Goal: Information Seeking & Learning: Learn about a topic

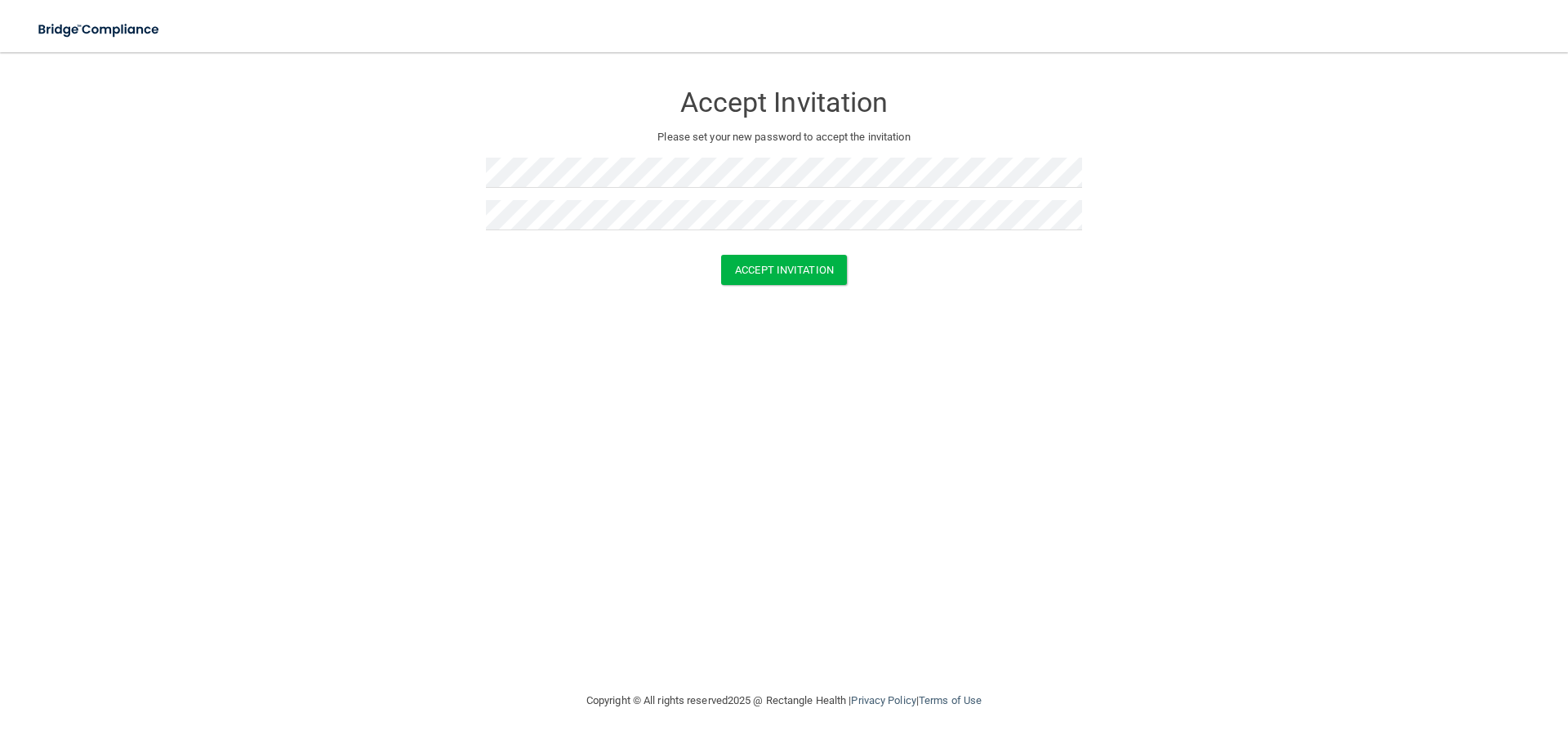
drag, startPoint x: 630, startPoint y: 396, endPoint x: 678, endPoint y: 378, distance: 51.3
click at [639, 396] on div "Accept Invitation Please set your new password to accept the invitation Accept …" at bounding box center [783, 372] width 1503 height 606
click at [782, 276] on button "Accept Invitation" at bounding box center [784, 270] width 126 height 30
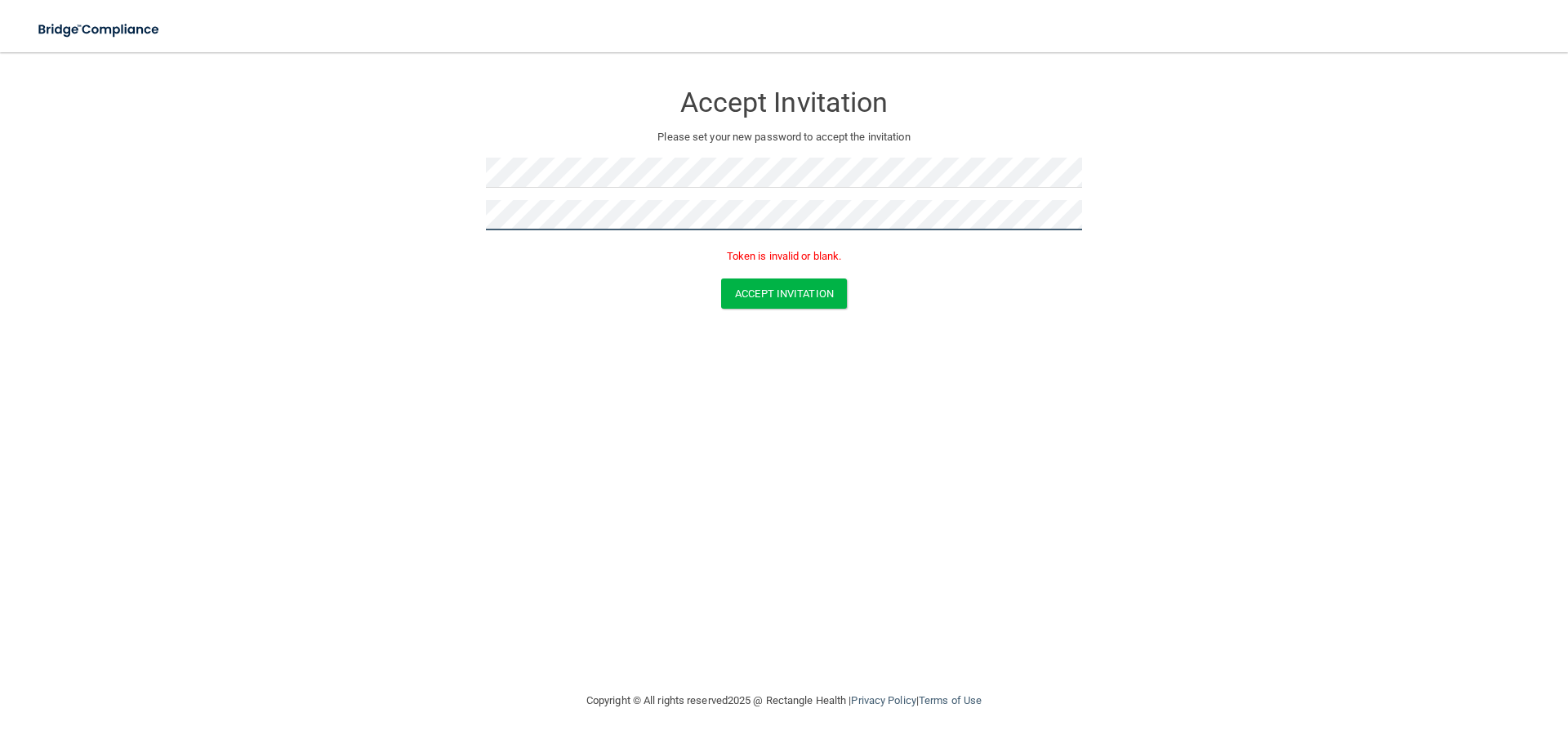
click at [425, 228] on form "Accept Invitation Please set your new password to accept the invitation Token i…" at bounding box center [783, 199] width 1503 height 260
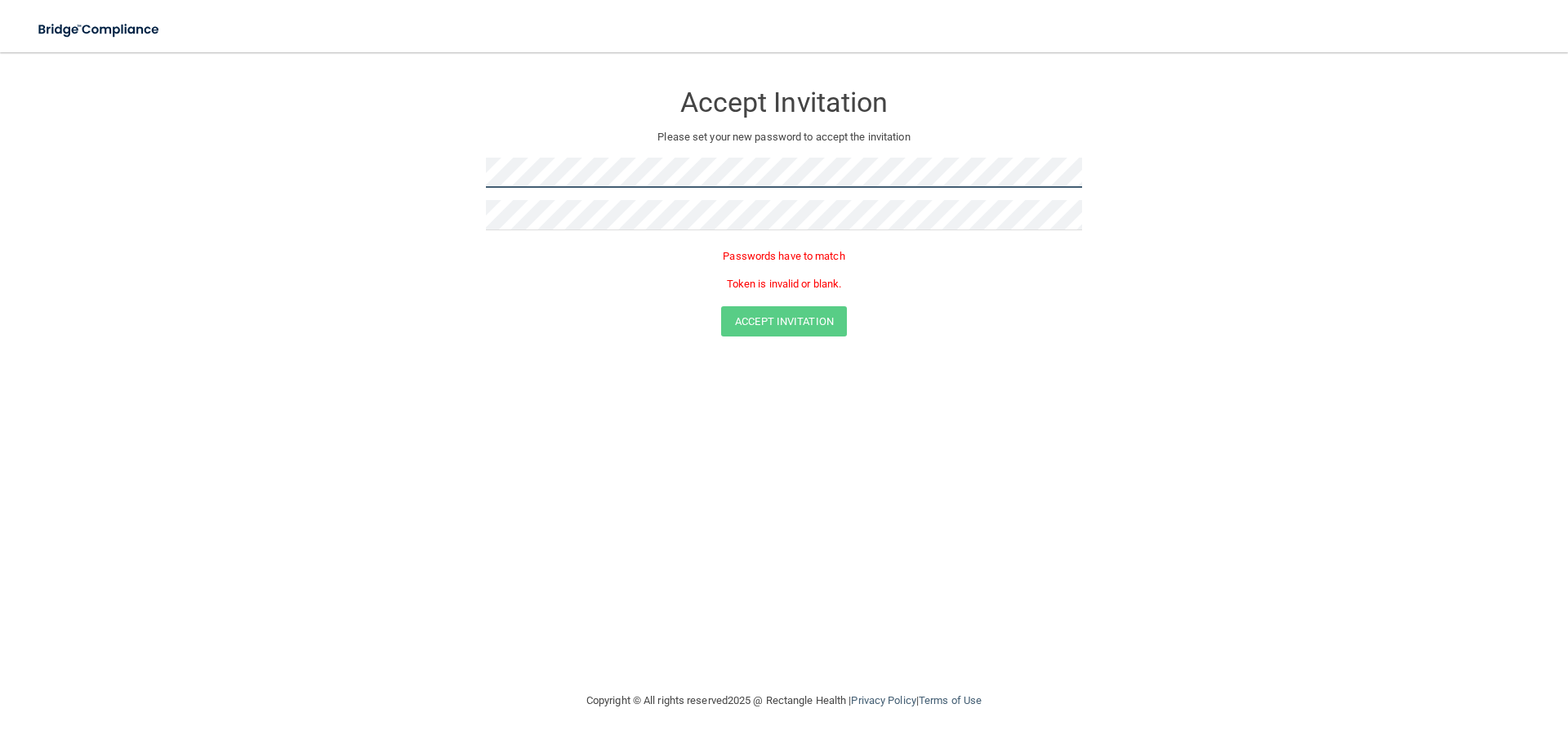
click at [338, 192] on form "Accept Invitation Please set your new password to accept the invitation Passwor…" at bounding box center [783, 213] width 1503 height 287
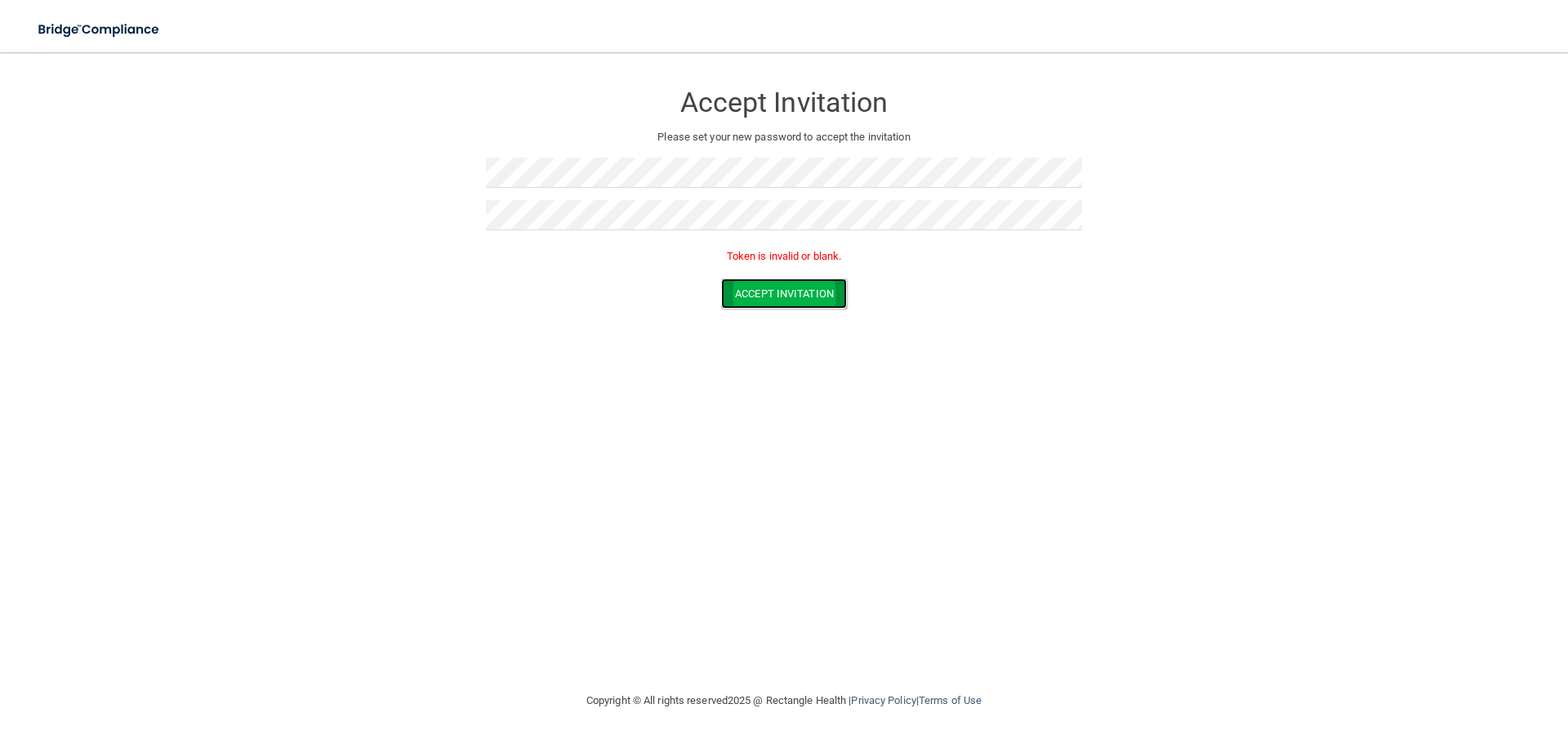
click at [759, 296] on button "Accept Invitation" at bounding box center [784, 294] width 126 height 30
click at [725, 292] on button "Accept Invitation" at bounding box center [784, 294] width 126 height 30
click at [265, 243] on form "Accept Invitation Please set your new password to accept the invitation Token i…" at bounding box center [783, 199] width 1503 height 260
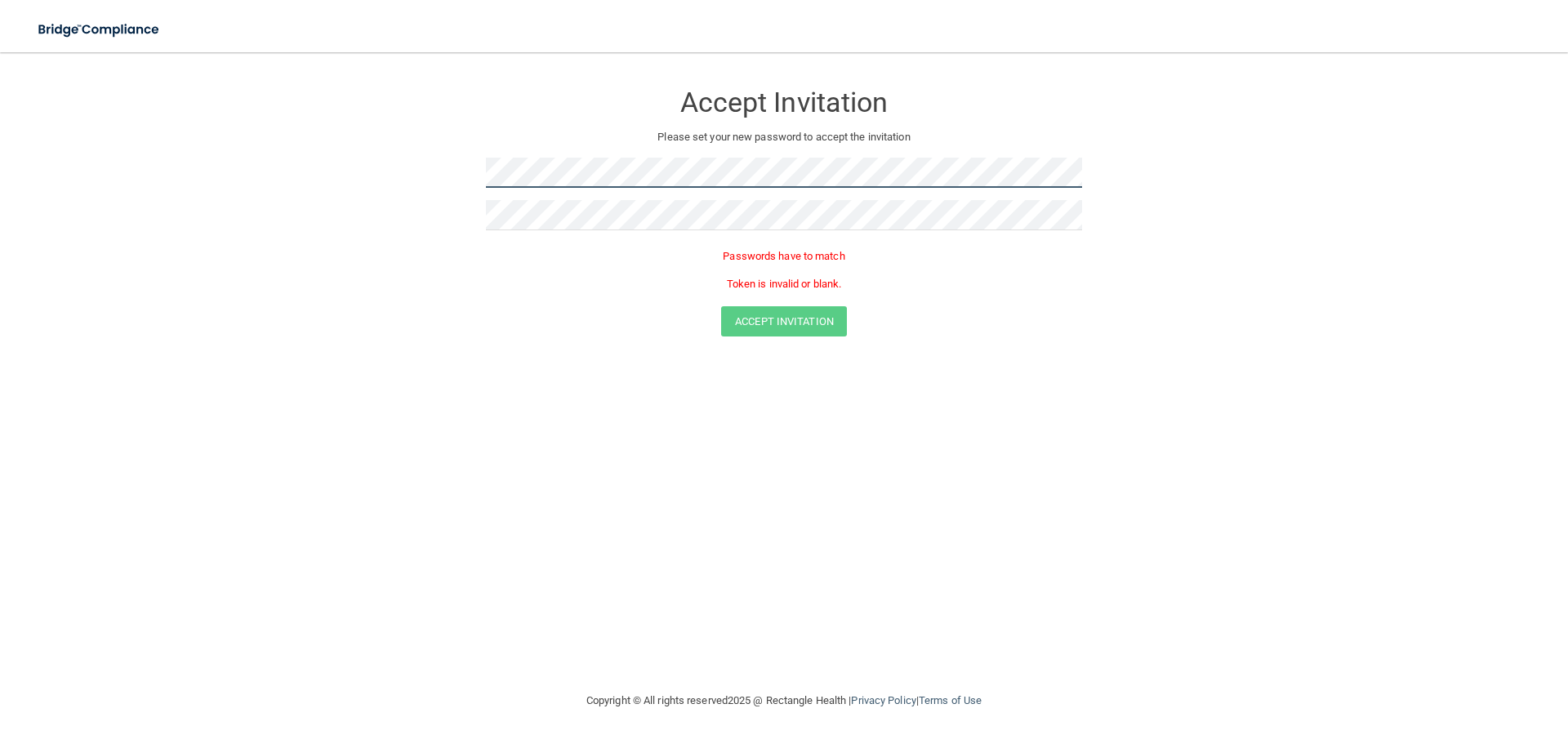
click at [332, 170] on form "Accept Invitation Please set your new password to accept the invitation Passwor…" at bounding box center [783, 213] width 1503 height 287
click at [484, 300] on form "Accept Invitation Please set your new password to accept the invitation Passwor…" at bounding box center [783, 213] width 1503 height 287
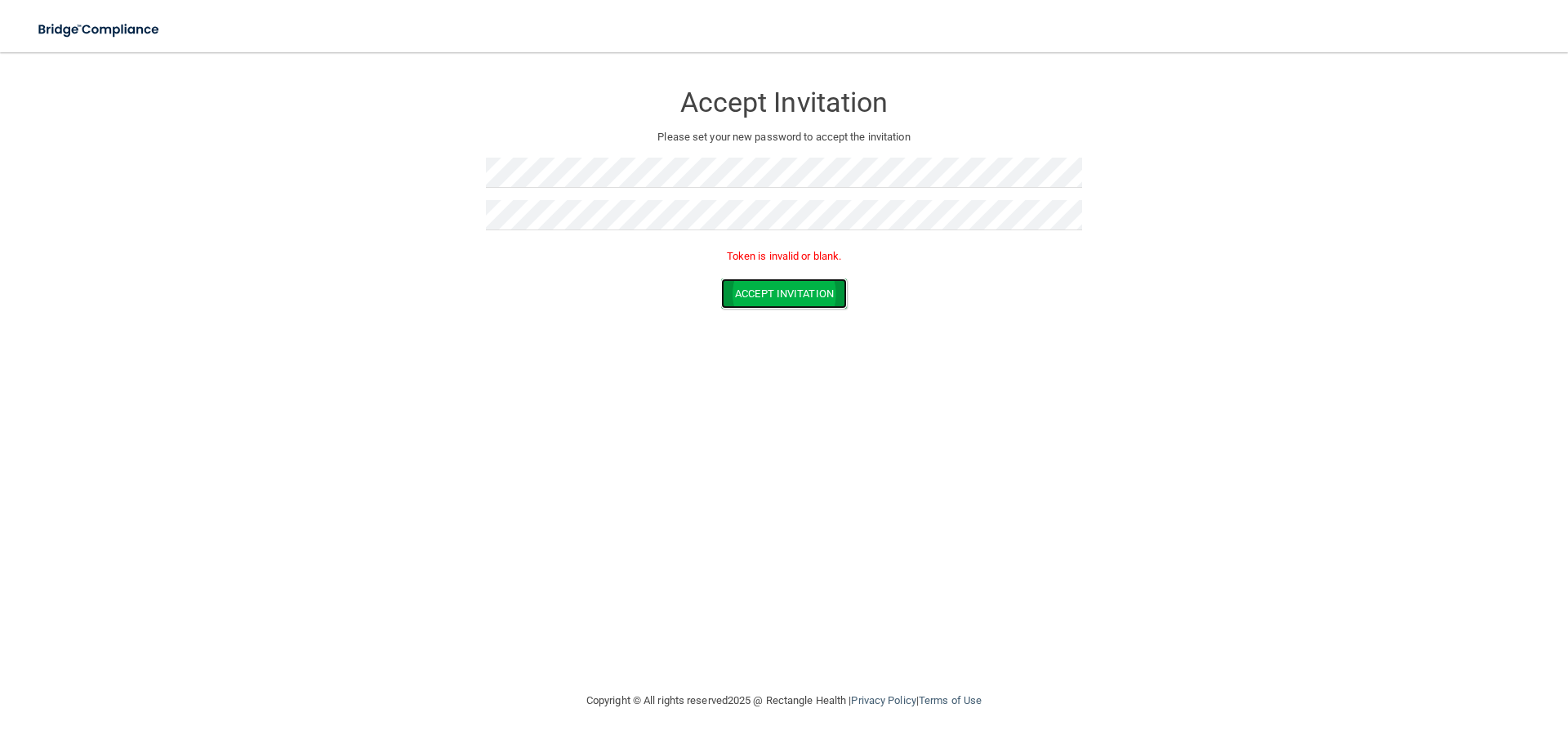
click at [781, 299] on button "Accept Invitation" at bounding box center [784, 294] width 126 height 30
click at [777, 305] on button "Accept Invitation" at bounding box center [784, 294] width 126 height 30
drag, startPoint x: 617, startPoint y: 328, endPoint x: 651, endPoint y: 306, distance: 40.5
click at [620, 313] on div "Accept Invitation Please set your new password to accept the invitation Accept …" at bounding box center [783, 372] width 1503 height 606
click at [748, 283] on button "Accept Invitation" at bounding box center [784, 270] width 126 height 30
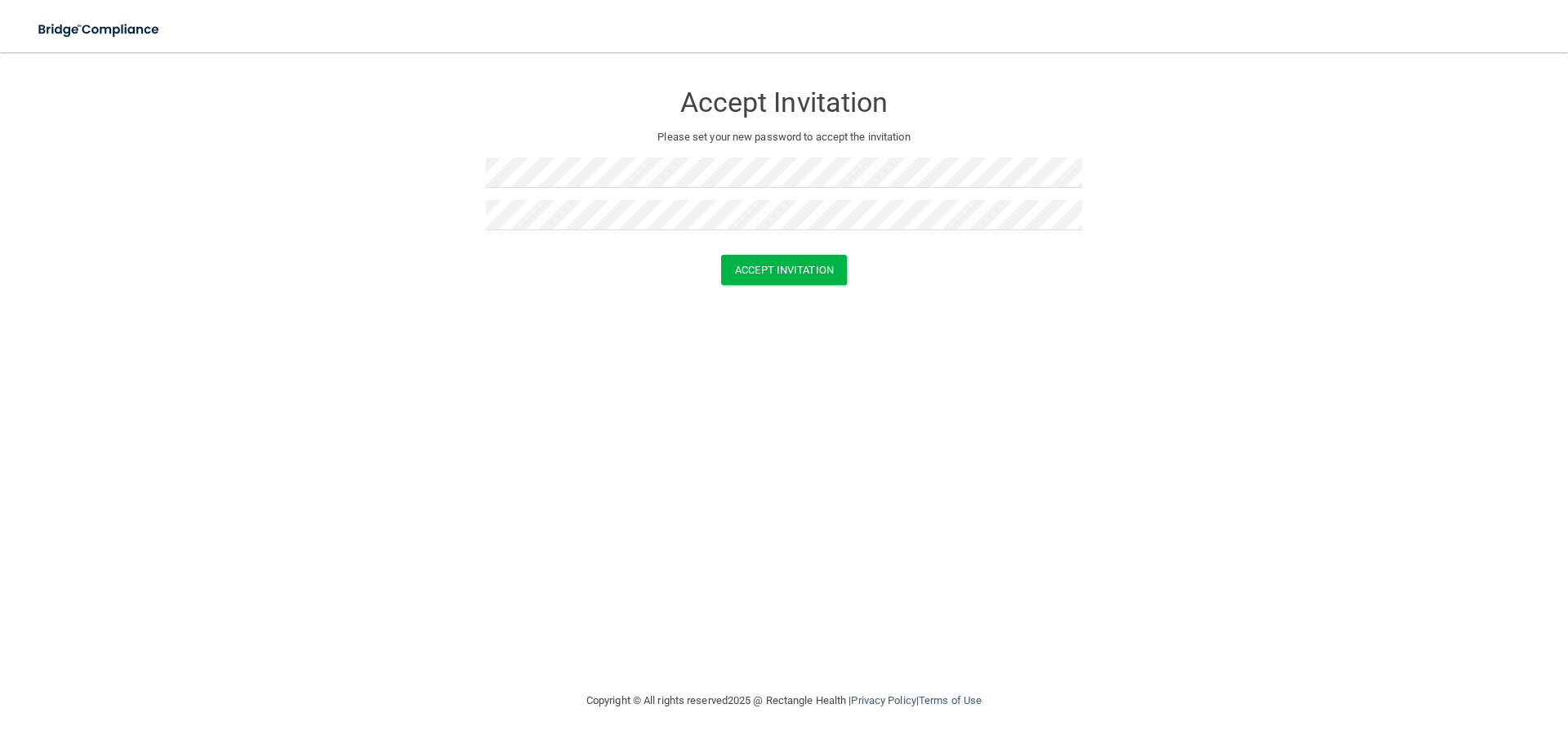
drag, startPoint x: 655, startPoint y: 408, endPoint x: 674, endPoint y: 384, distance: 30.6
click at [657, 405] on div "Accept Invitation Please set your new password to accept the invitation Accept …" at bounding box center [783, 372] width 1503 height 606
click at [766, 277] on button "Accept Invitation" at bounding box center [784, 270] width 126 height 30
click at [602, 270] on div "Token is invalid or blank." at bounding box center [784, 261] width 596 height 36
drag, startPoint x: 620, startPoint y: 406, endPoint x: 613, endPoint y: 402, distance: 8.1
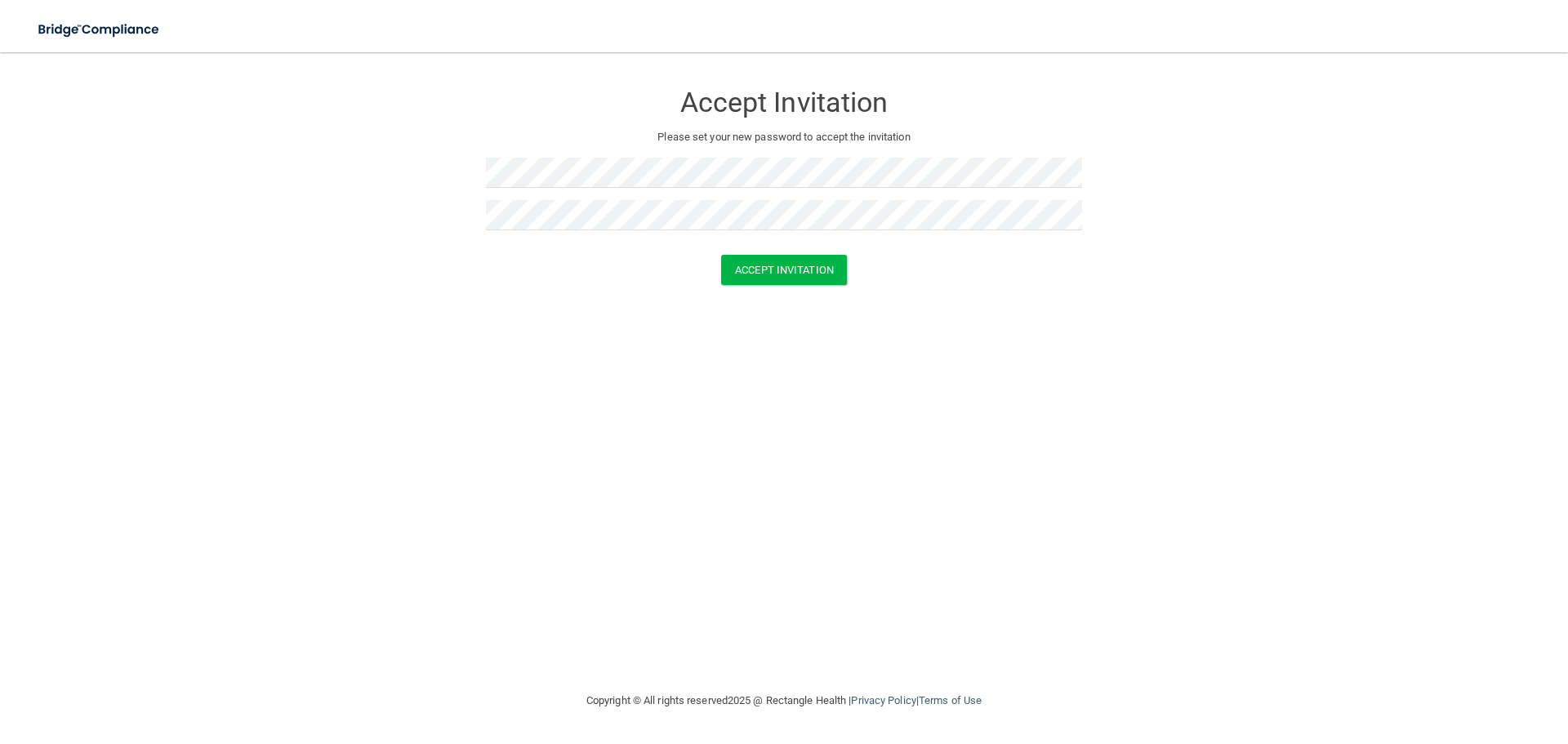
click at [620, 406] on div "Accept Invitation Please set your new password to accept the invitation Accept …" at bounding box center [783, 372] width 1503 height 606
click at [762, 282] on button "Accept Invitation" at bounding box center [784, 270] width 126 height 30
click at [806, 301] on button "Accept Invitation" at bounding box center [784, 294] width 126 height 30
click at [384, 230] on form "Accept Invitation Please set your new password to accept the invitation Passwor…" at bounding box center [783, 213] width 1503 height 287
click at [497, 359] on div "Accept Invitation Please set your new password to accept the invitation Accept …" at bounding box center [783, 372] width 1503 height 606
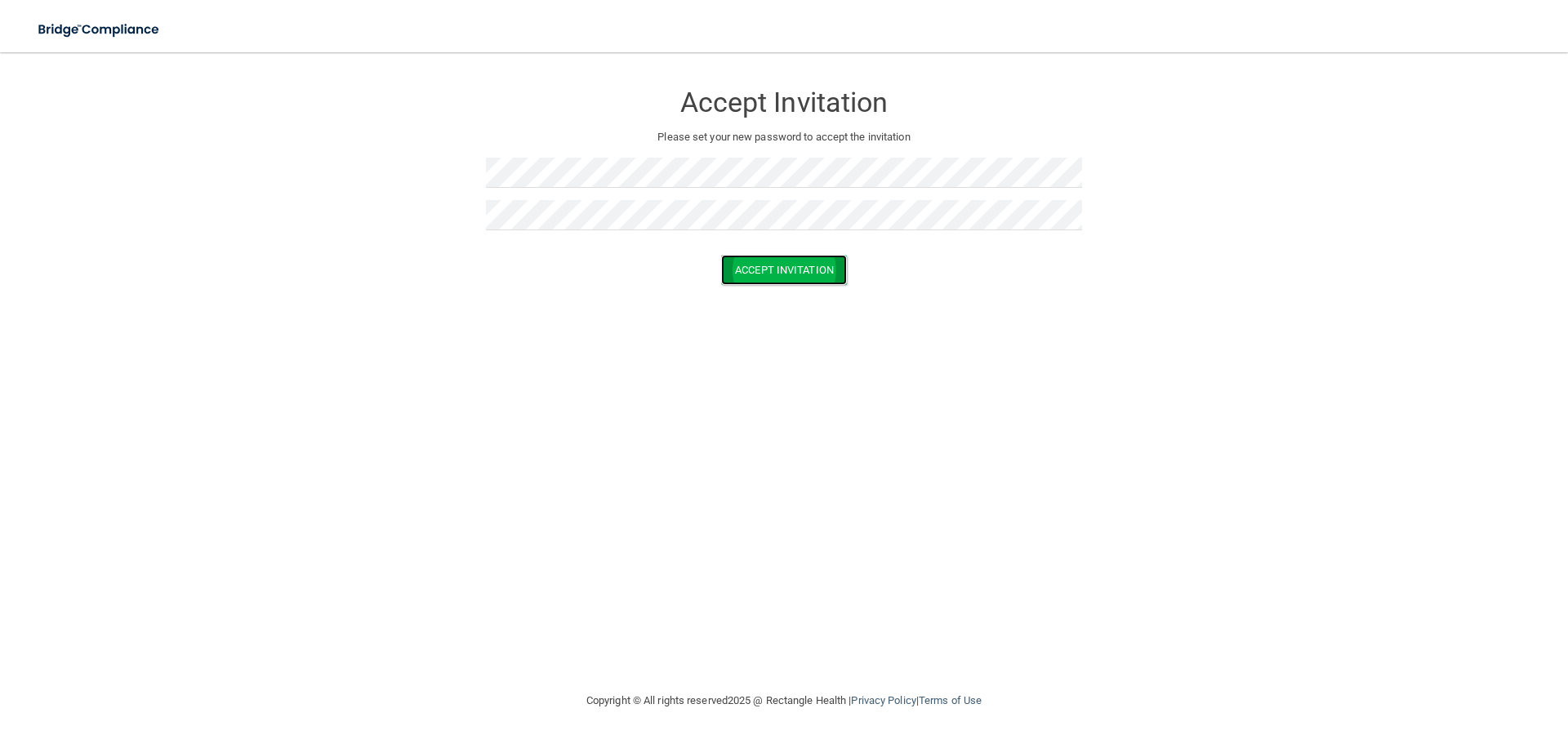
click at [759, 279] on button "Accept Invitation" at bounding box center [784, 270] width 126 height 30
click at [767, 297] on button "Accept Invitation" at bounding box center [784, 294] width 126 height 30
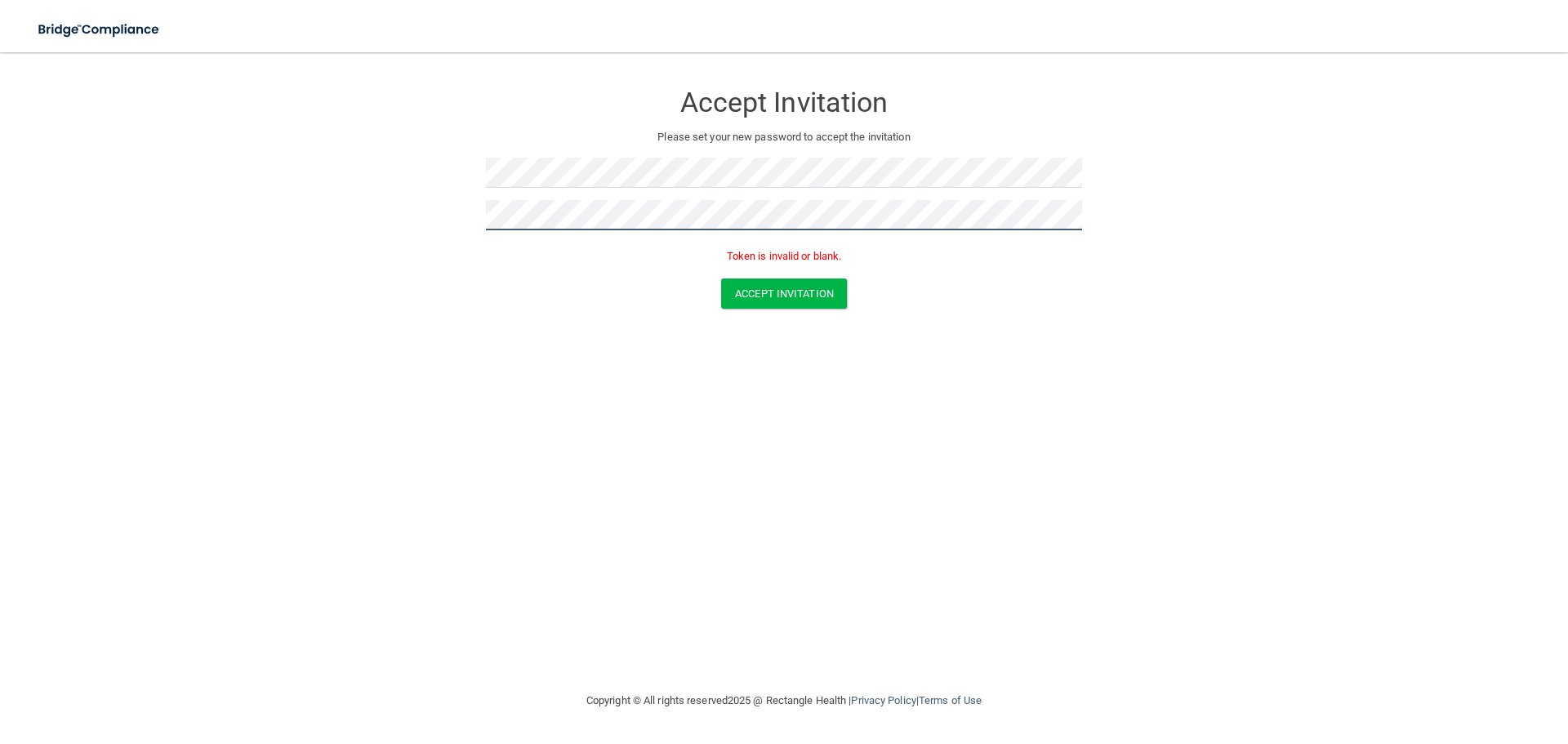
click at [388, 212] on form "Accept Invitation Please set your new password to accept the invitation Token i…" at bounding box center [783, 199] width 1503 height 260
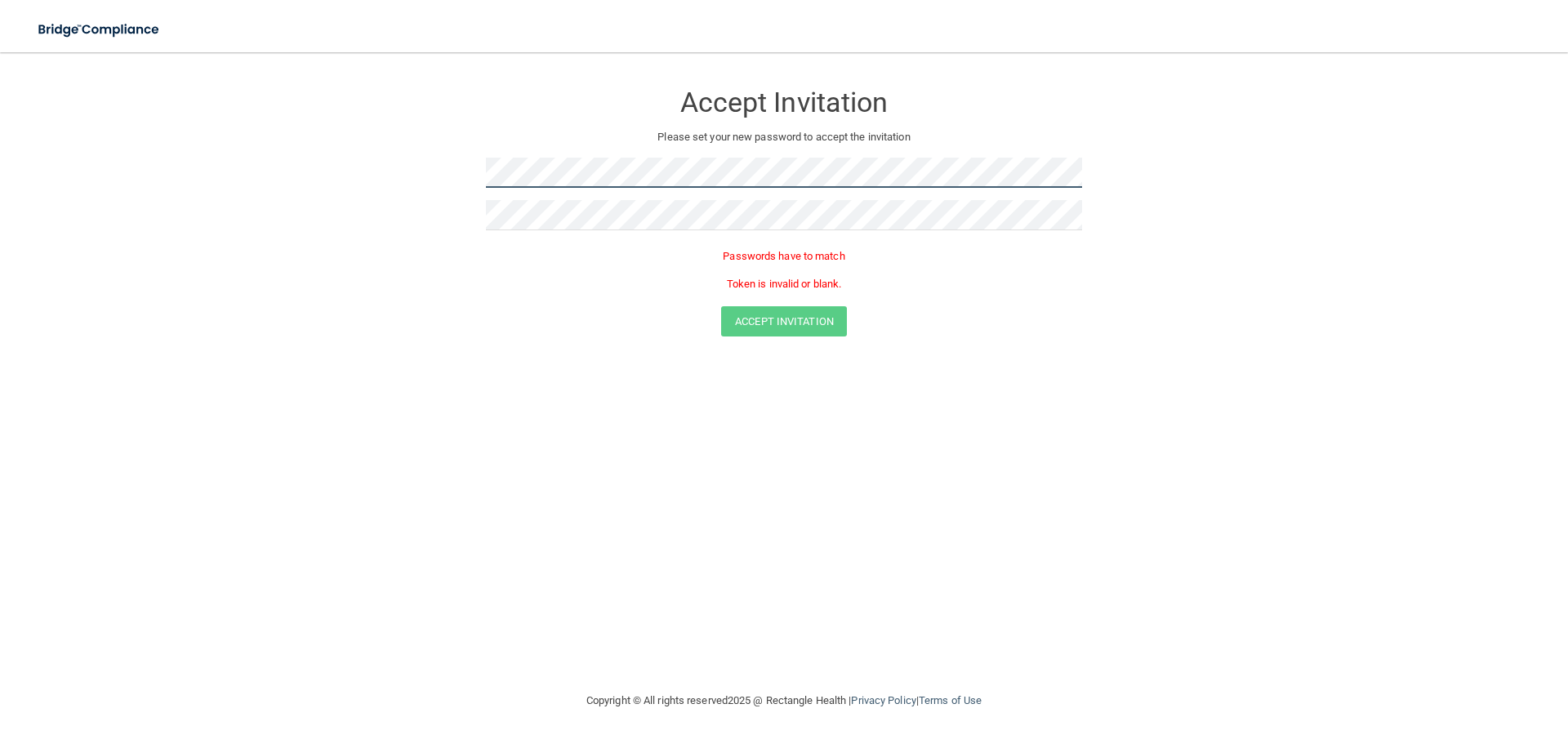
click at [375, 181] on form "Accept Invitation Please set your new password to accept the invitation Passwor…" at bounding box center [783, 213] width 1503 height 287
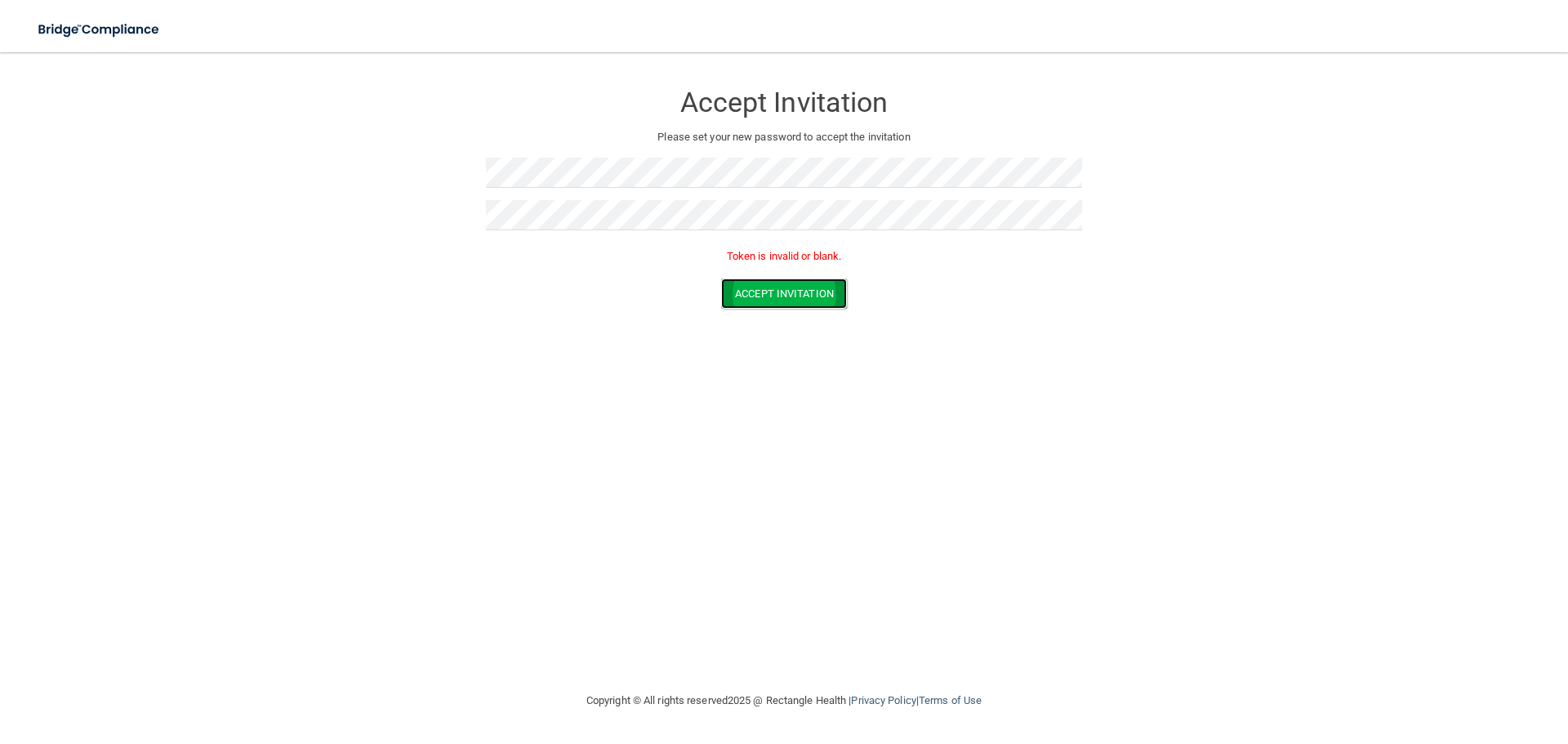
click at [765, 289] on button "Accept Invitation" at bounding box center [784, 294] width 126 height 30
click at [745, 331] on div "Accept Invitation Please set your new password to accept the invitation Accept …" at bounding box center [783, 372] width 1503 height 606
click at [767, 273] on button "Accept Invitation" at bounding box center [784, 270] width 126 height 30
click at [1100, 572] on div "Accept Invitation Please set your new password to accept the invitation Token i…" at bounding box center [783, 372] width 1503 height 606
drag, startPoint x: 820, startPoint y: 363, endPoint x: 786, endPoint y: 306, distance: 66.4
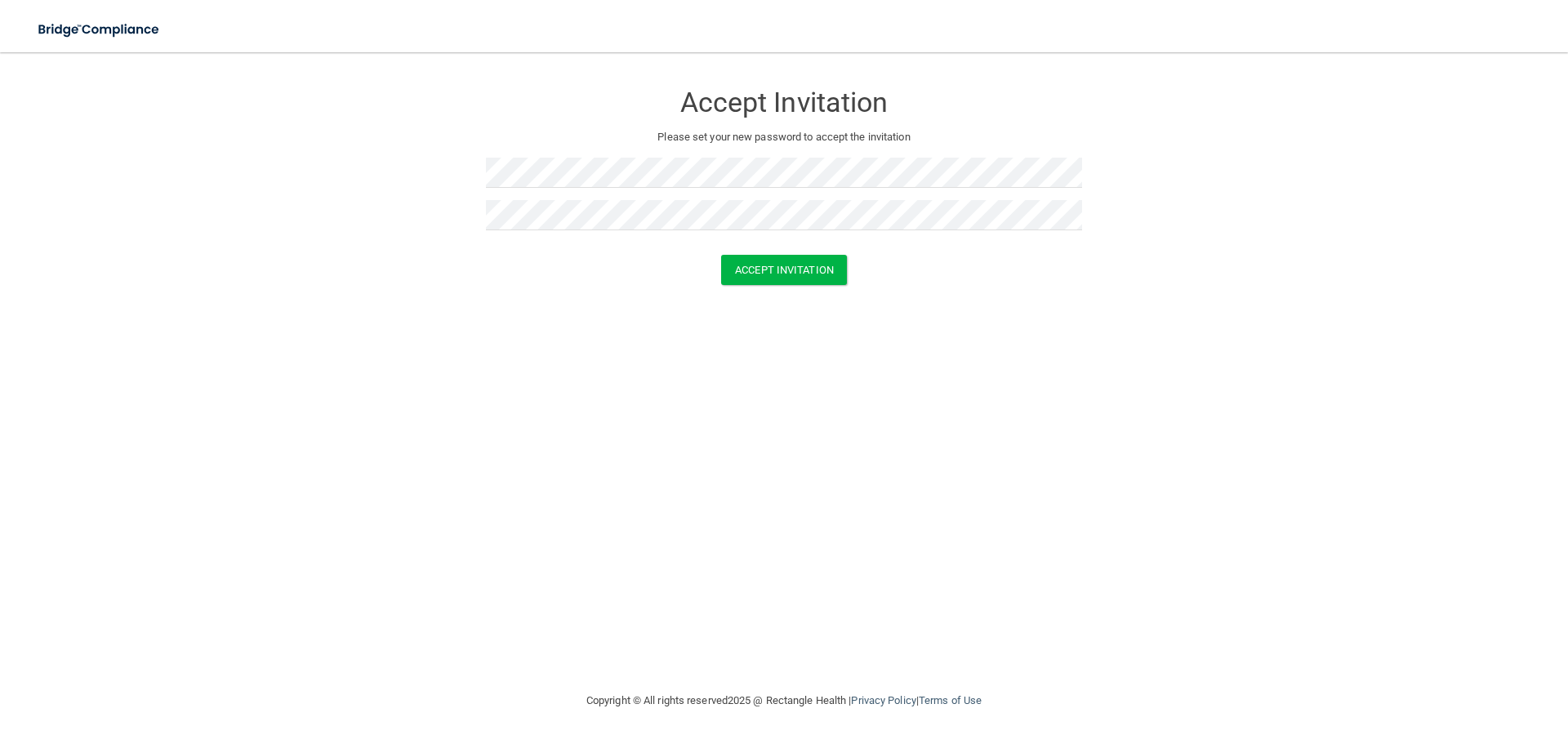
click at [820, 363] on div "Accept Invitation Please set your new password to accept the invitation Accept …" at bounding box center [783, 372] width 1503 height 606
click at [778, 262] on button "Accept Invitation" at bounding box center [784, 270] width 126 height 30
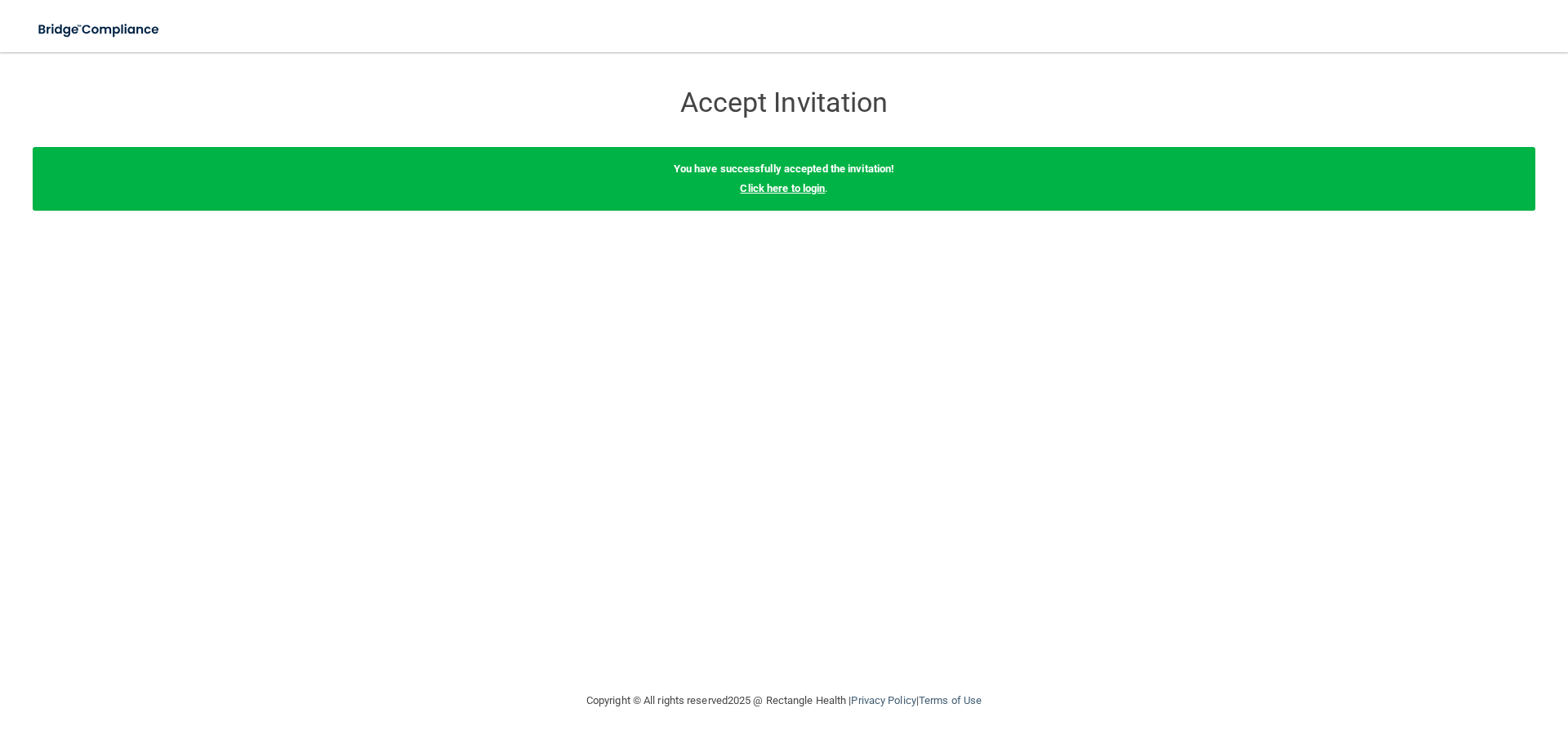
click at [783, 187] on link "Click here to login" at bounding box center [782, 188] width 85 height 12
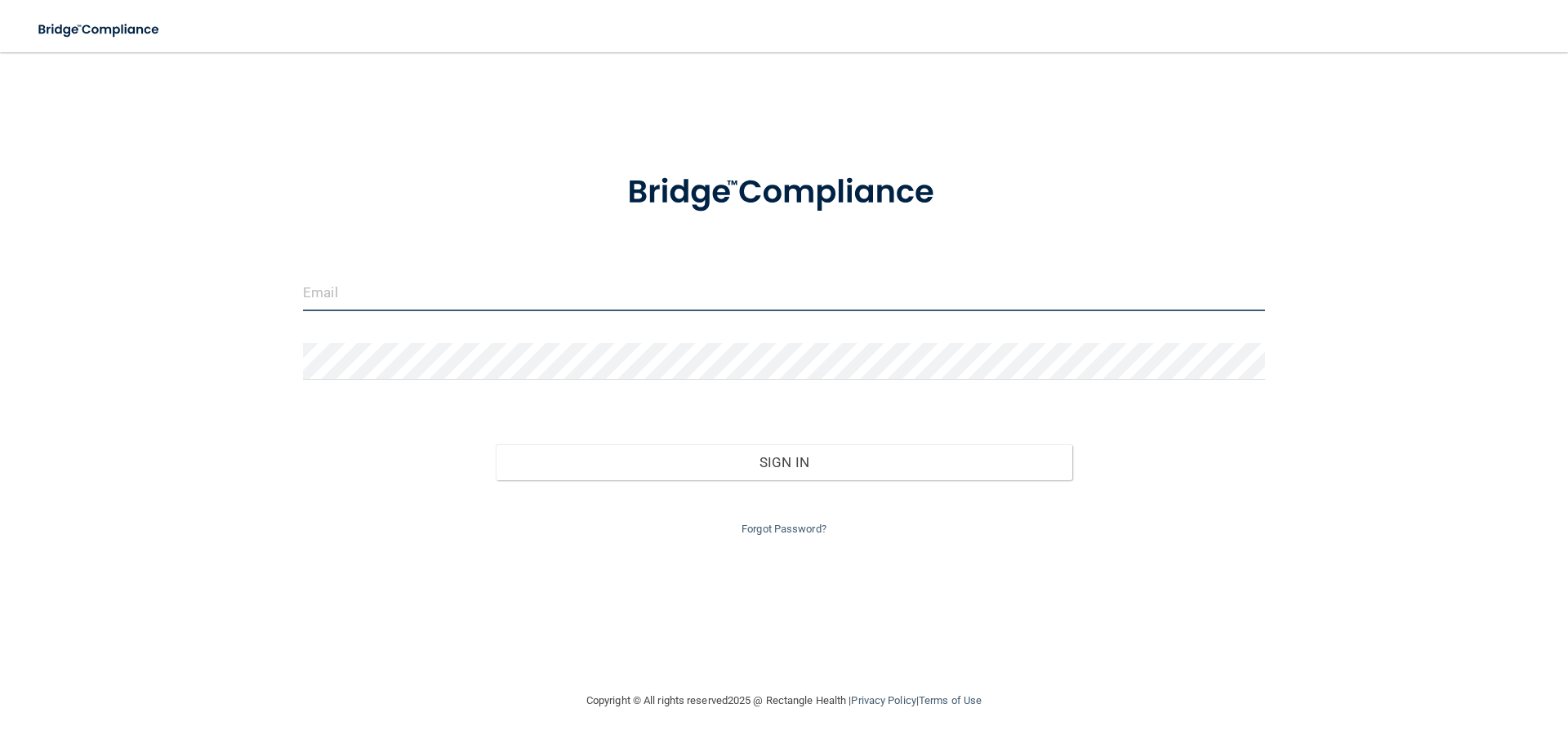
click at [446, 298] on input "email" at bounding box center [783, 293] width 962 height 37
type input "luke@jaysmedical.net"
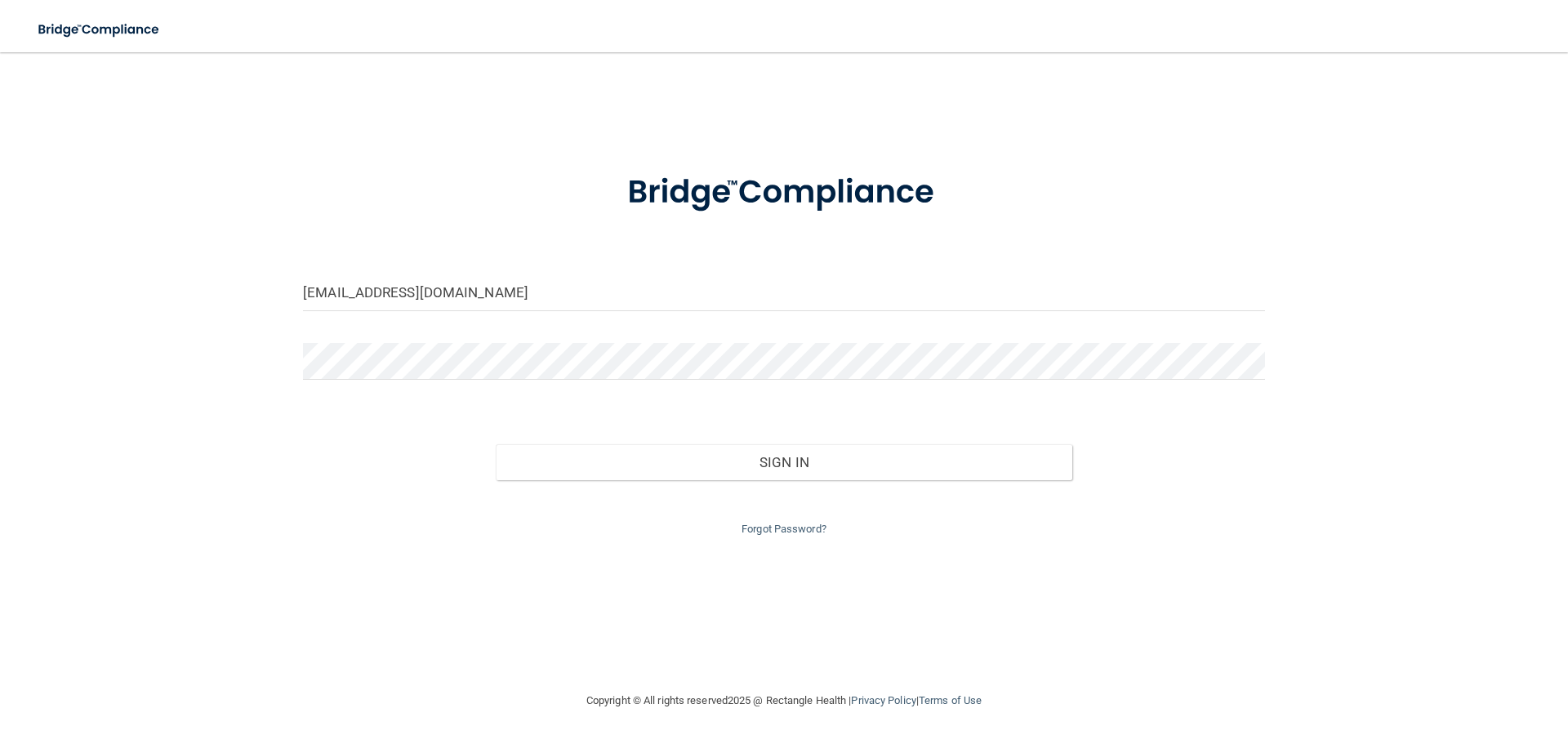
click at [662, 333] on form "luke@jaysmedical.net Invalid email/password. You don't have permission to acces…" at bounding box center [783, 344] width 962 height 389
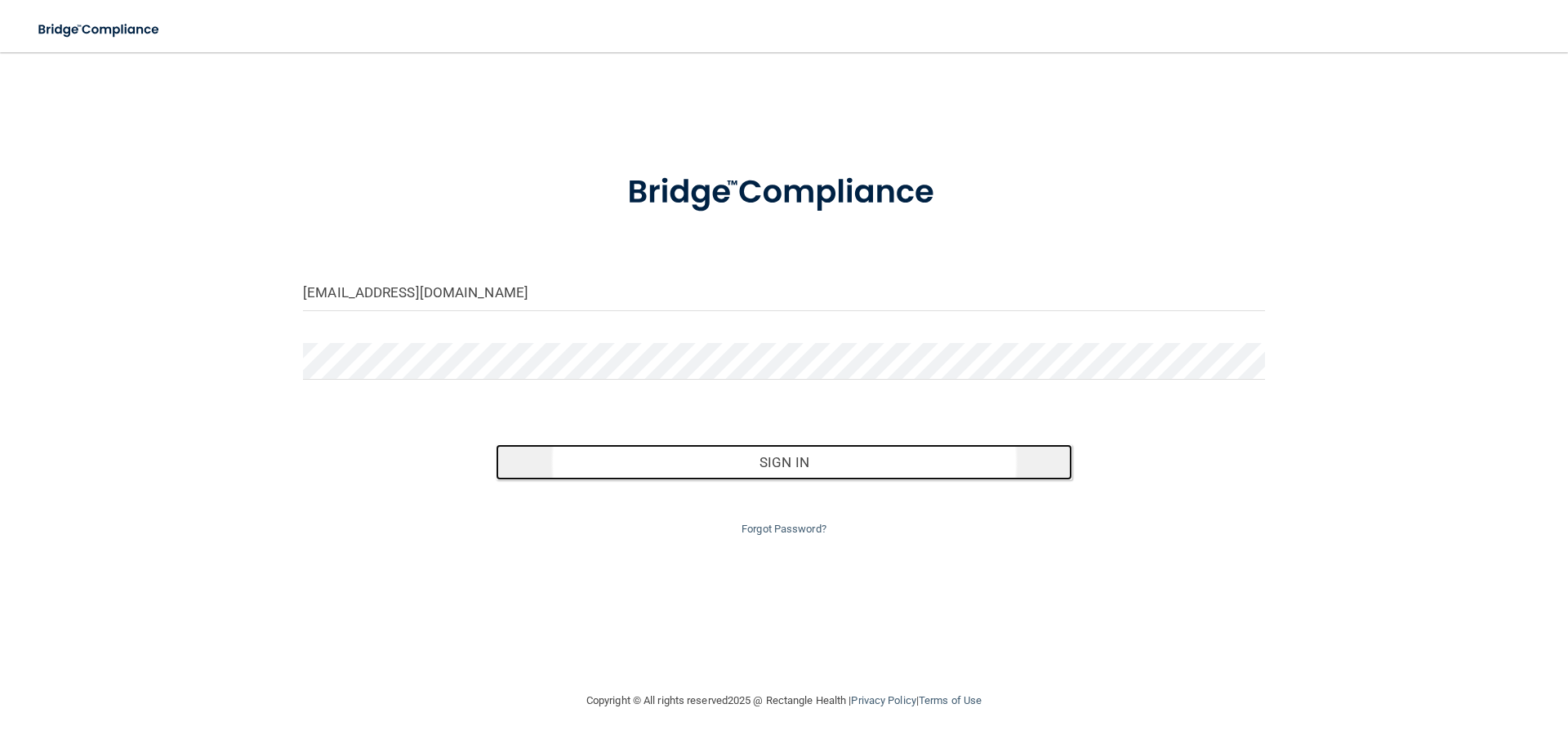
click at [951, 466] on button "Sign In" at bounding box center [784, 462] width 577 height 36
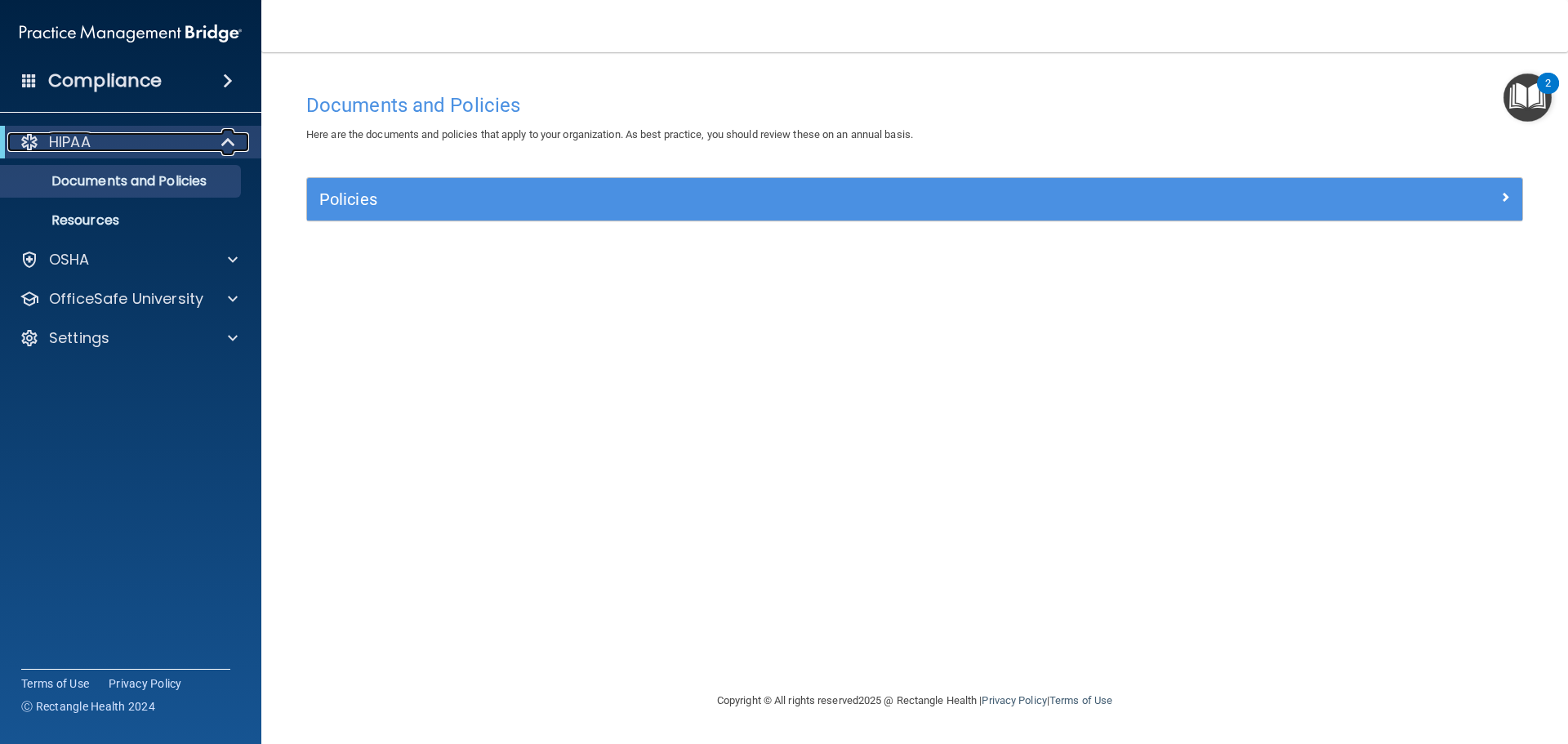
click at [223, 135] on span at bounding box center [229, 142] width 14 height 19
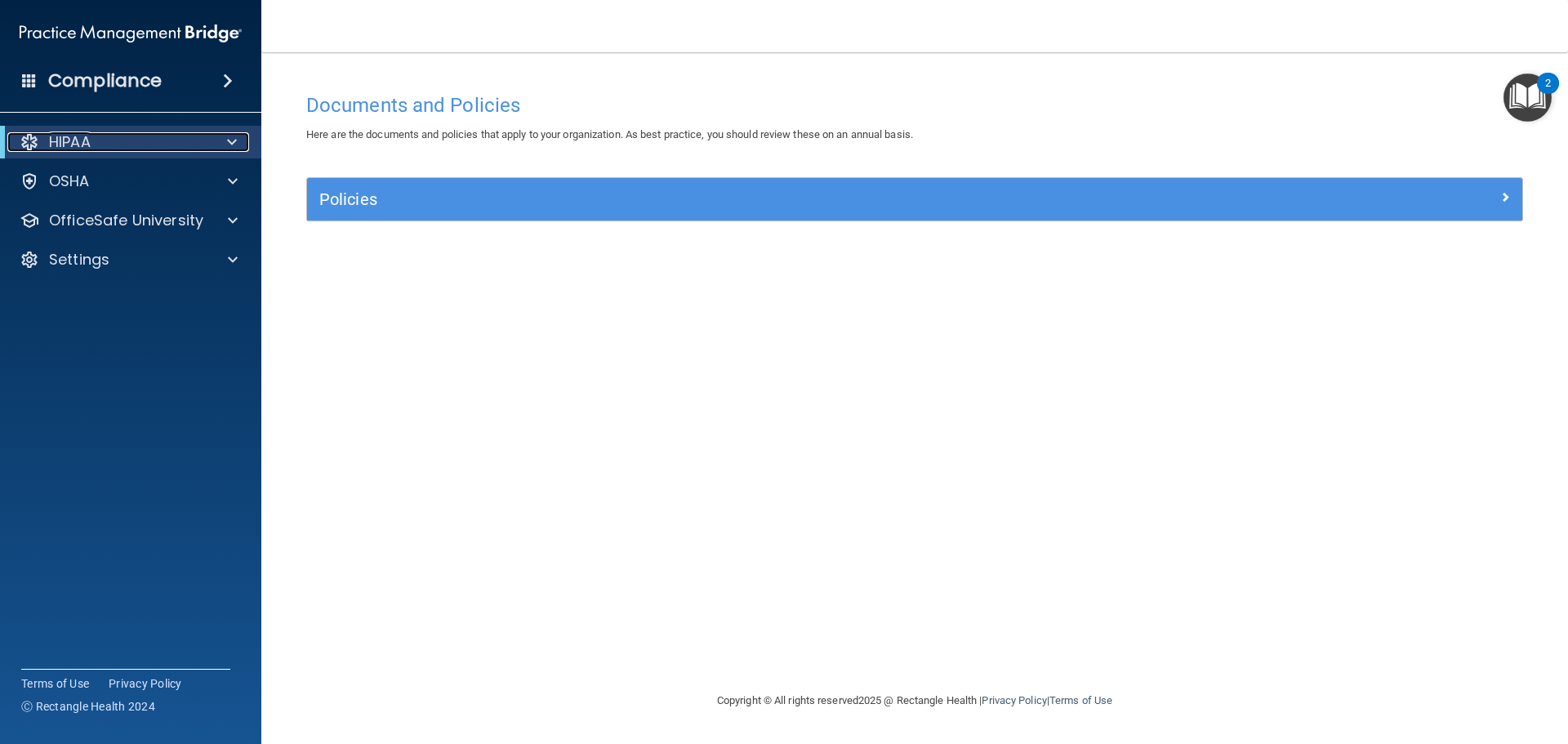
click at [222, 135] on div at bounding box center [228, 142] width 40 height 19
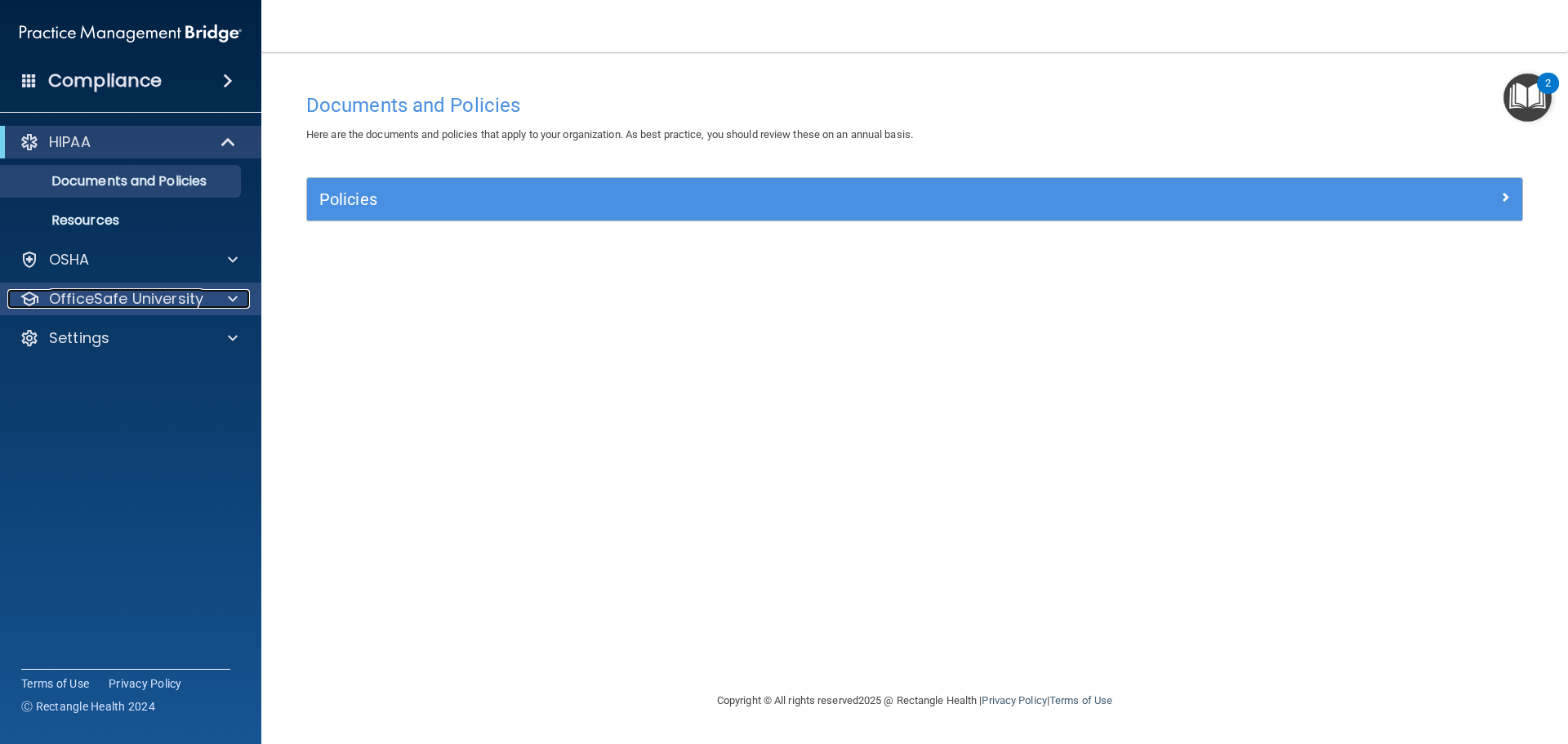
click at [239, 297] on div at bounding box center [230, 298] width 40 height 19
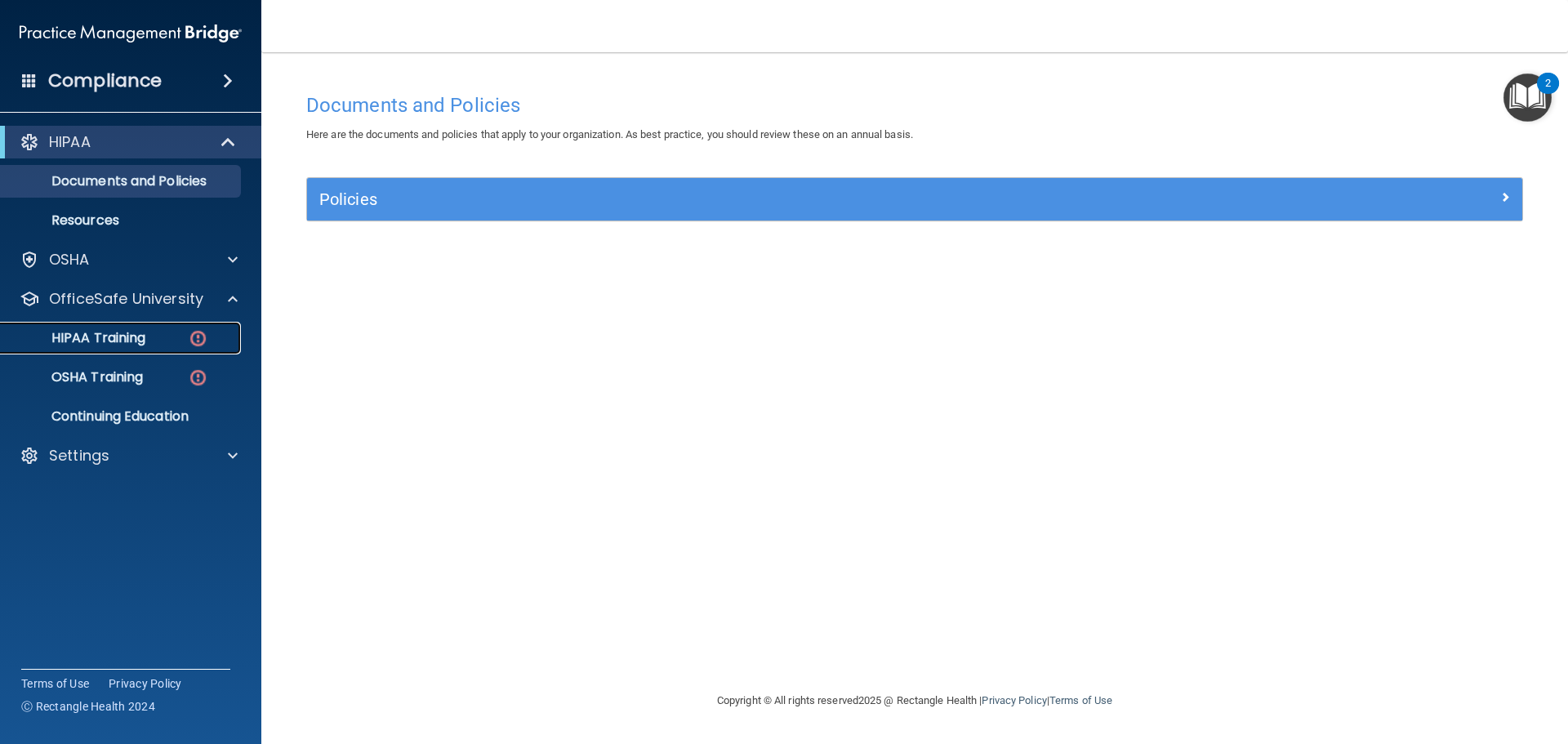
click at [127, 335] on p "HIPAA Training" at bounding box center [78, 339] width 134 height 17
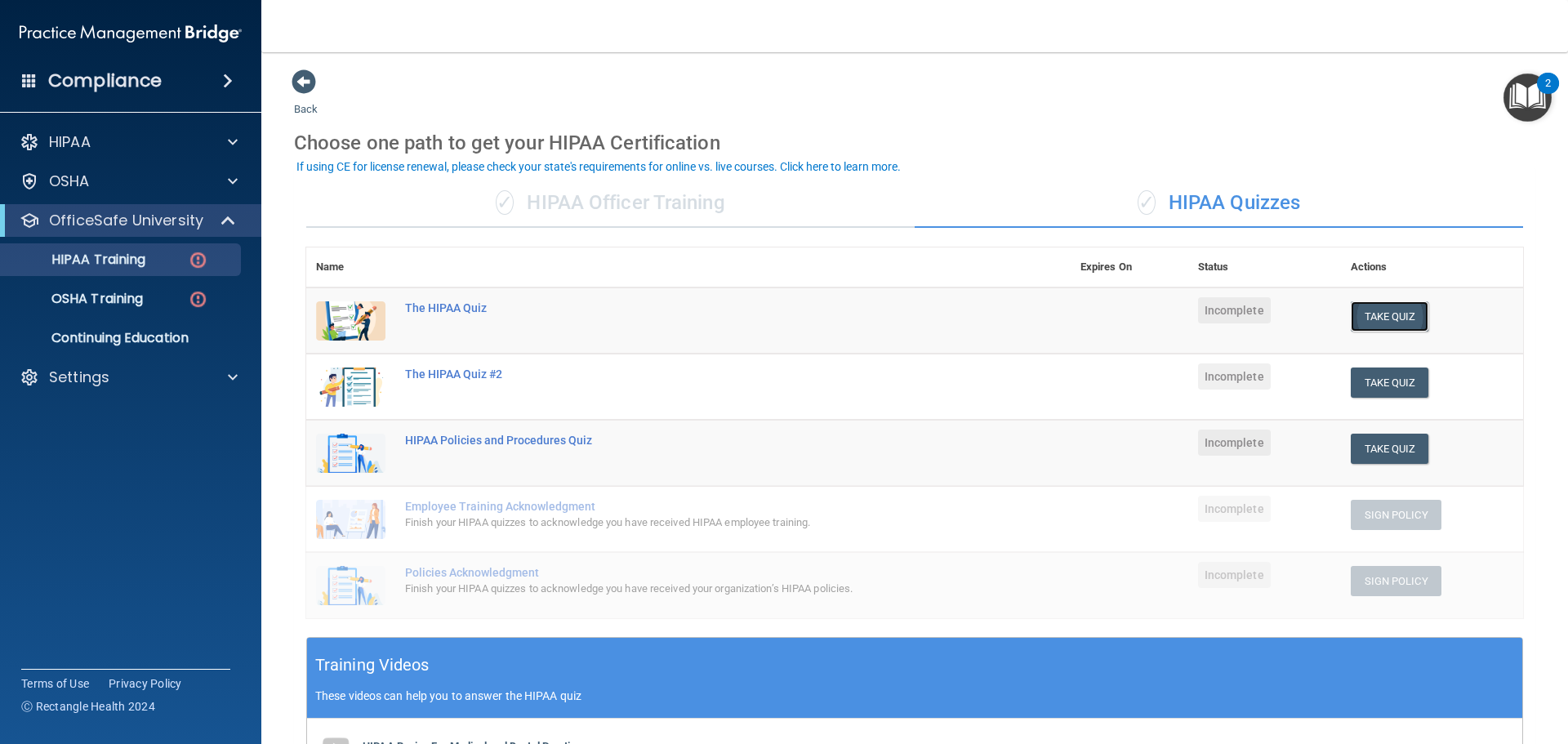
click at [1404, 308] on button "Take Quiz" at bounding box center [1389, 316] width 78 height 30
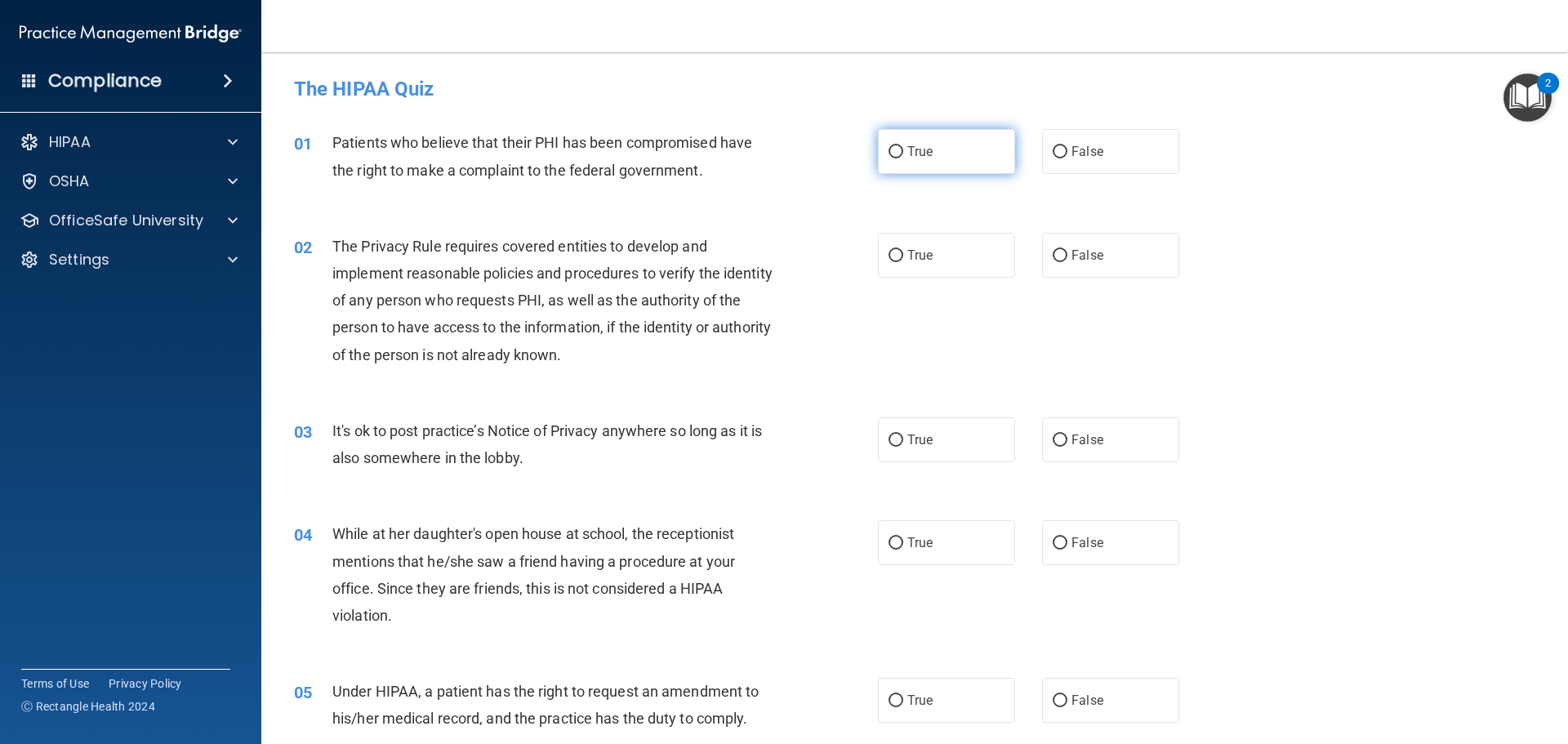
click at [893, 157] on input "True" at bounding box center [896, 152] width 15 height 12
radio input "true"
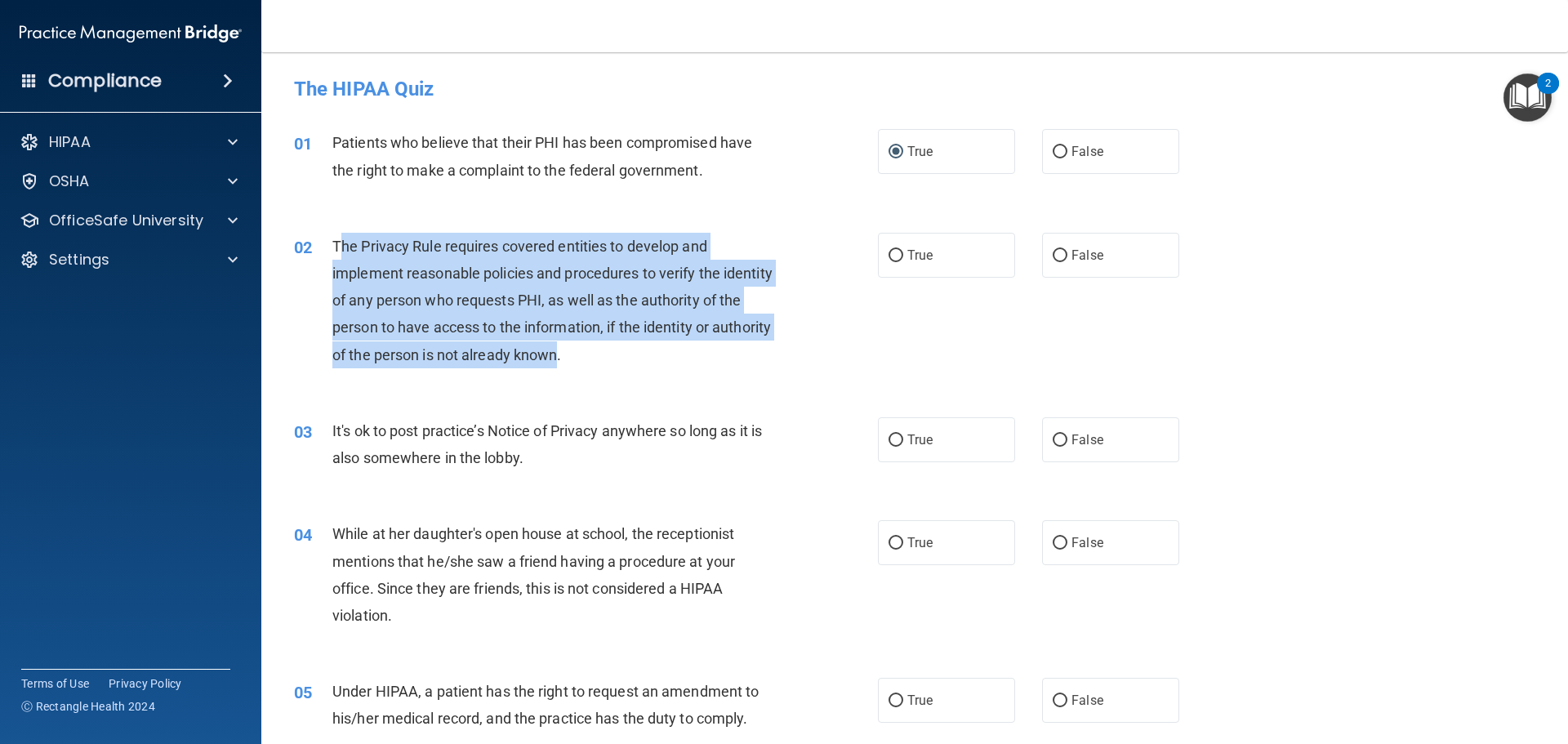
drag, startPoint x: 619, startPoint y: 357, endPoint x: 338, endPoint y: 251, distance: 300.3
click at [338, 251] on span "The Privacy Rule requires covered entities to develop and implement reasonable …" at bounding box center [552, 300] width 440 height 126
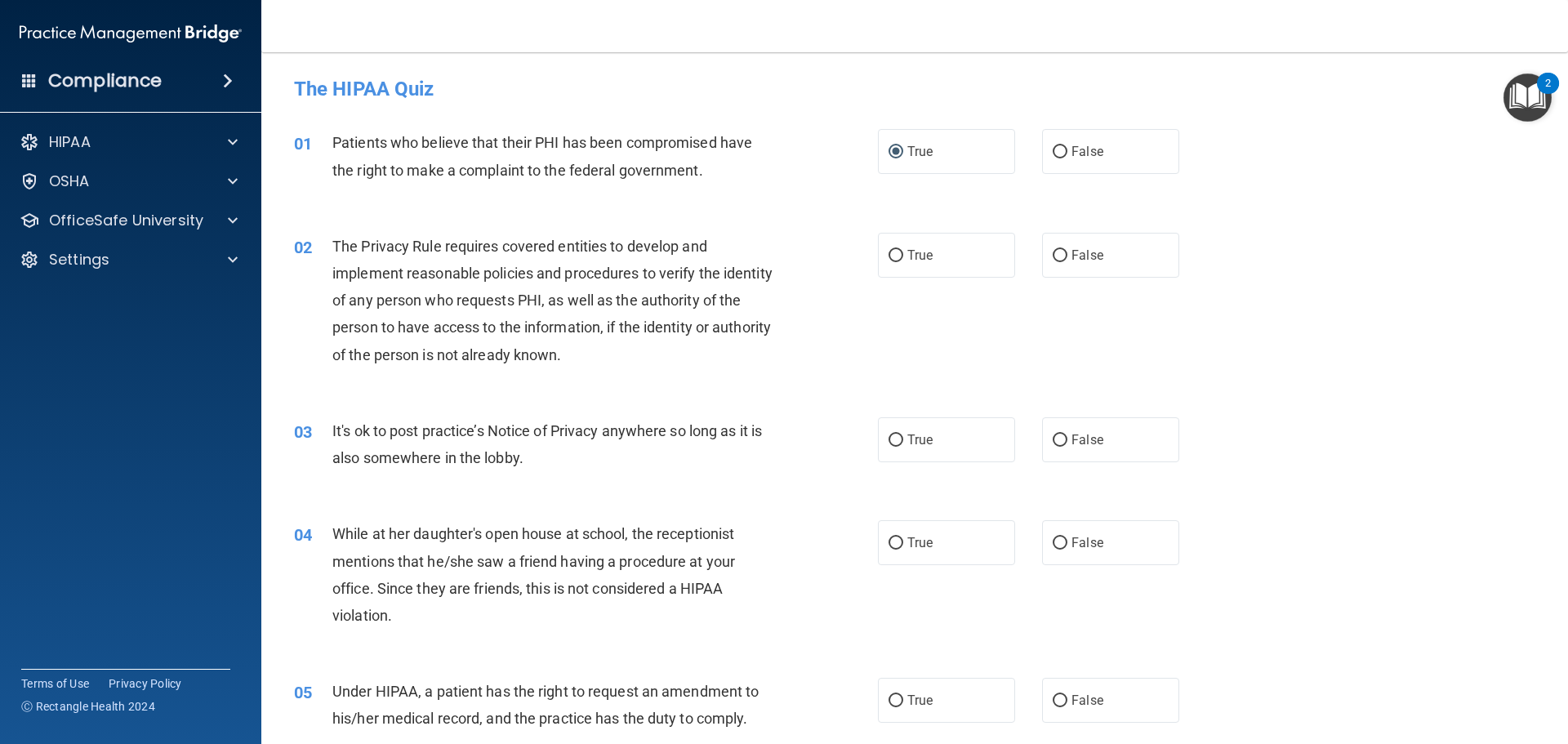
click at [343, 228] on div "02 The Privacy Rule requires covered entities to develop and implement reasonab…" at bounding box center [915, 305] width 1266 height 185
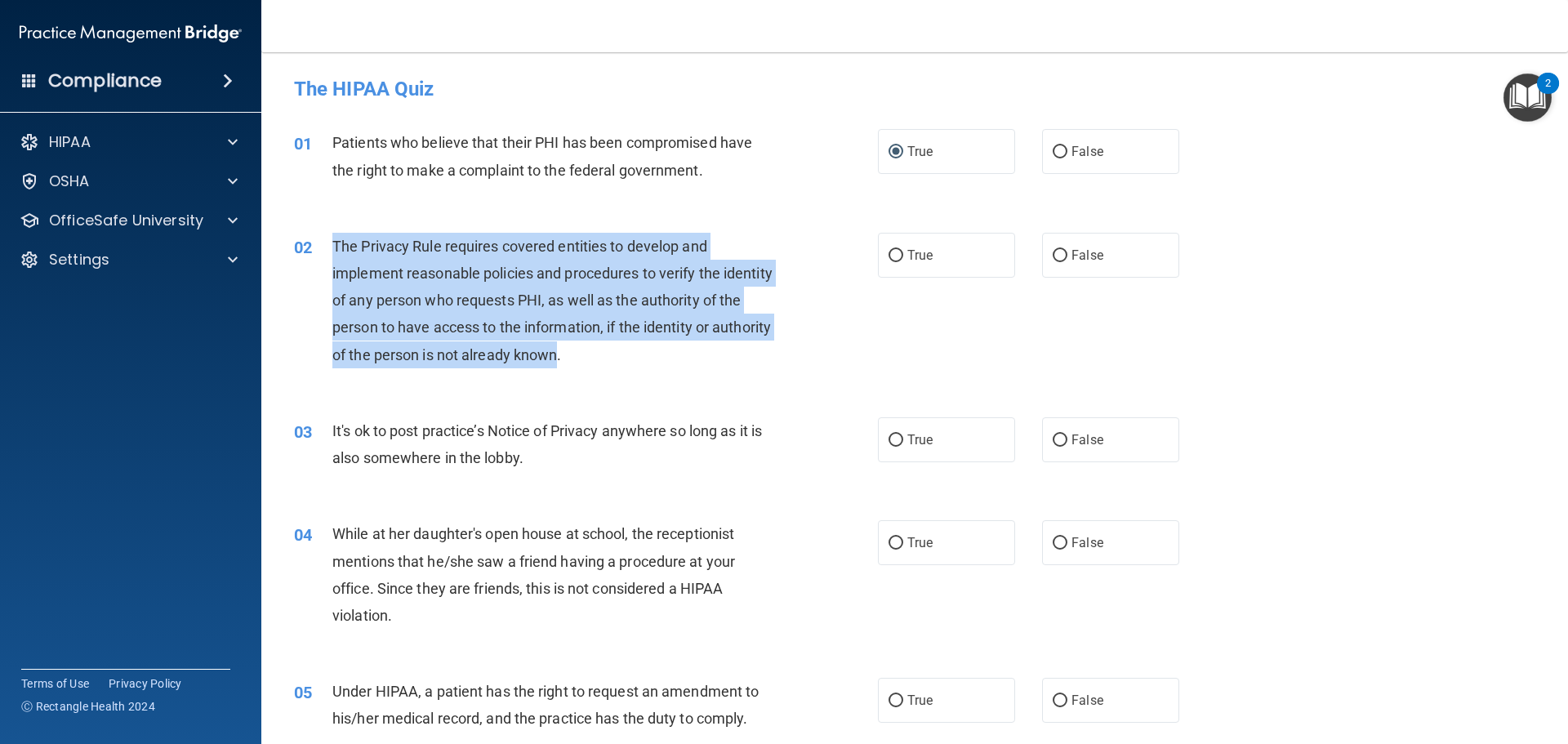
drag, startPoint x: 618, startPoint y: 357, endPoint x: 327, endPoint y: 259, distance: 307.1
click at [327, 259] on div "02 The Privacy Rule requires covered entities to develop and implement reasonab…" at bounding box center [586, 305] width 633 height 144
copy div "The Privacy Rule requires covered entities to develop and implement reasonable …"
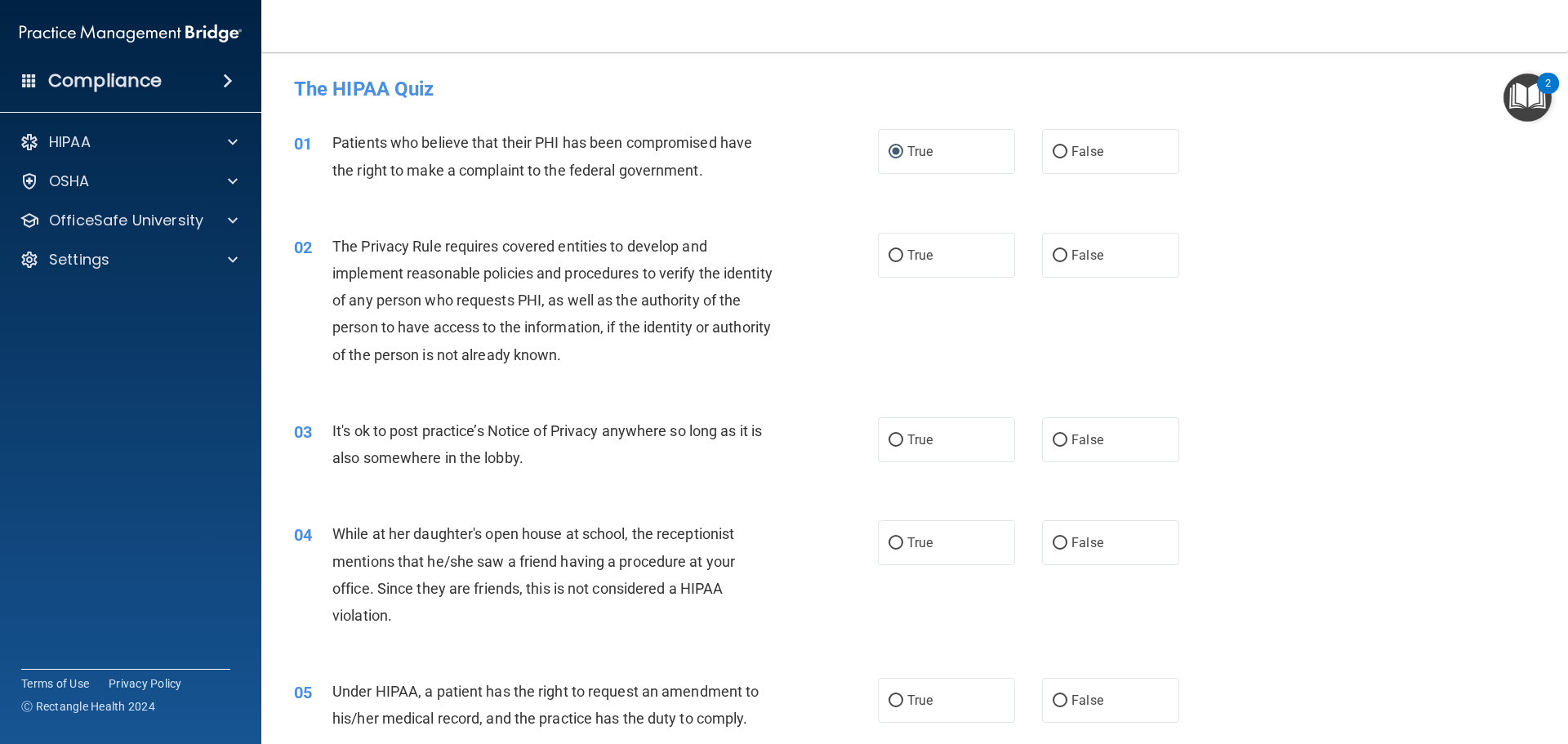
click at [968, 311] on div "02 The Privacy Rule requires covered entities to develop and implement reasonab…" at bounding box center [915, 305] width 1266 height 185
click at [880, 253] on label "True" at bounding box center [946, 255] width 137 height 45
click at [889, 253] on input "True" at bounding box center [896, 256] width 15 height 12
radio input "true"
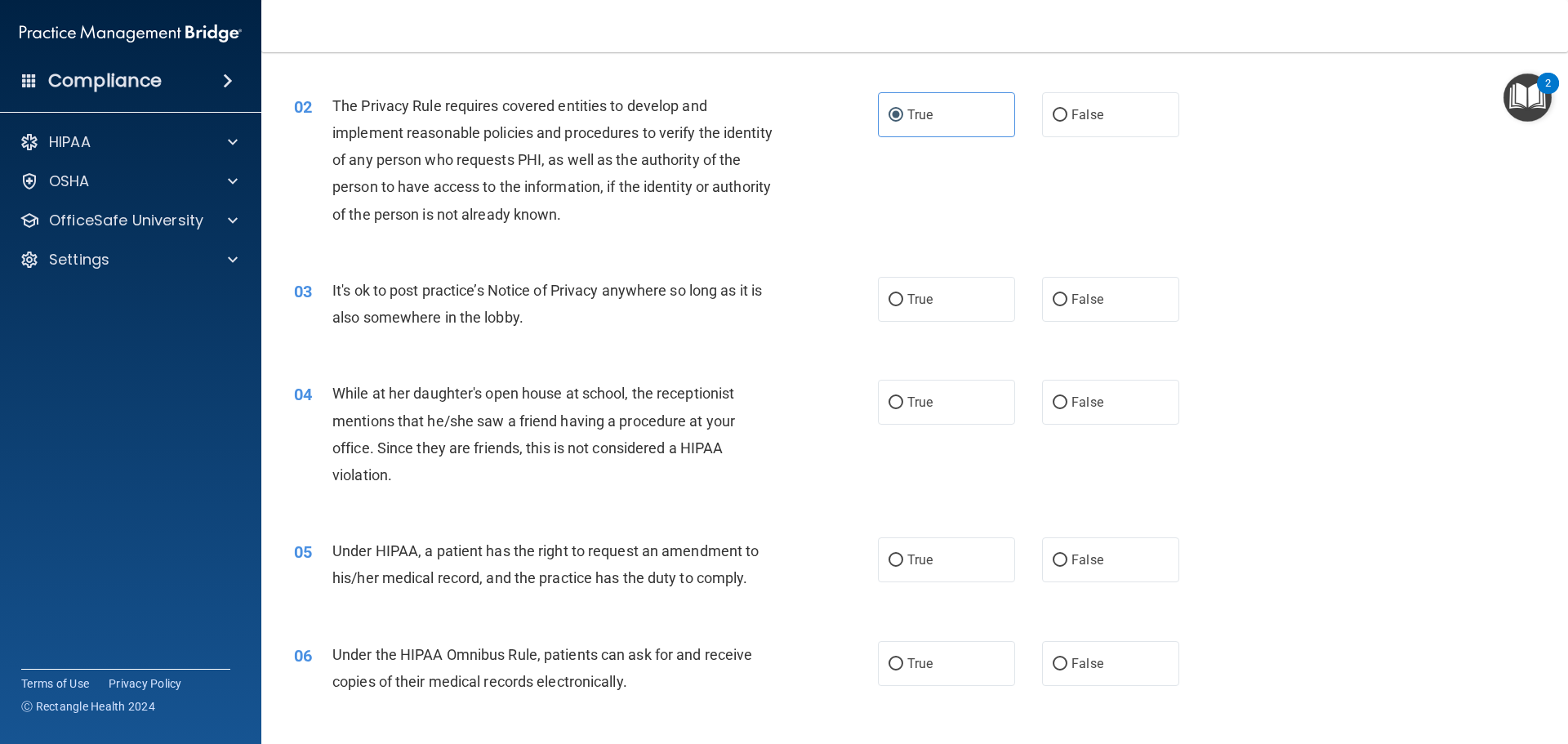
scroll to position [163, 0]
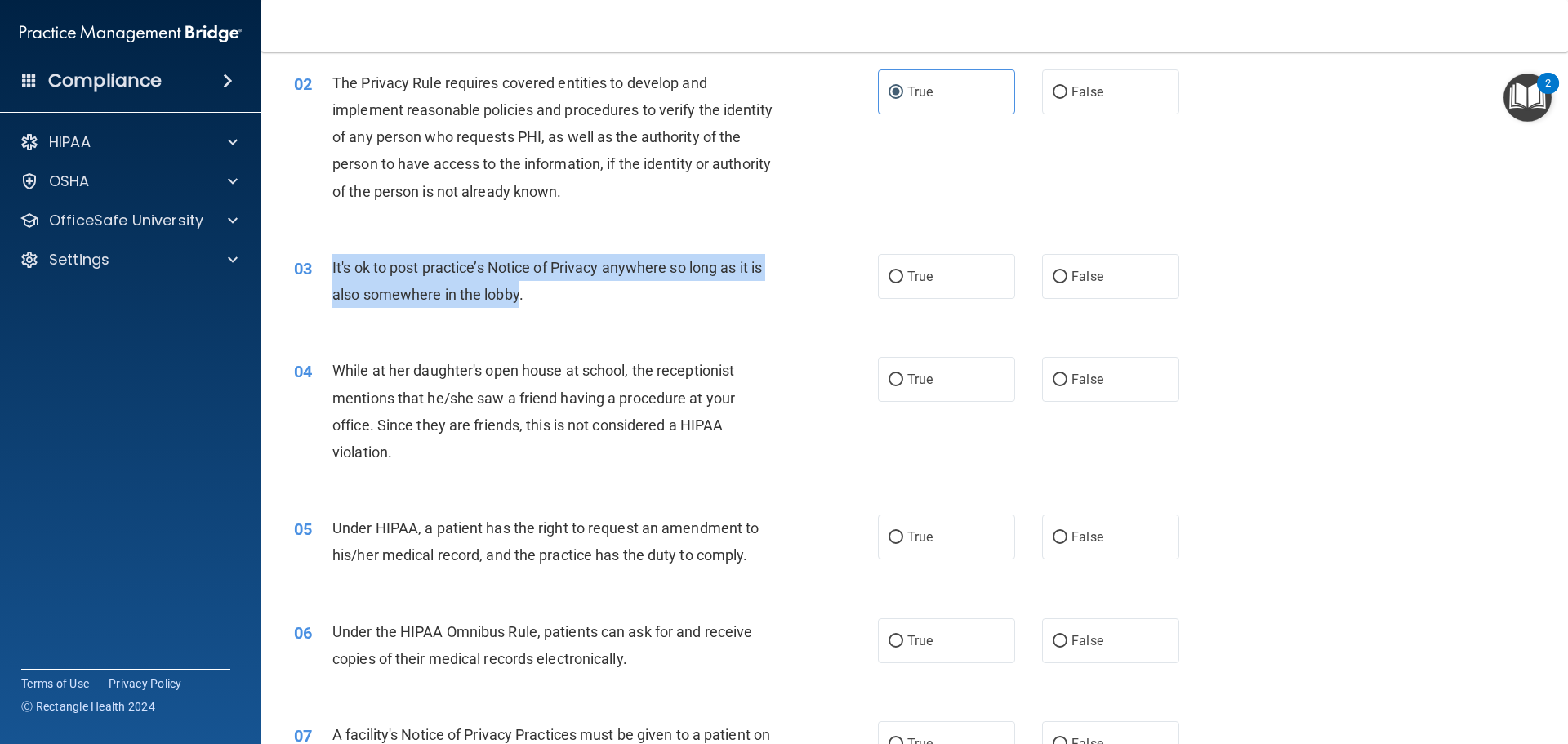
drag, startPoint x: 520, startPoint y: 300, endPoint x: 332, endPoint y: 270, distance: 190.4
click at [332, 270] on span "It's ok to post practice’s Notice of Privacy anywhere so long as it is also som…" at bounding box center [547, 281] width 430 height 44
copy span "It's ok to post practice’s Notice of Privacy anywhere so long as it is also som…"
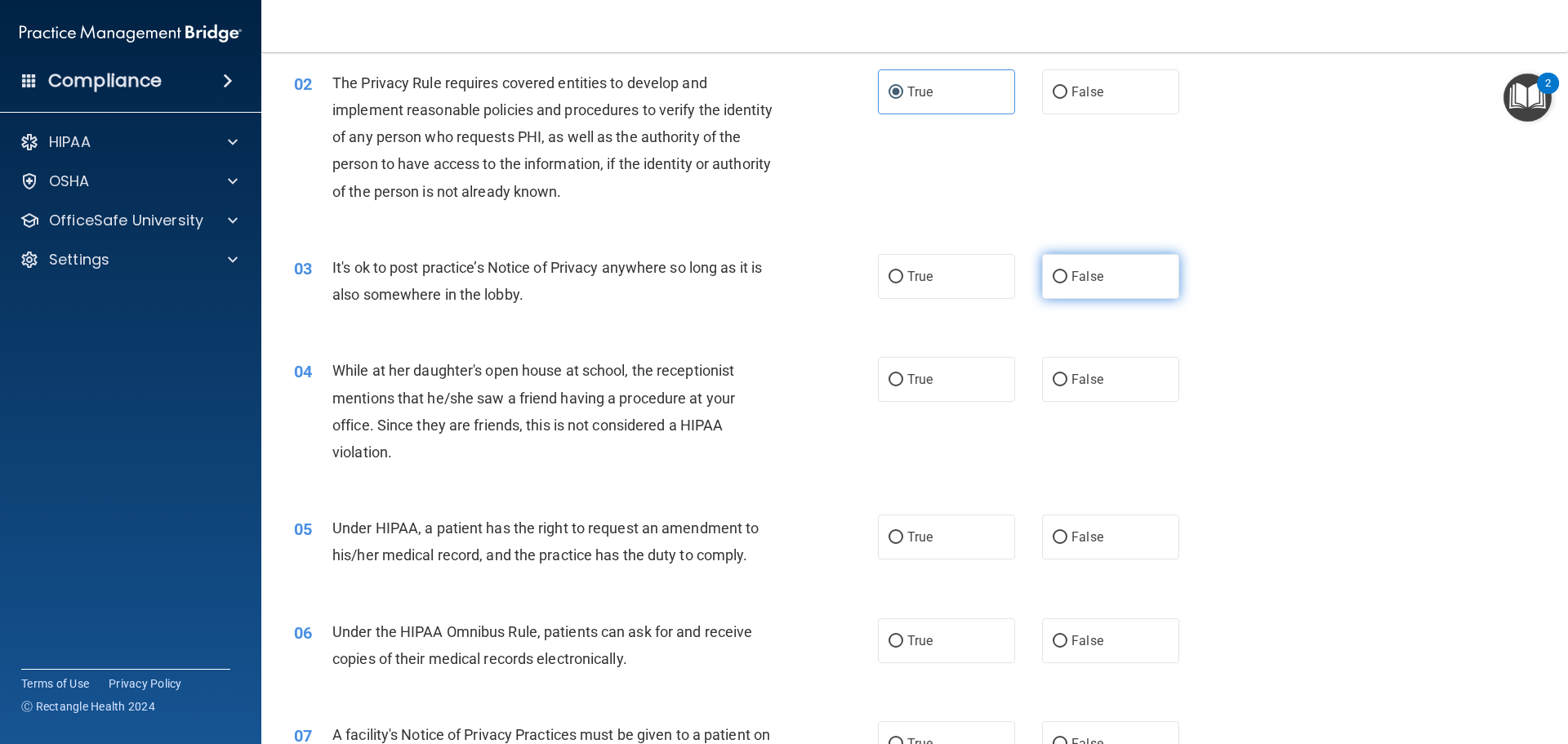
click at [1061, 280] on label "False" at bounding box center [1110, 276] width 137 height 45
click at [1061, 280] on input "False" at bounding box center [1060, 277] width 15 height 12
radio input "true"
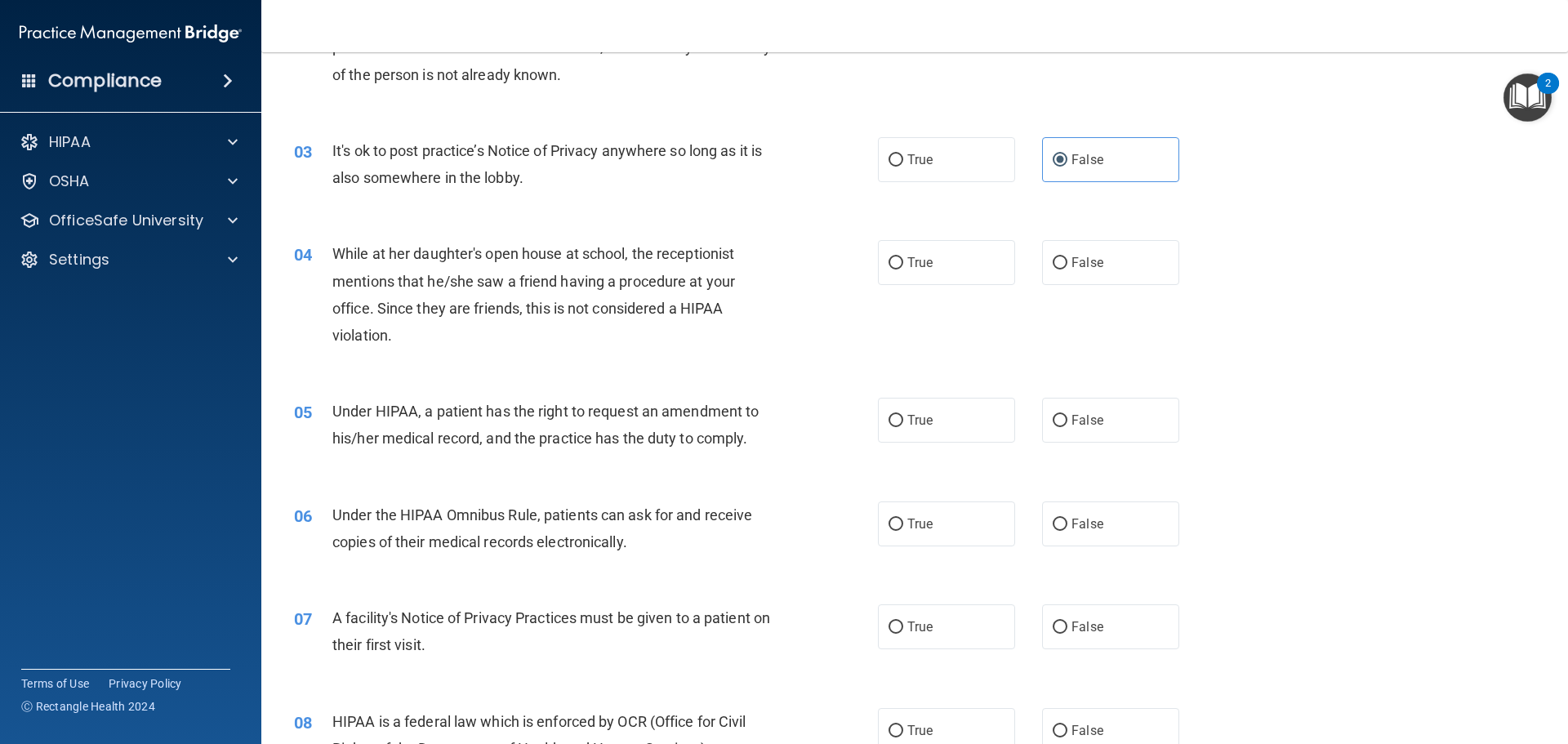
scroll to position [327, 0]
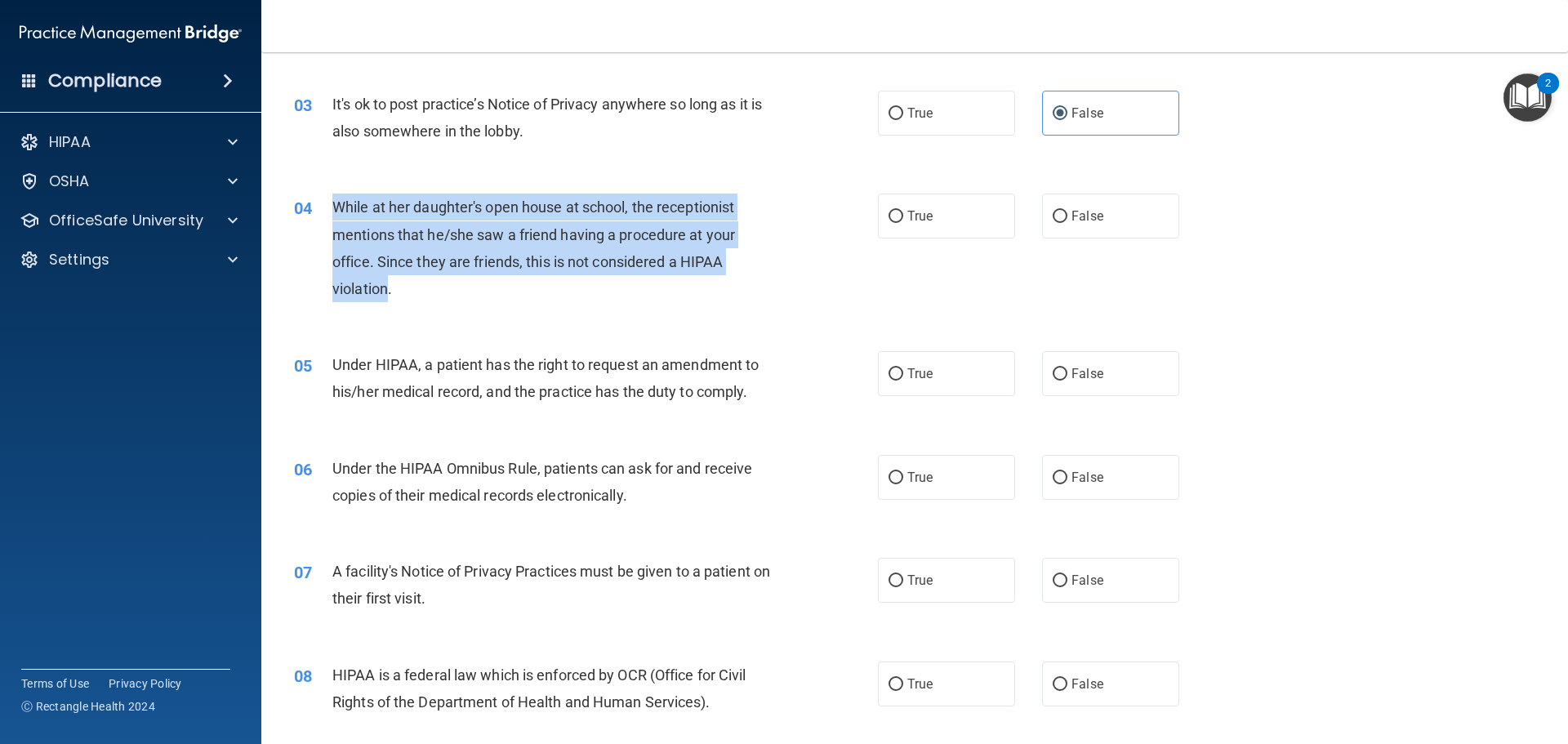
drag, startPoint x: 388, startPoint y: 292, endPoint x: 324, endPoint y: 215, distance: 100.1
click at [324, 215] on div "04 While at her daughter's open house at school, the receptionist mentions that…" at bounding box center [586, 251] width 633 height 117
copy div "While at her daughter's open house at school, the receptionist mentions that he…"
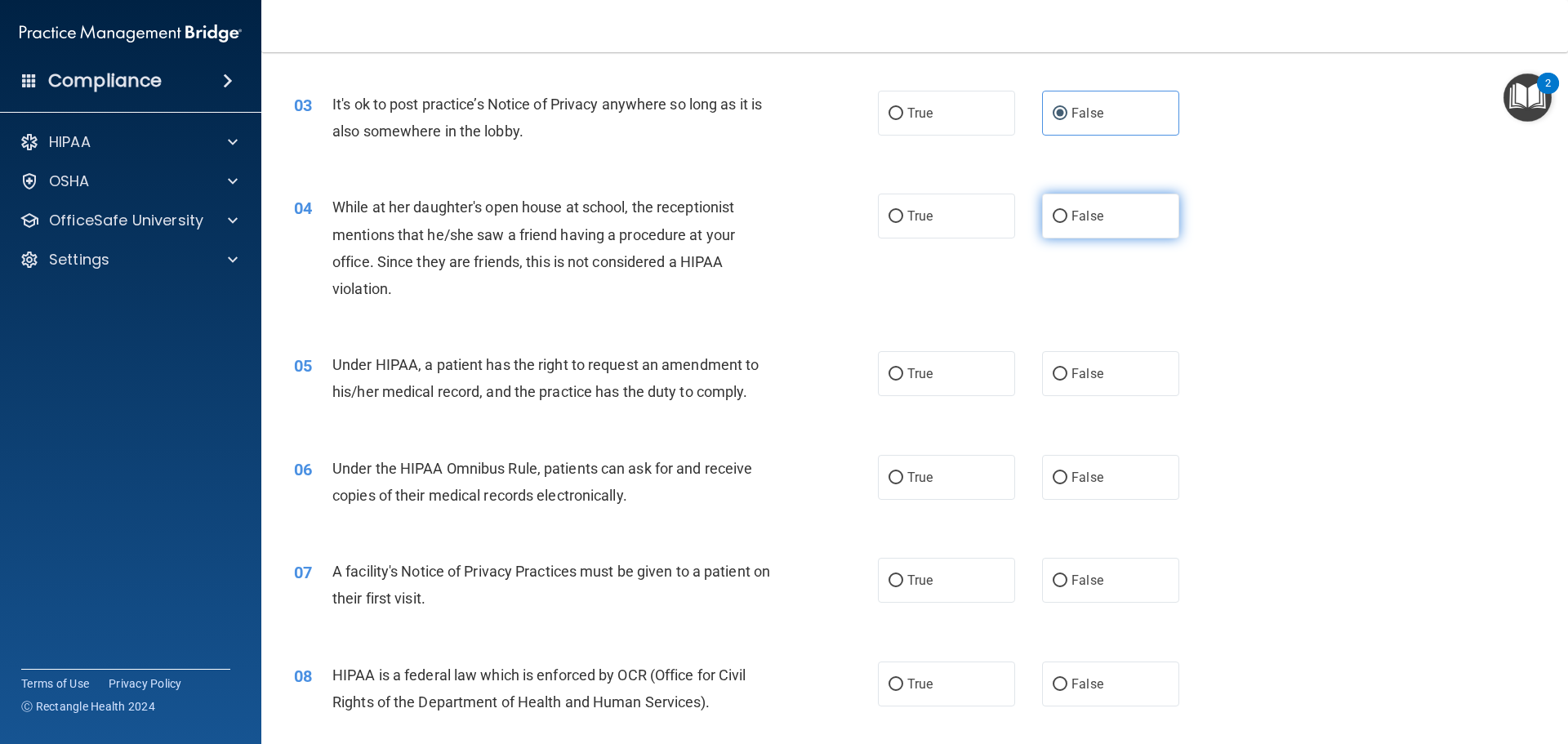
click at [1056, 207] on label "False" at bounding box center [1110, 215] width 137 height 45
click at [1056, 211] on input "False" at bounding box center [1060, 216] width 15 height 12
radio input "true"
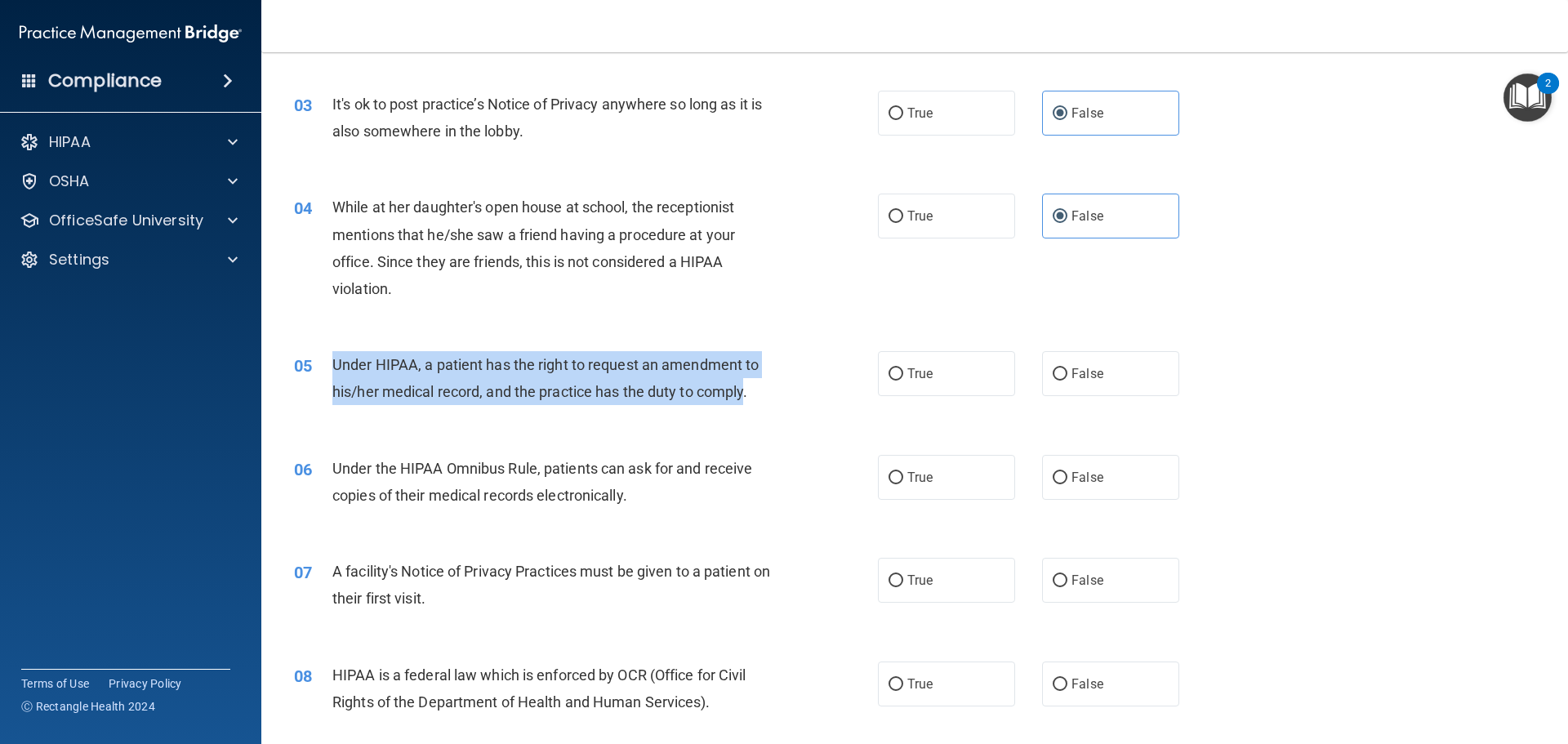
drag, startPoint x: 744, startPoint y: 393, endPoint x: 335, endPoint y: 371, distance: 409.6
click at [335, 371] on span "Under HIPAA, a patient has the right to request an amendment to his/her medical…" at bounding box center [545, 378] width 426 height 44
copy span "Under HIPAA, a patient has the right to request an amendment to his/her medical…"
click at [1057, 368] on input "False" at bounding box center [1060, 374] width 15 height 12
radio input "true"
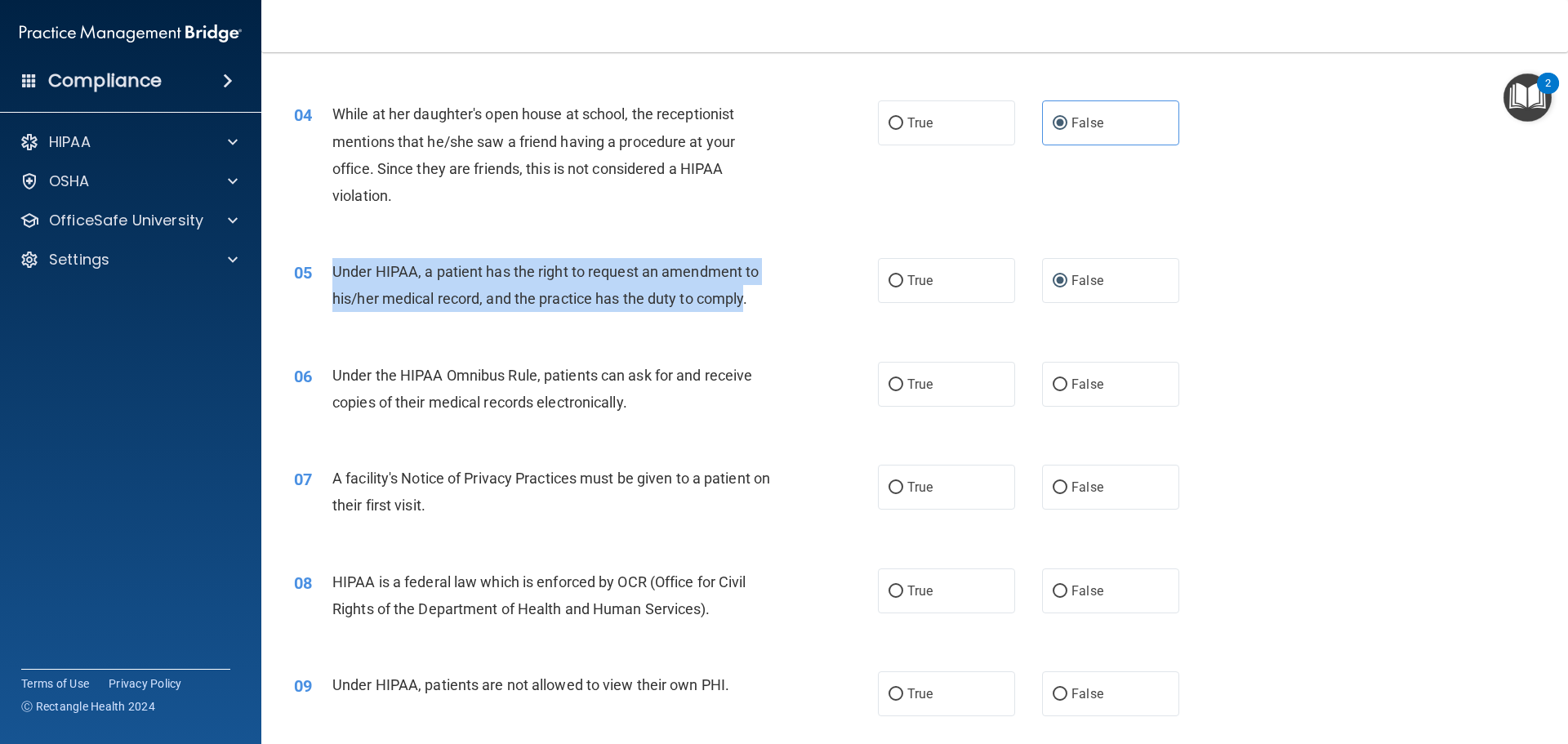
scroll to position [490, 0]
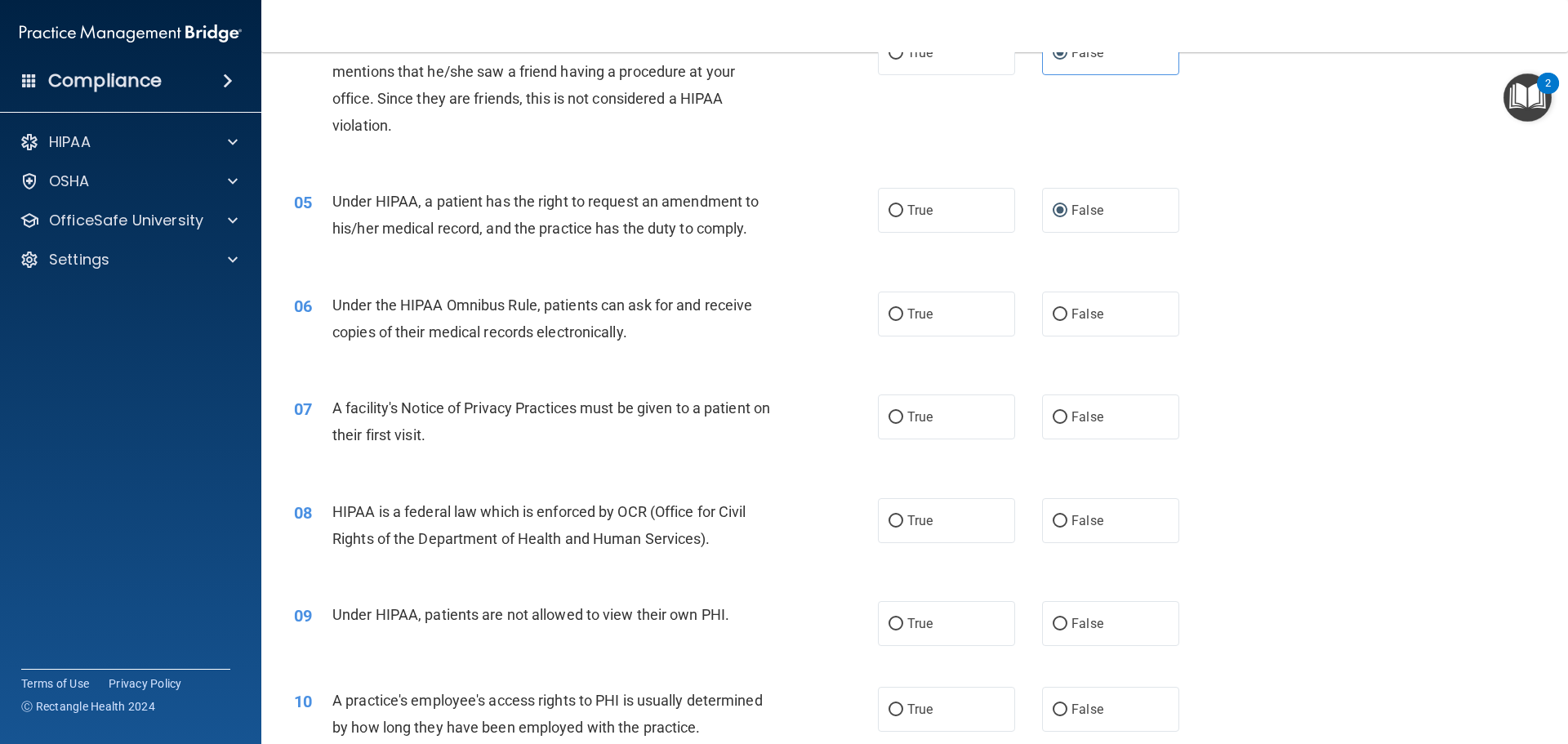
click at [1254, 323] on div "06 Under the HIPAA Omnibus Rule, patients can ask for and receive copies of the…" at bounding box center [915, 323] width 1266 height 103
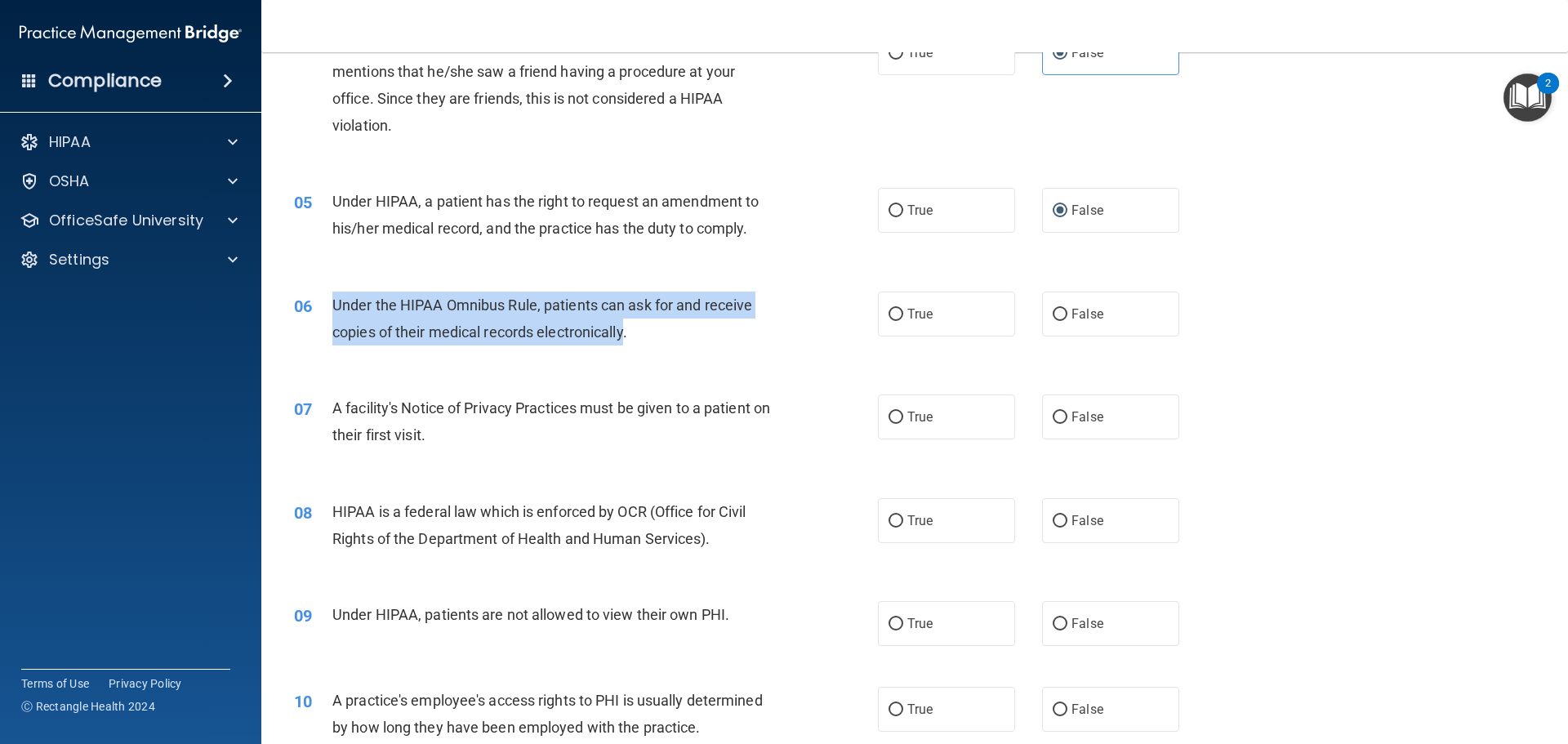
drag, startPoint x: 627, startPoint y: 333, endPoint x: 335, endPoint y: 315, distance: 292.6
click at [335, 315] on div "Under the HIPAA Omnibus Rule, patients can ask for and receive copies of their …" at bounding box center [560, 319] width 456 height 54
copy span "Under the HIPAA Omnibus Rule, patients can ask for and receive copies of their …"
click at [889, 314] on input "True" at bounding box center [896, 314] width 15 height 12
radio input "true"
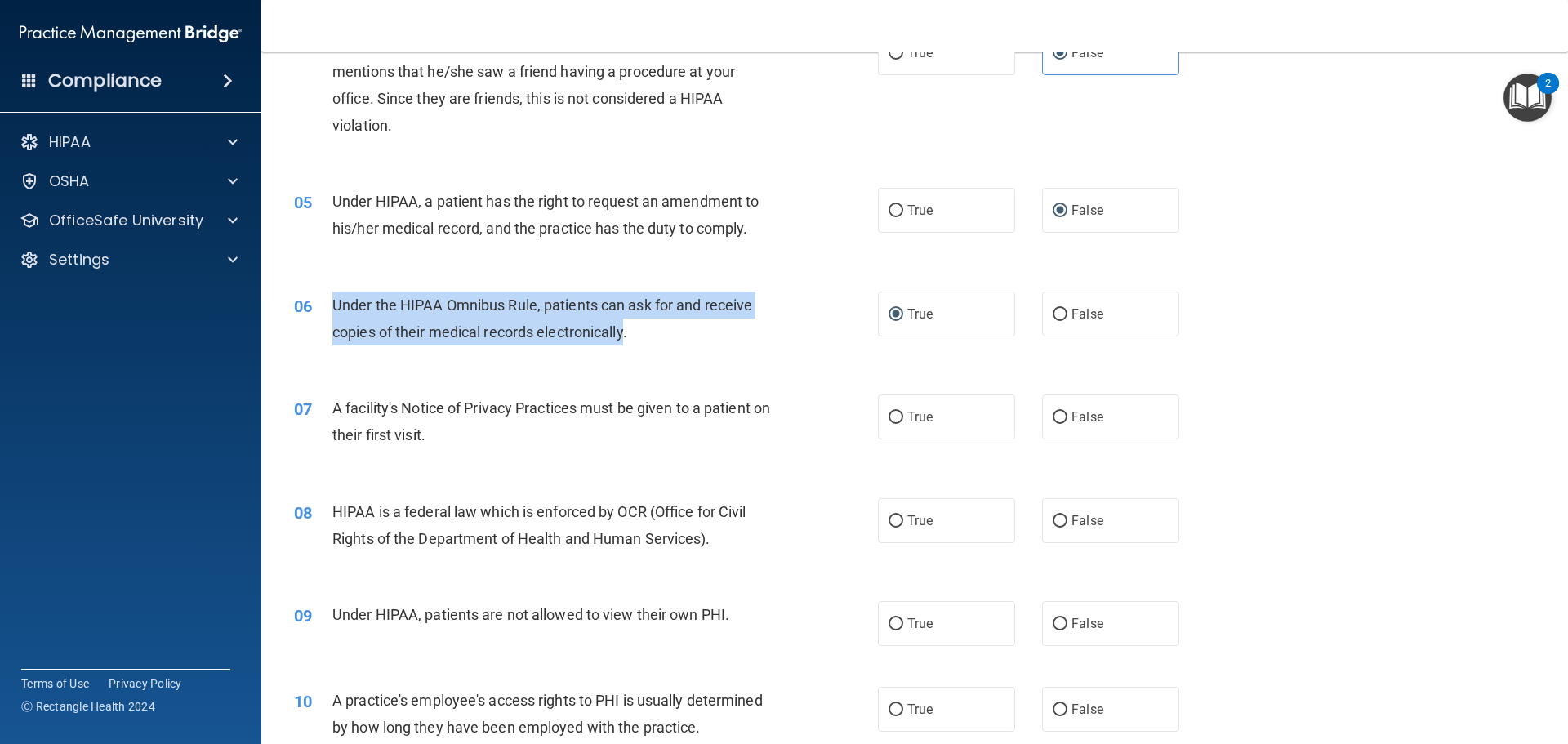
click at [1216, 382] on div "07 A facility's Notice of Privacy Practices must be given to a patient on their…" at bounding box center [915, 425] width 1266 height 103
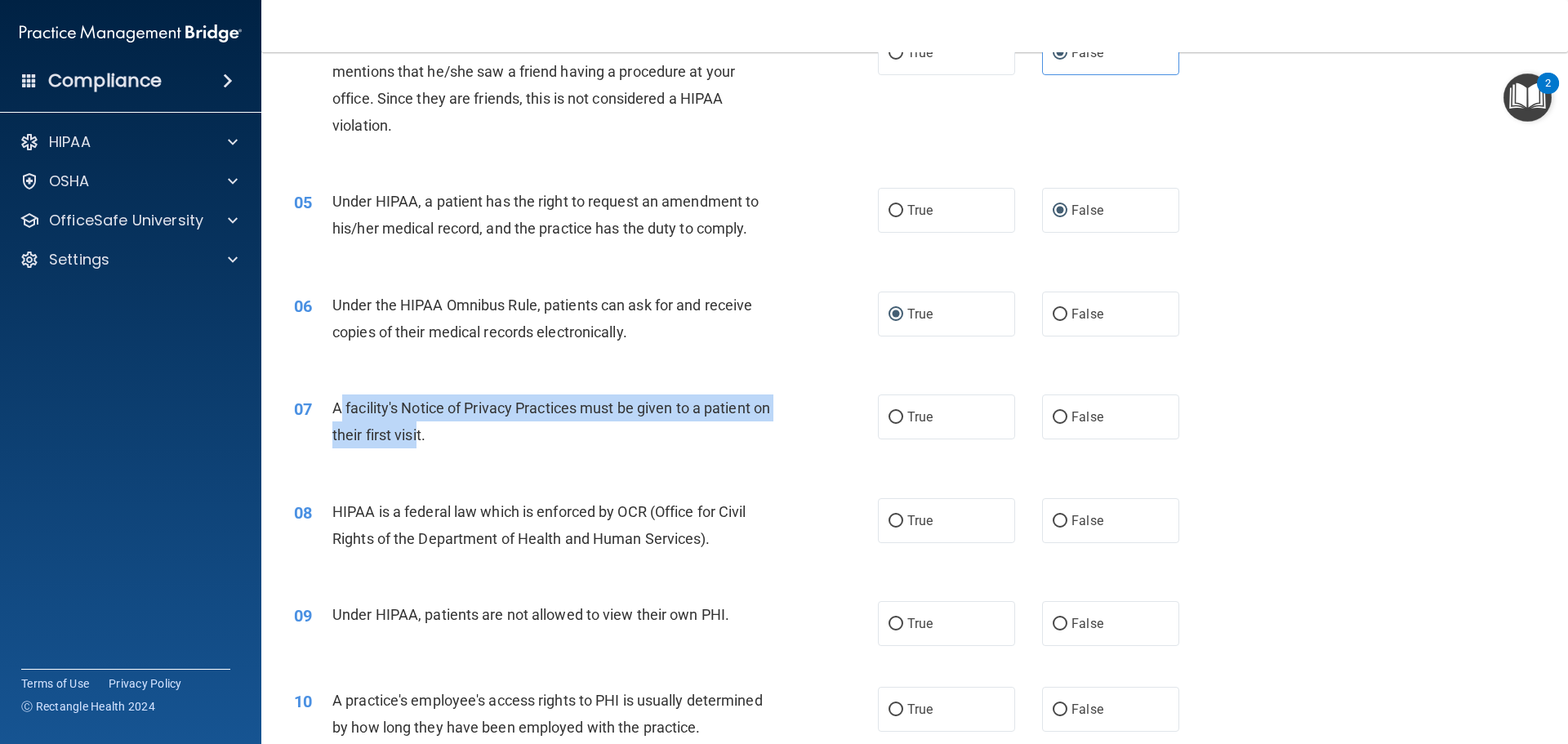
drag, startPoint x: 440, startPoint y: 433, endPoint x: 338, endPoint y: 413, distance: 103.9
click at [338, 413] on span "A facility's Notice of Privacy Practices must be given to a patient on their fi…" at bounding box center [551, 422] width 438 height 44
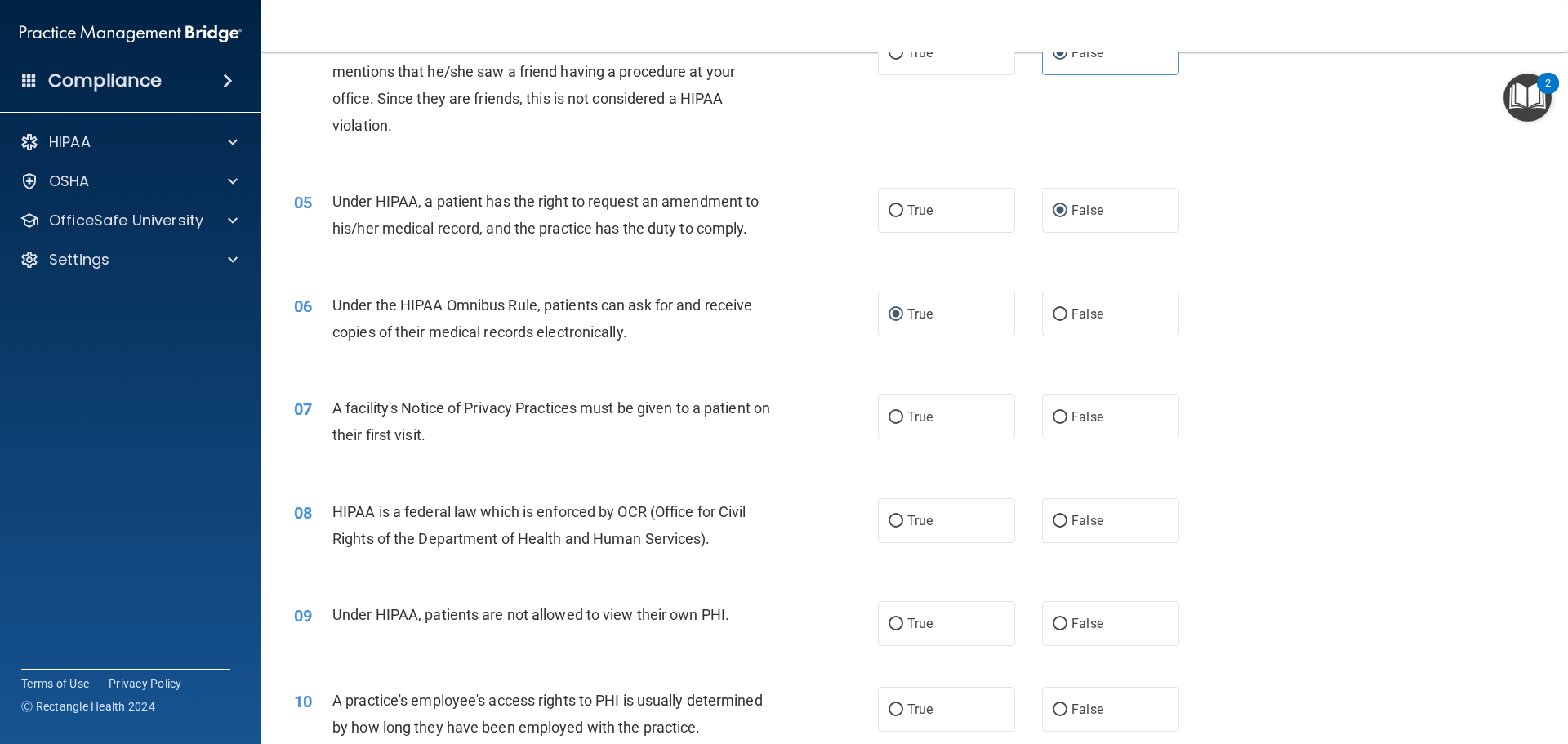
click at [413, 459] on div "07 A facility's Notice of Privacy Practices must be given to a patient on their…" at bounding box center [915, 425] width 1266 height 103
drag, startPoint x: 439, startPoint y: 436, endPoint x: 391, endPoint y: 444, distance: 48.7
click at [372, 441] on span "A facility's Notice of Privacy Practices must be given to a patient on their fi…" at bounding box center [551, 422] width 438 height 44
click at [441, 458] on div "07 A facility's Notice of Privacy Practices must be given to a patient on their…" at bounding box center [915, 425] width 1266 height 103
drag, startPoint x: 440, startPoint y: 437, endPoint x: 370, endPoint y: 437, distance: 70.0
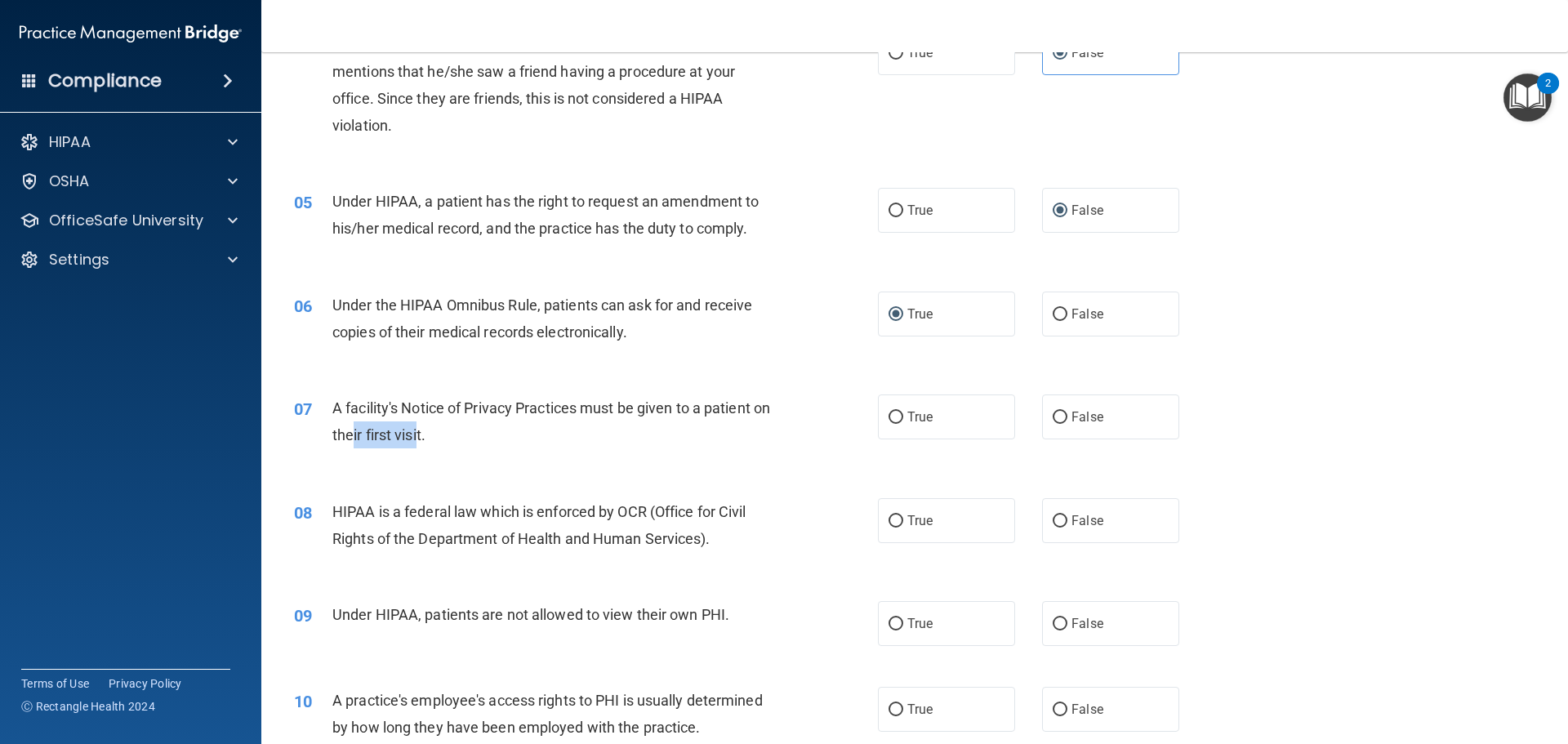
click at [370, 437] on span "A facility's Notice of Privacy Practices must be given to a patient on their fi…" at bounding box center [551, 422] width 438 height 44
click at [432, 461] on div "07 A facility's Notice of Privacy Practices must be given to a patient on their…" at bounding box center [915, 425] width 1266 height 103
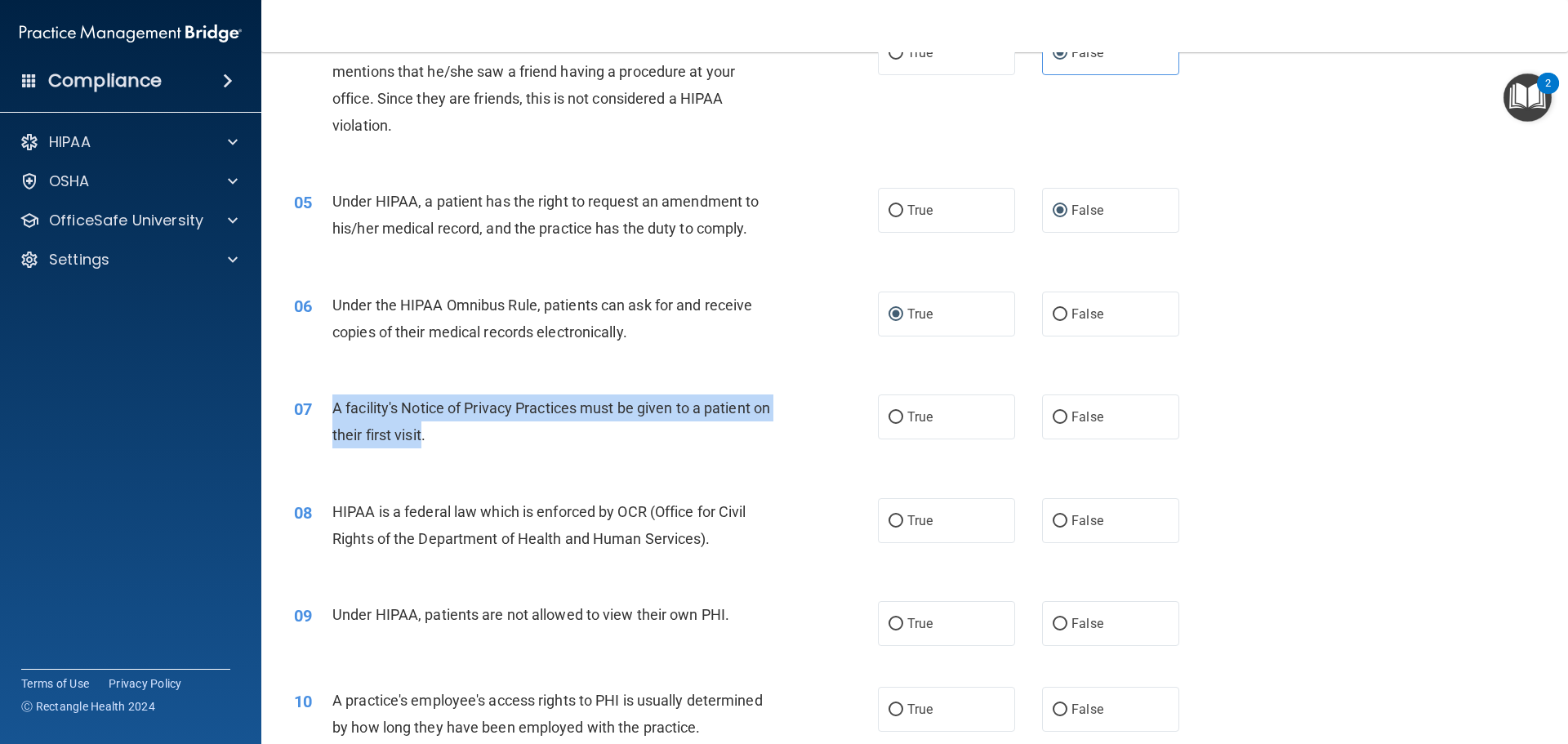
drag, startPoint x: 443, startPoint y: 435, endPoint x: 329, endPoint y: 420, distance: 115.0
click at [329, 420] on div "07 A facility's Notice of Privacy Practices must be given to a patient on their…" at bounding box center [586, 425] width 633 height 62
copy div "A facility's Notice of Privacy Practices must be given to a patient on their fi…"
click at [1053, 415] on input "False" at bounding box center [1060, 417] width 15 height 12
radio input "true"
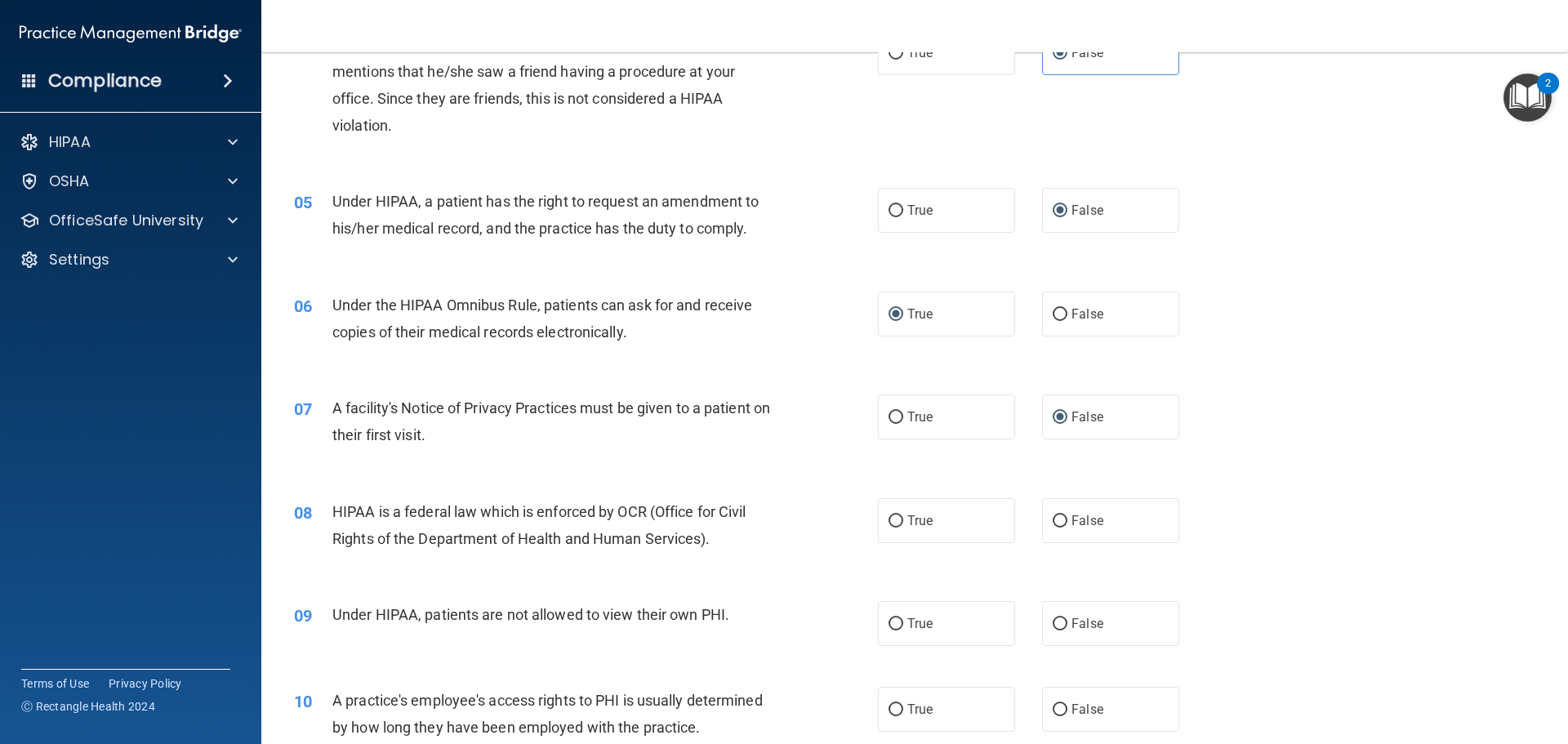
click at [1351, 494] on div "08 HIPAA is a federal law which is enforced by OCR (Office for Civil Rights of …" at bounding box center [915, 529] width 1266 height 103
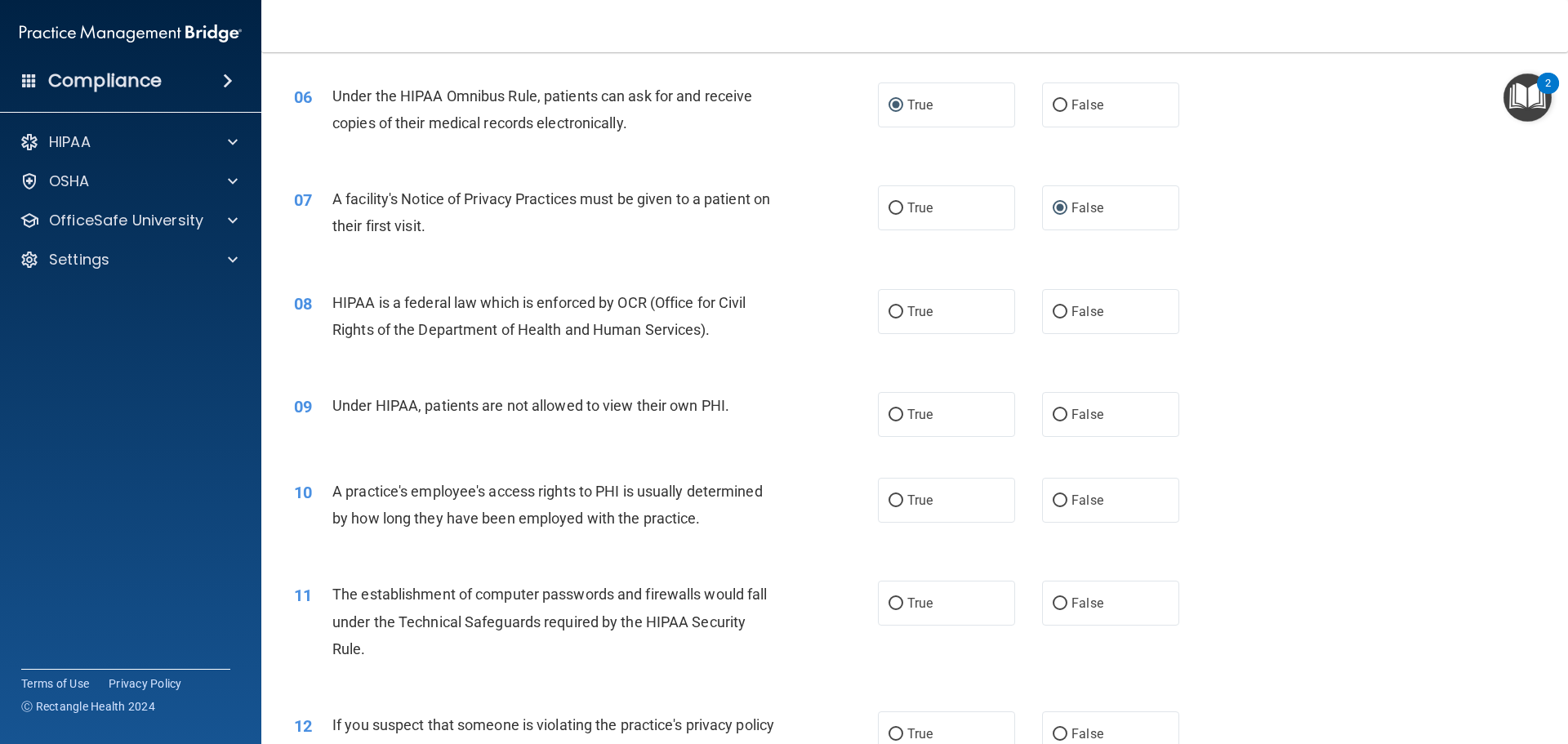
scroll to position [736, 0]
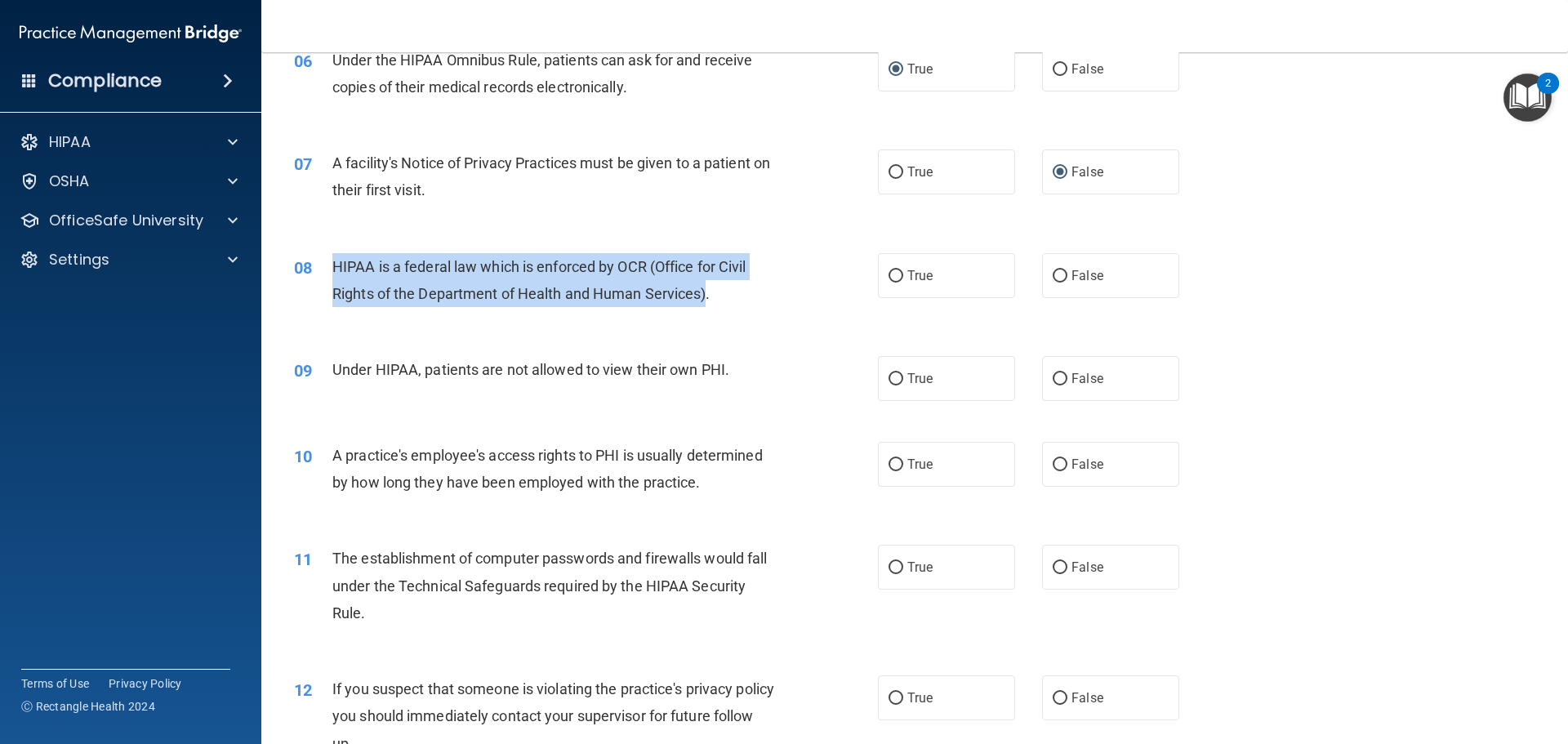
drag, startPoint x: 706, startPoint y: 295, endPoint x: 330, endPoint y: 276, distance: 376.5
click at [330, 276] on div "08 HIPAA is a federal law which is enforced by OCR (Office for Civil Rights of …" at bounding box center [586, 284] width 633 height 62
copy div "HIPAA is a federal law which is enforced by OCR (Office for Civil Rights of the…"
click at [889, 280] on input "True" at bounding box center [896, 276] width 15 height 12
radio input "true"
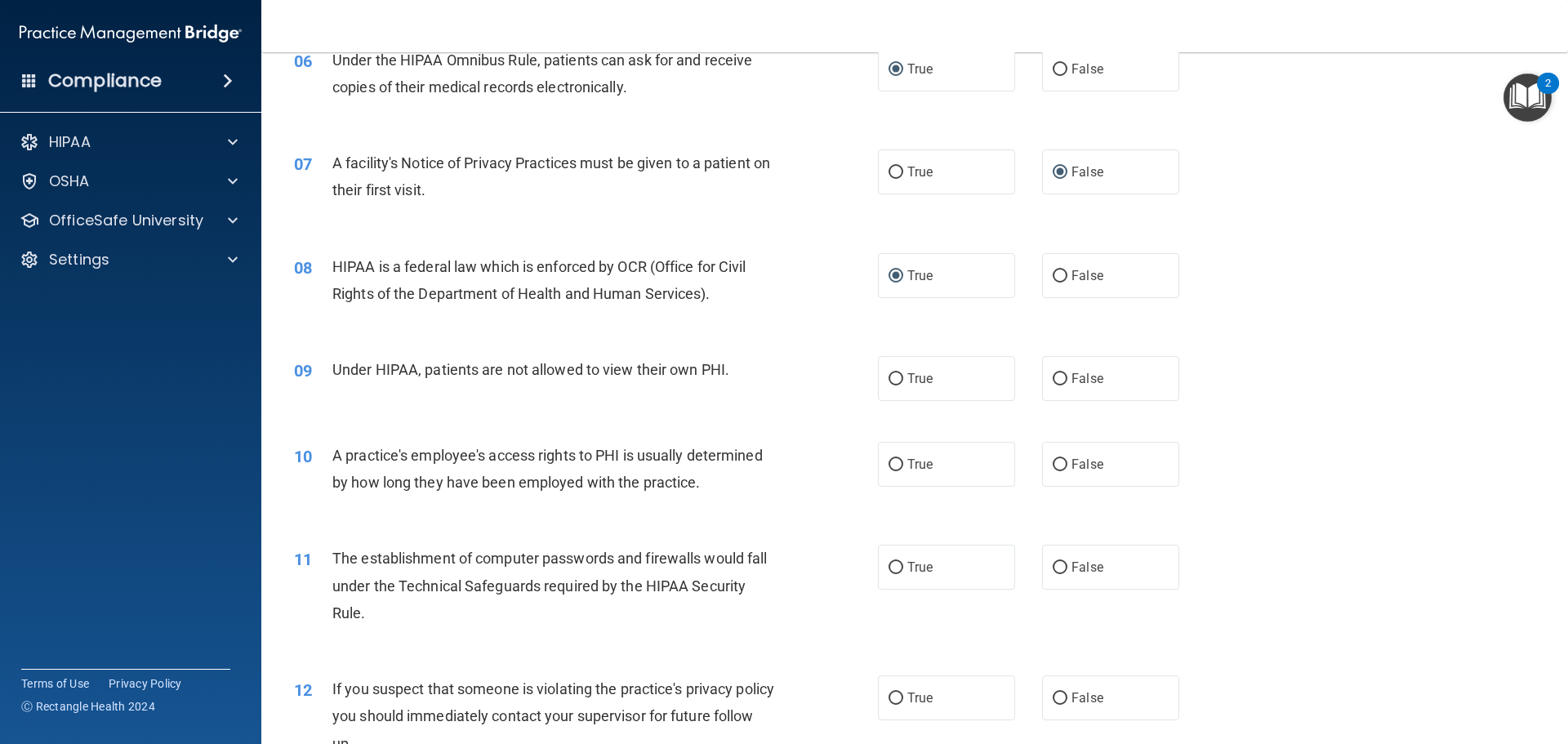
click at [1287, 323] on div "08 HIPAA is a federal law which is enforced by OCR (Office for Civil Rights of …" at bounding box center [915, 285] width 1266 height 103
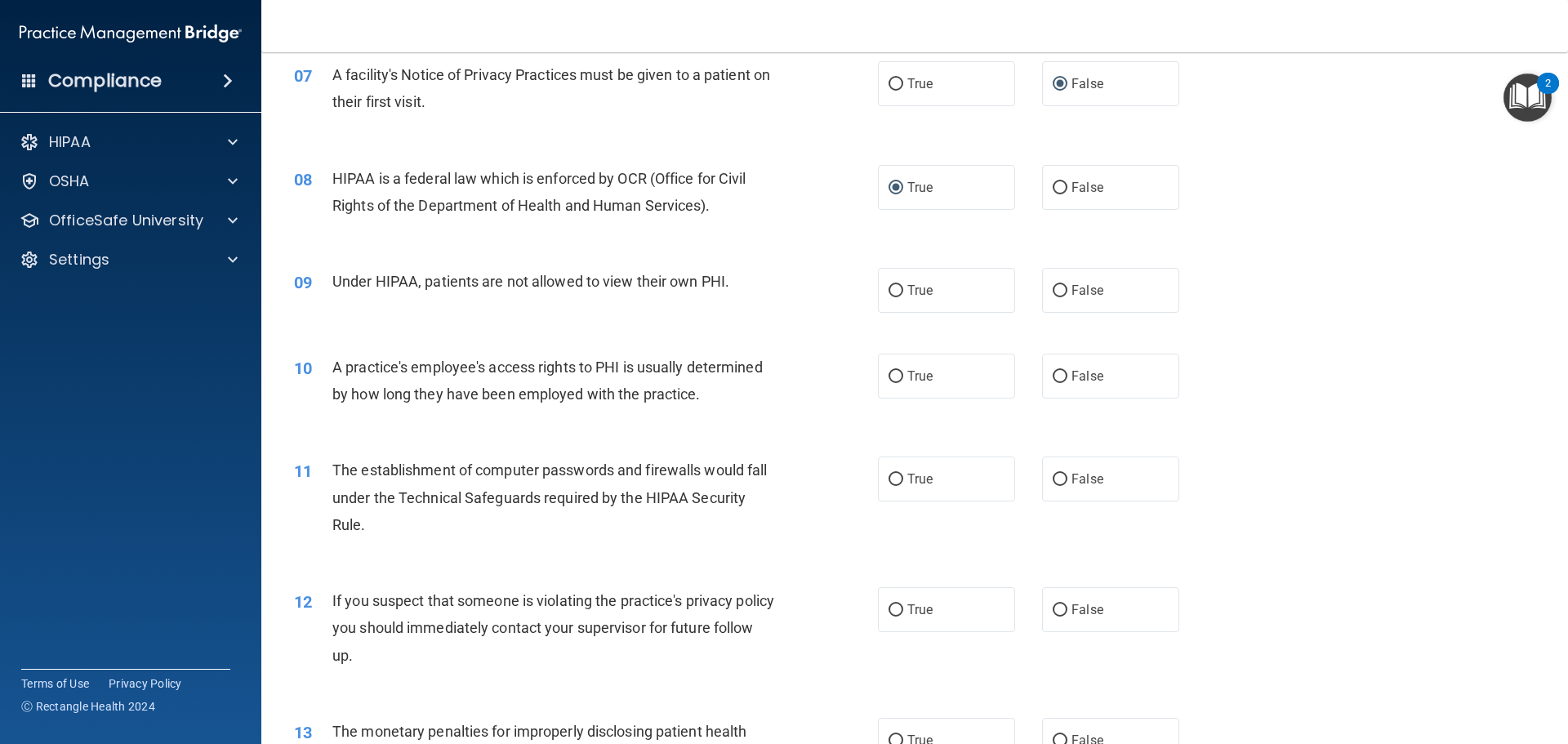
scroll to position [899, 0]
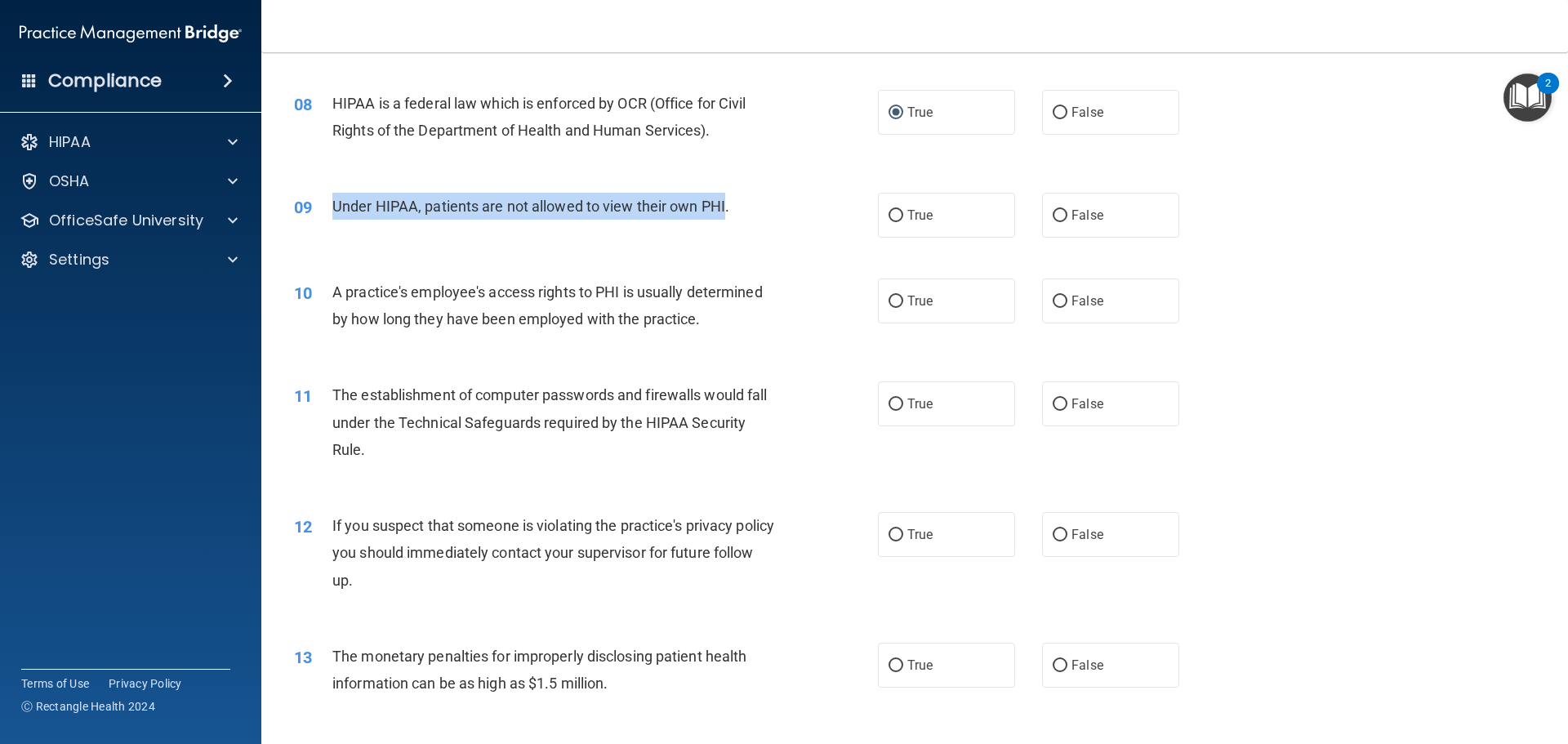
drag, startPoint x: 724, startPoint y: 205, endPoint x: 335, endPoint y: 210, distance: 389.0
click at [335, 210] on span "Under HIPAA, patients are not allowed to view their own PHI." at bounding box center [530, 206] width 397 height 17
copy span "Under HIPAA, patients are not allowed to view their own PHI"
click at [1053, 215] on input "False" at bounding box center [1060, 215] width 15 height 12
radio input "true"
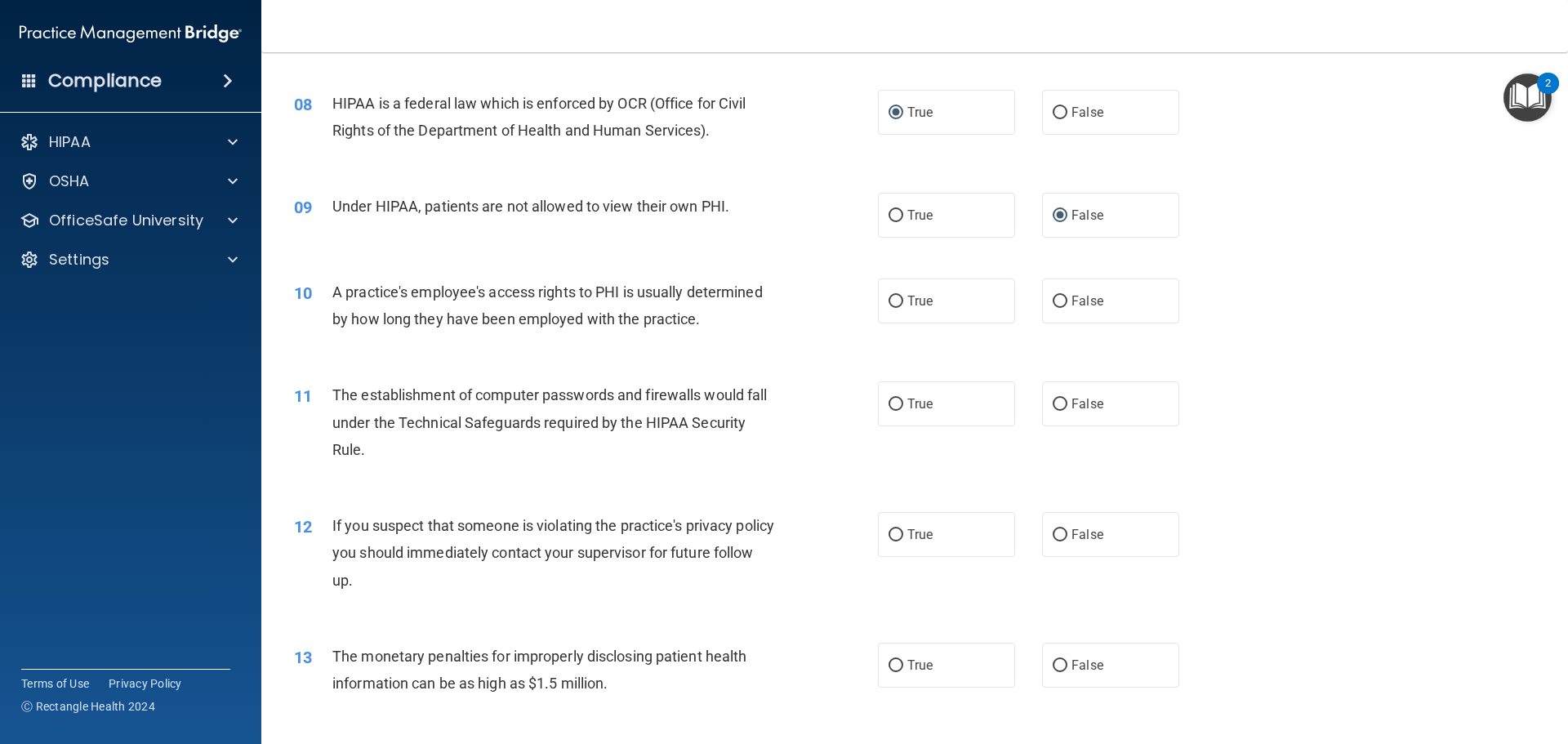
click at [1243, 263] on div "10 A practice's employee's access rights to PHI is usually determined by how lo…" at bounding box center [915, 309] width 1266 height 103
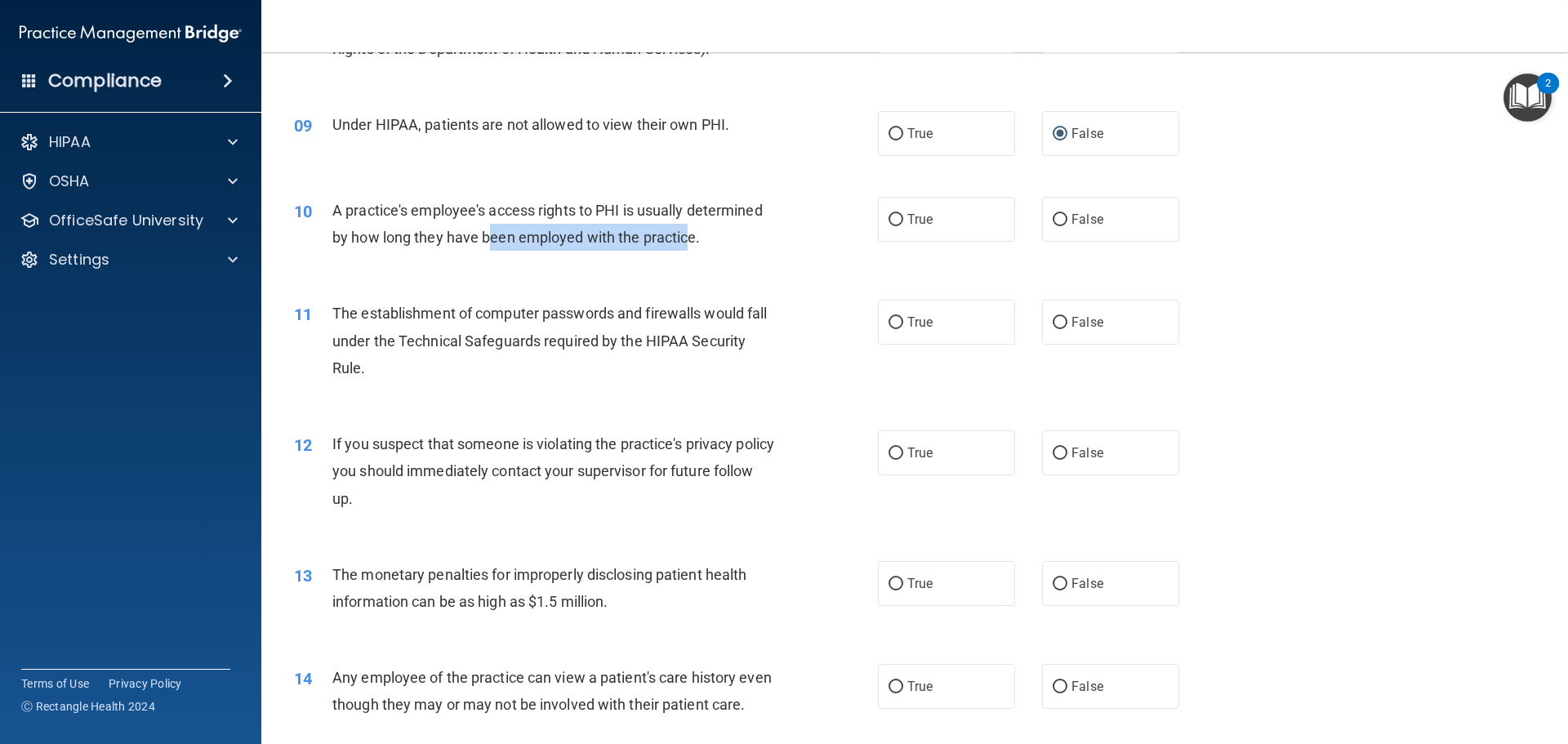
drag, startPoint x: 691, startPoint y: 240, endPoint x: 487, endPoint y: 255, distance: 204.6
click at [487, 255] on div "10 A practice's employee's access rights to PHI is usually determined by how lo…" at bounding box center [586, 227] width 633 height 62
click at [742, 265] on div "10 A practice's employee's access rights to PHI is usually determined by how lo…" at bounding box center [915, 228] width 1266 height 103
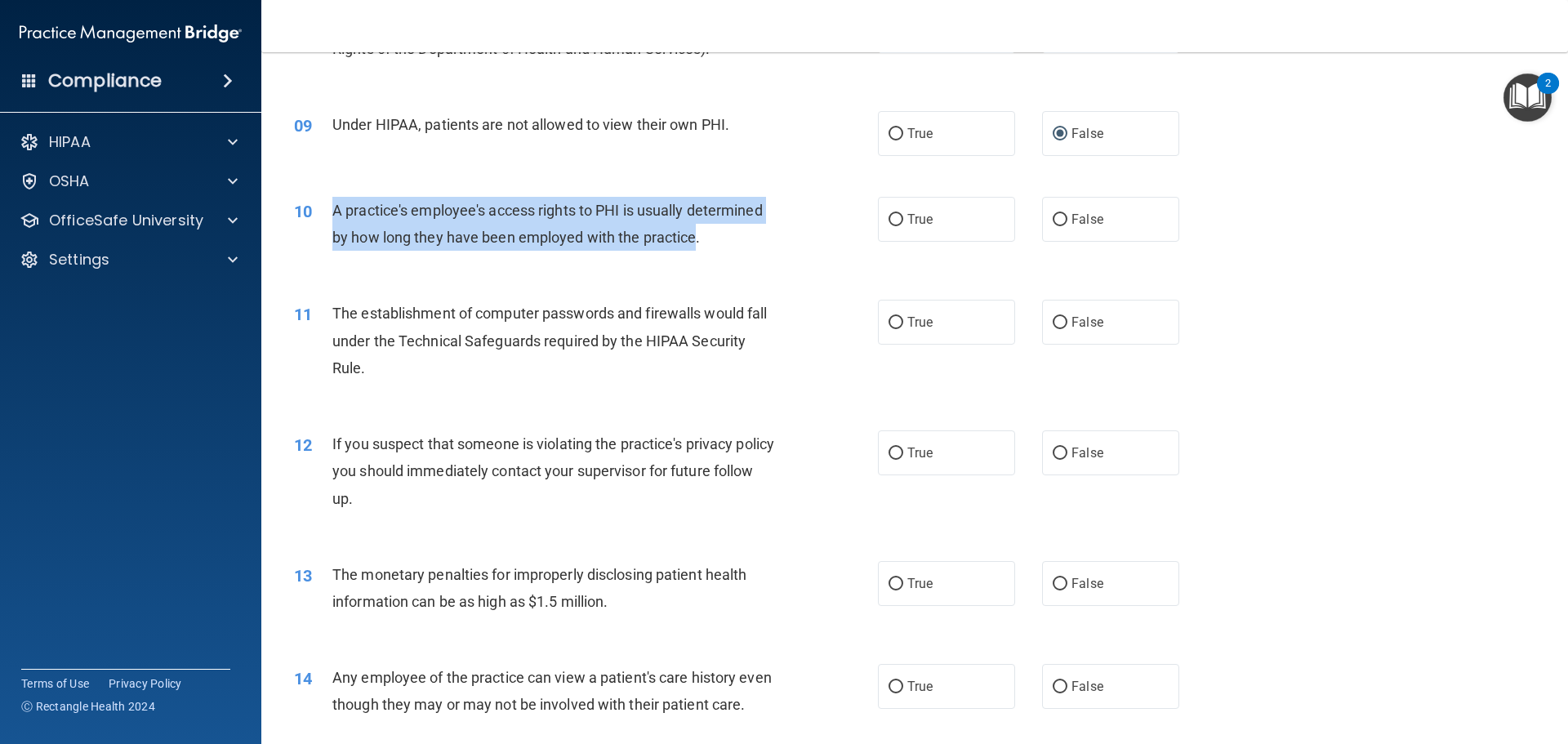
drag, startPoint x: 695, startPoint y: 238, endPoint x: 334, endPoint y: 217, distance: 361.6
click at [334, 217] on span "A practice's employee's access rights to PHI is usually determined by how long …" at bounding box center [548, 224] width 431 height 44
copy span "A practice's employee's access rights to PHI is usually determined by how long …"
click at [1053, 215] on input "False" at bounding box center [1060, 220] width 15 height 12
radio input "true"
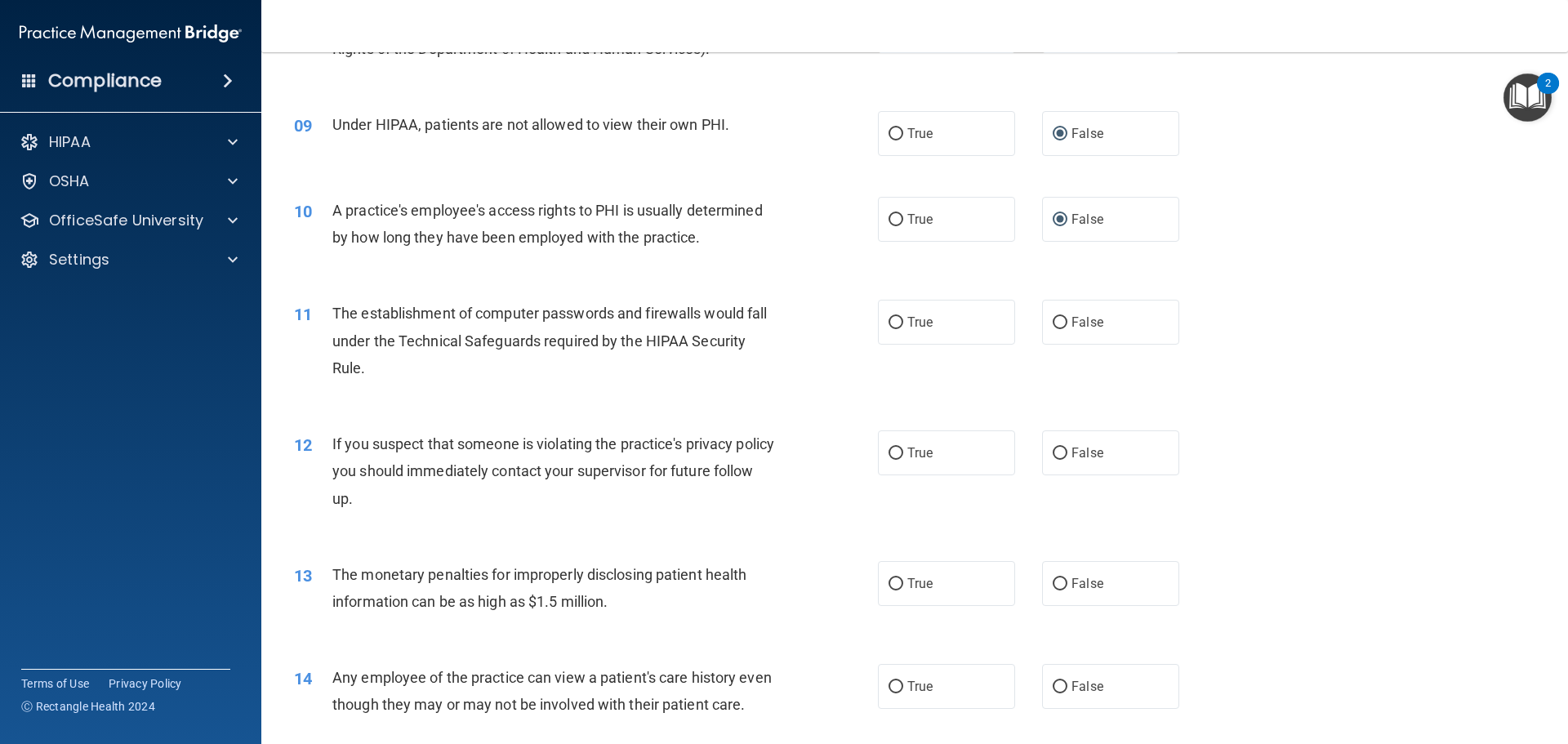
click at [1228, 283] on div "11 The establishment of computer passwords and firewalls would fall under the T…" at bounding box center [915, 345] width 1266 height 131
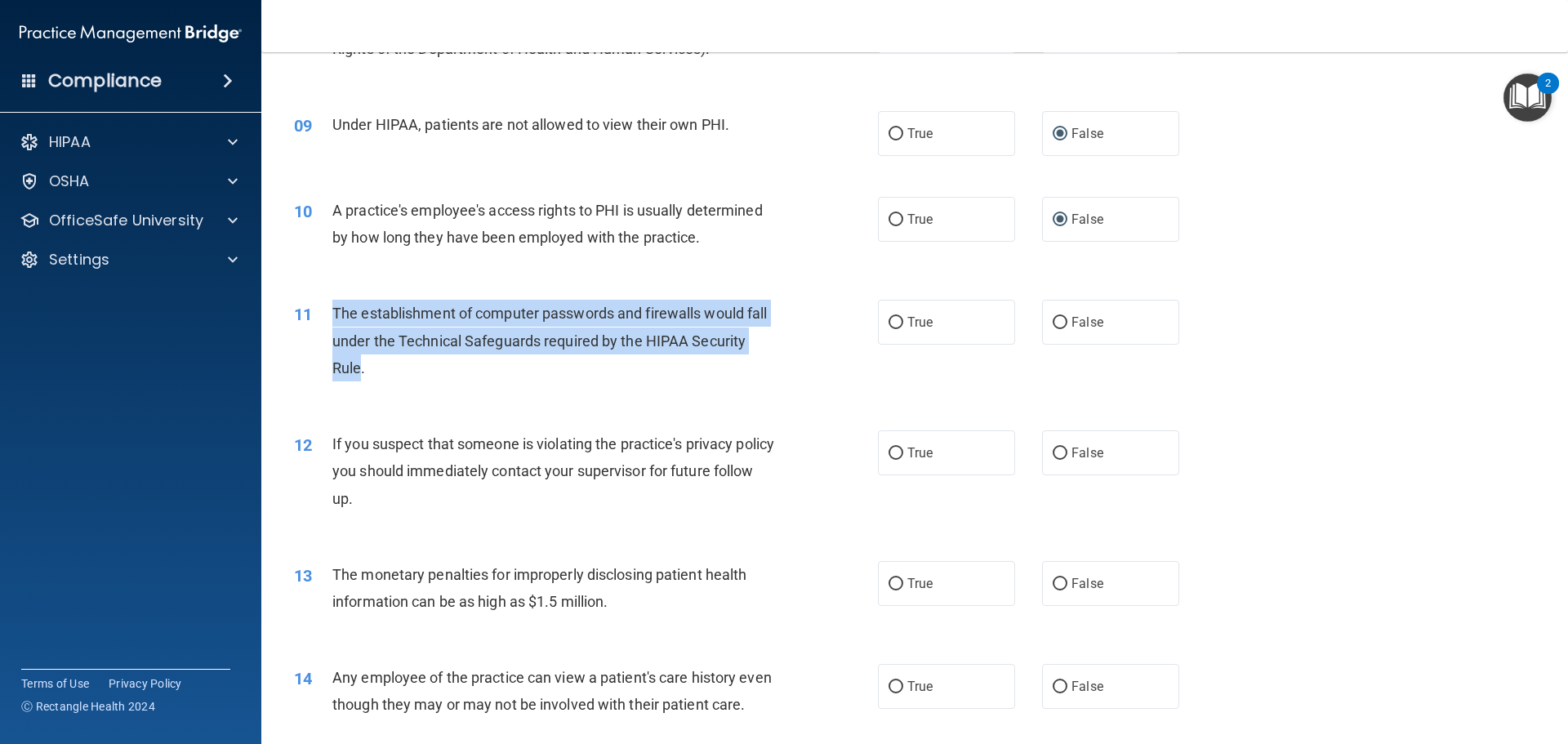
drag, startPoint x: 359, startPoint y: 374, endPoint x: 334, endPoint y: 318, distance: 61.3
click at [334, 318] on span "The establishment of computer passwords and firewalls would fall under the Tech…" at bounding box center [549, 340] width 434 height 71
copy span "The establishment of computer passwords and firewalls would fall under the Tech…"
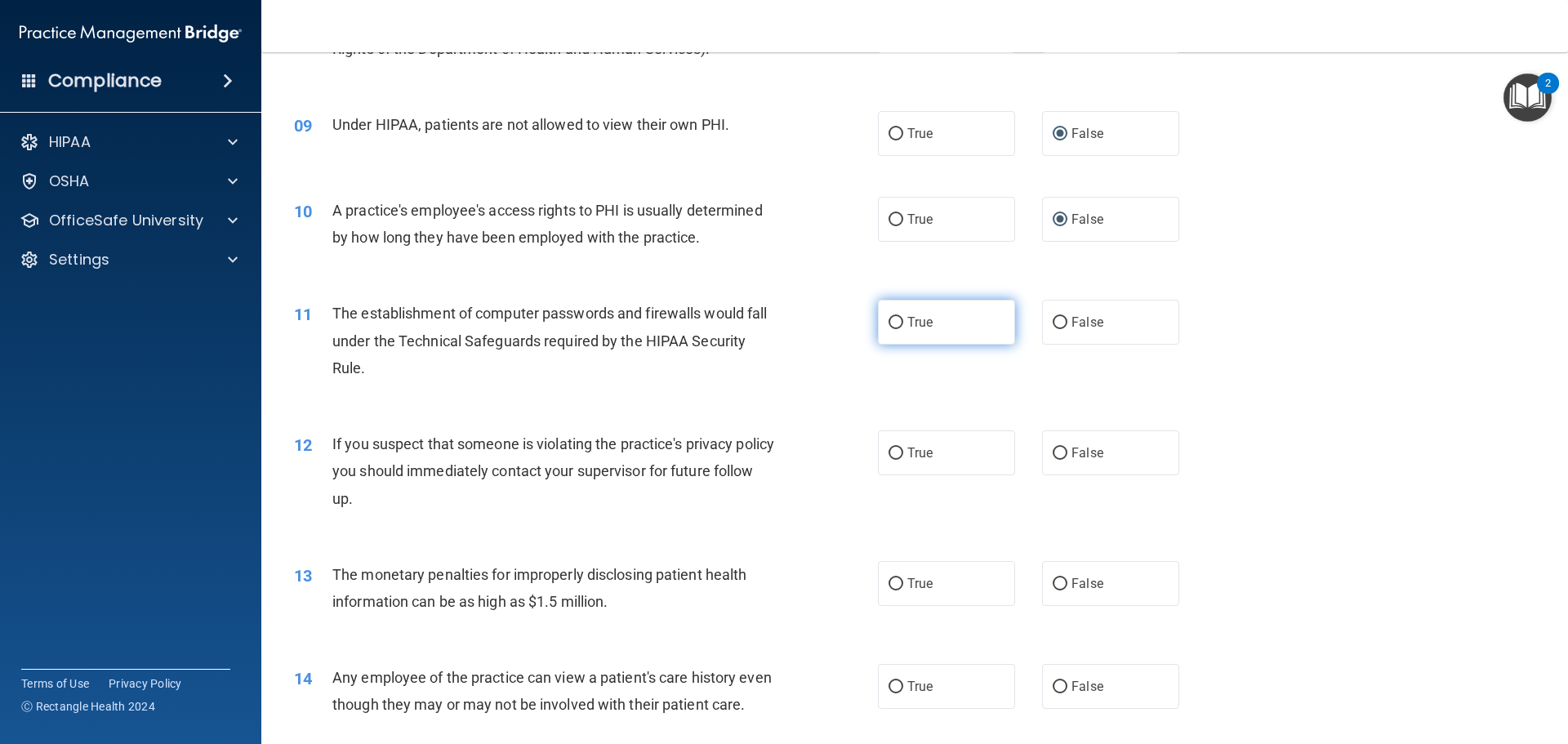
click at [907, 323] on span "True" at bounding box center [920, 322] width 26 height 16
click at [902, 323] on input "True" at bounding box center [896, 322] width 15 height 12
radio input "true"
click at [1355, 380] on div "11 The establishment of computer passwords and firewalls would fall under the T…" at bounding box center [915, 345] width 1266 height 131
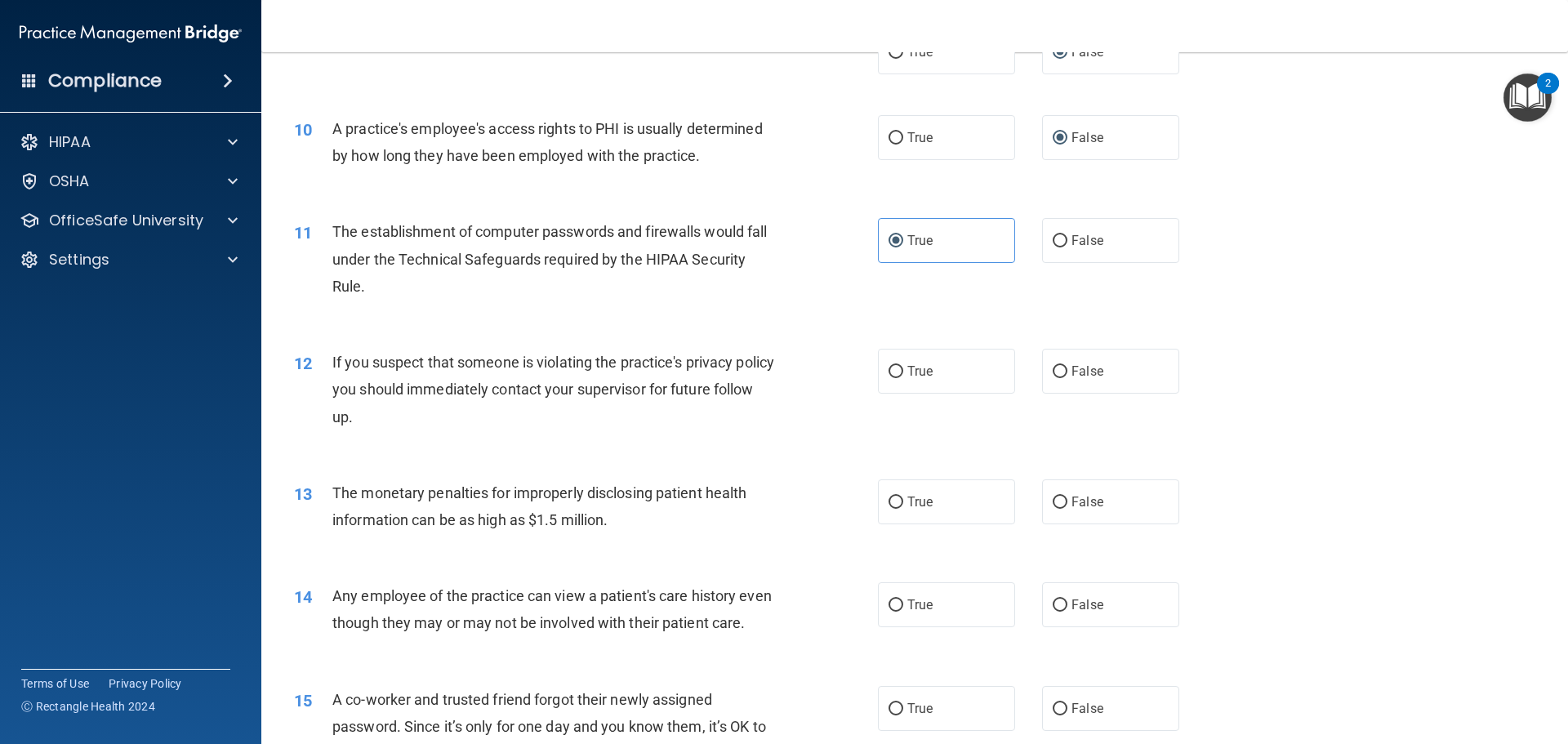
scroll to position [1144, 0]
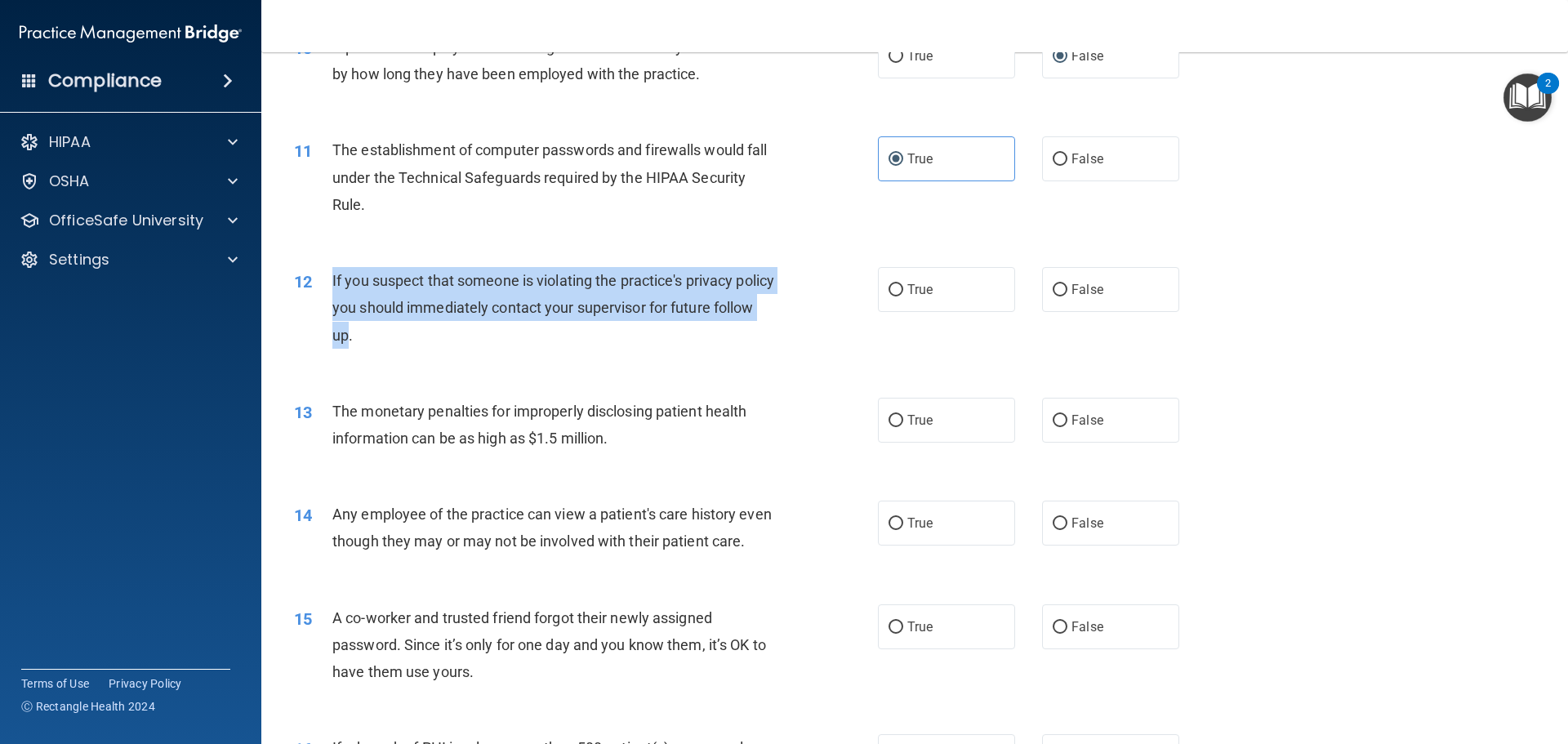
drag, startPoint x: 390, startPoint y: 338, endPoint x: 324, endPoint y: 292, distance: 80.4
click at [324, 292] on div "12 If you suspect that someone is violating the practice's privacy policy you s…" at bounding box center [586, 312] width 633 height 90
click at [890, 296] on input "True" at bounding box center [896, 290] width 15 height 12
radio input "true"
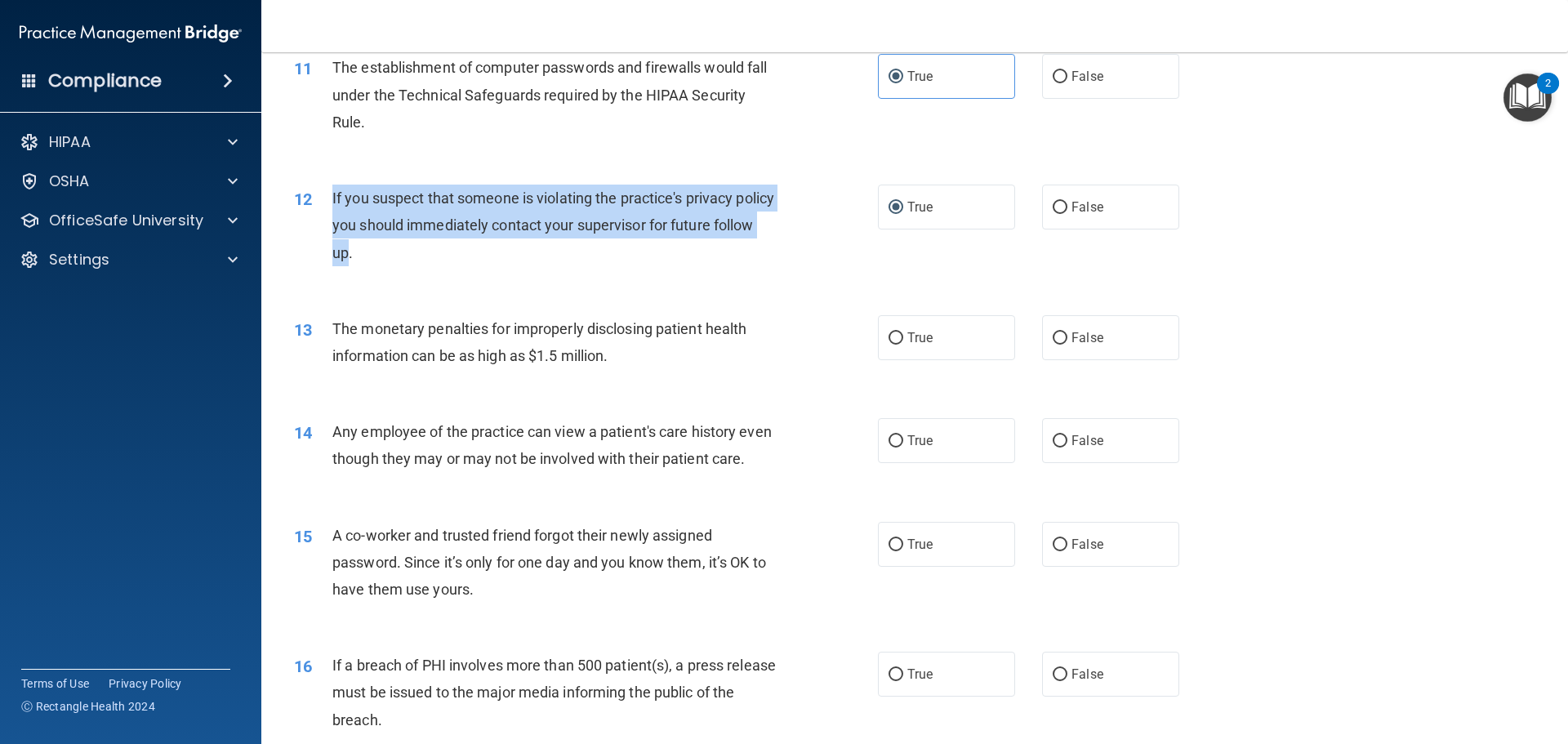
scroll to position [1308, 0]
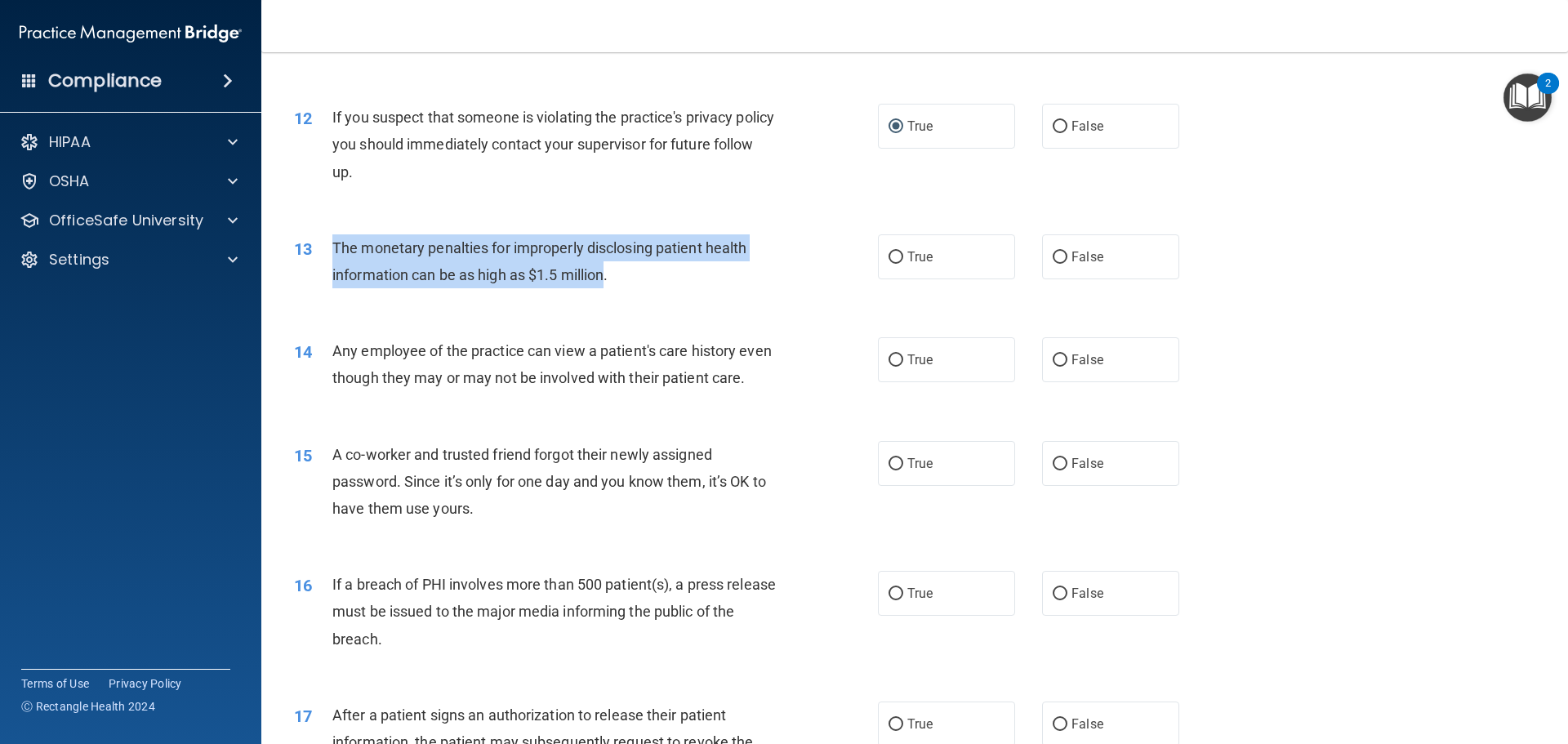
drag, startPoint x: 605, startPoint y: 280, endPoint x: 330, endPoint y: 260, distance: 275.7
click at [330, 260] on div "13 The monetary penalties for improperly disclosing patient health information …" at bounding box center [586, 265] width 633 height 62
click at [889, 253] on input "True" at bounding box center [896, 257] width 15 height 12
radio input "true"
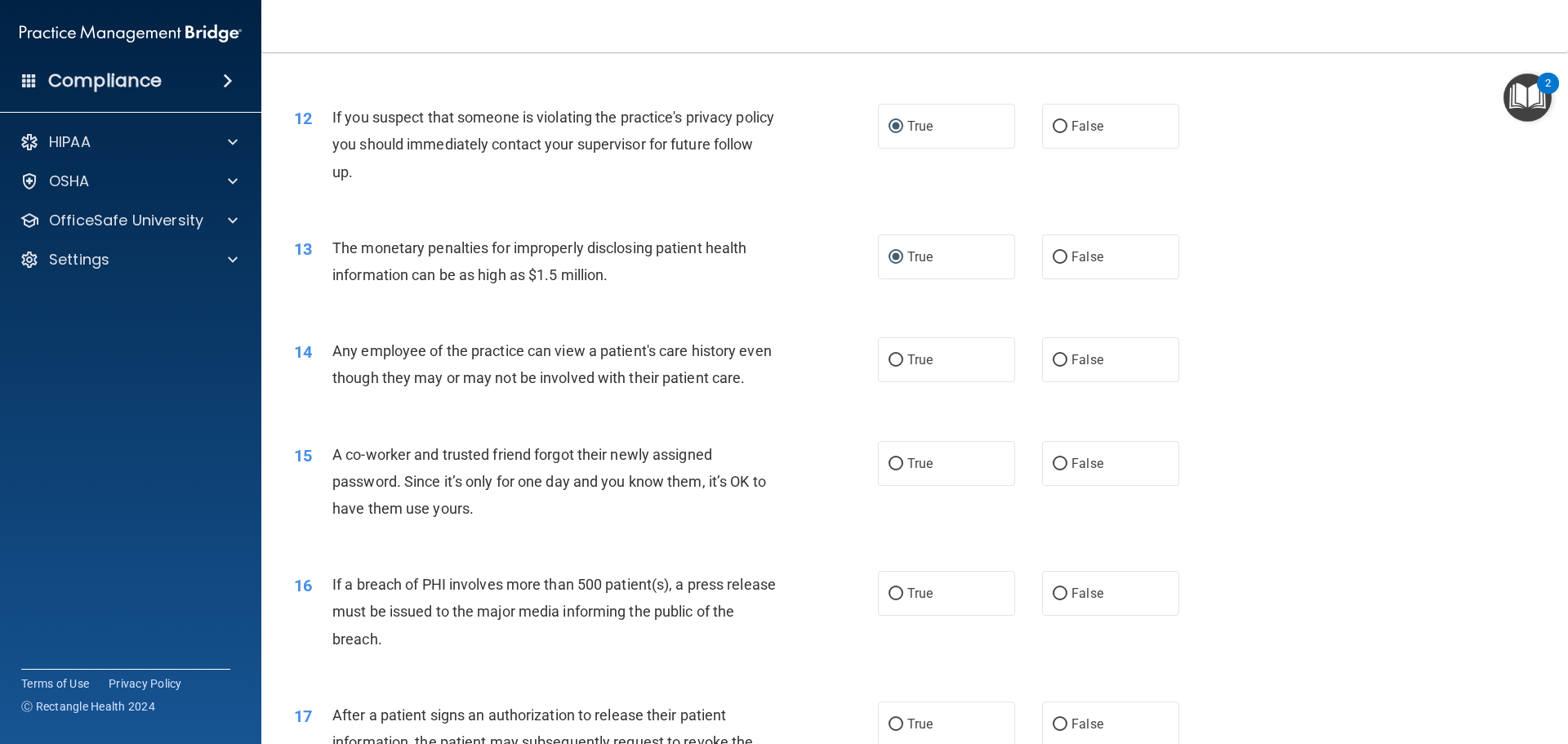
click at [1344, 334] on div "14 Any employee of the practice can view a patient's care history even though t…" at bounding box center [915, 368] width 1266 height 103
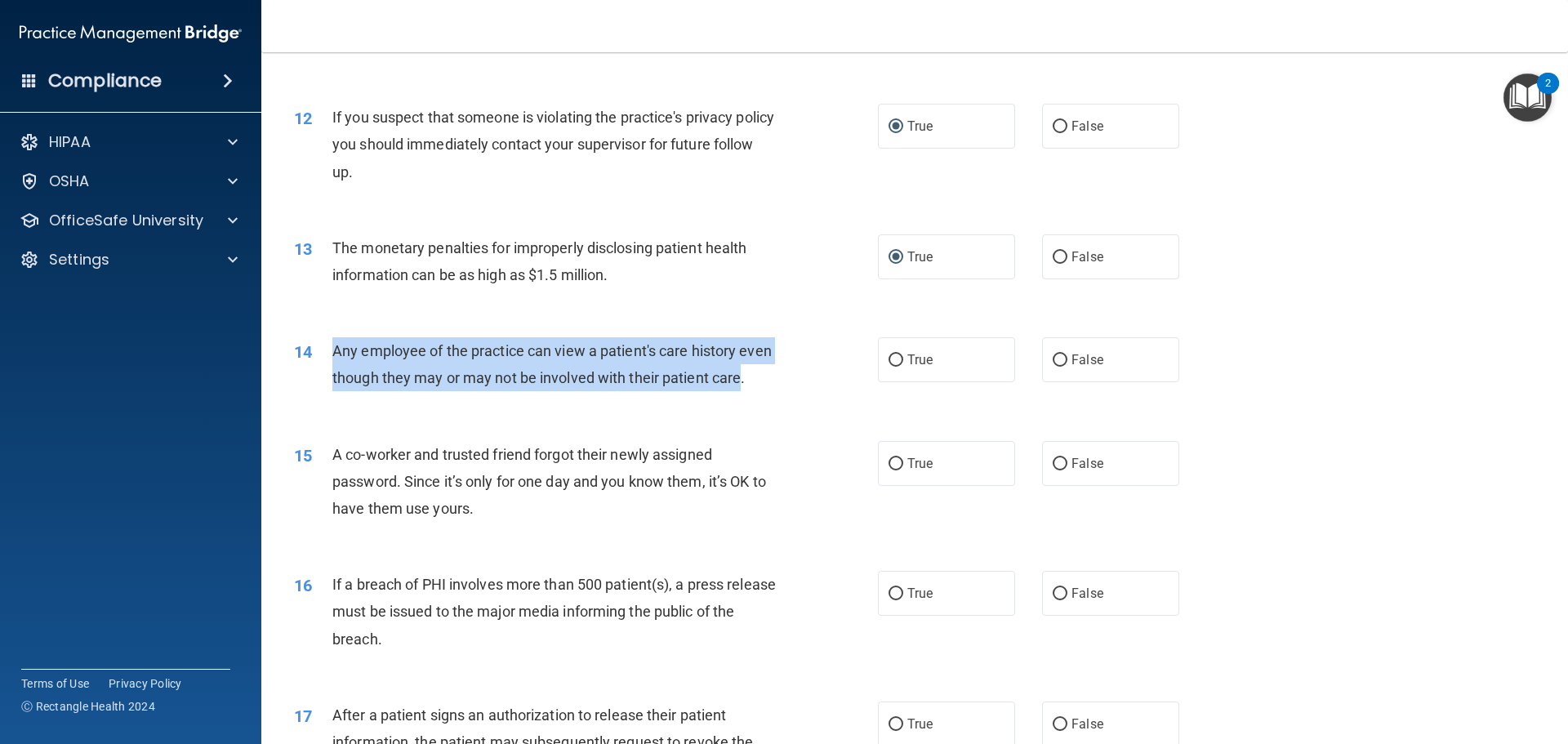
drag, startPoint x: 360, startPoint y: 406, endPoint x: 334, endPoint y: 359, distance: 53.7
click at [334, 359] on span "Any employee of the practice can view a patient's care history even though they…" at bounding box center [551, 365] width 439 height 44
click at [1053, 360] on input "False" at bounding box center [1060, 360] width 15 height 12
radio input "true"
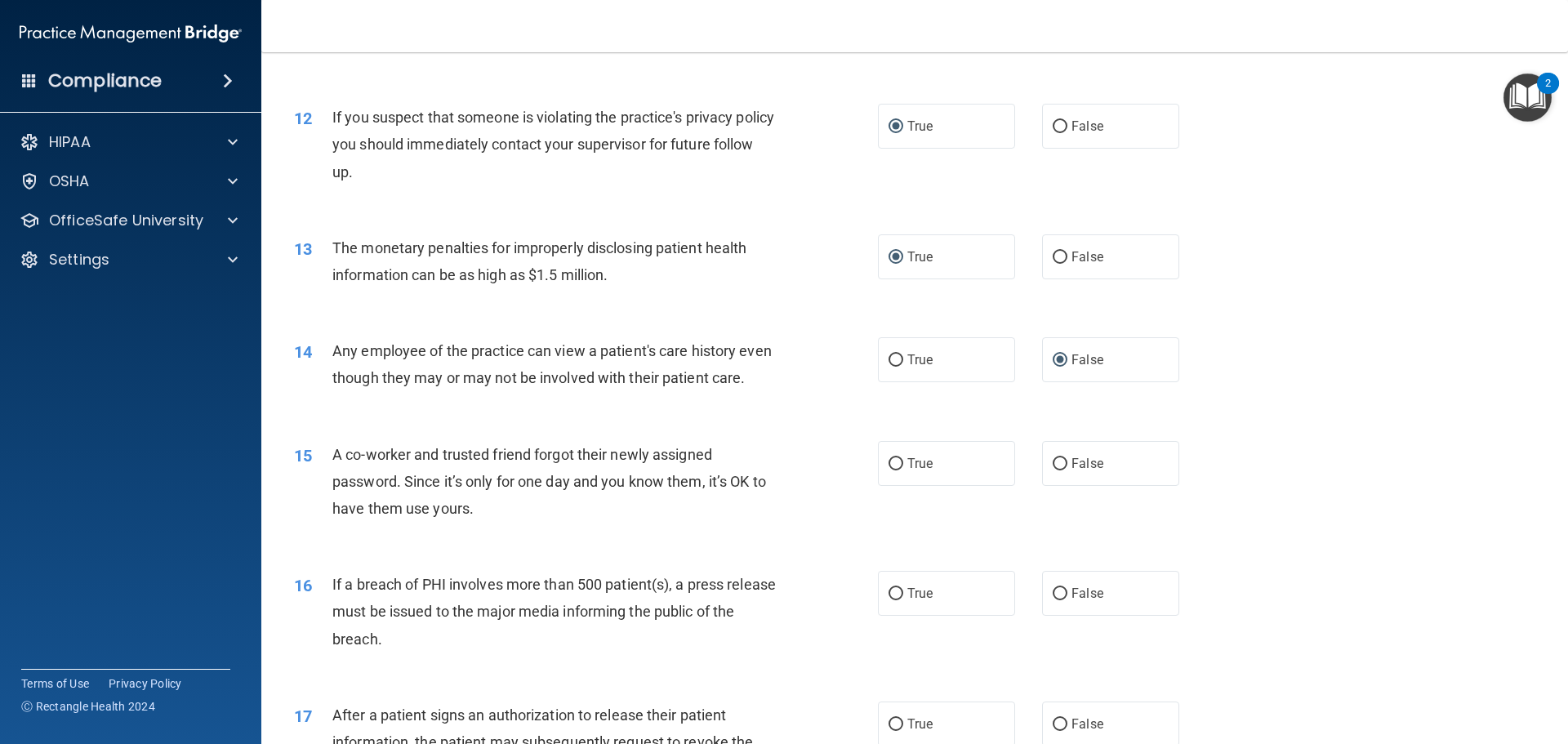
click at [1297, 420] on div "14 Any employee of the practice can view a patient's care history even though t…" at bounding box center [915, 368] width 1266 height 103
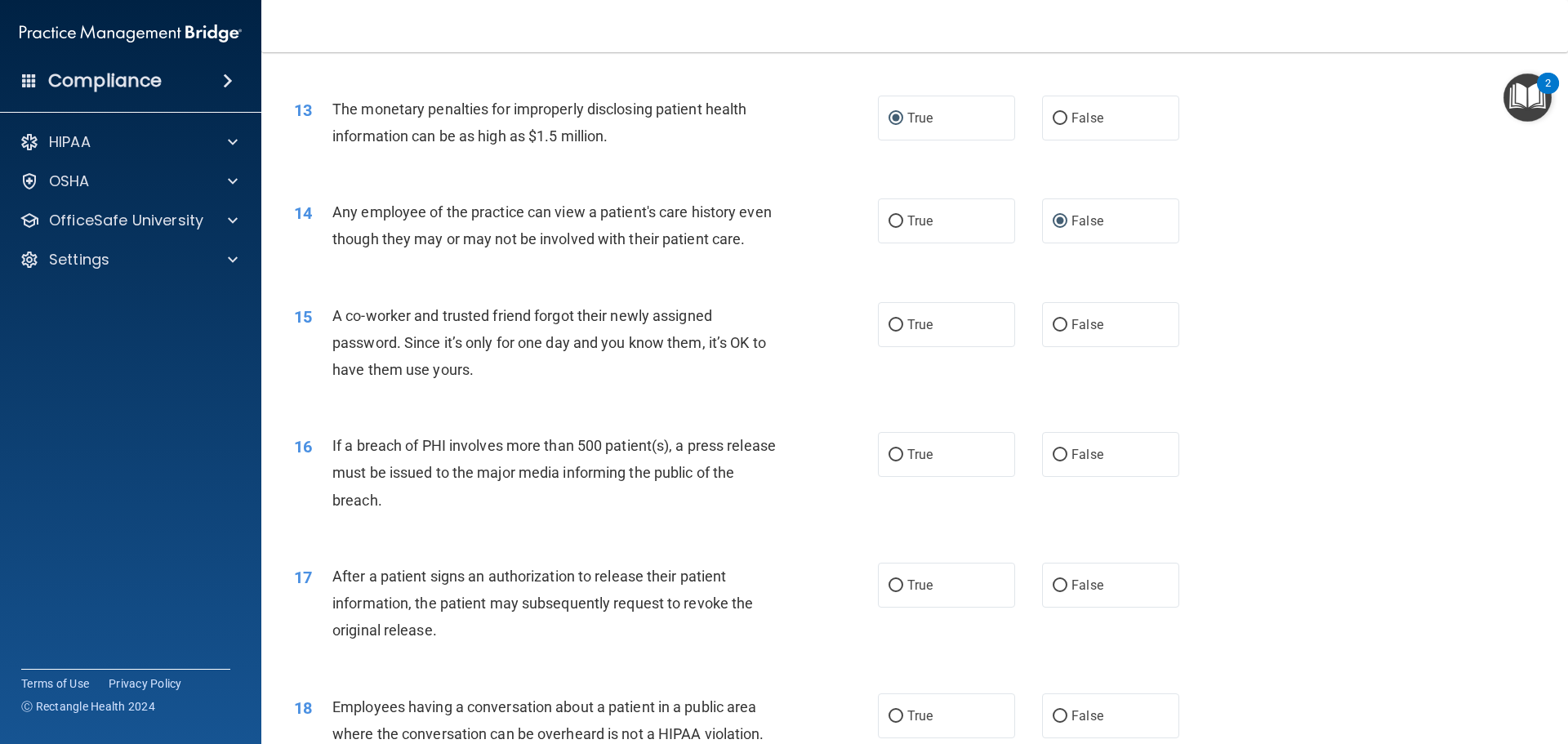
scroll to position [1407, 0]
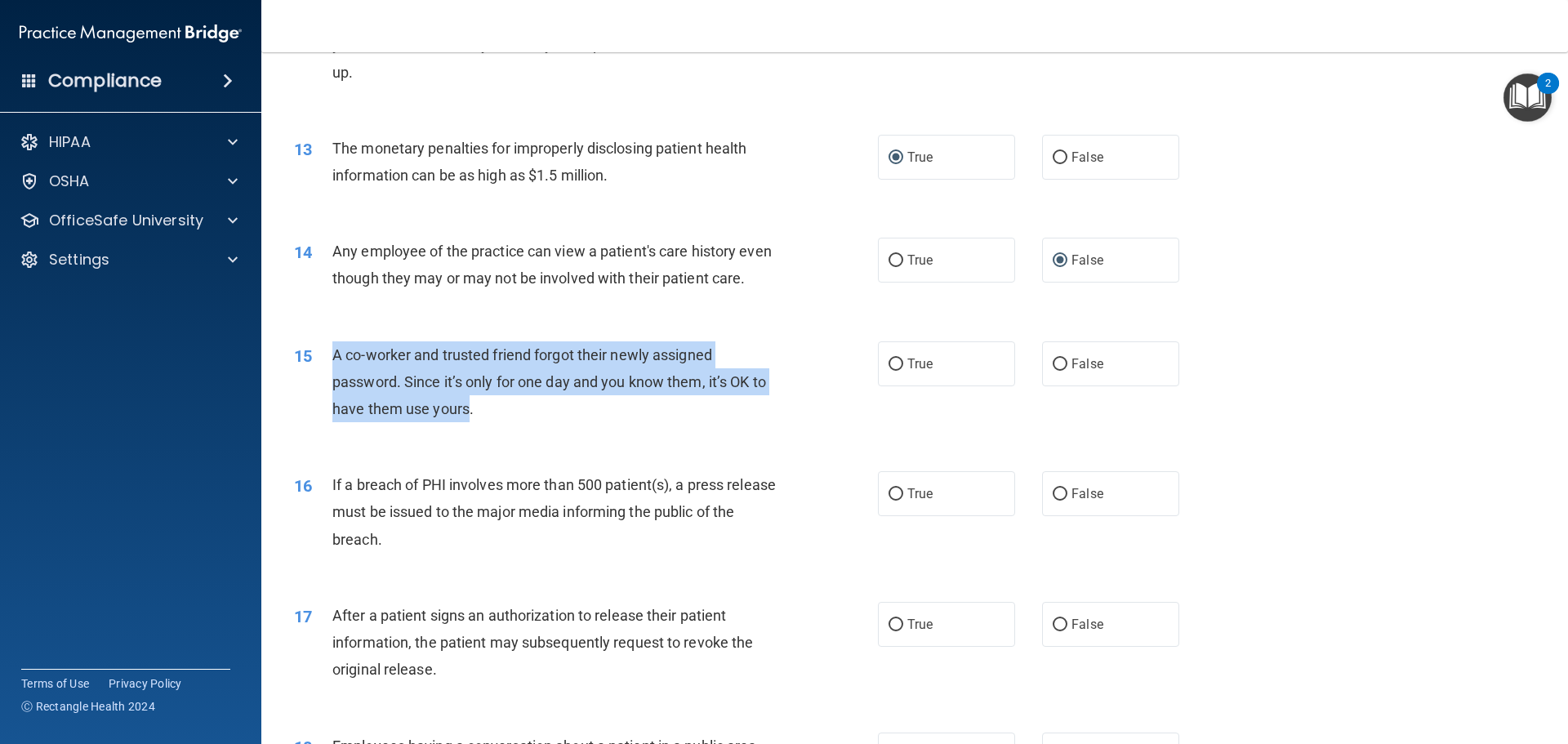
drag, startPoint x: 468, startPoint y: 438, endPoint x: 331, endPoint y: 390, distance: 145.2
click at [332, 390] on div "A co-worker and trusted friend forgot their newly assigned password. Since it’s…" at bounding box center [560, 382] width 456 height 82
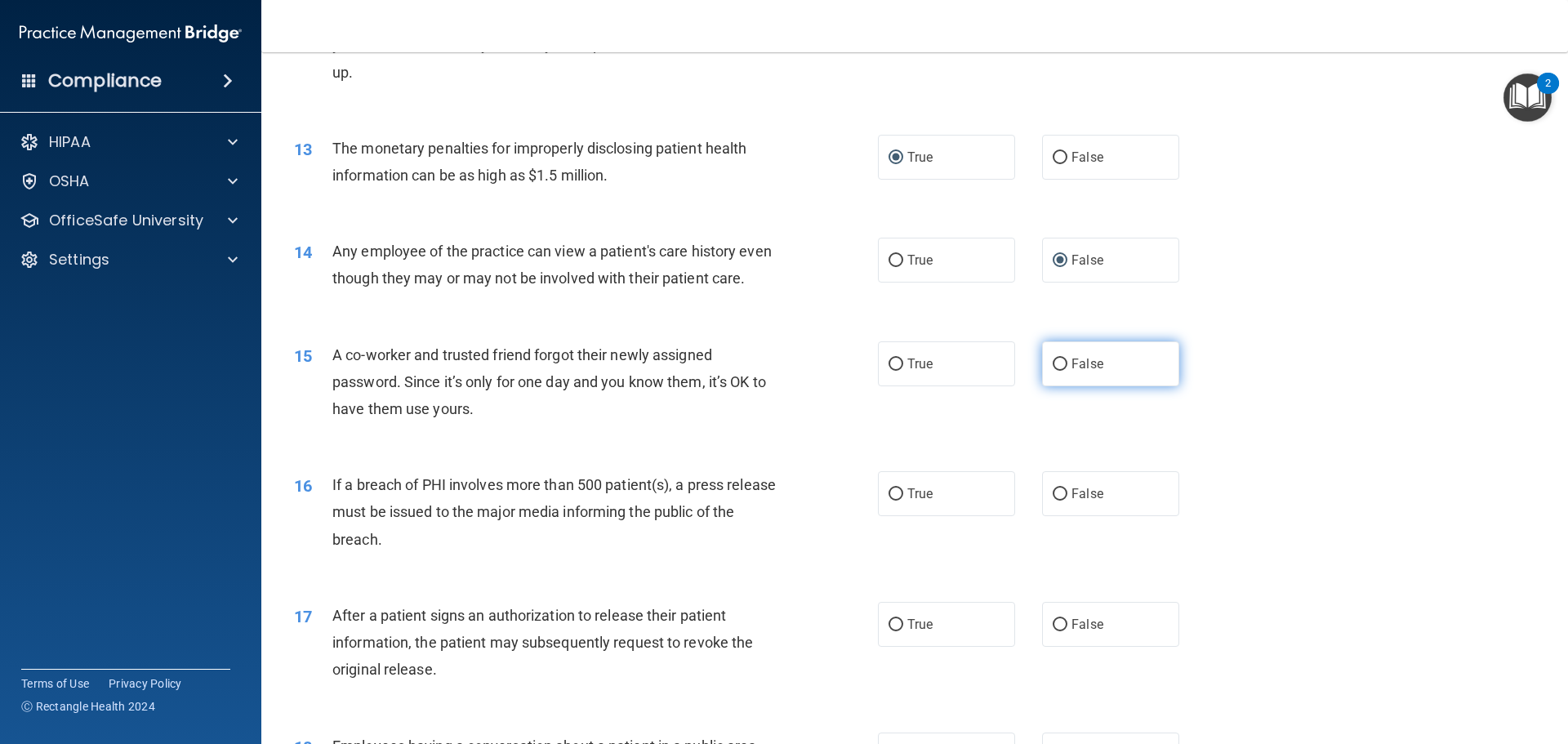
click at [1071, 372] on span "False" at bounding box center [1087, 364] width 32 height 16
click at [1065, 371] on input "False" at bounding box center [1060, 365] width 15 height 12
radio input "true"
click at [1267, 436] on div "15 A co-worker and trusted friend forgot their newly assigned password. Since i…" at bounding box center [915, 387] width 1266 height 131
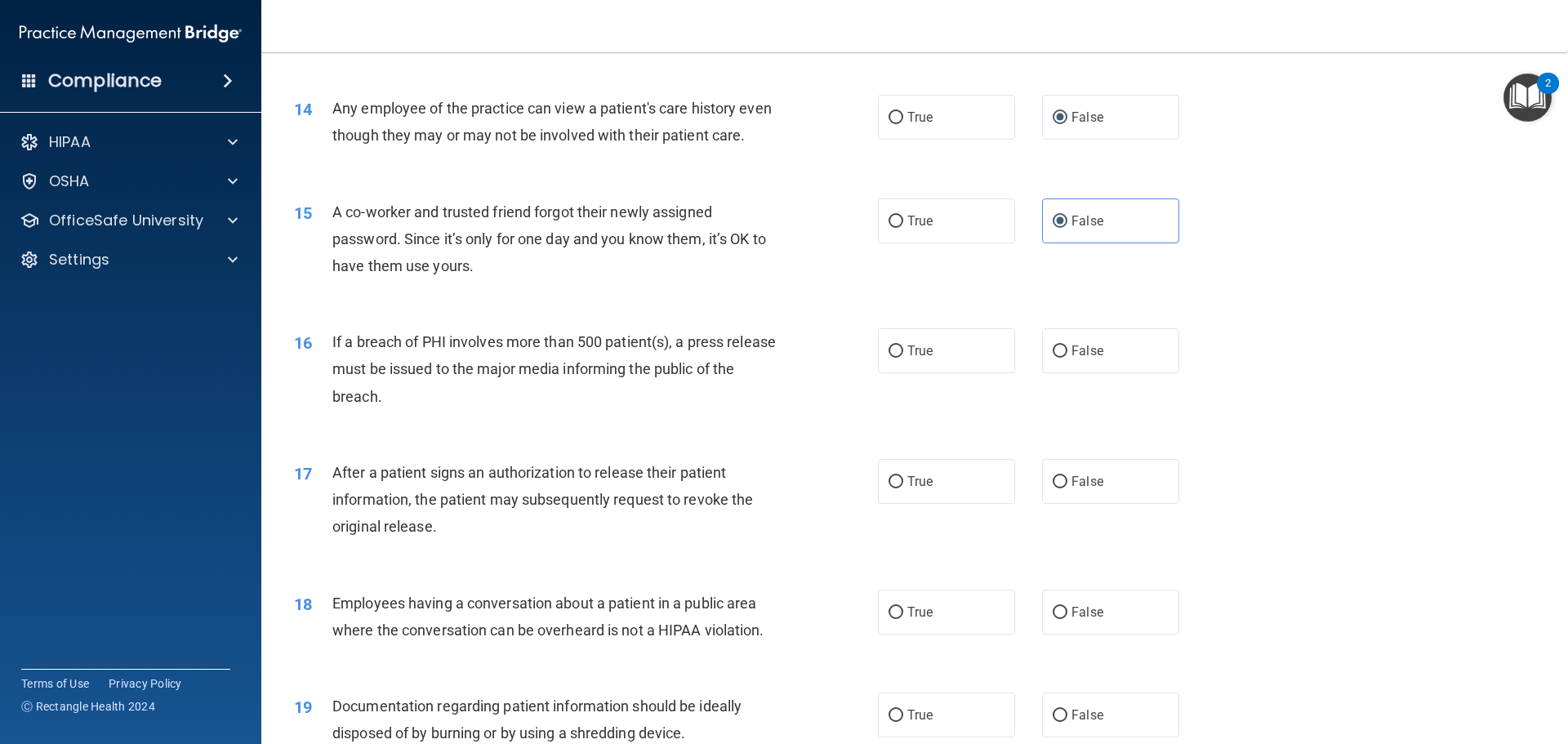
scroll to position [1652, 0]
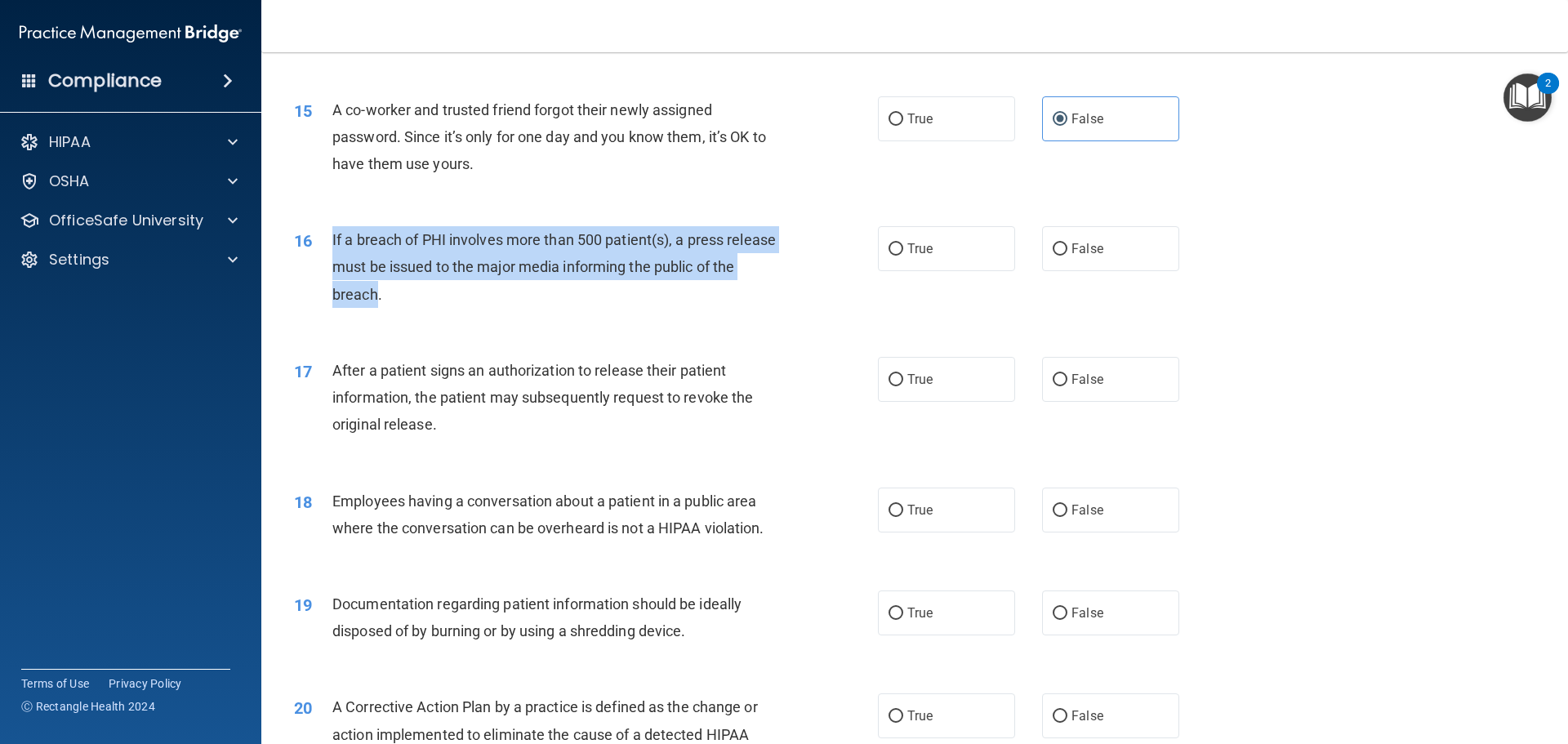
drag, startPoint x: 398, startPoint y: 324, endPoint x: 328, endPoint y: 284, distance: 80.6
click at [328, 284] on div "16 If a breach of PHI involves more than 500 patient(s), a press release must b…" at bounding box center [586, 272] width 633 height 90
click at [889, 256] on input "True" at bounding box center [896, 249] width 15 height 12
radio input "true"
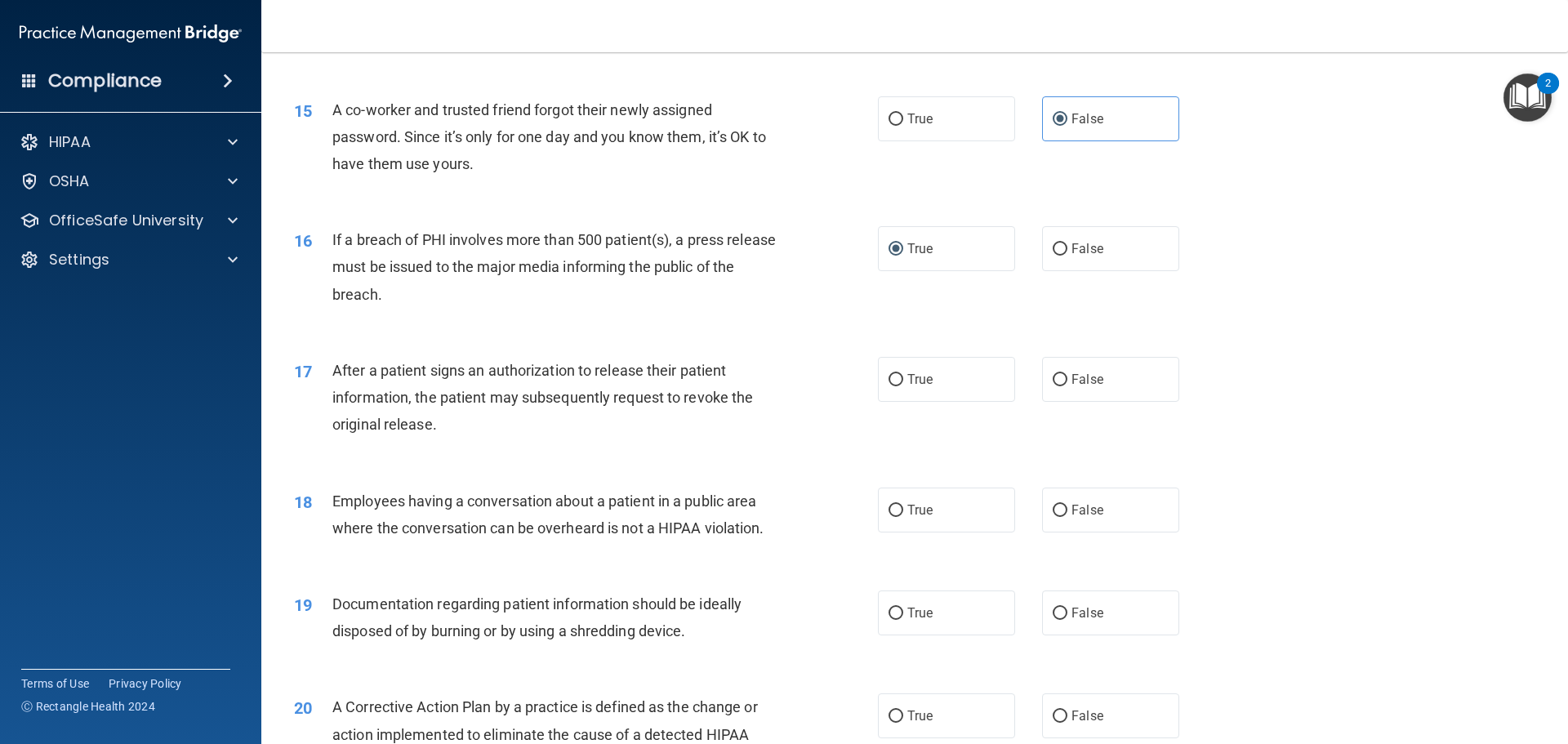
click at [797, 398] on div "17 After a patient signs an authorization to release their patient information,…" at bounding box center [586, 402] width 633 height 90
drag, startPoint x: 432, startPoint y: 455, endPoint x: 349, endPoint y: 454, distance: 83.0
click at [349, 433] on span "After a patient signs an authorization to release their patient information, th…" at bounding box center [542, 397] width 421 height 71
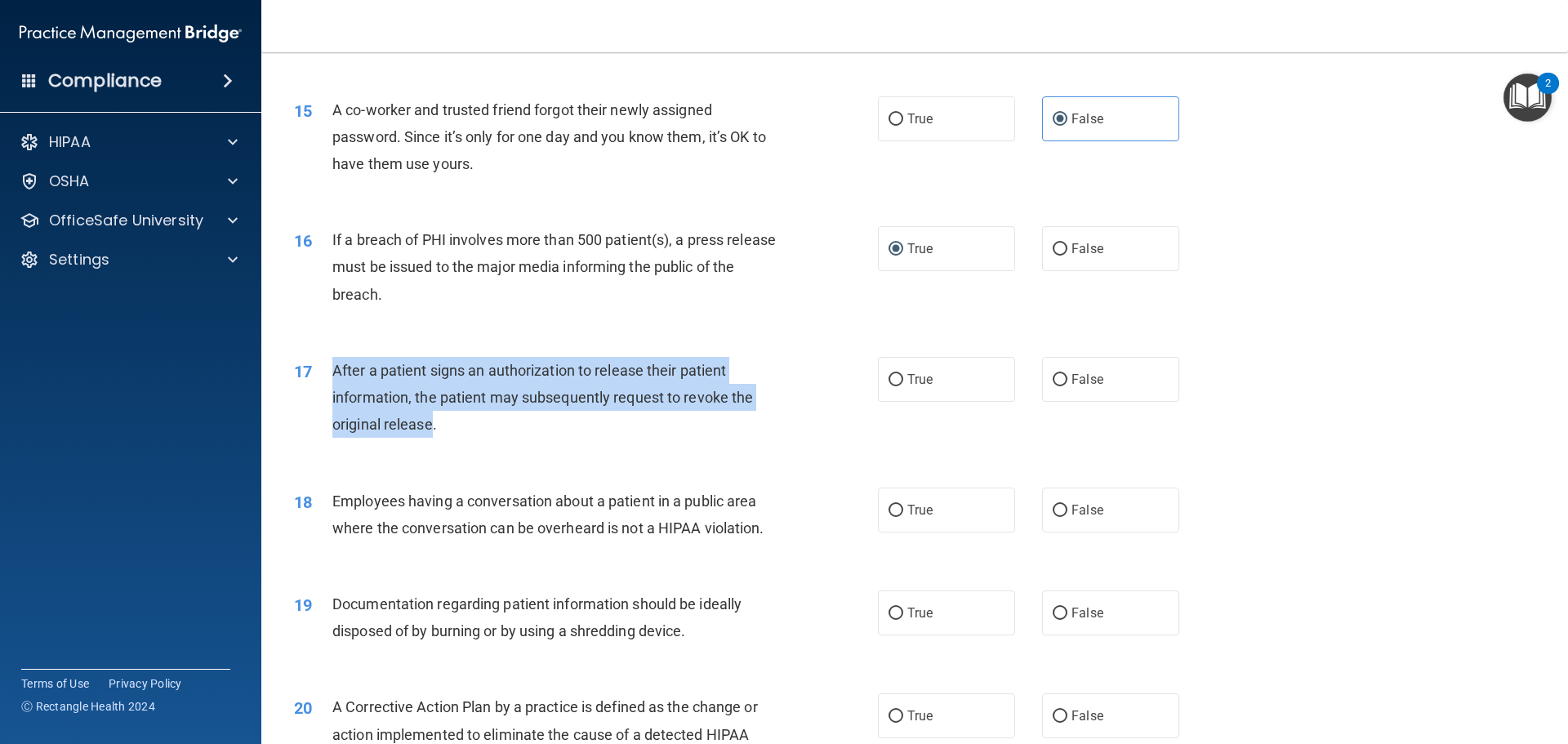
drag, startPoint x: 430, startPoint y: 451, endPoint x: 332, endPoint y: 406, distance: 107.8
click at [332, 406] on span "After a patient signs an authorization to release their patient information, th…" at bounding box center [542, 397] width 421 height 71
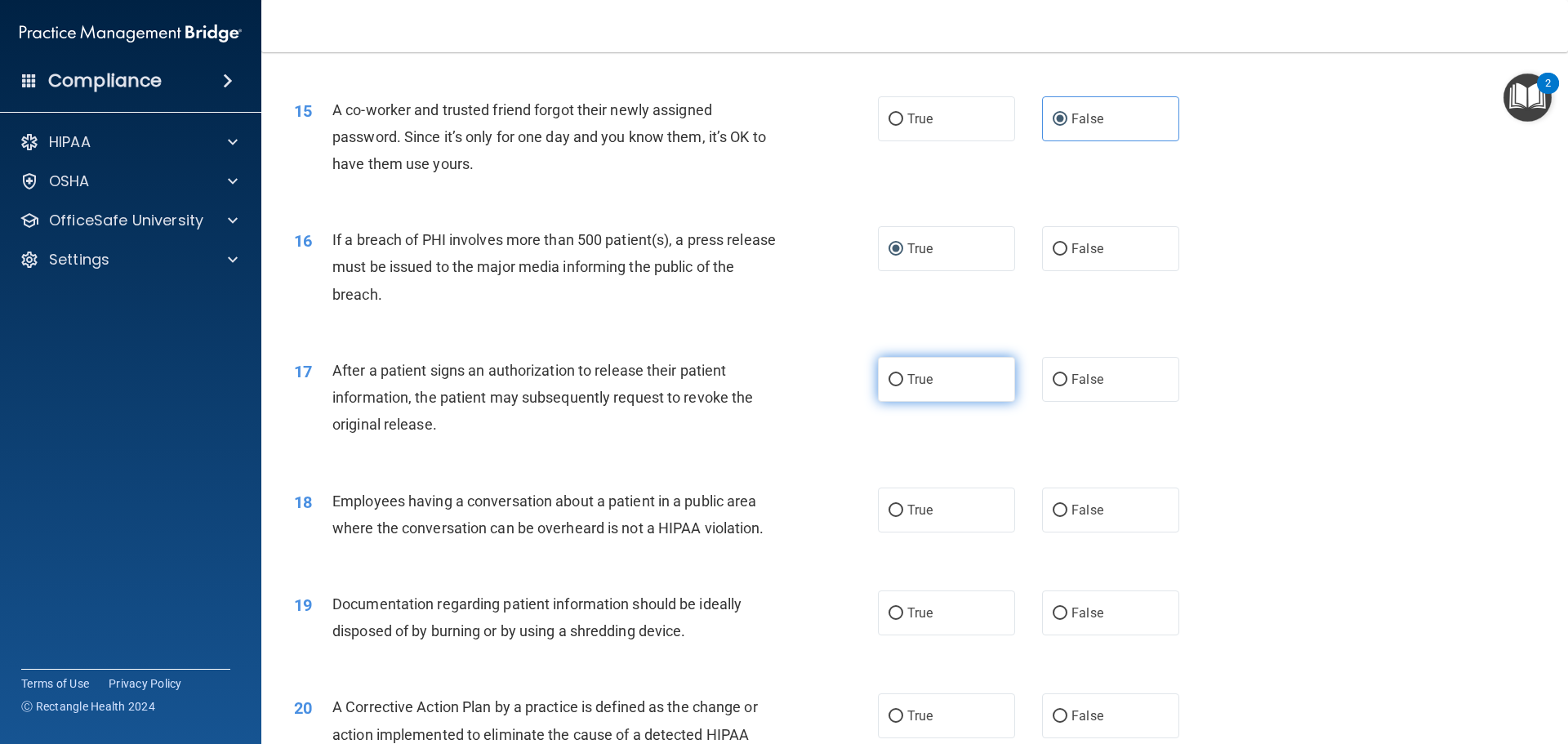
click at [878, 402] on label "True" at bounding box center [946, 379] width 137 height 45
click at [889, 387] on input "True" at bounding box center [896, 379] width 15 height 12
radio input "true"
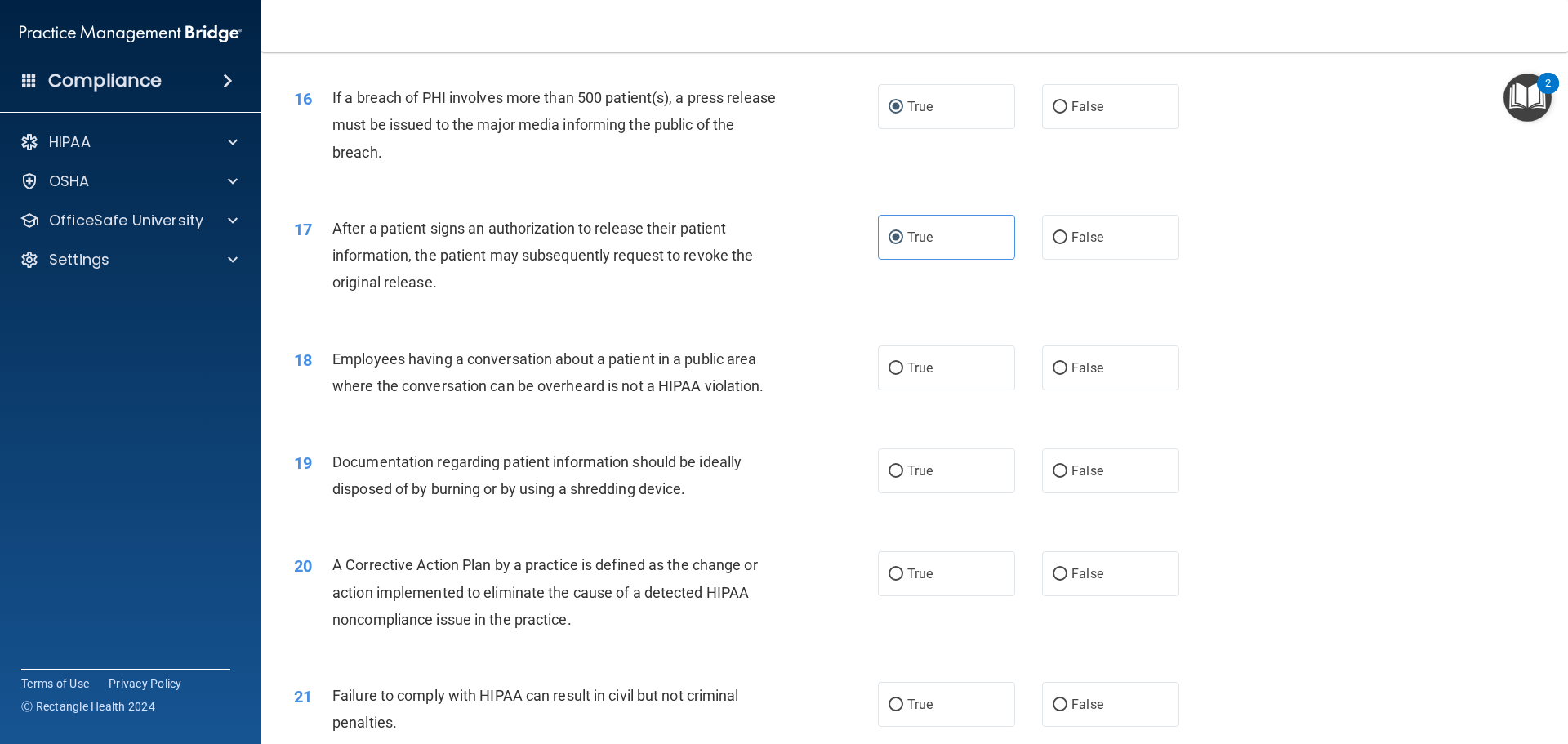
scroll to position [1816, 0]
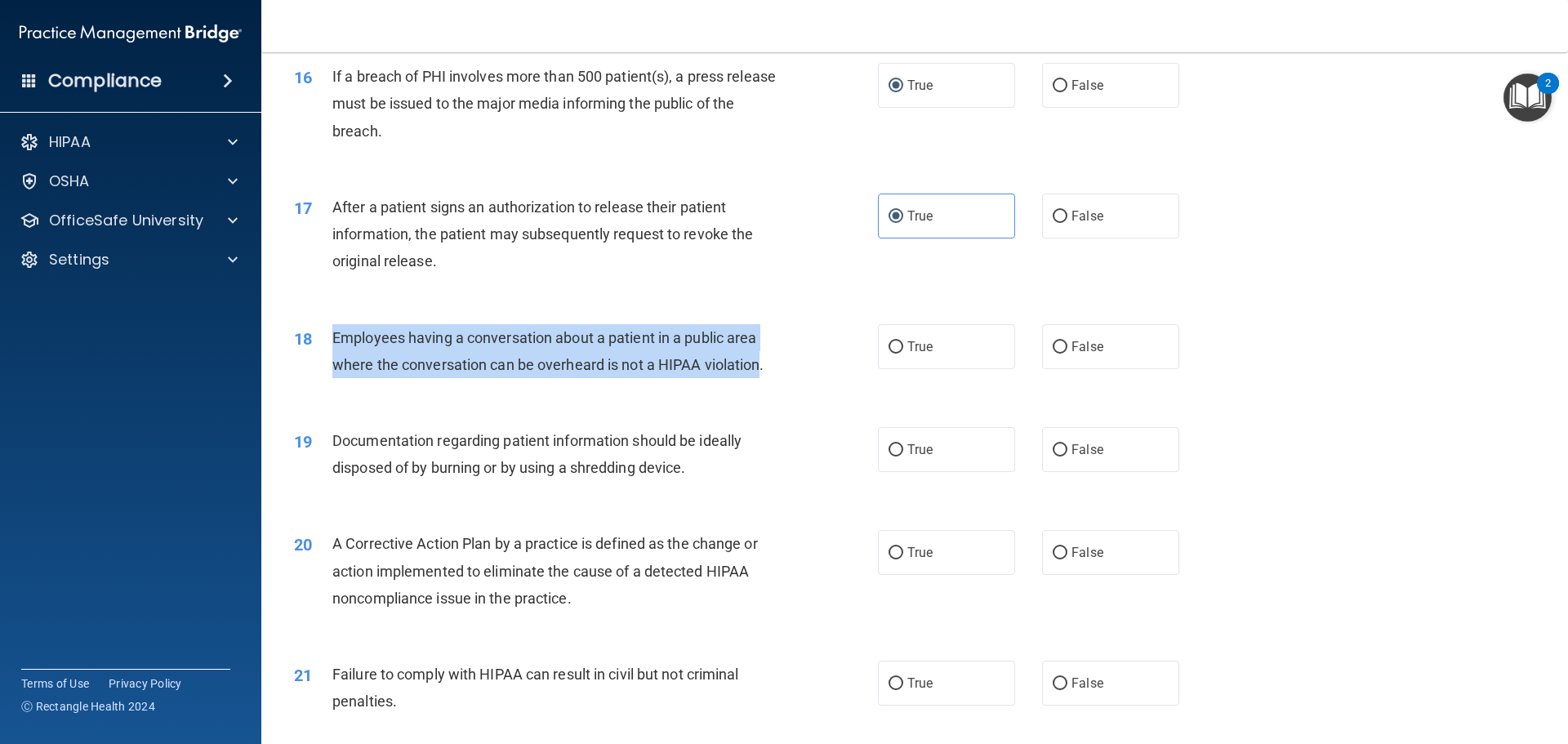
drag, startPoint x: 758, startPoint y: 392, endPoint x: 335, endPoint y: 366, distance: 423.8
click at [335, 366] on span "Employees having a conversation about a patient in a public area where the conv…" at bounding box center [548, 352] width 432 height 44
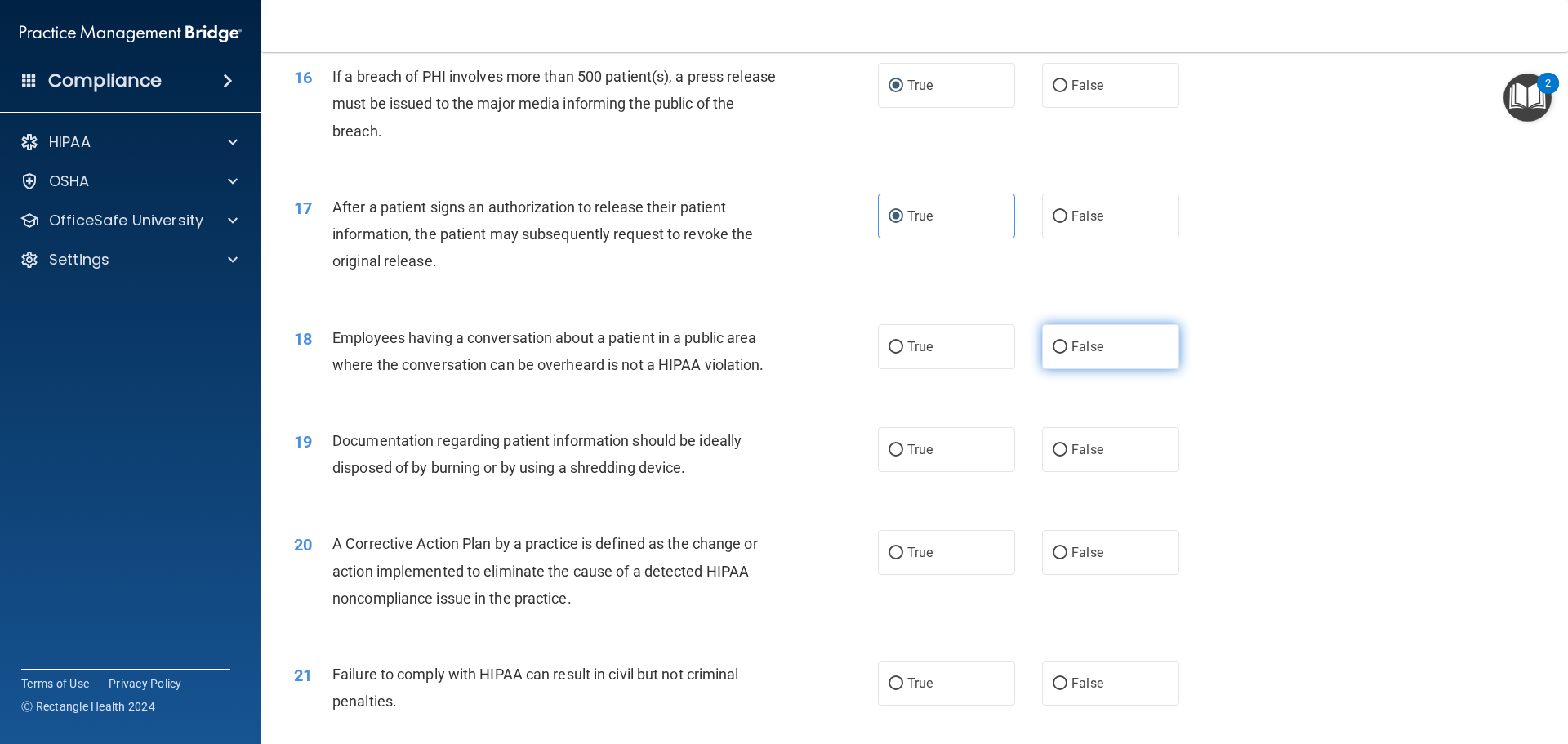
click at [1060, 369] on label "False" at bounding box center [1110, 346] width 137 height 45
click at [1060, 354] on input "False" at bounding box center [1060, 347] width 15 height 12
radio input "true"
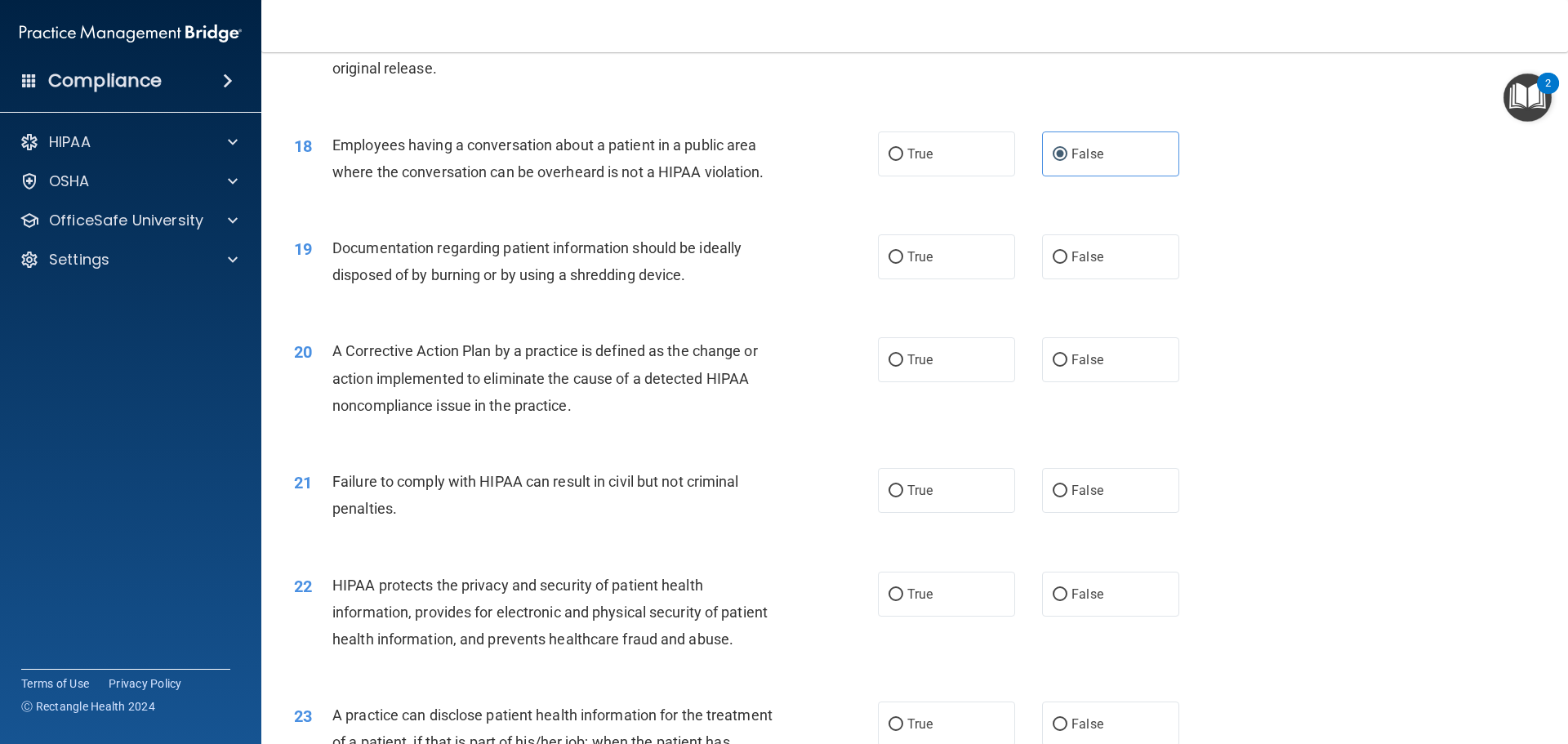
scroll to position [2061, 0]
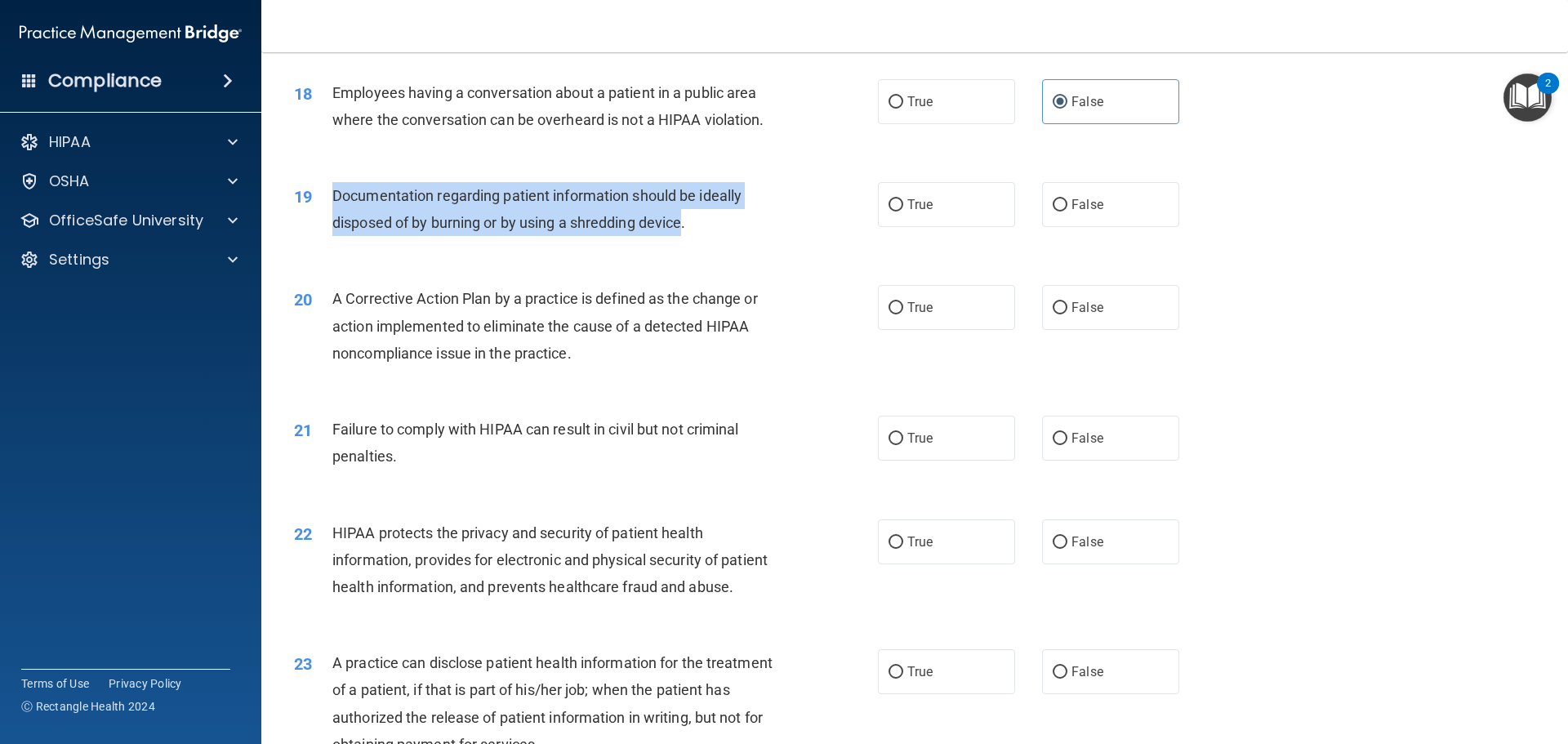
drag, startPoint x: 684, startPoint y: 250, endPoint x: 323, endPoint y: 242, distance: 361.1
click at [323, 242] on div "19 Documentation regarding patient information should be ideally disposed of by…" at bounding box center [586, 213] width 633 height 62
click at [889, 212] on input "True" at bounding box center [896, 205] width 15 height 12
radio input "true"
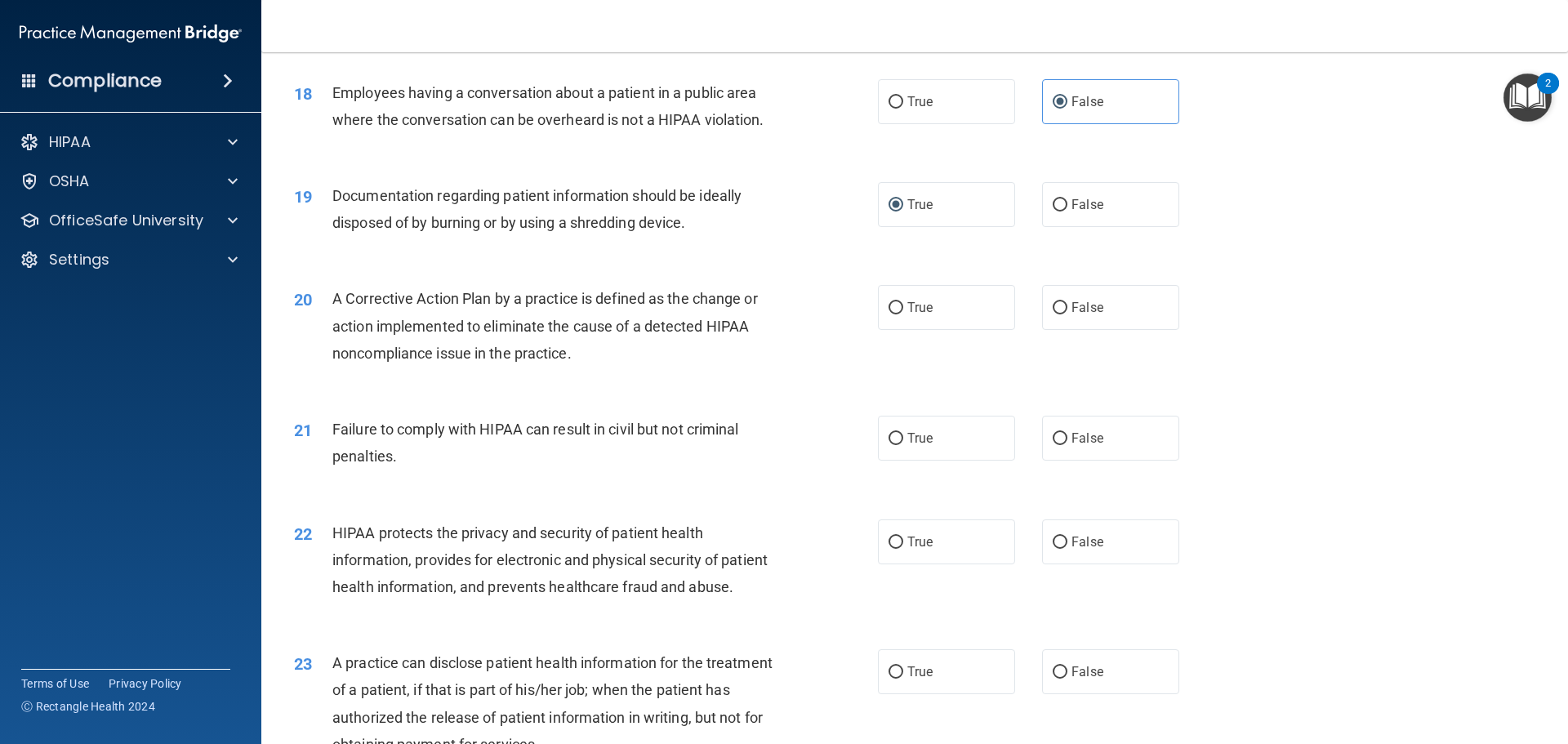
click at [764, 236] on div "Documentation regarding patient information should be ideally disposed of by bu…" at bounding box center [560, 209] width 456 height 54
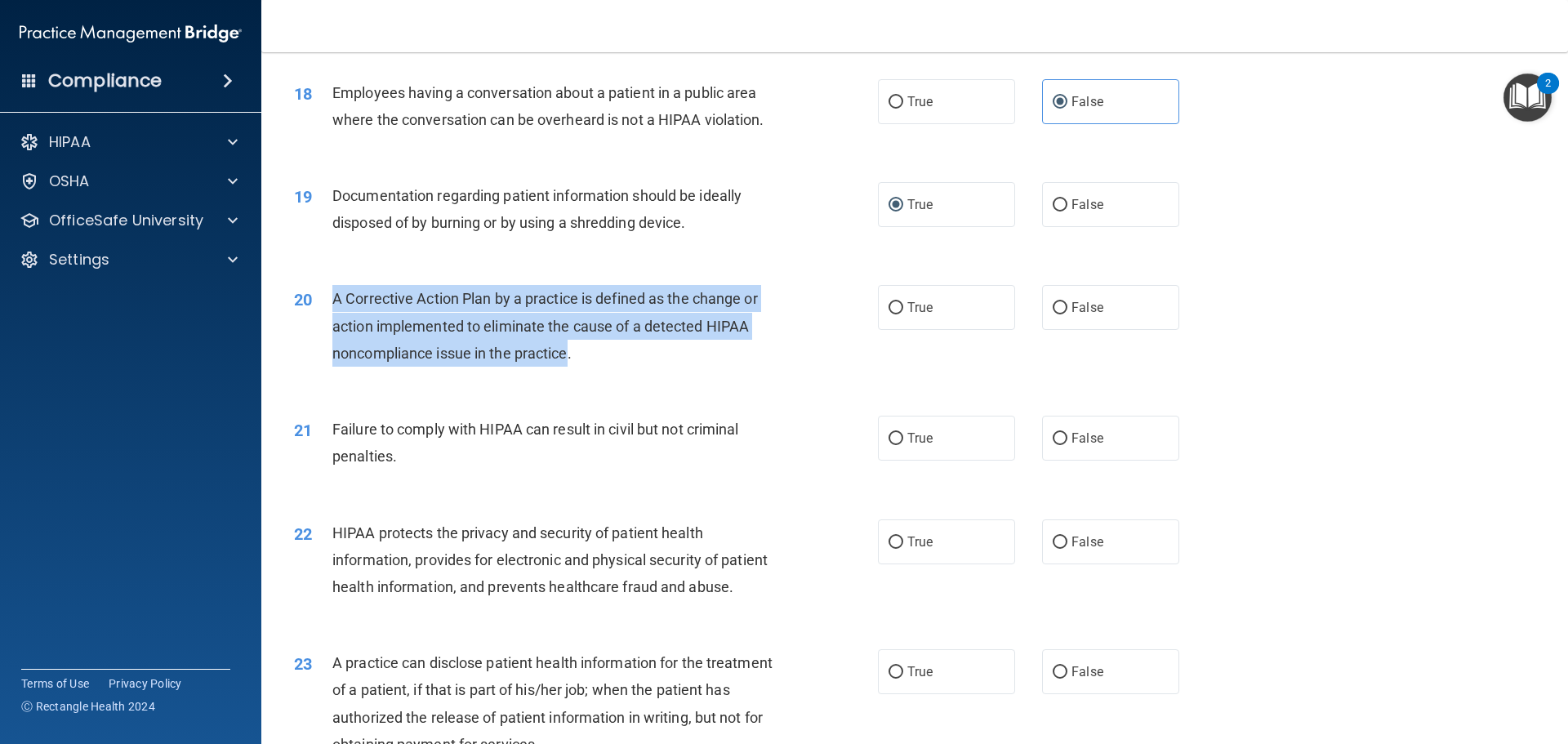
drag, startPoint x: 569, startPoint y: 384, endPoint x: 329, endPoint y: 338, distance: 244.4
click at [329, 338] on div "20 A Corrective Action Plan by a practice is defined as the change or action im…" at bounding box center [586, 331] width 633 height 90
click at [896, 315] on input "True" at bounding box center [896, 308] width 15 height 12
radio input "true"
click at [1261, 396] on div "20 A Corrective Action Plan by a practice is defined as the change or action im…" at bounding box center [915, 331] width 1266 height 131
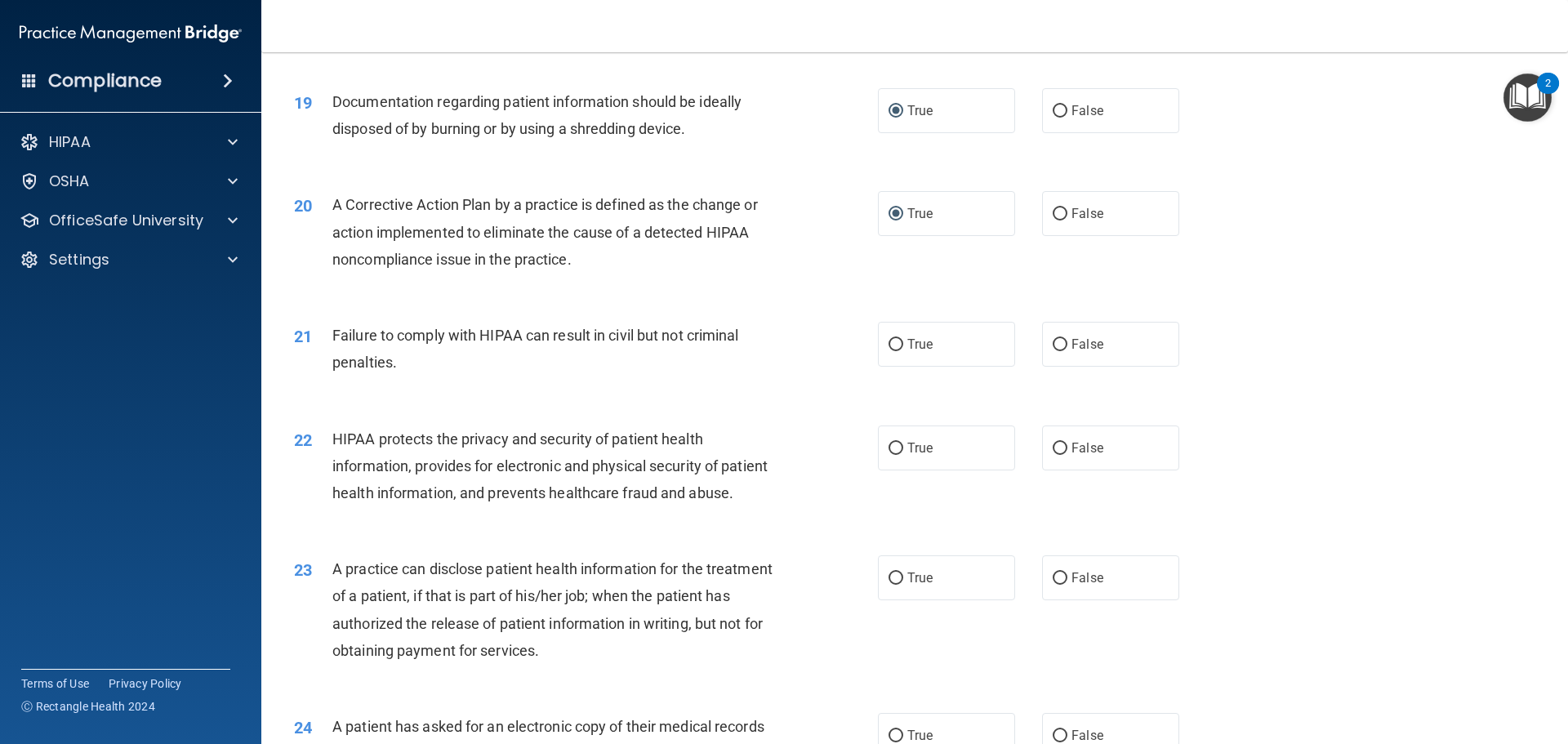
scroll to position [2225, 0]
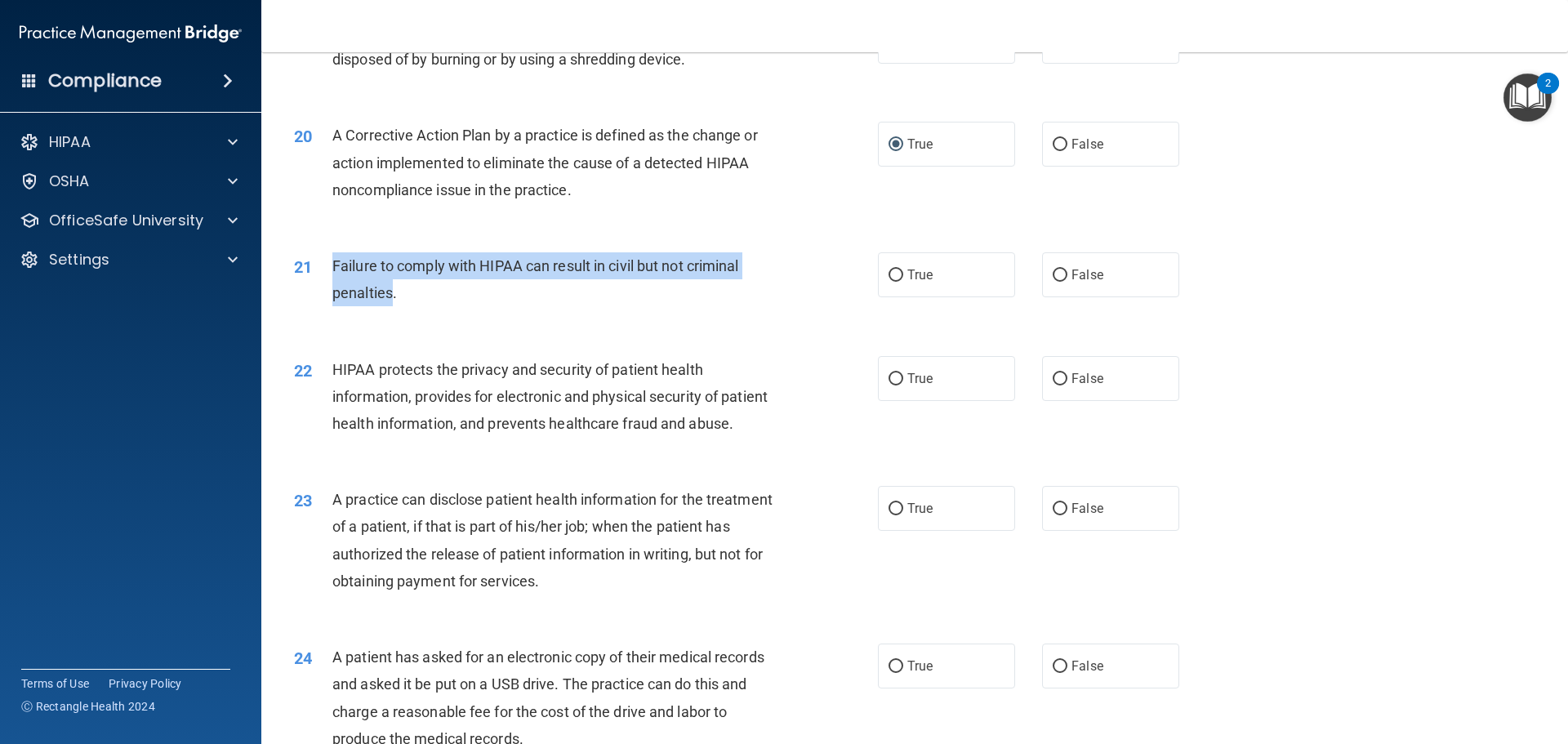
drag, startPoint x: 390, startPoint y: 322, endPoint x: 329, endPoint y: 303, distance: 63.9
click at [329, 303] on div "21 Failure to comply with HIPAA can result in civil but not criminal penalties." at bounding box center [586, 283] width 633 height 62
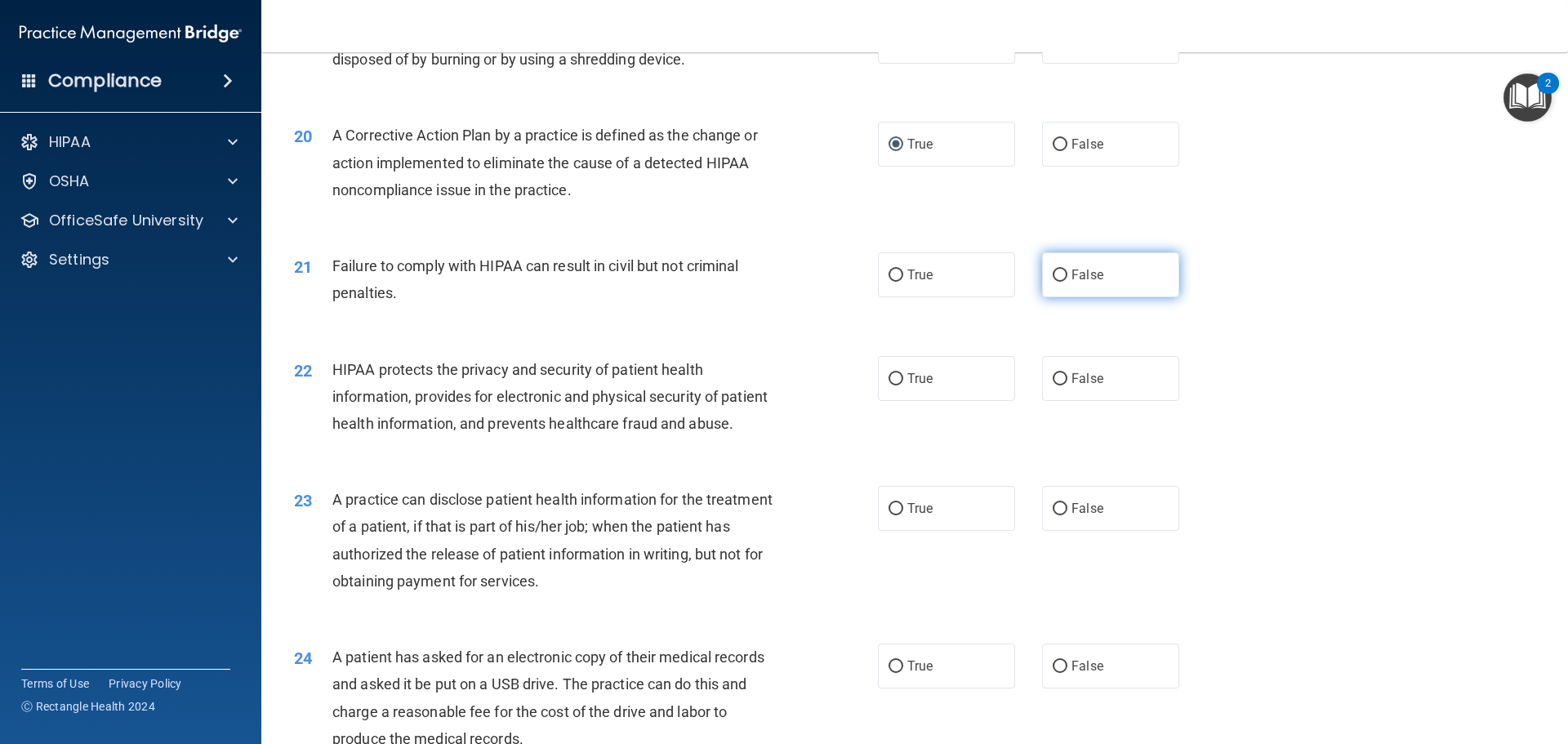
click at [1071, 283] on span "False" at bounding box center [1087, 274] width 32 height 16
click at [1065, 282] on input "False" at bounding box center [1060, 275] width 15 height 12
radio input "true"
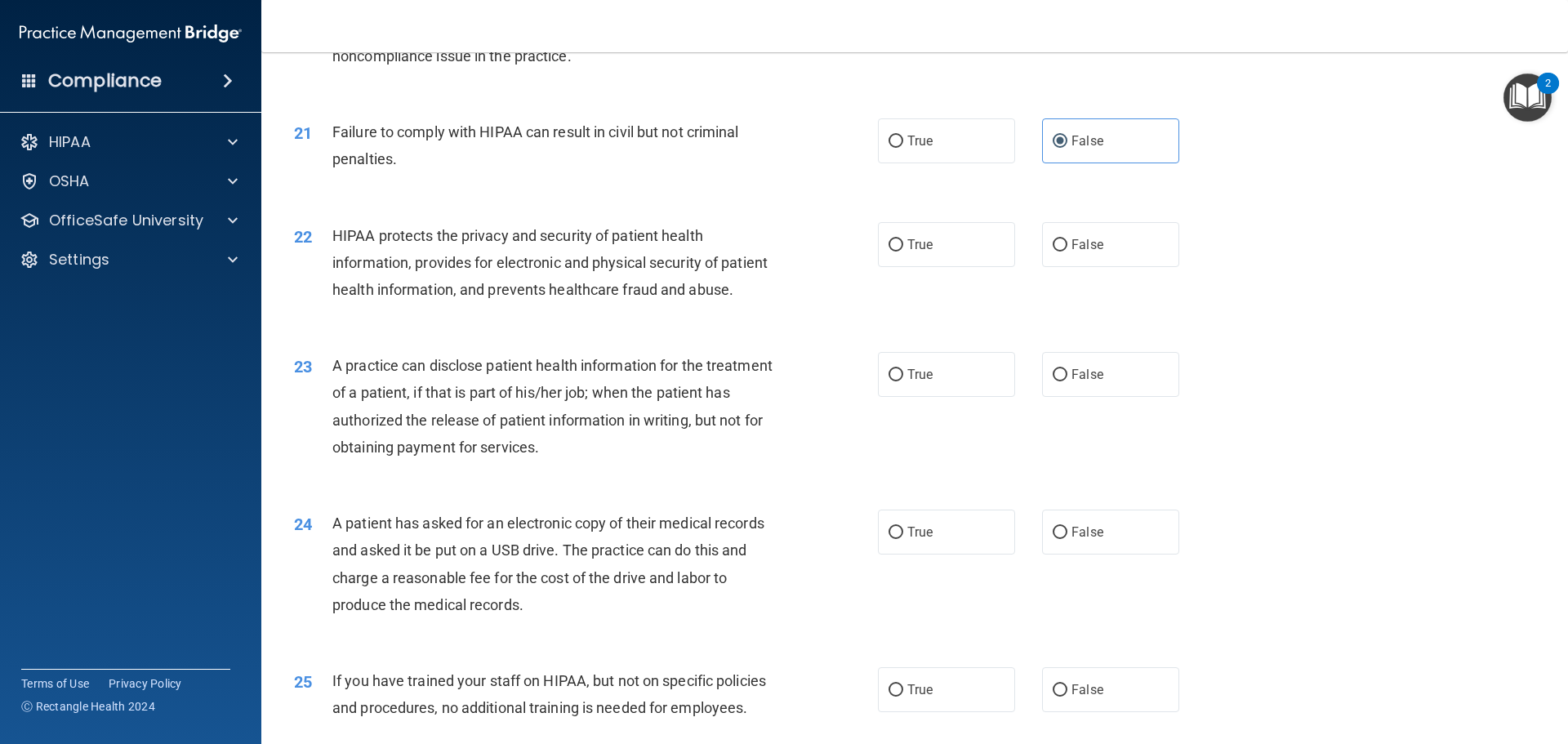
scroll to position [2388, 0]
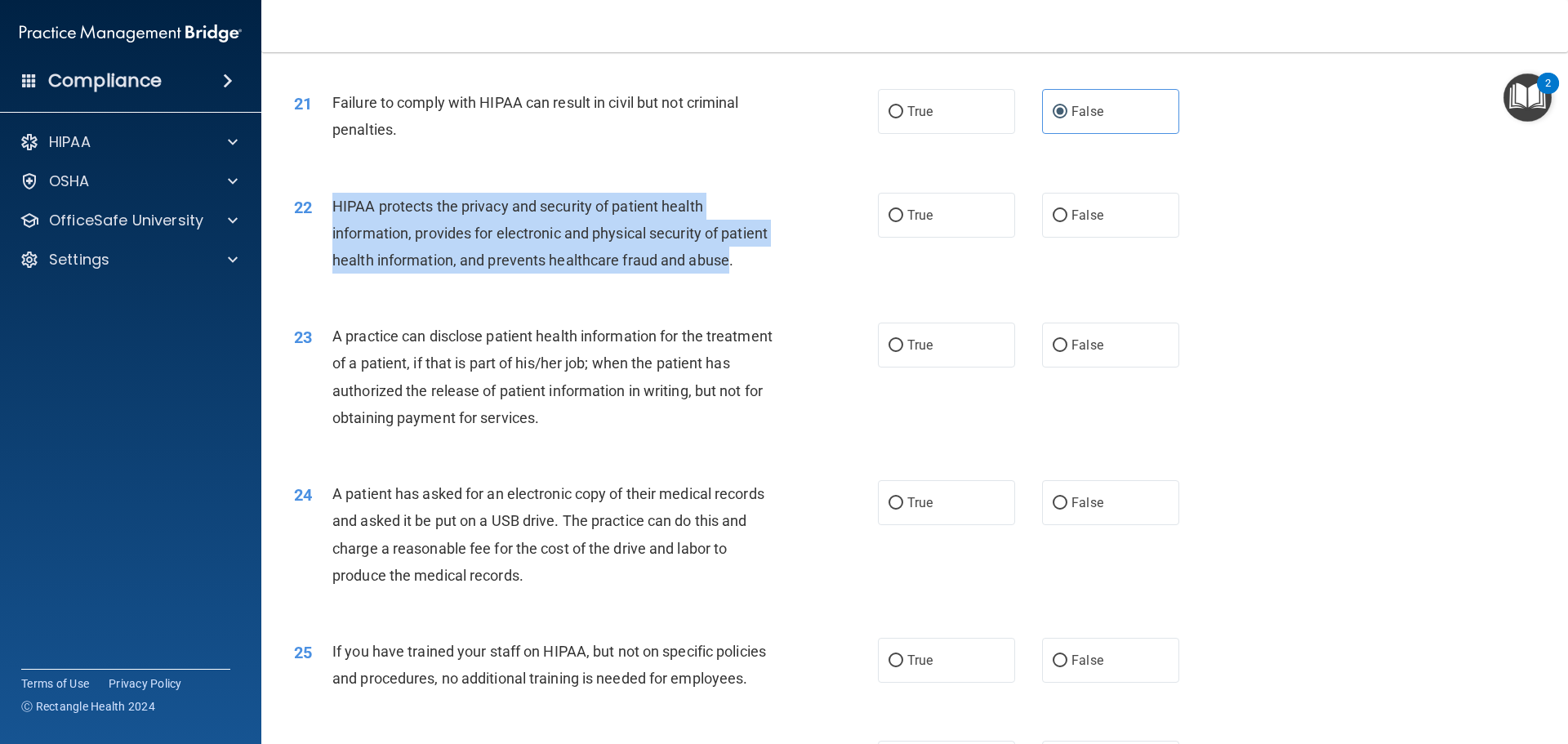
drag, startPoint x: 368, startPoint y: 317, endPoint x: 335, endPoint y: 237, distance: 86.5
click at [335, 237] on span "HIPAA protects the privacy and security of patient health information, provides…" at bounding box center [549, 233] width 435 height 71
click at [889, 222] on input "True" at bounding box center [896, 215] width 15 height 12
radio input "true"
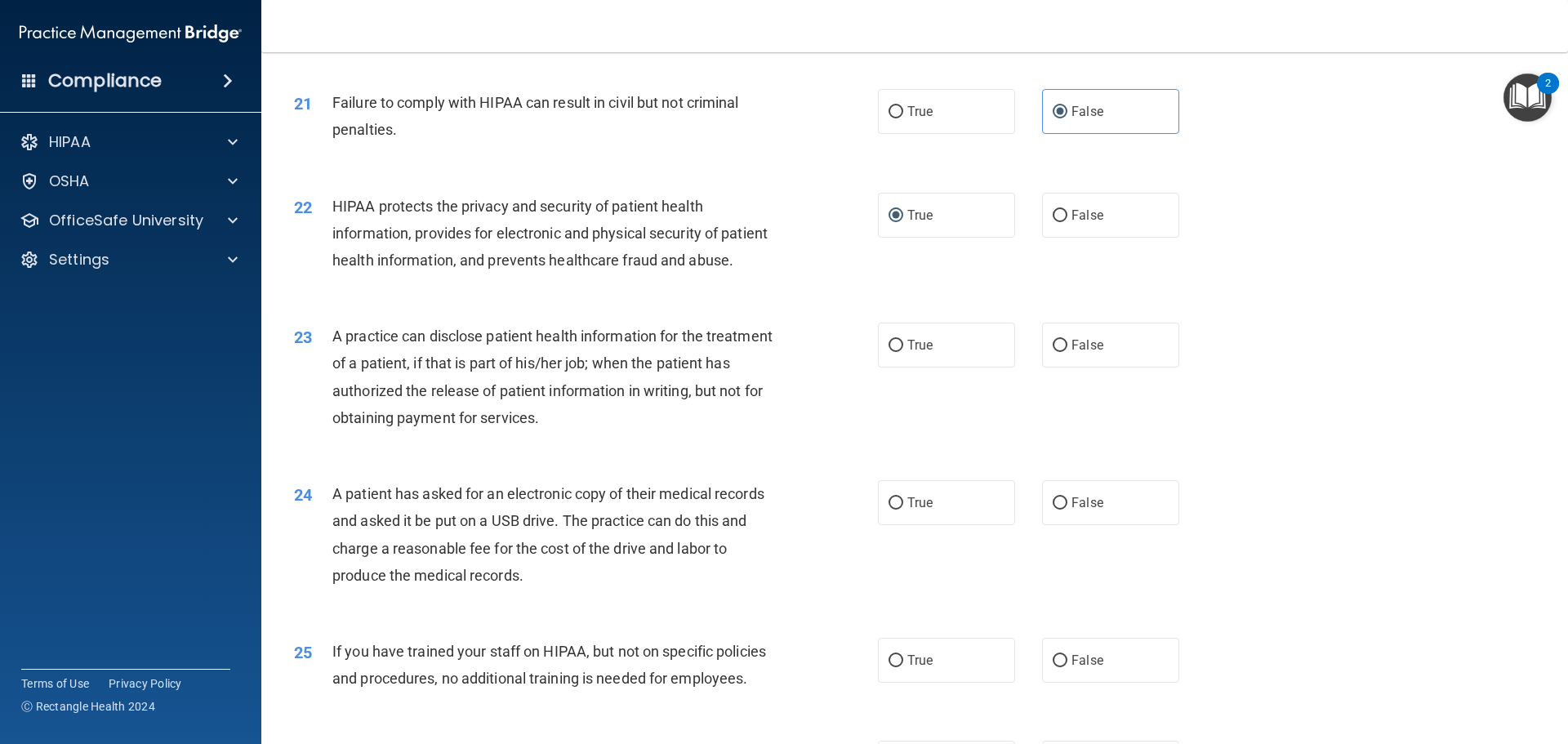
click at [1269, 303] on div "22 HIPAA protects the privacy and security of patient health information, provi…" at bounding box center [915, 238] width 1266 height 131
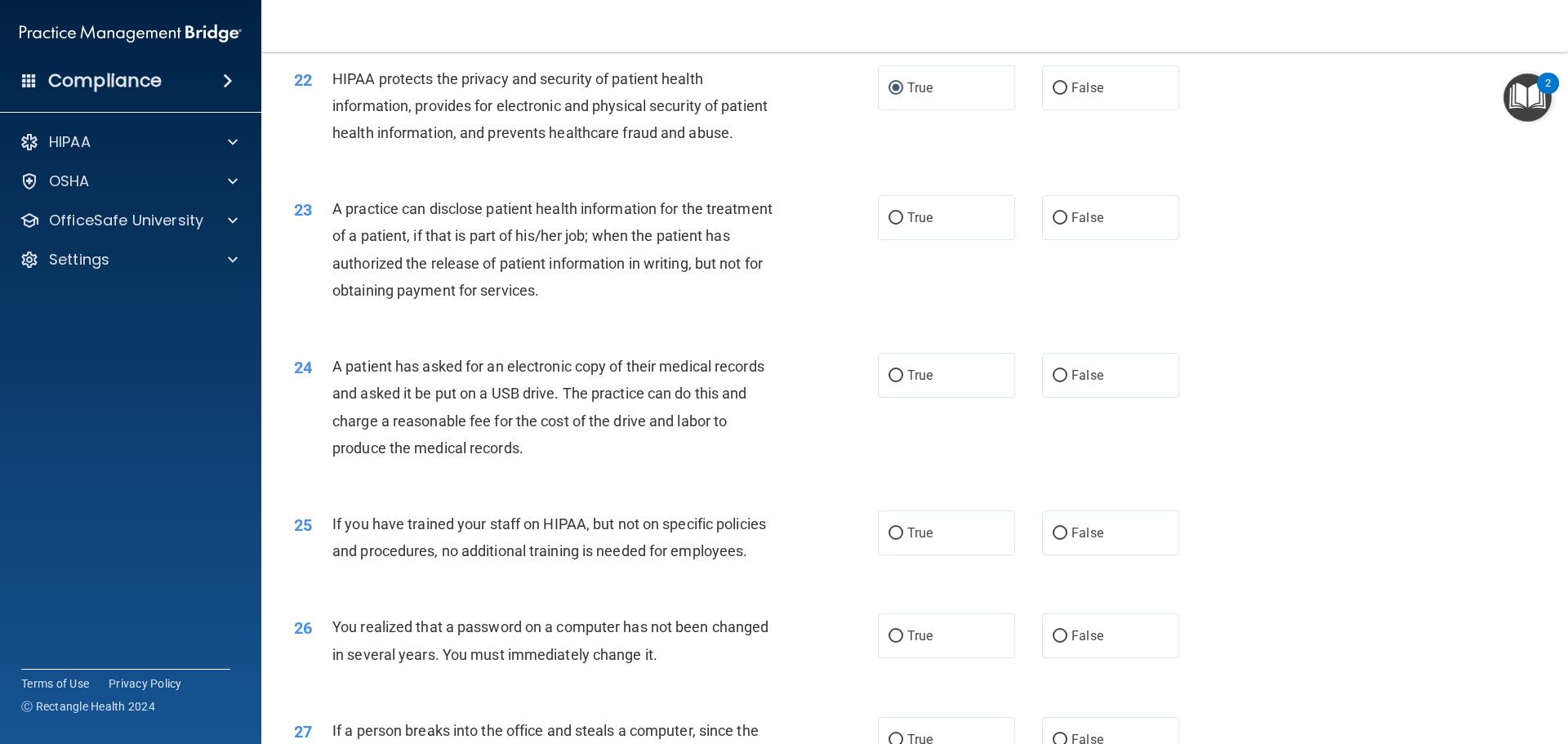
scroll to position [2552, 0]
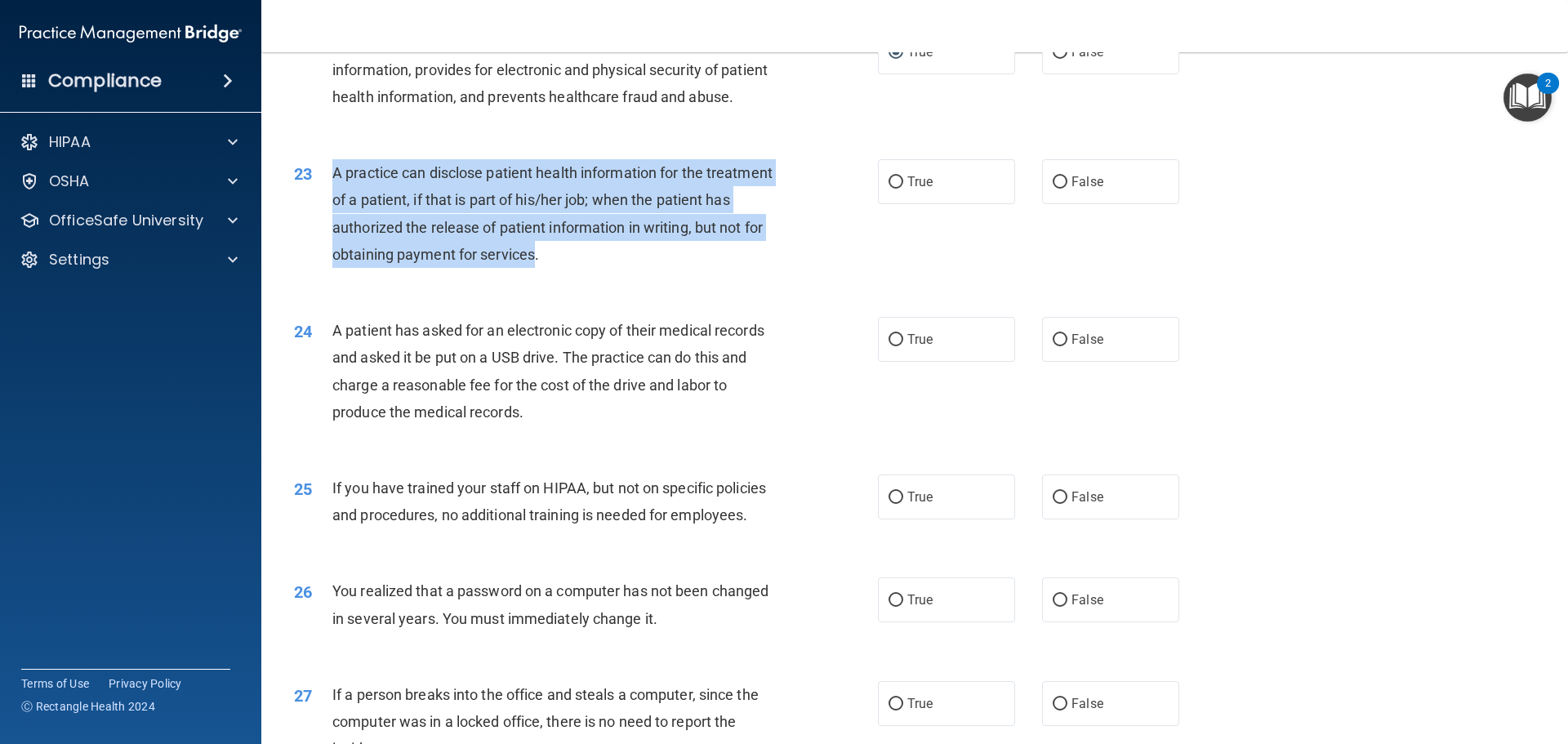
drag, startPoint x: 607, startPoint y: 311, endPoint x: 329, endPoint y: 231, distance: 289.3
click at [329, 231] on div "23 A practice can disclose patient health information for the treatment of a pa…" at bounding box center [586, 217] width 633 height 117
click at [1055, 204] on label "False" at bounding box center [1110, 181] width 137 height 45
click at [1055, 189] on input "False" at bounding box center [1060, 182] width 15 height 12
radio input "true"
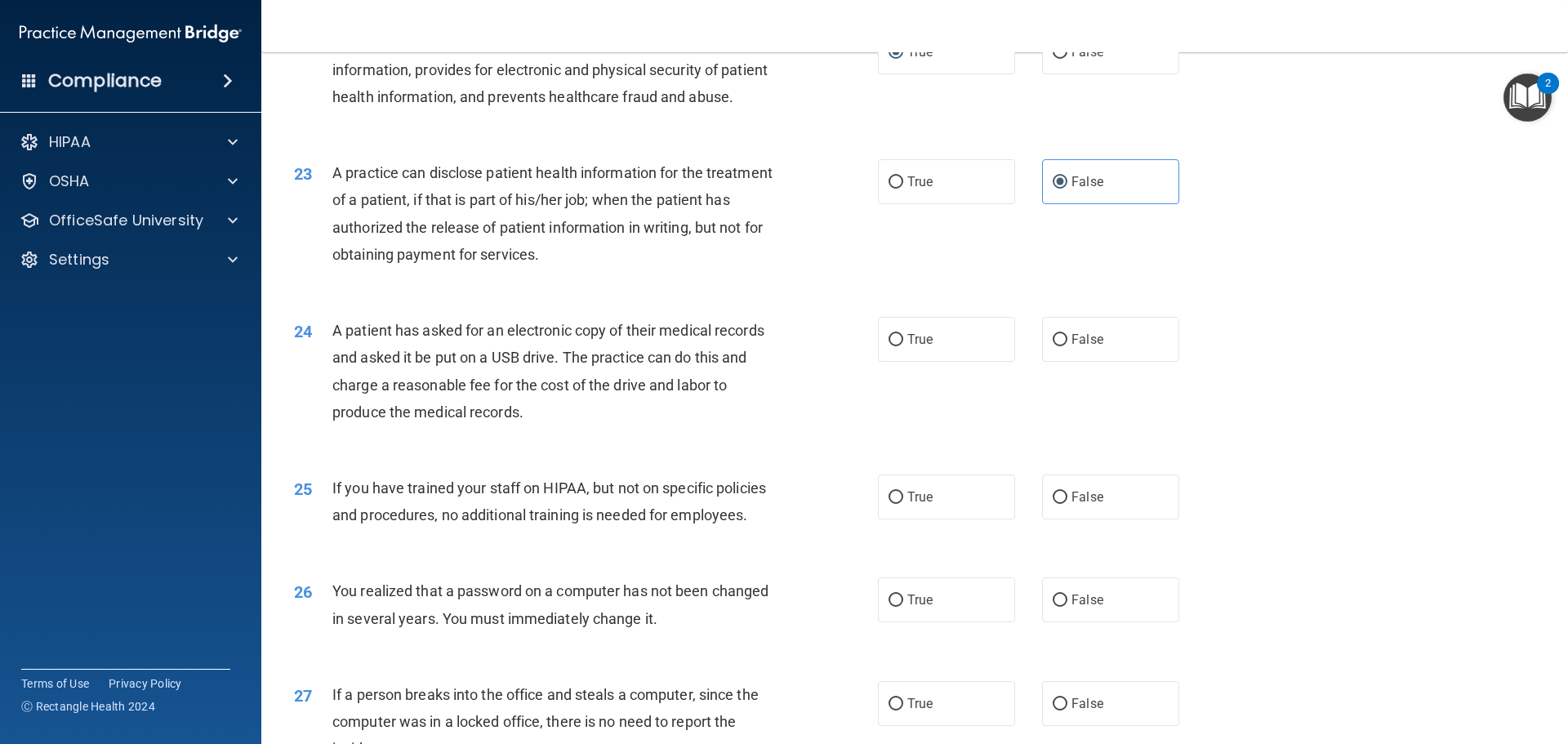
click at [1169, 296] on div "23 A practice can disclose patient health information for the treatment of a pa…" at bounding box center [915, 217] width 1266 height 157
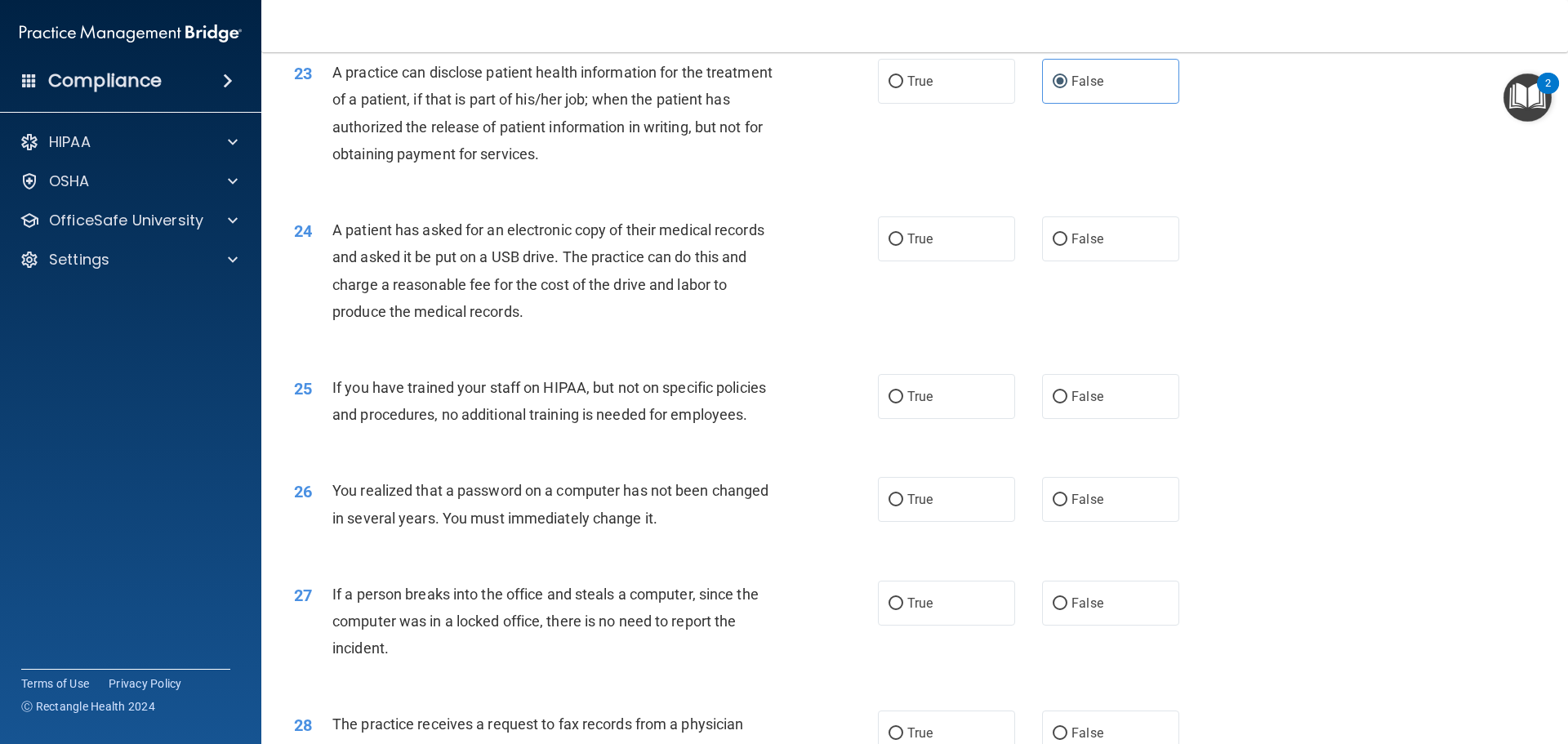
scroll to position [2714, 0]
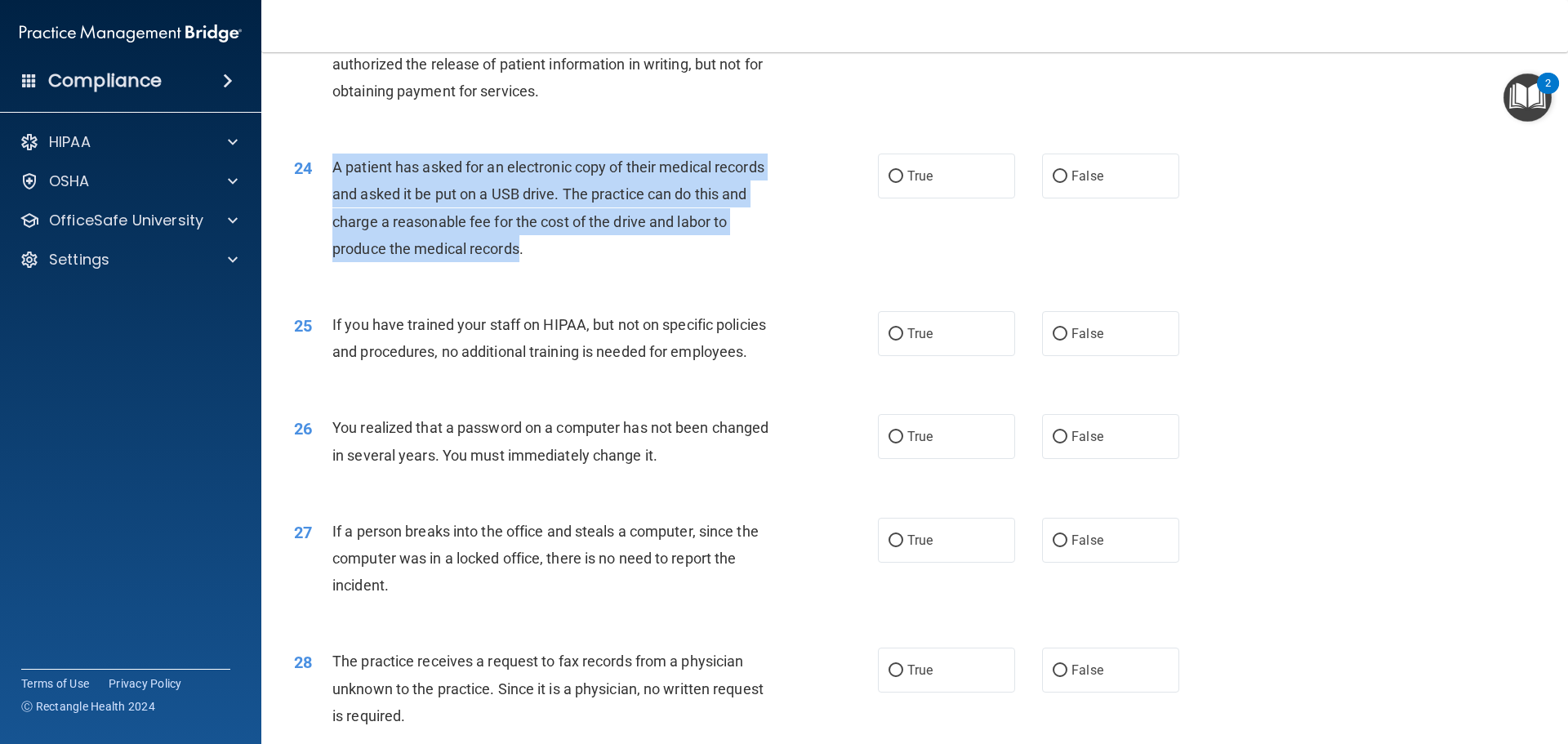
drag, startPoint x: 517, startPoint y: 297, endPoint x: 335, endPoint y: 227, distance: 195.0
click at [335, 227] on span "A patient has asked for an electronic copy of their medical records and asked i…" at bounding box center [548, 207] width 432 height 99
click at [889, 183] on input "True" at bounding box center [896, 176] width 15 height 12
radio input "true"
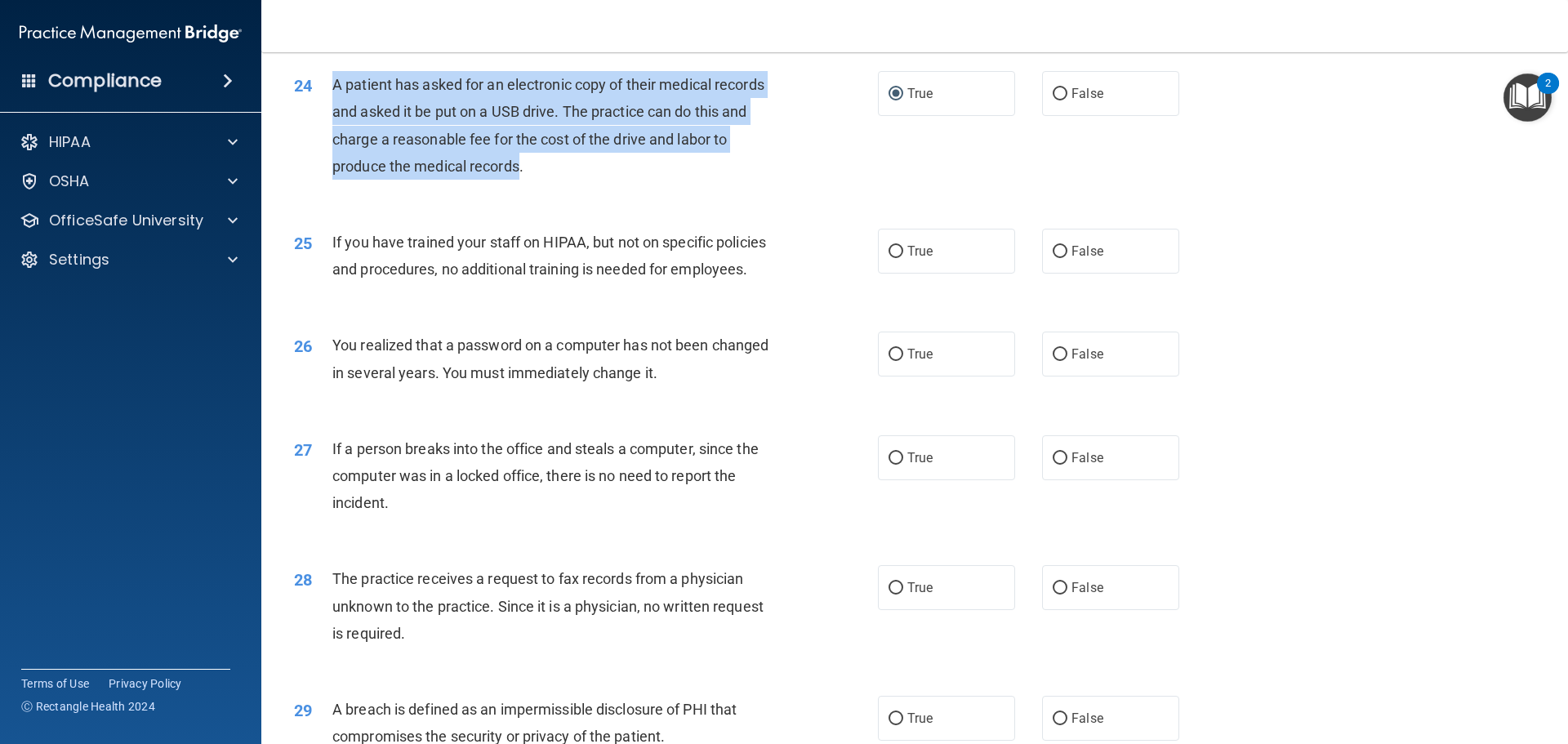
scroll to position [2878, 0]
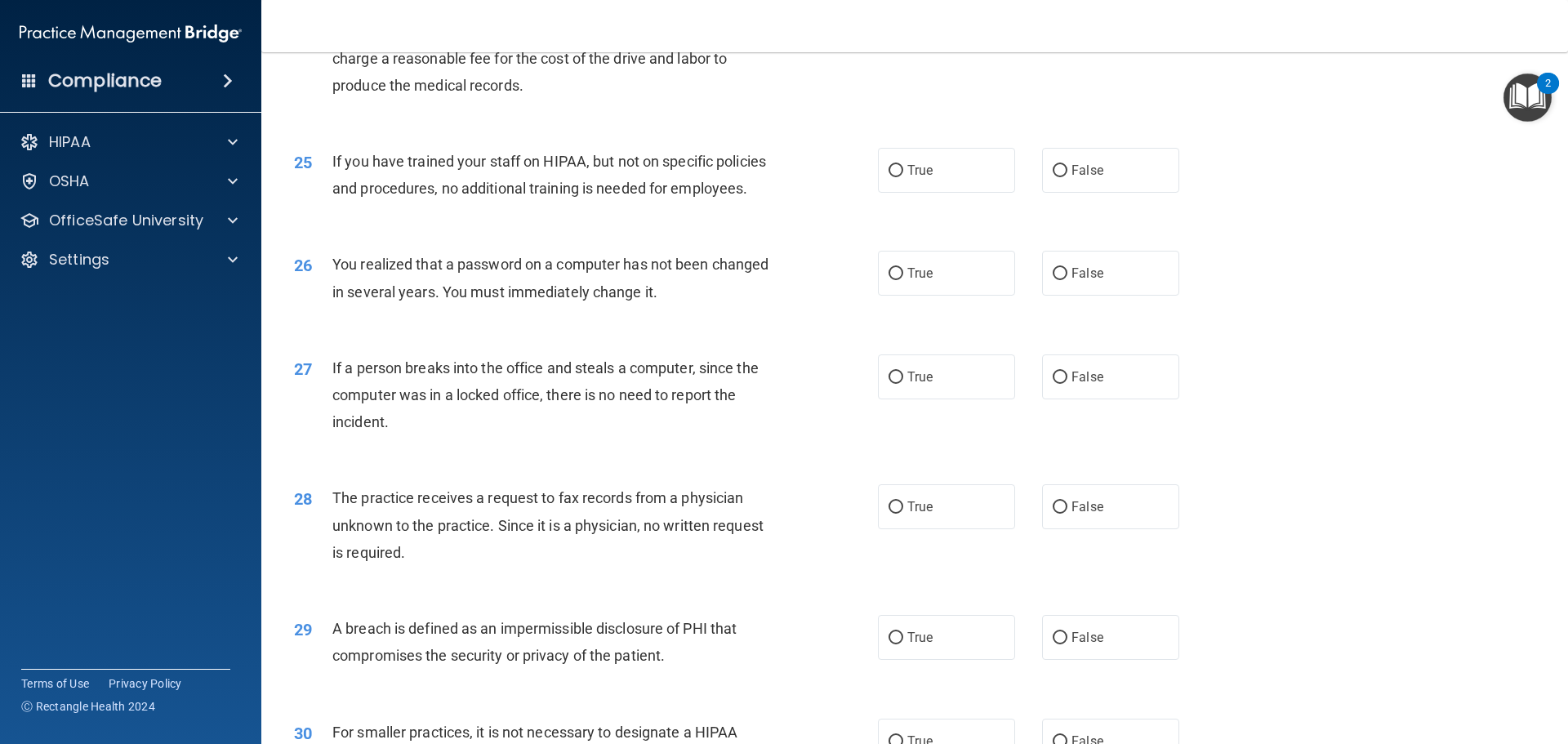
click at [790, 230] on div "25 If you have trained your staff on HIPAA, but not on specific policies and pr…" at bounding box center [915, 179] width 1266 height 103
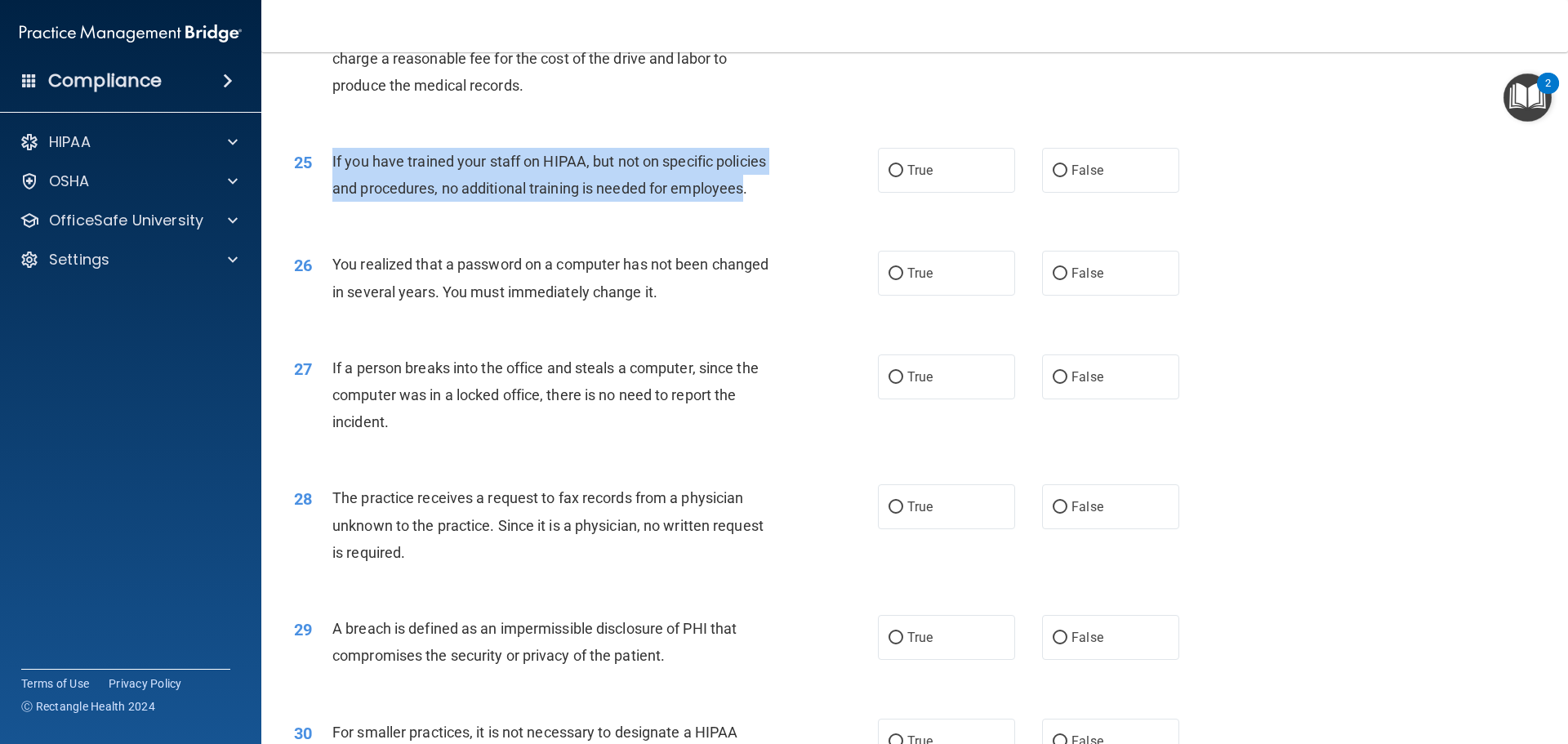
drag, startPoint x: 744, startPoint y: 243, endPoint x: 332, endPoint y: 221, distance: 412.6
click at [332, 197] on span "If you have trained your staff on HIPAA, but not on specific policies and proce…" at bounding box center [548, 175] width 433 height 44
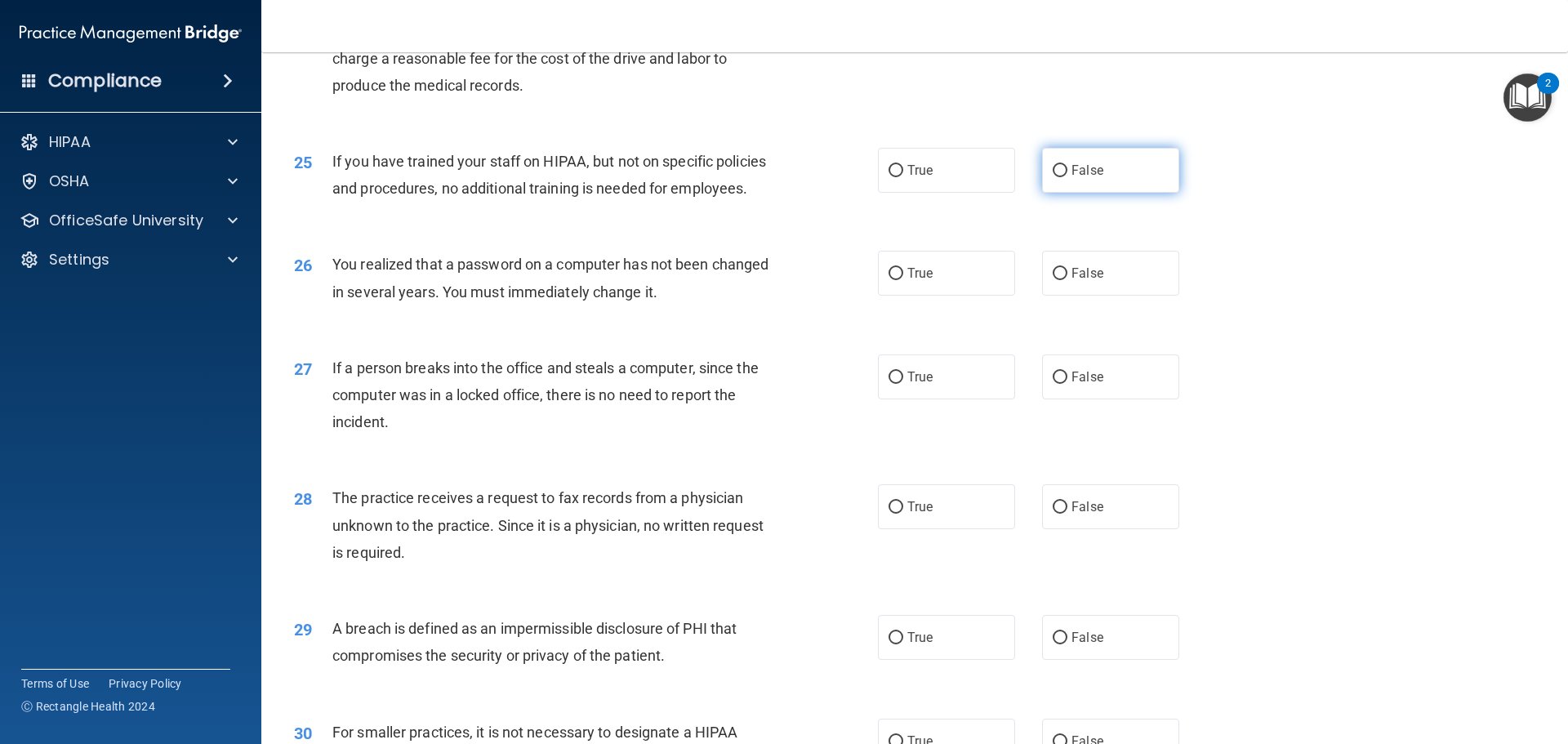
click at [1054, 192] on label "False" at bounding box center [1110, 170] width 137 height 45
click at [1054, 178] on input "False" at bounding box center [1060, 170] width 15 height 12
radio input "true"
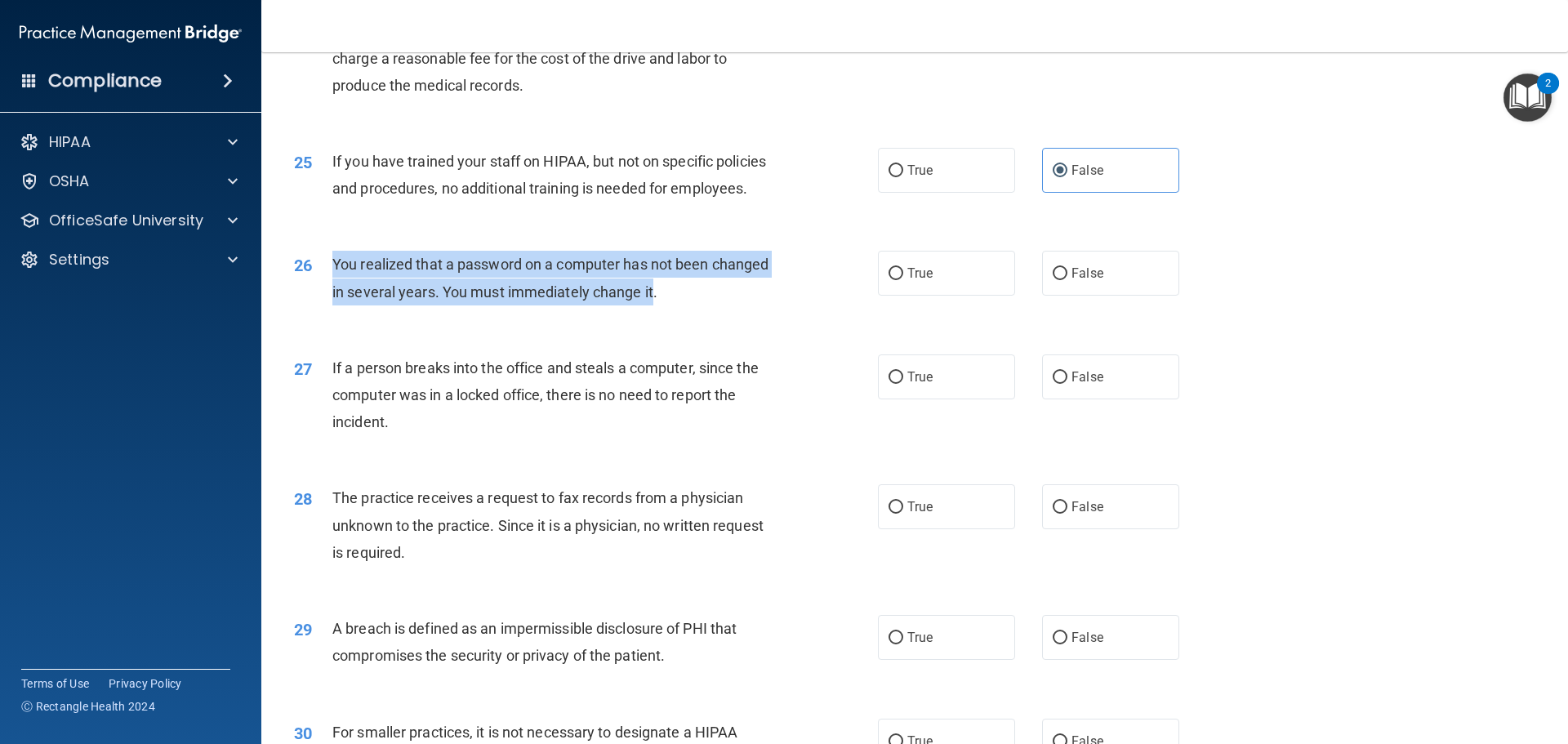
drag, startPoint x: 652, startPoint y: 349, endPoint x: 328, endPoint y: 331, distance: 324.5
click at [328, 313] on div "26 You realized that a password on a computer has not been changed in several y…" at bounding box center [586, 281] width 633 height 62
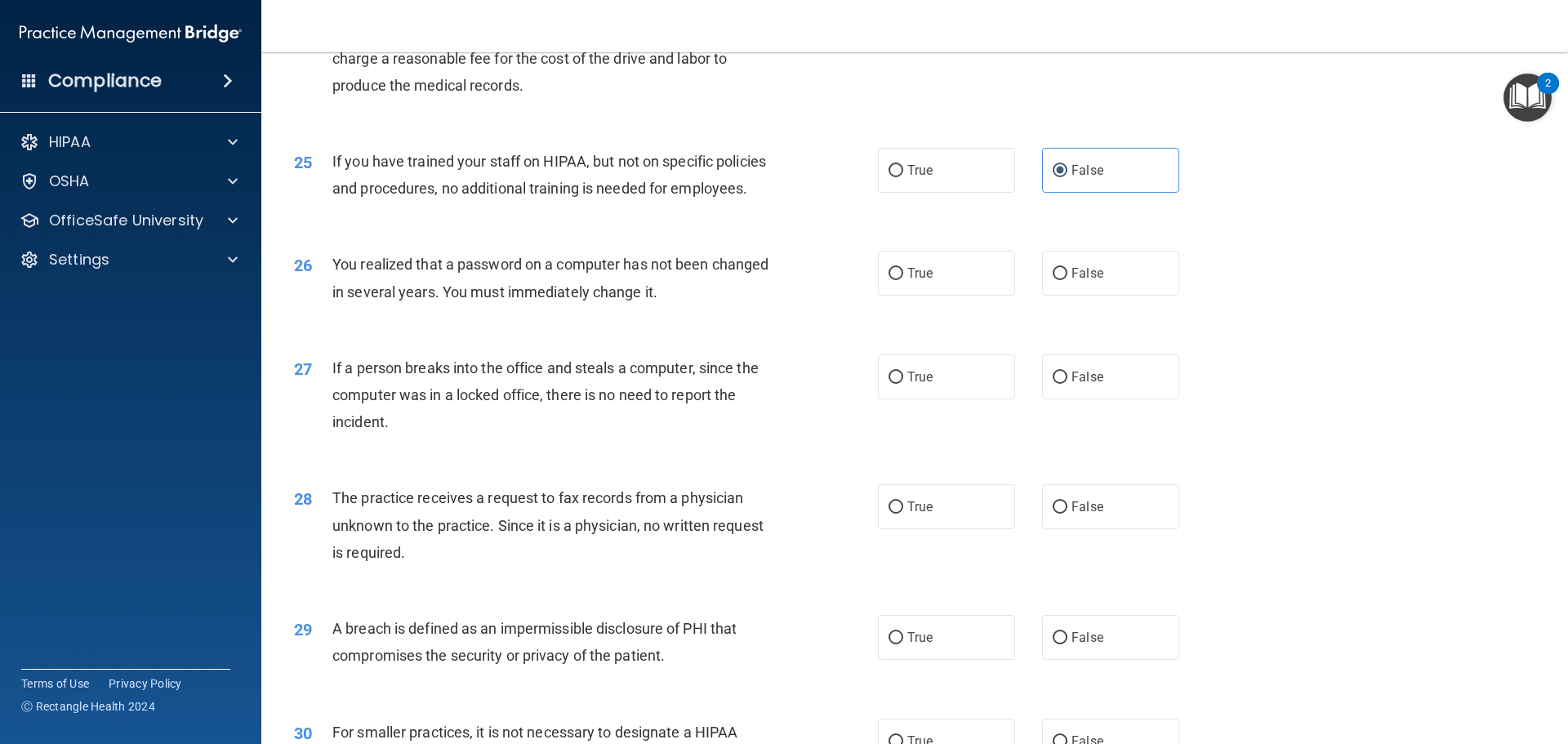
click at [817, 313] on div "26 You realized that a password on a computer has not been changed in several y…" at bounding box center [586, 281] width 633 height 62
click at [1053, 280] on input "False" at bounding box center [1060, 273] width 15 height 12
radio input "true"
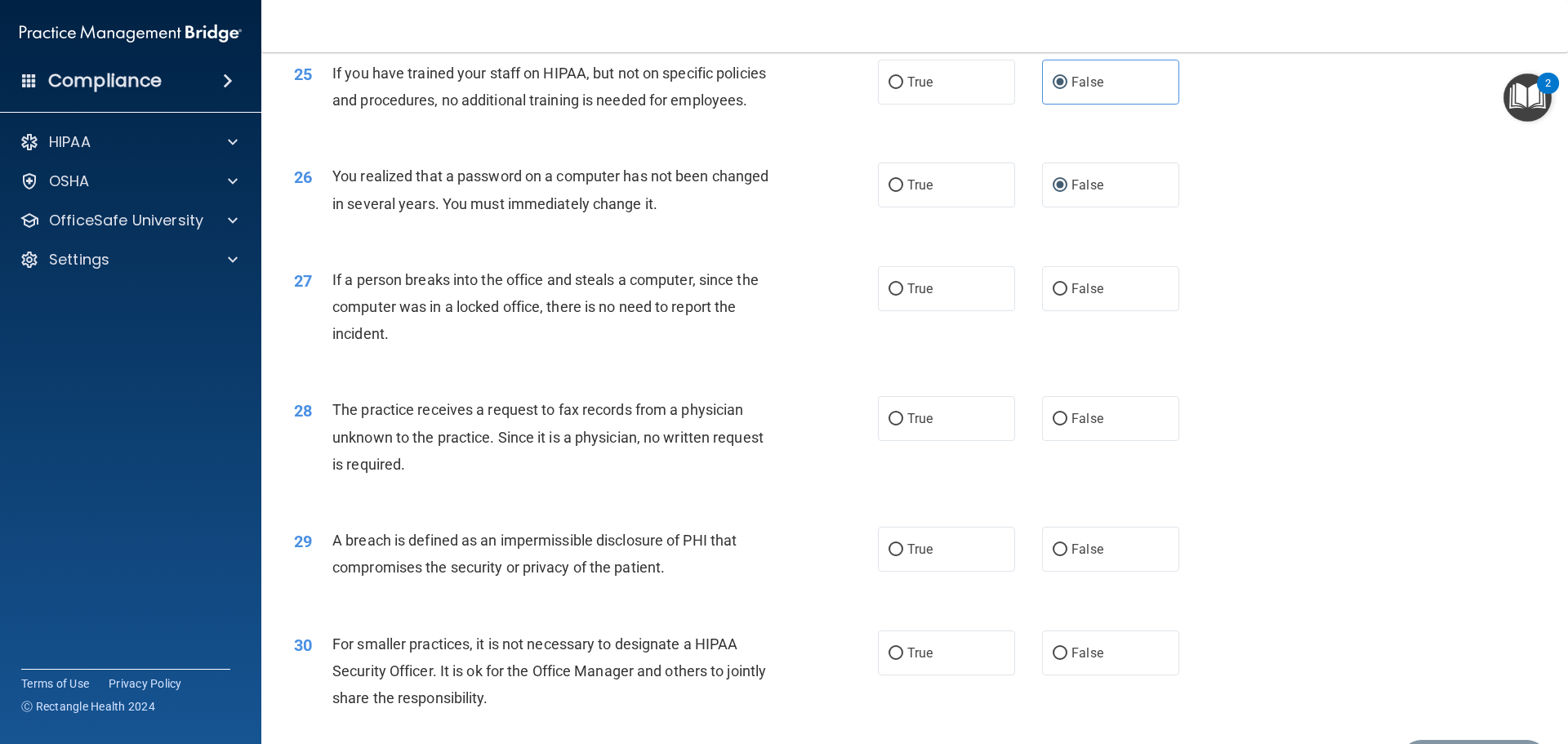
scroll to position [3041, 0]
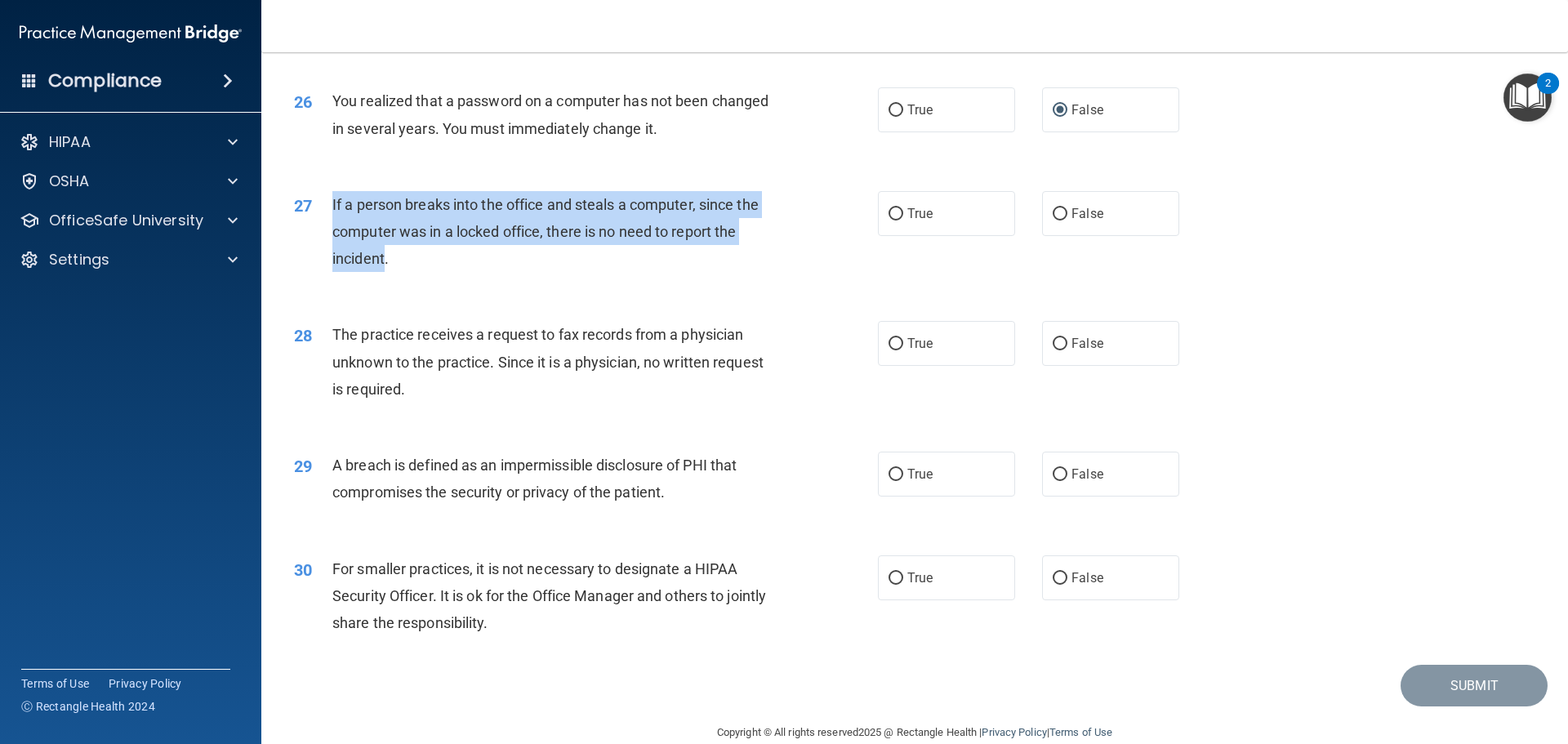
drag, startPoint x: 384, startPoint y: 315, endPoint x: 330, endPoint y: 265, distance: 73.6
click at [330, 265] on div "27 If a person breaks into the office and steals a computer, since the computer…" at bounding box center [586, 237] width 633 height 90
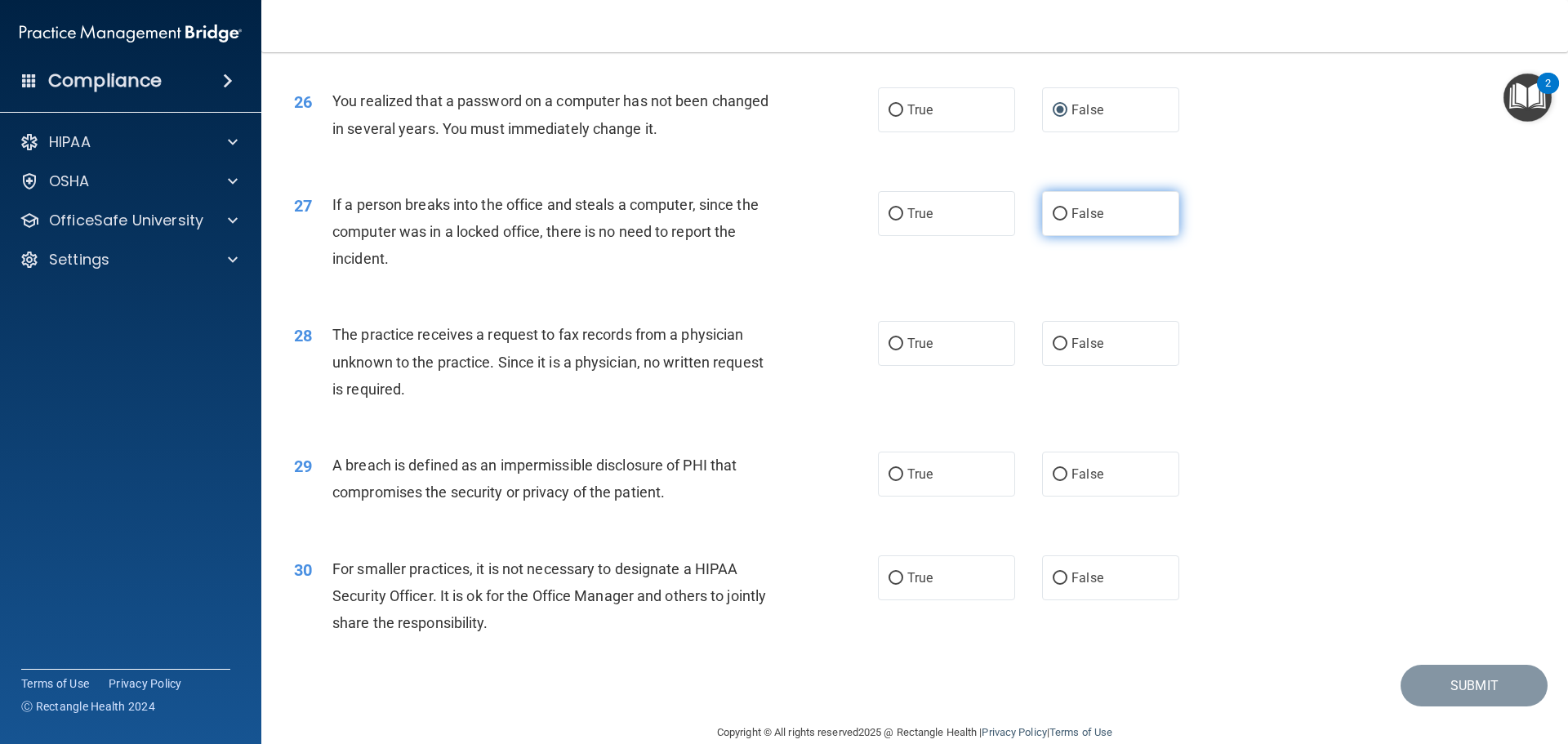
click at [1061, 236] on label "False" at bounding box center [1110, 214] width 137 height 45
click at [1061, 221] on input "False" at bounding box center [1060, 214] width 15 height 12
radio input "true"
click at [1192, 301] on div "27 If a person breaks into the office and steals a computer, since the computer…" at bounding box center [915, 236] width 1266 height 131
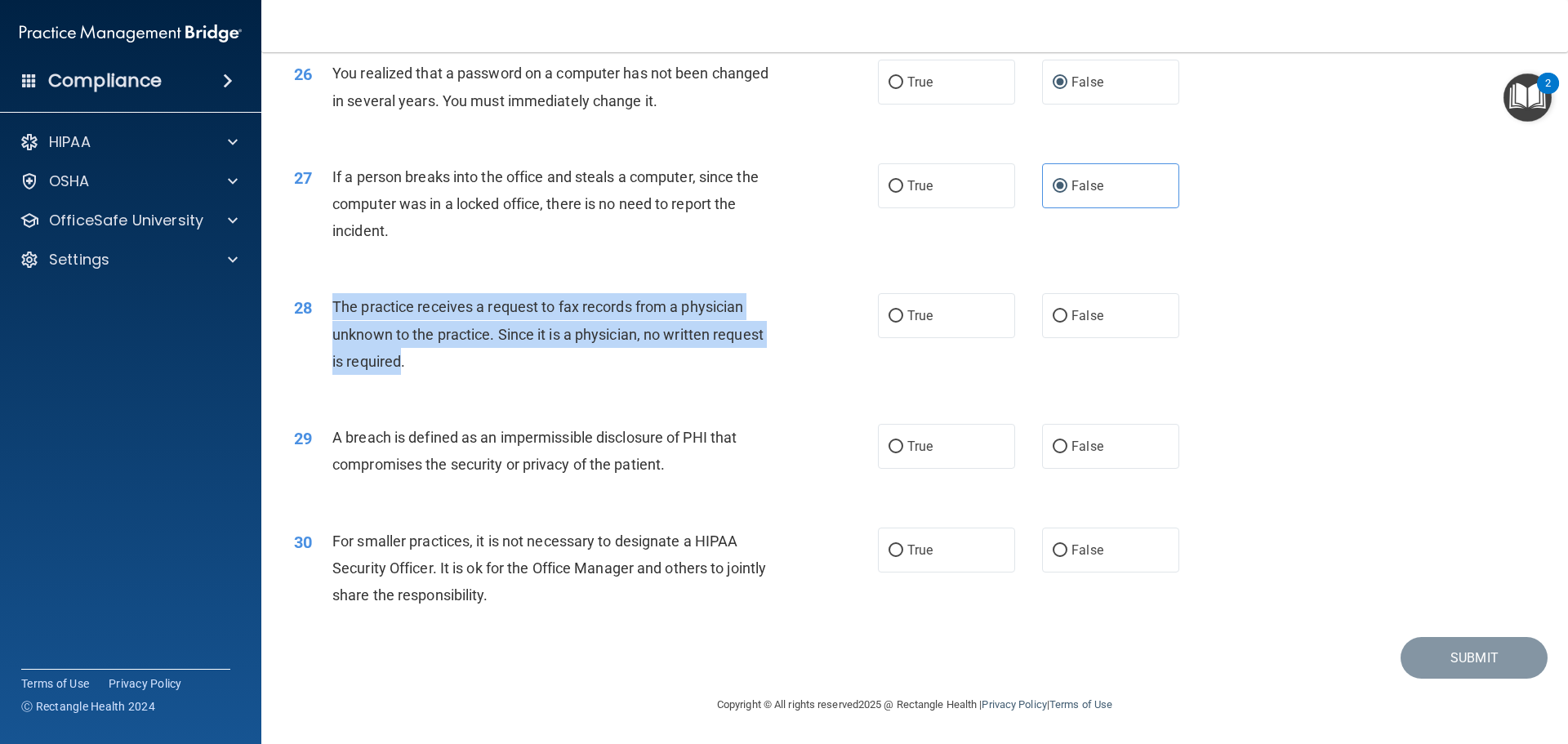
drag, startPoint x: 401, startPoint y: 363, endPoint x: 317, endPoint y: 318, distance: 95.3
click at [317, 318] on div "28 The practice receives a request to fax records from a physician unknown to t…" at bounding box center [586, 339] width 633 height 90
click at [1053, 312] on input "False" at bounding box center [1060, 316] width 15 height 12
radio input "true"
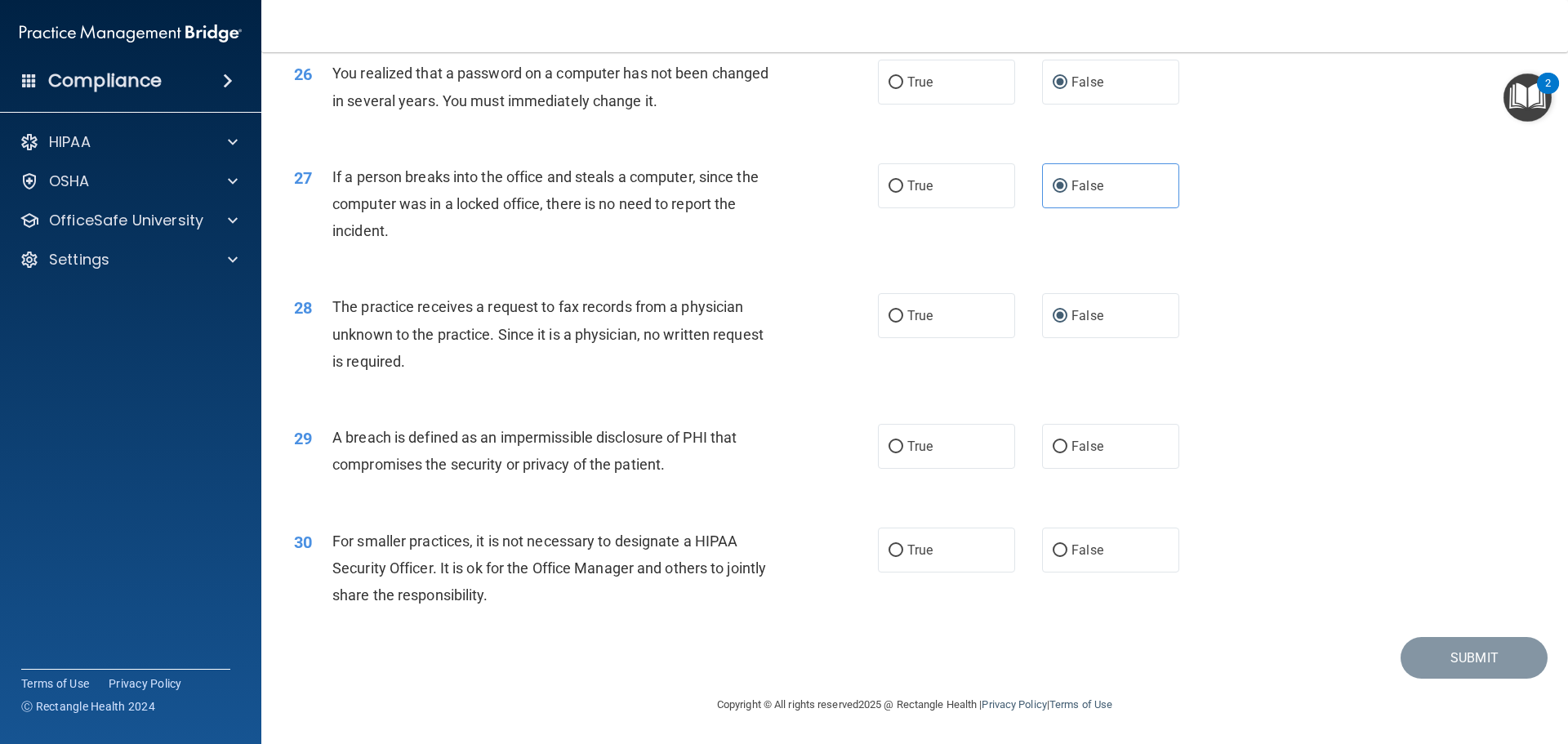
click at [1225, 387] on div "28 The practice receives a request to fax records from a physician unknown to t…" at bounding box center [915, 338] width 1266 height 131
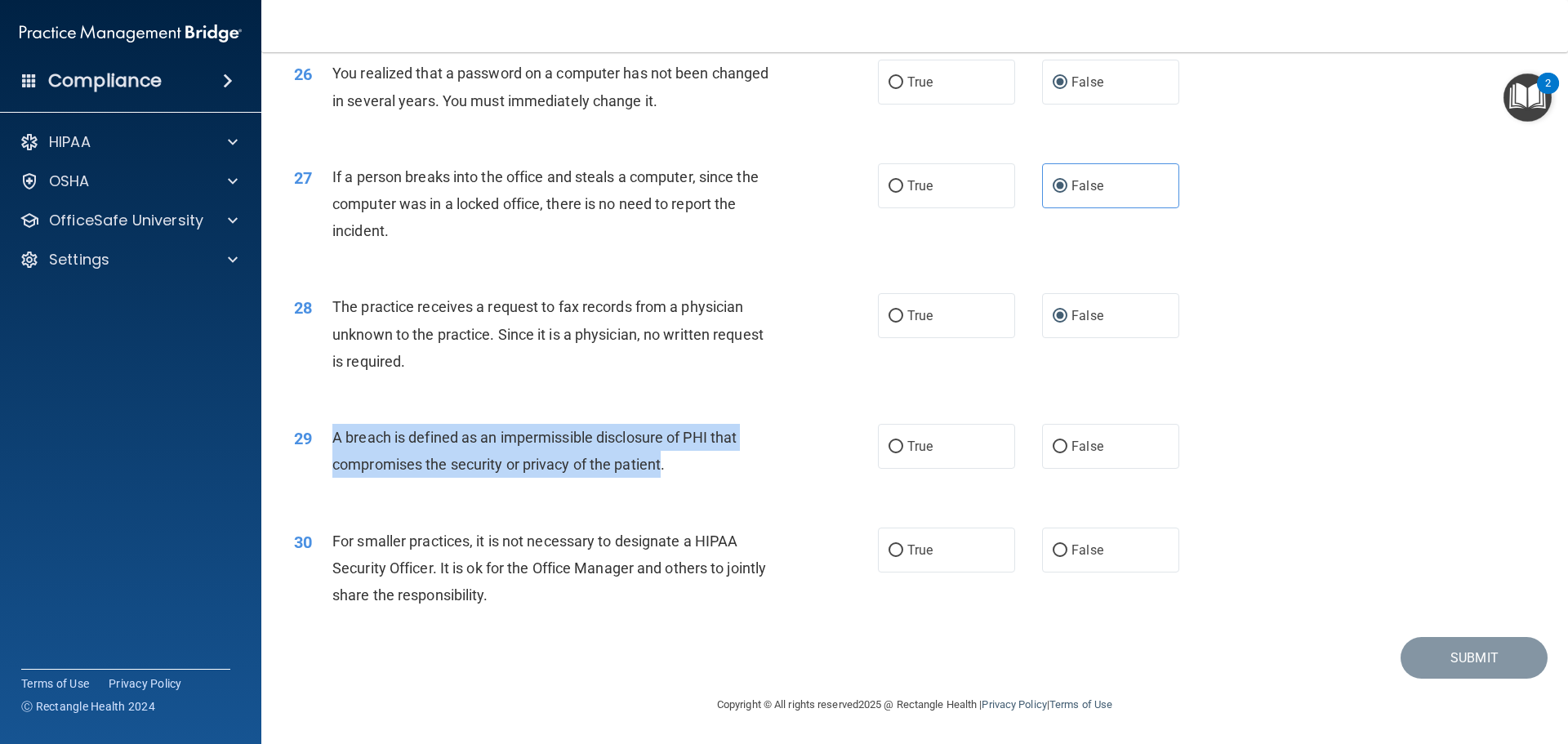
drag, startPoint x: 662, startPoint y: 468, endPoint x: 330, endPoint y: 450, distance: 332.5
click at [330, 450] on div "29 A breach is defined as an impermissible disclosure of PHI that compromises t…" at bounding box center [586, 455] width 633 height 62
click at [890, 449] on input "True" at bounding box center [896, 447] width 15 height 12
radio input "true"
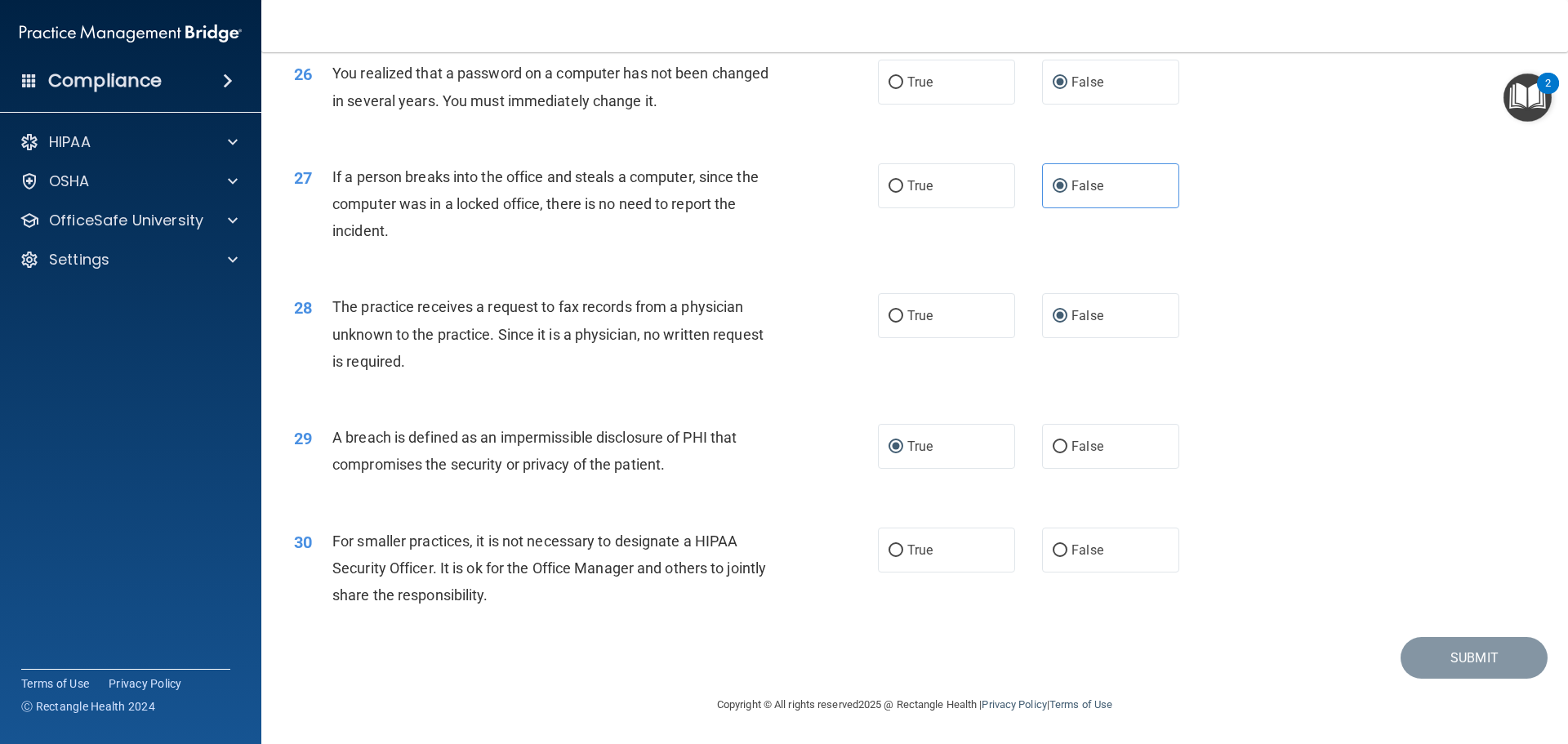
click at [843, 496] on div "29 A breach is defined as an impermissible disclosure of PHI that compromises t…" at bounding box center [915, 455] width 1266 height 103
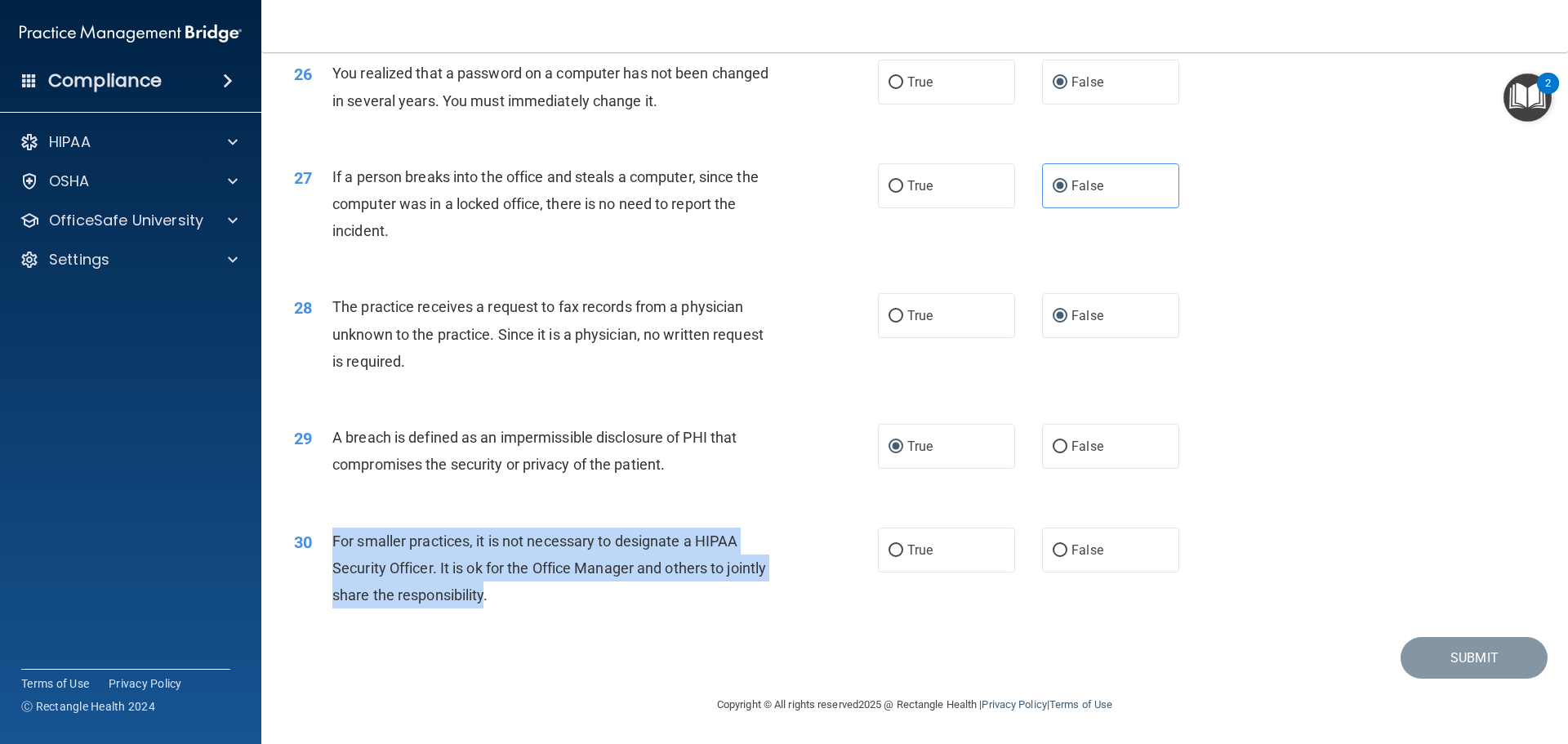
drag, startPoint x: 527, startPoint y: 599, endPoint x: 331, endPoint y: 552, distance: 201.6
click at [332, 552] on div "For smaller practices, it is not necessary to designate a HIPAA Security Office…" at bounding box center [560, 568] width 456 height 82
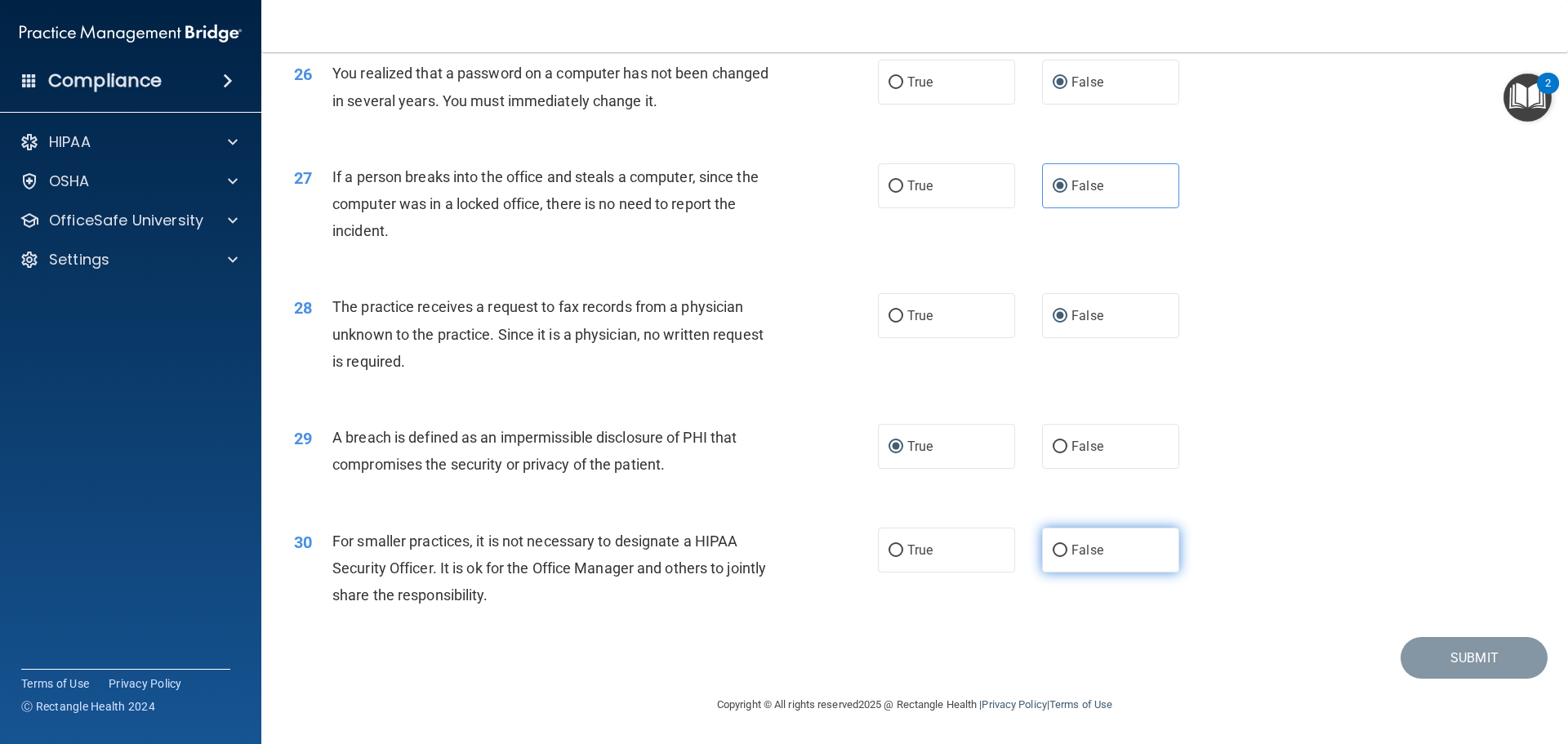
click at [1061, 548] on label "False" at bounding box center [1110, 550] width 137 height 45
click at [1061, 548] on input "False" at bounding box center [1060, 551] width 15 height 12
radio input "true"
click at [1435, 648] on button "Submit" at bounding box center [1474, 657] width 147 height 41
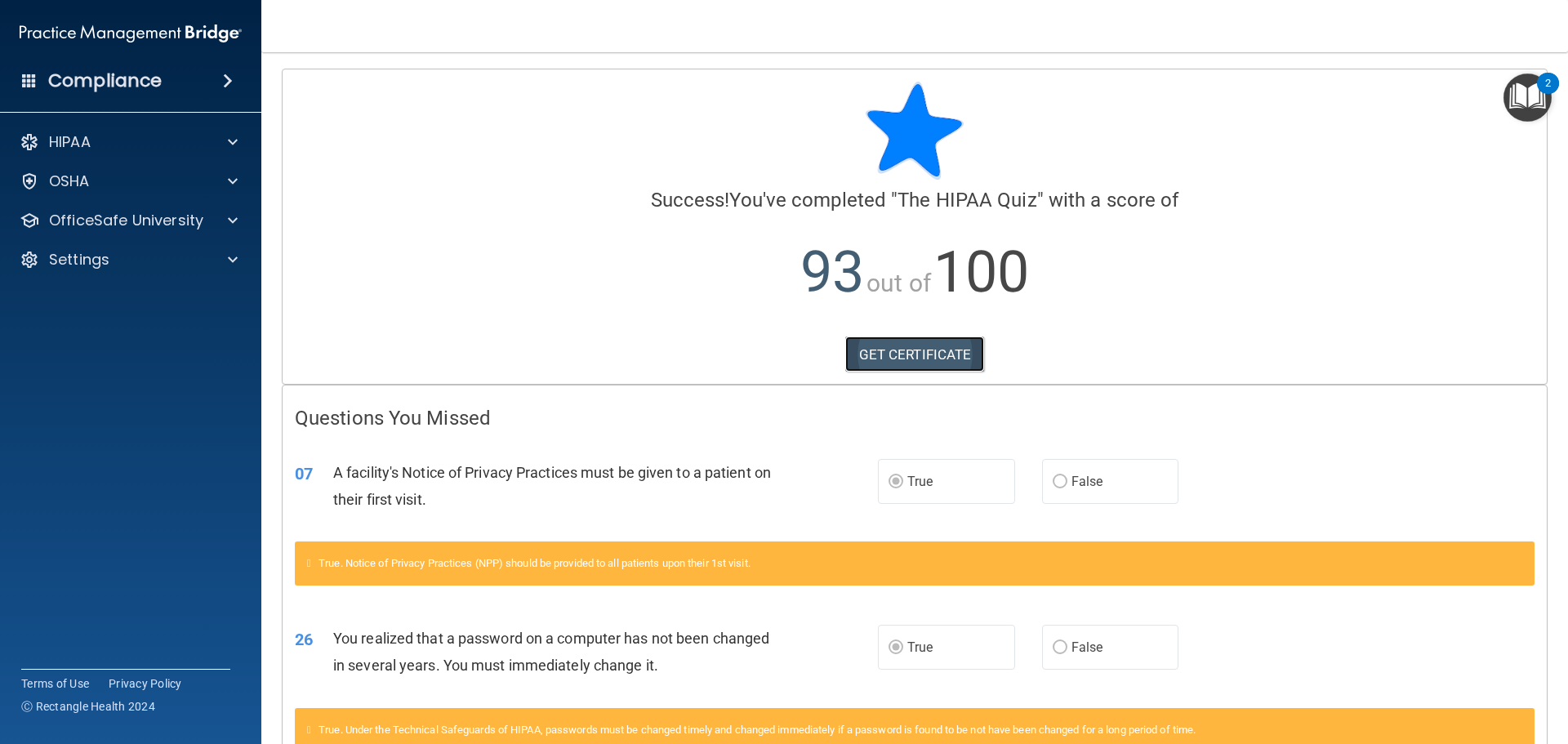
click at [871, 352] on link "GET CERTIFICATE" at bounding box center [916, 355] width 140 height 36
click at [225, 218] on div at bounding box center [230, 220] width 40 height 19
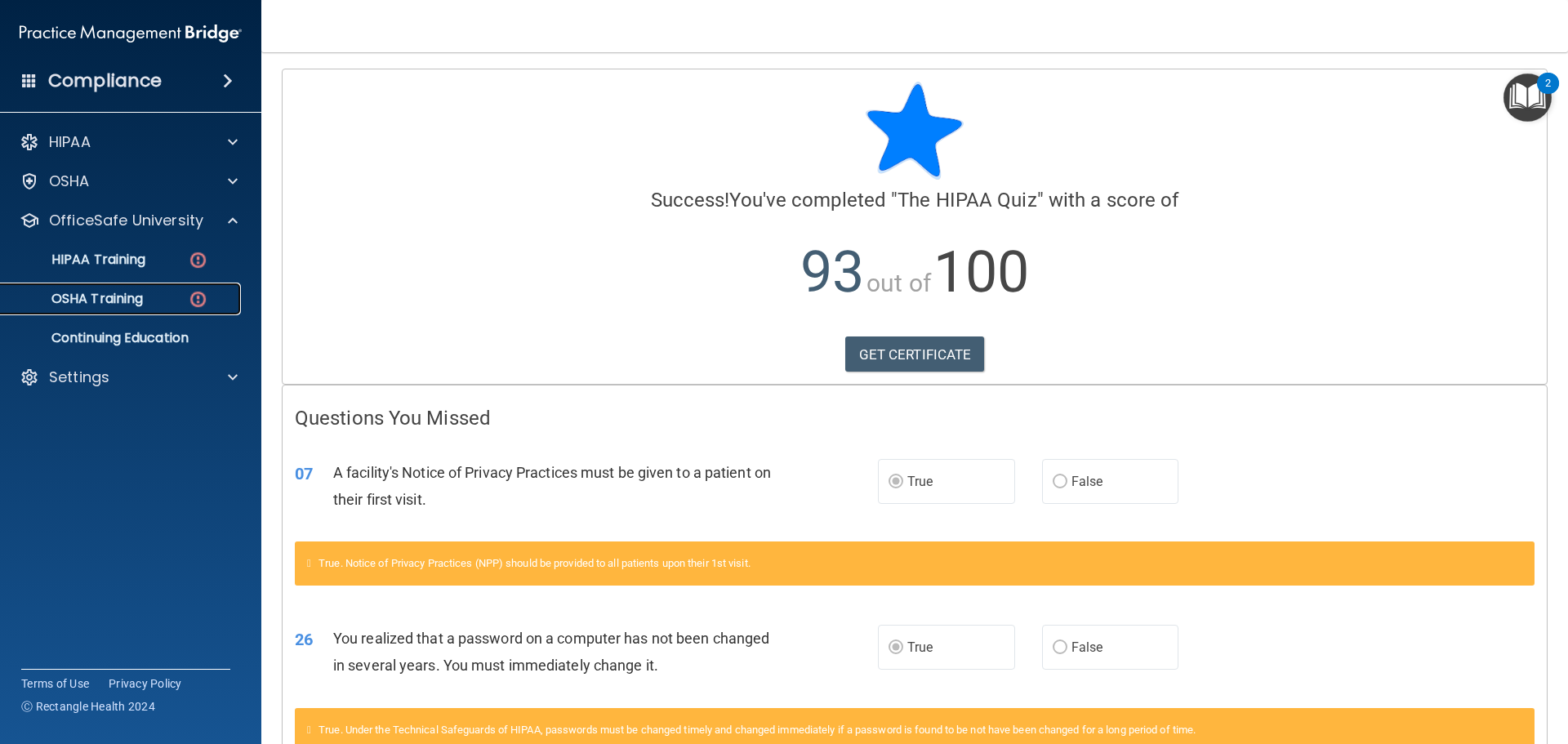
click at [133, 299] on p "OSHA Training" at bounding box center [77, 299] width 133 height 17
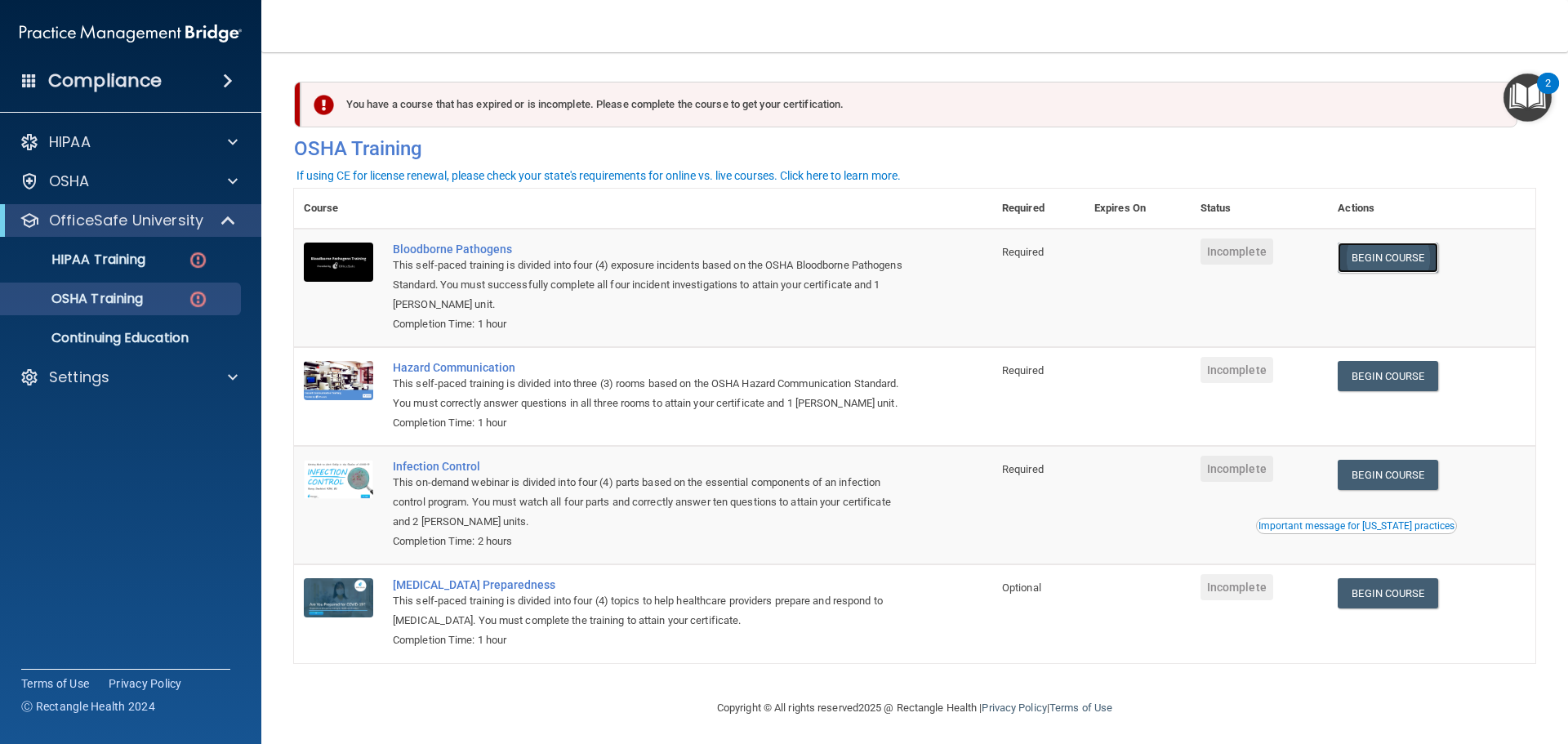
click at [1376, 258] on link "Begin Course" at bounding box center [1388, 258] width 99 height 30
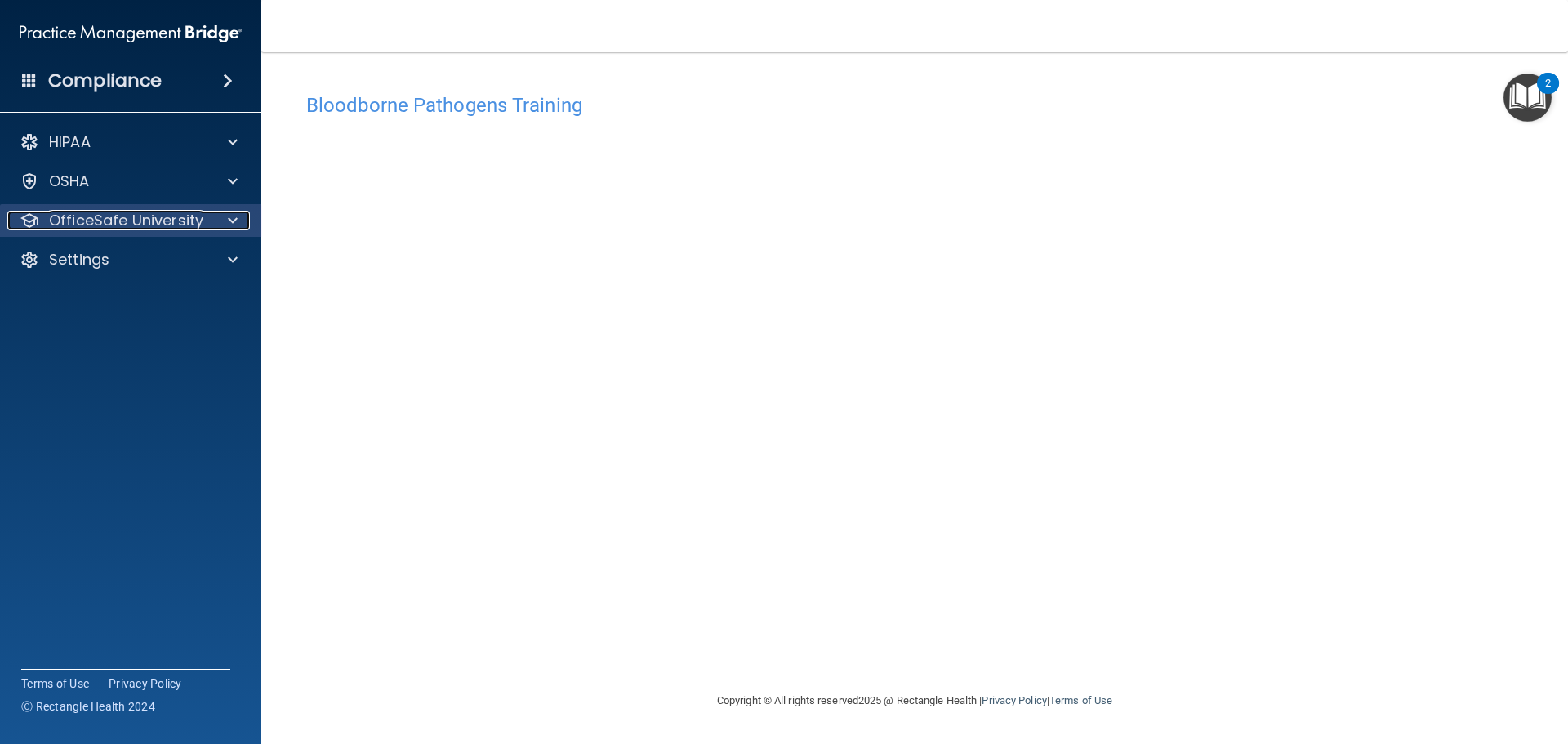
click at [232, 223] on span at bounding box center [233, 220] width 10 height 19
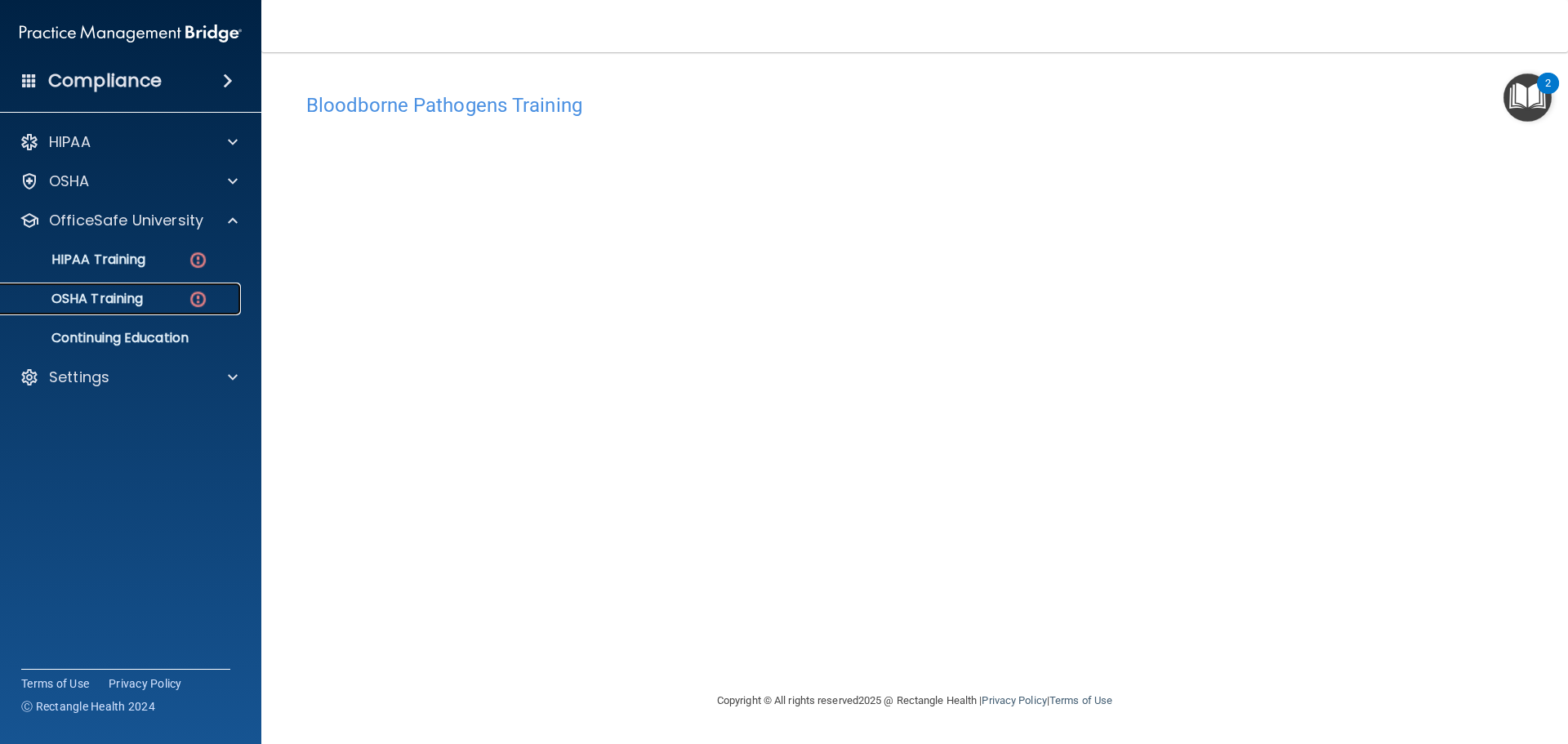
click at [146, 297] on div "OSHA Training" at bounding box center [122, 299] width 223 height 17
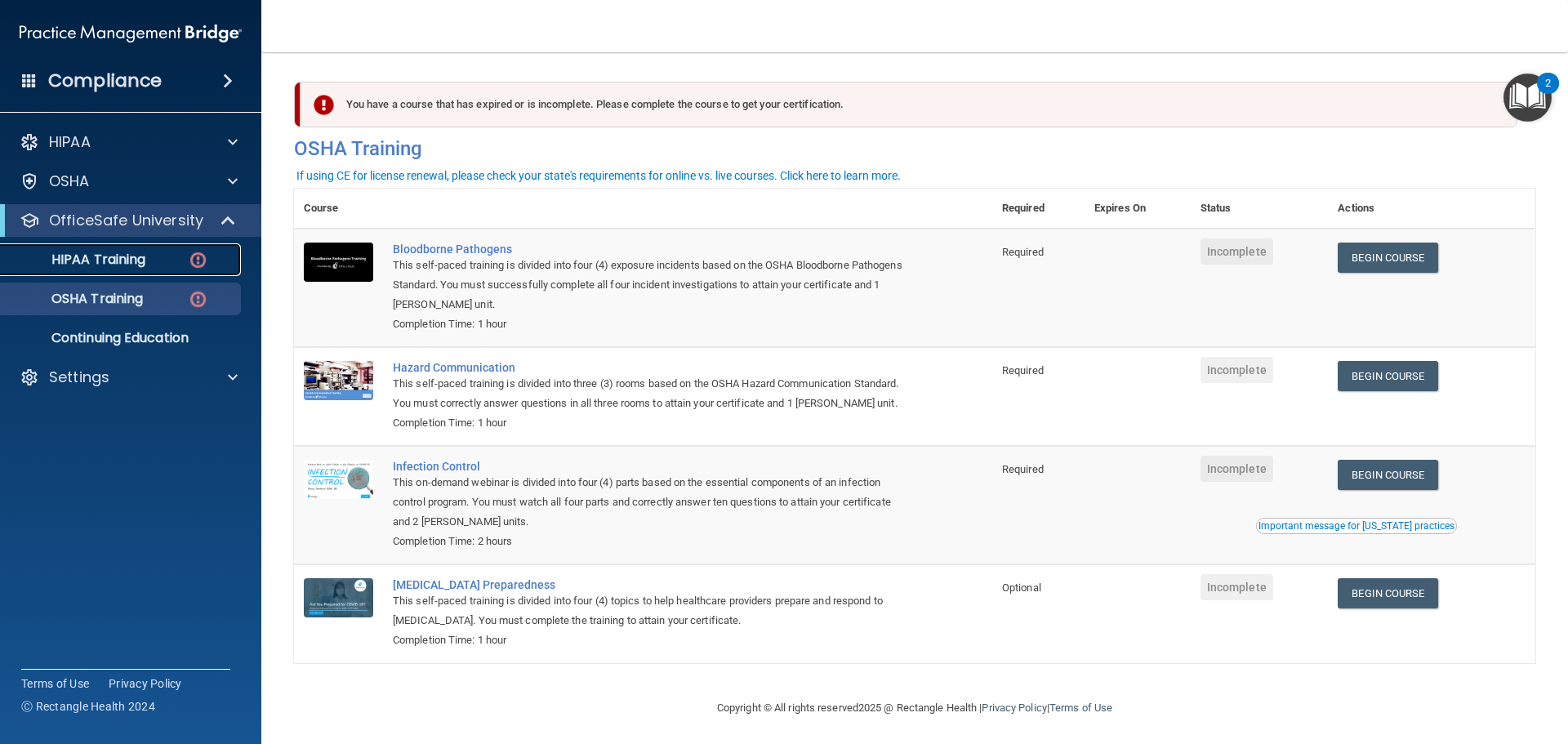
click at [121, 253] on p "HIPAA Training" at bounding box center [78, 260] width 134 height 17
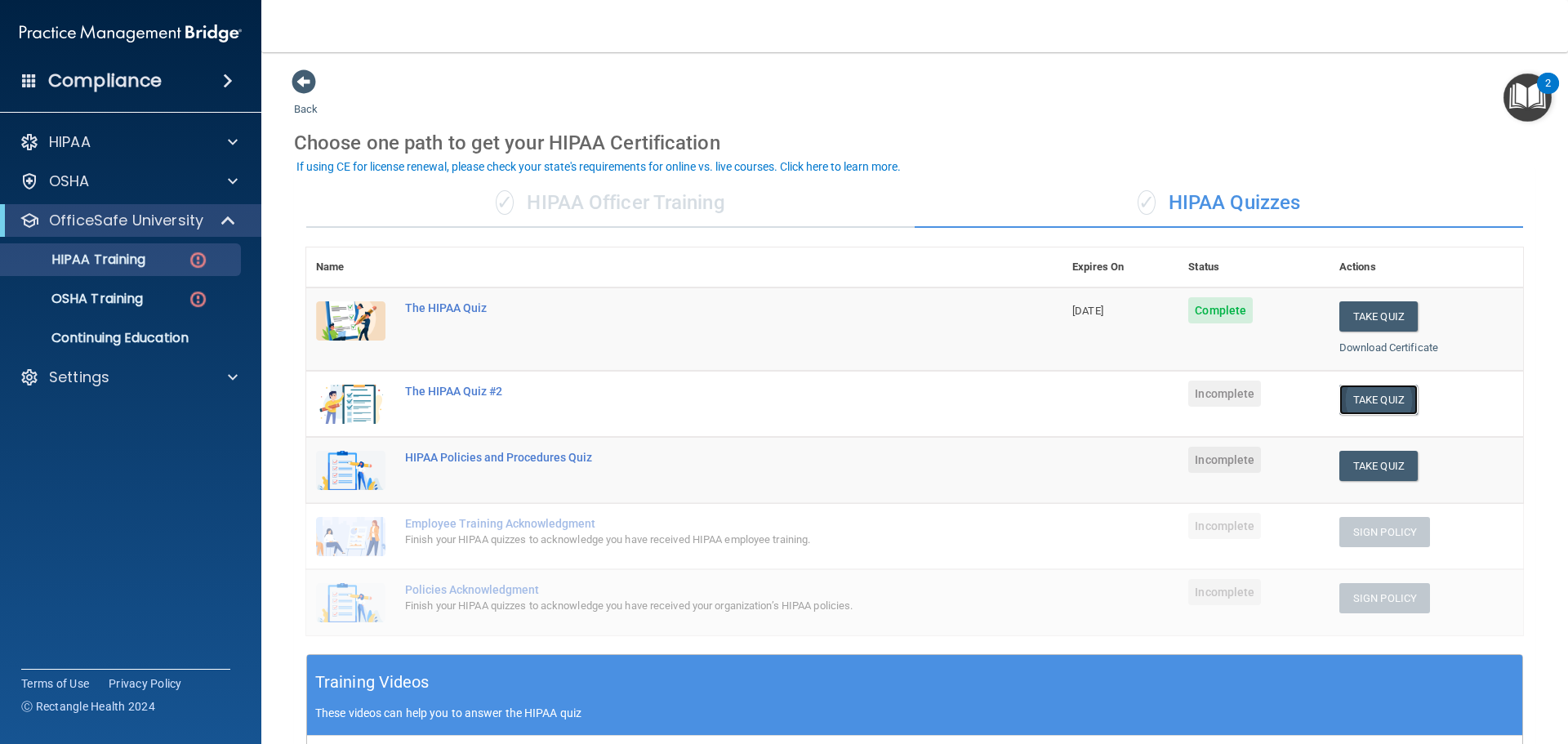
click at [1373, 401] on button "Take Quiz" at bounding box center [1378, 400] width 78 height 30
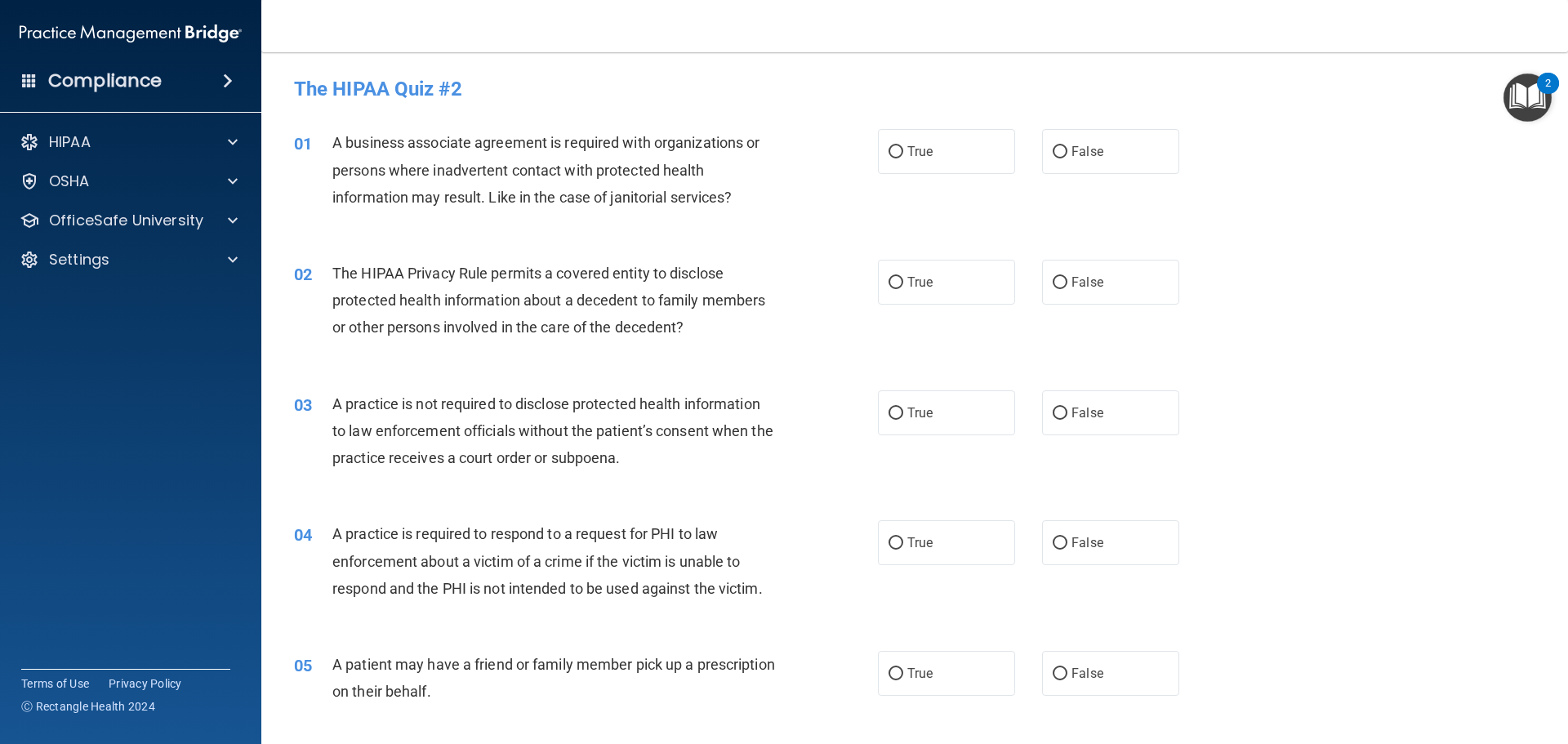
click at [572, 86] on h4 "The HIPAA Quiz #2" at bounding box center [914, 88] width 1241 height 21
click at [1192, 76] on div "The HIPAA Quiz #2" at bounding box center [915, 88] width 1266 height 40
click at [1071, 154] on span "False" at bounding box center [1087, 151] width 32 height 16
click at [1067, 154] on input "False" at bounding box center [1060, 152] width 15 height 12
radio input "true"
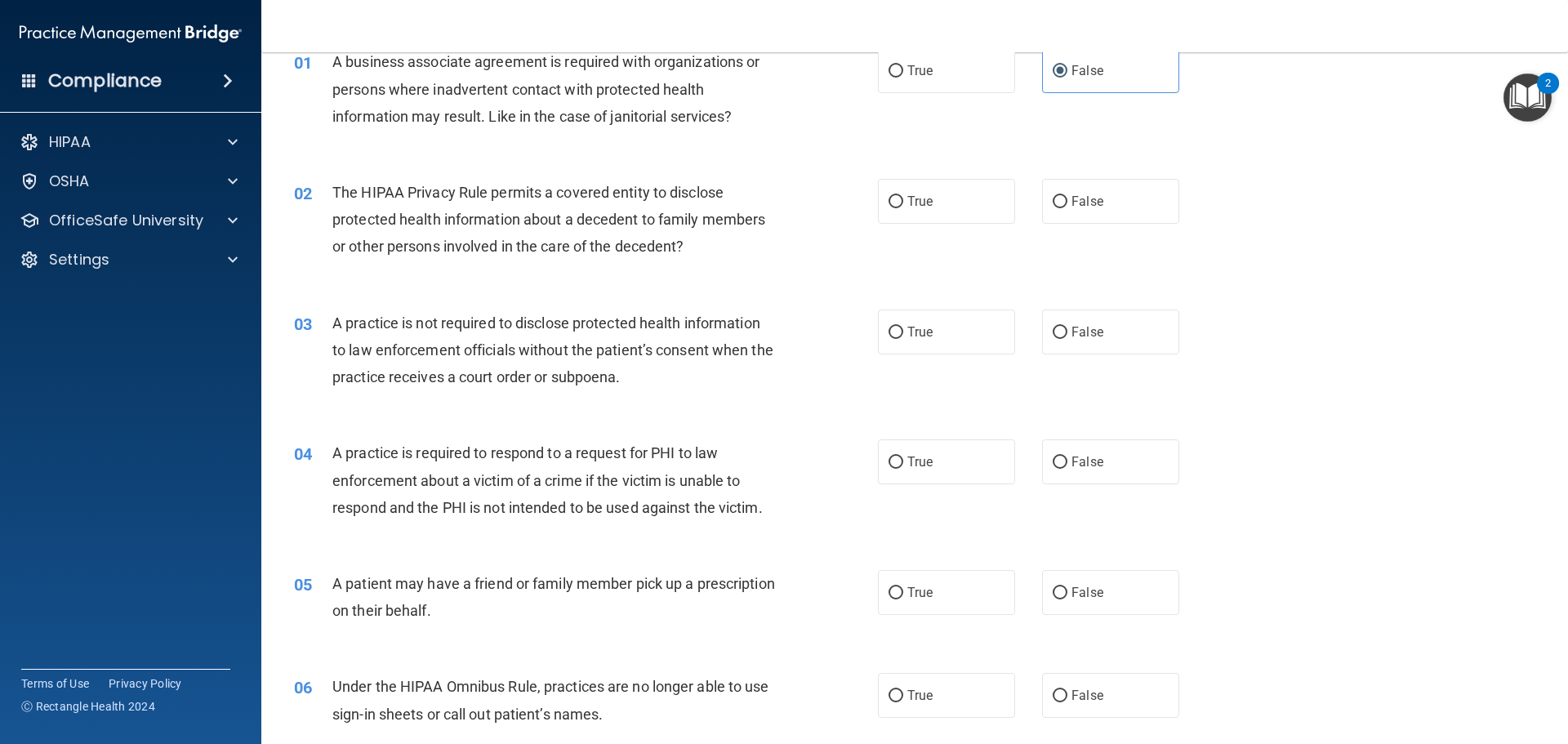
scroll to position [82, 0]
click at [888, 210] on label "True" at bounding box center [946, 200] width 137 height 45
click at [889, 207] on input "True" at bounding box center [896, 201] width 15 height 12
radio input "true"
click at [1055, 334] on input "False" at bounding box center [1060, 331] width 15 height 12
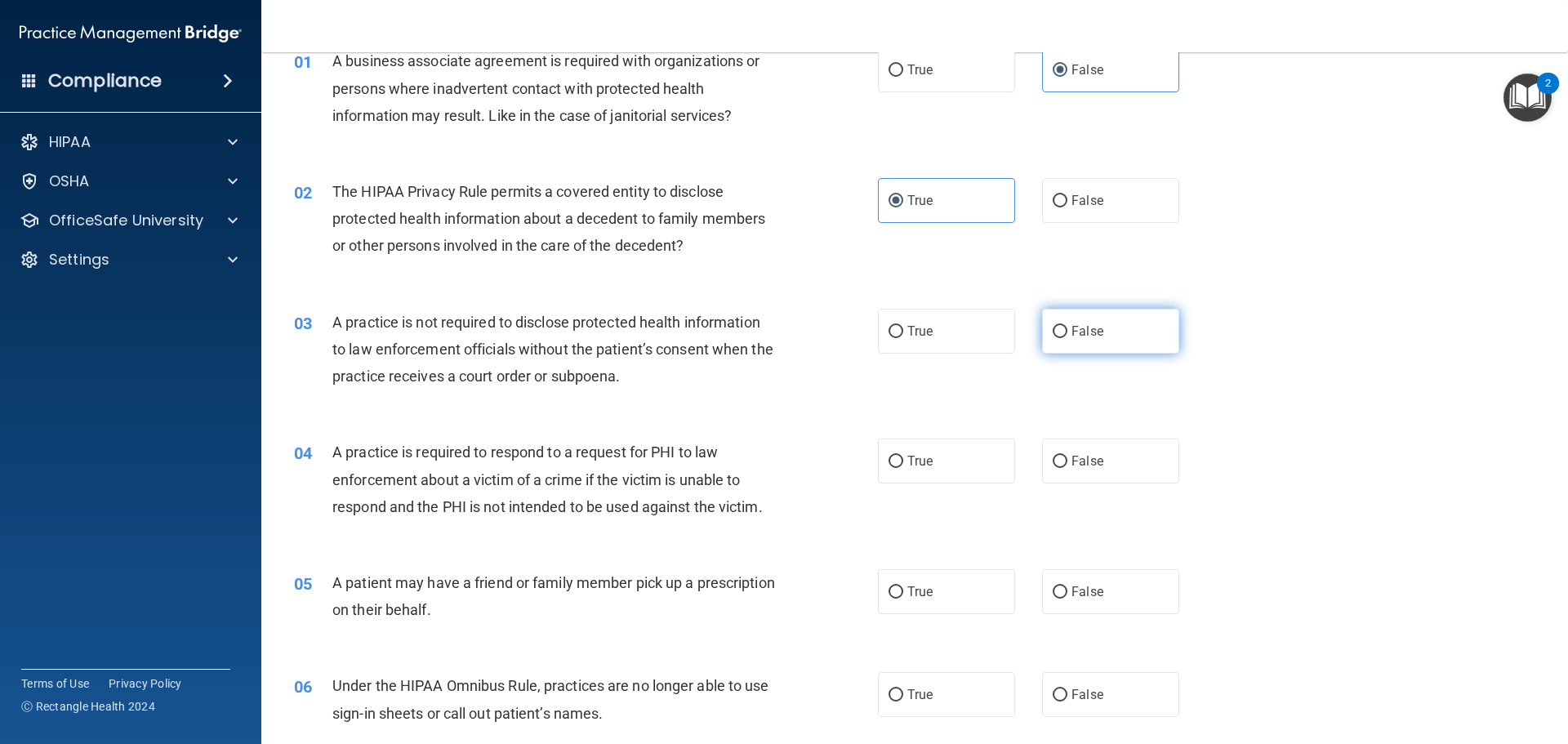
radio input "true"
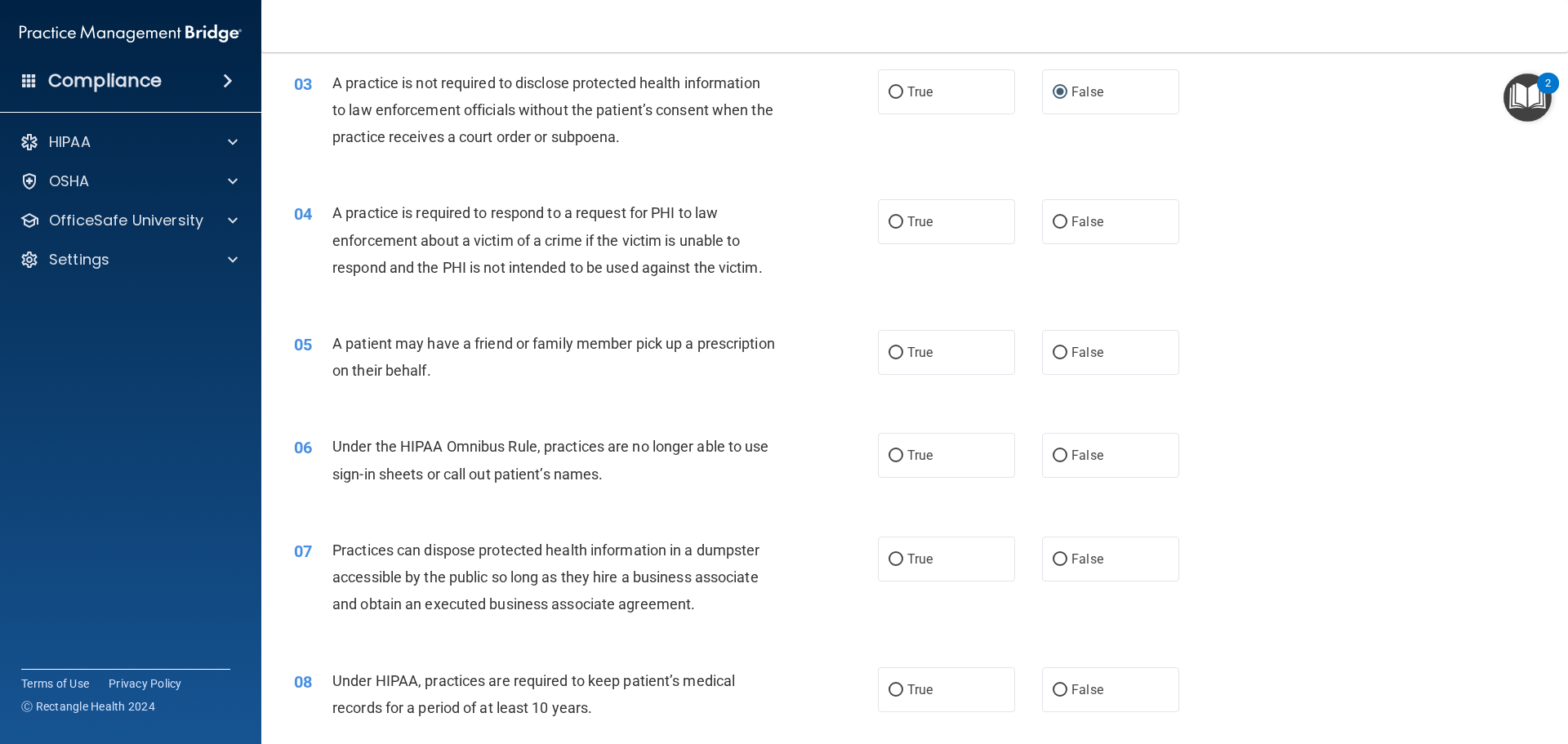
scroll to position [327, 0]
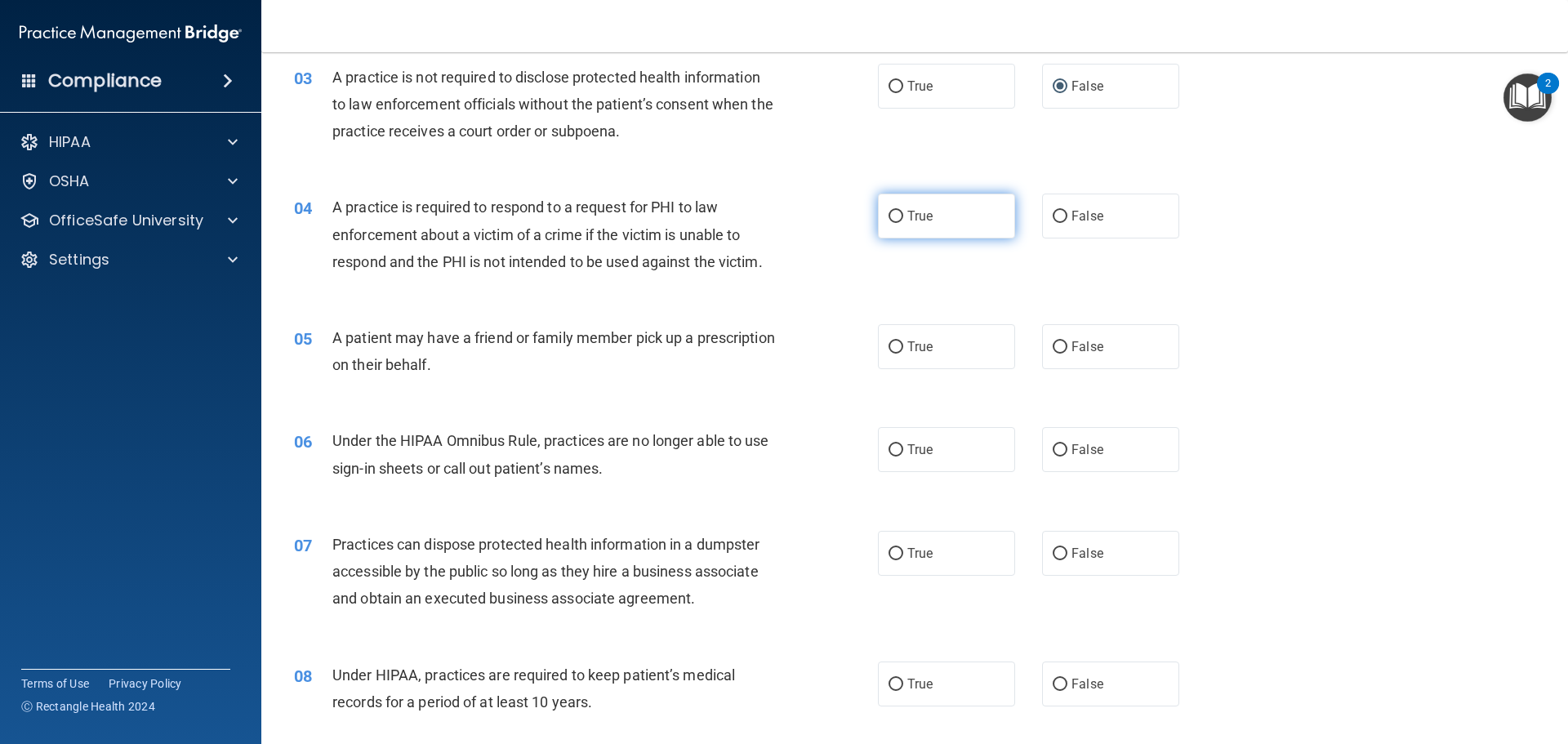
click at [889, 216] on input "True" at bounding box center [896, 216] width 15 height 12
radio input "true"
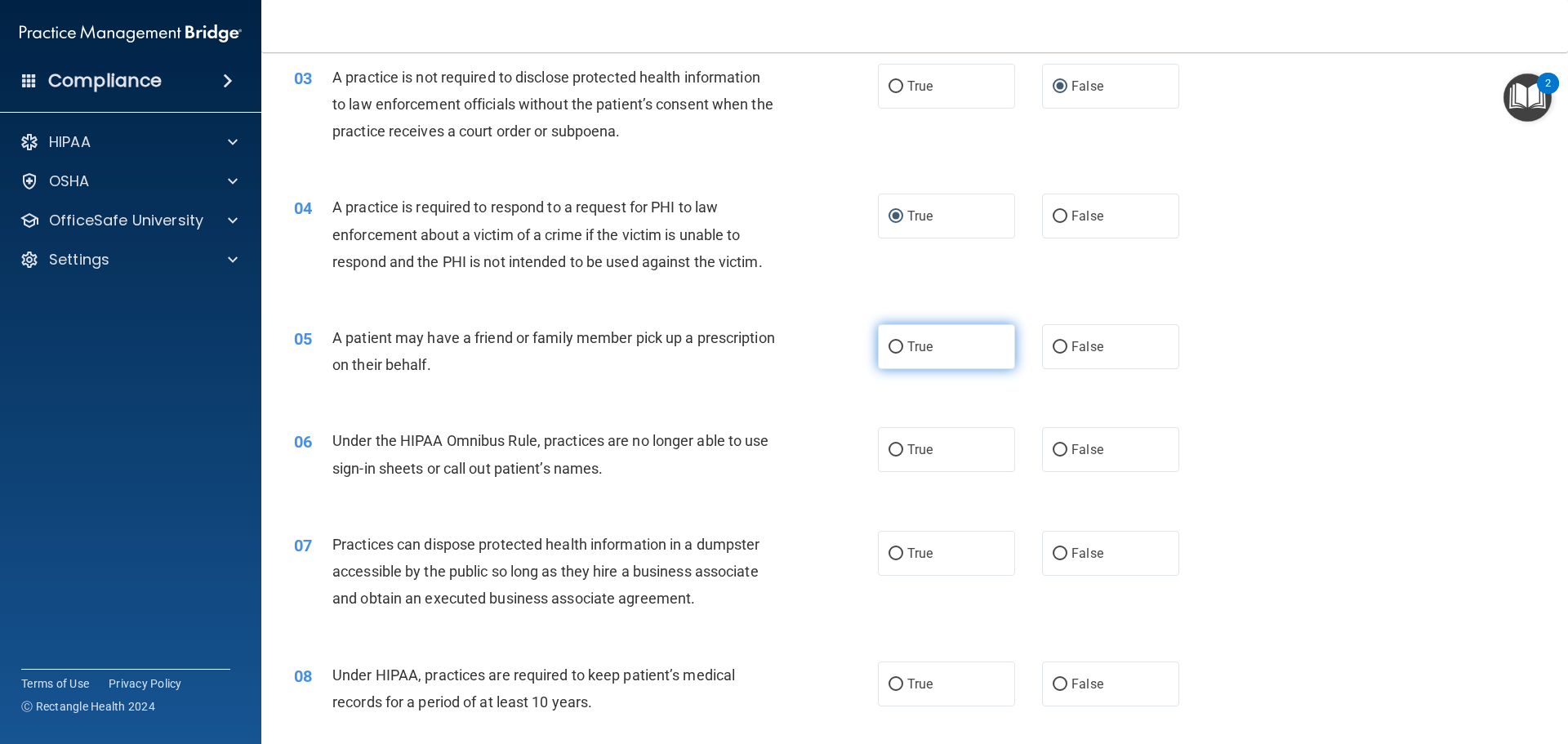
click at [890, 343] on input "True" at bounding box center [896, 347] width 15 height 12
radio input "true"
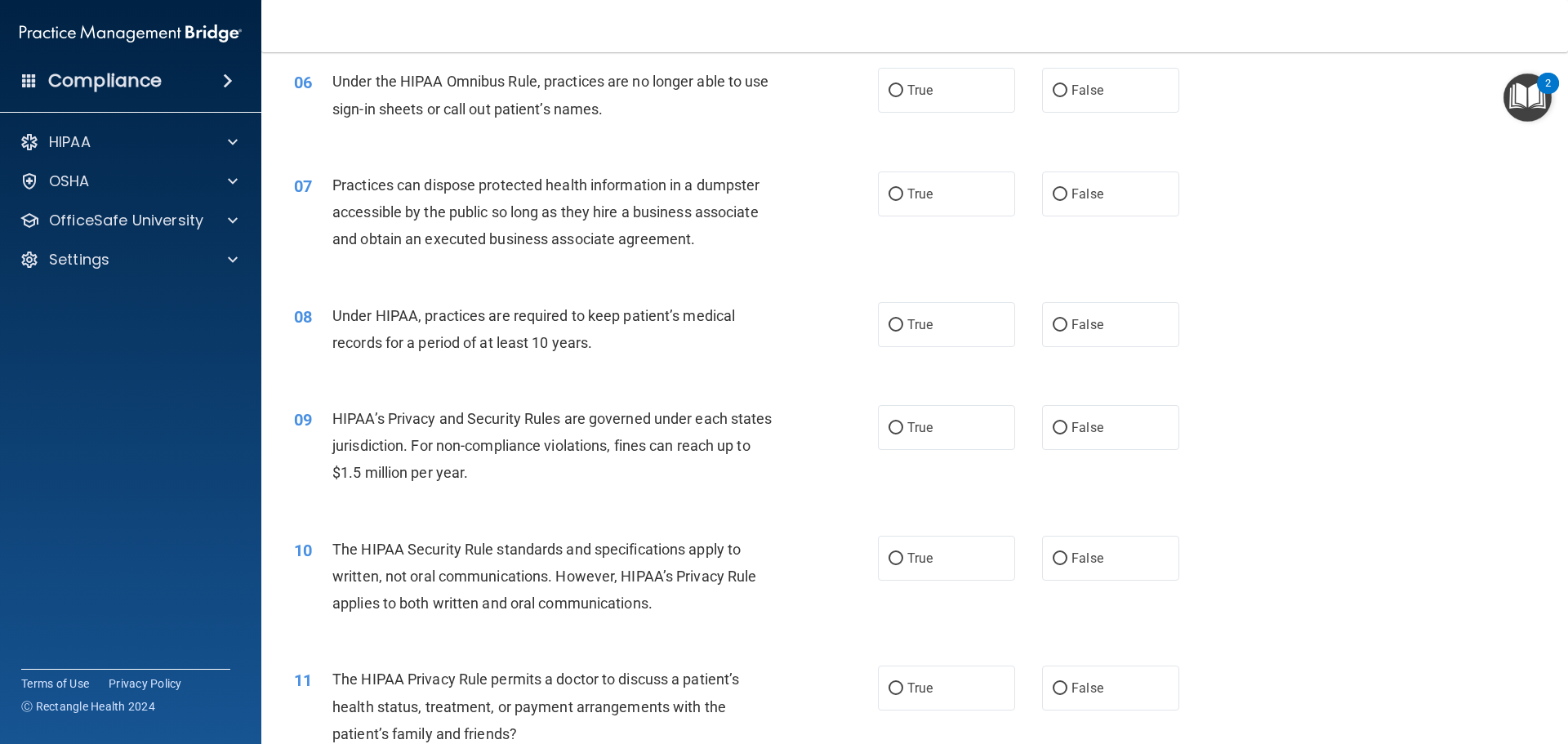
scroll to position [691, 0]
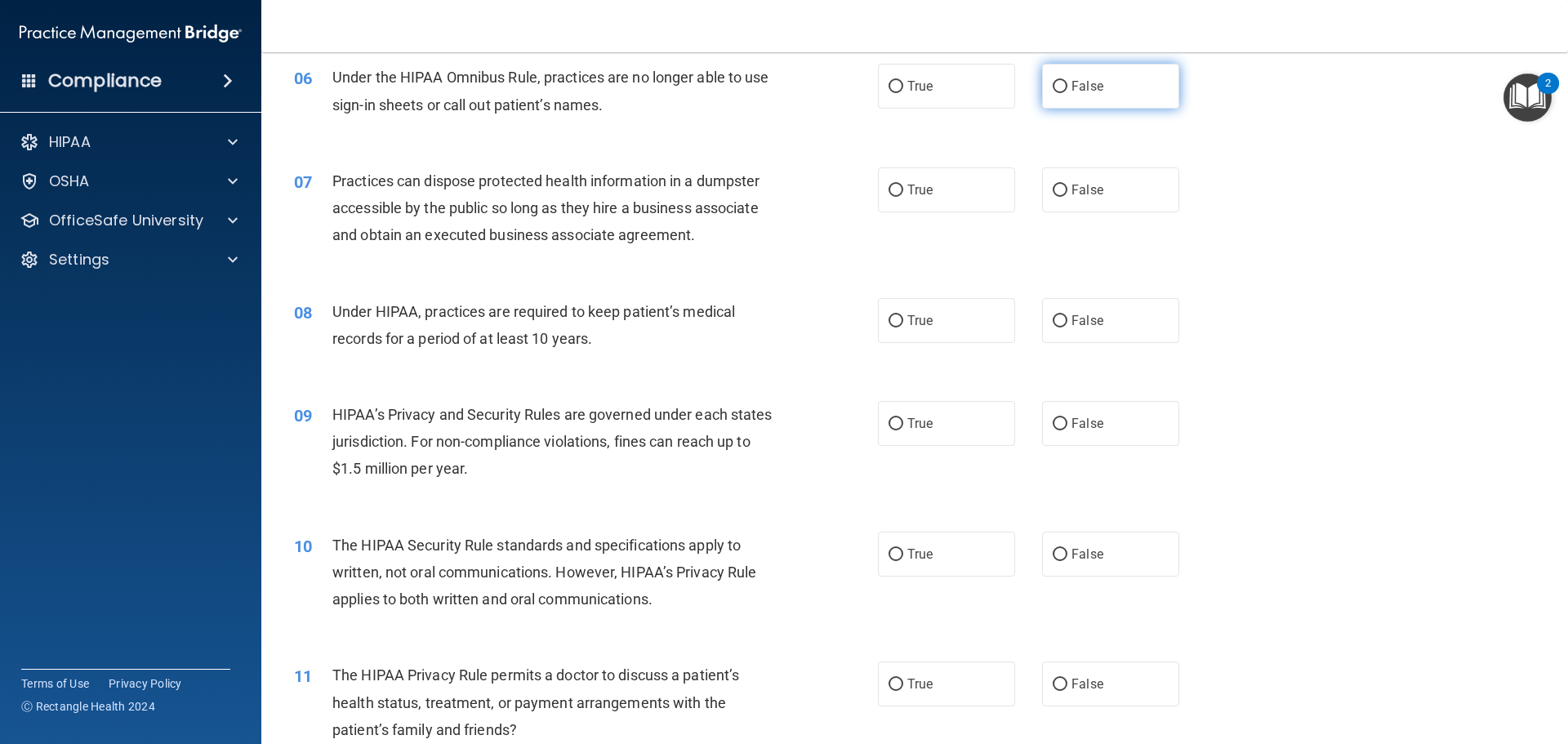
click at [1053, 87] on input "False" at bounding box center [1060, 87] width 15 height 12
radio input "true"
click at [1071, 188] on span "False" at bounding box center [1087, 190] width 32 height 16
click at [1066, 188] on input "False" at bounding box center [1060, 191] width 15 height 12
radio input "true"
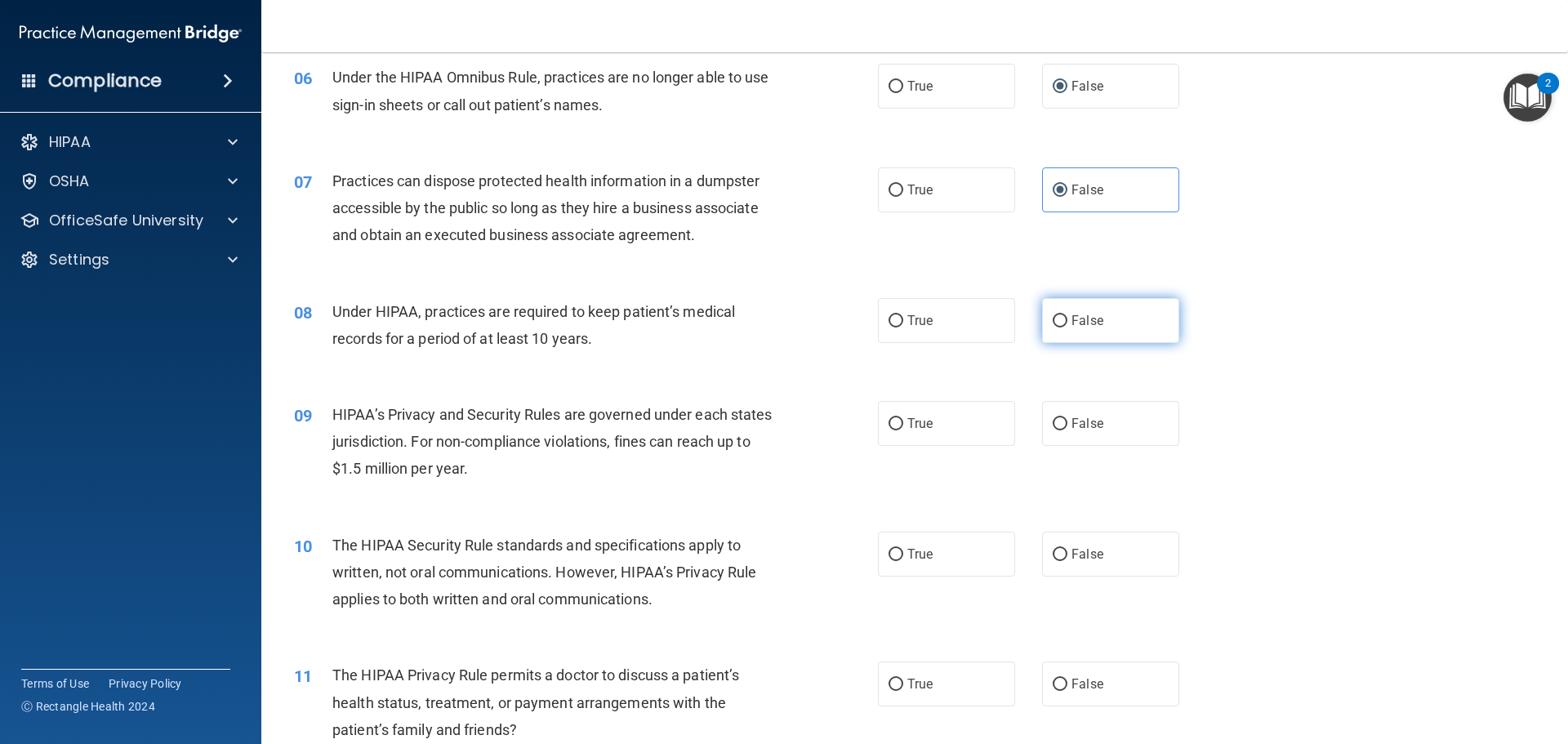
click at [1052, 328] on label "False" at bounding box center [1110, 320] width 137 height 45
click at [1053, 328] on input "False" at bounding box center [1060, 321] width 15 height 12
radio input "true"
click at [1055, 418] on input "False" at bounding box center [1060, 424] width 15 height 12
radio input "true"
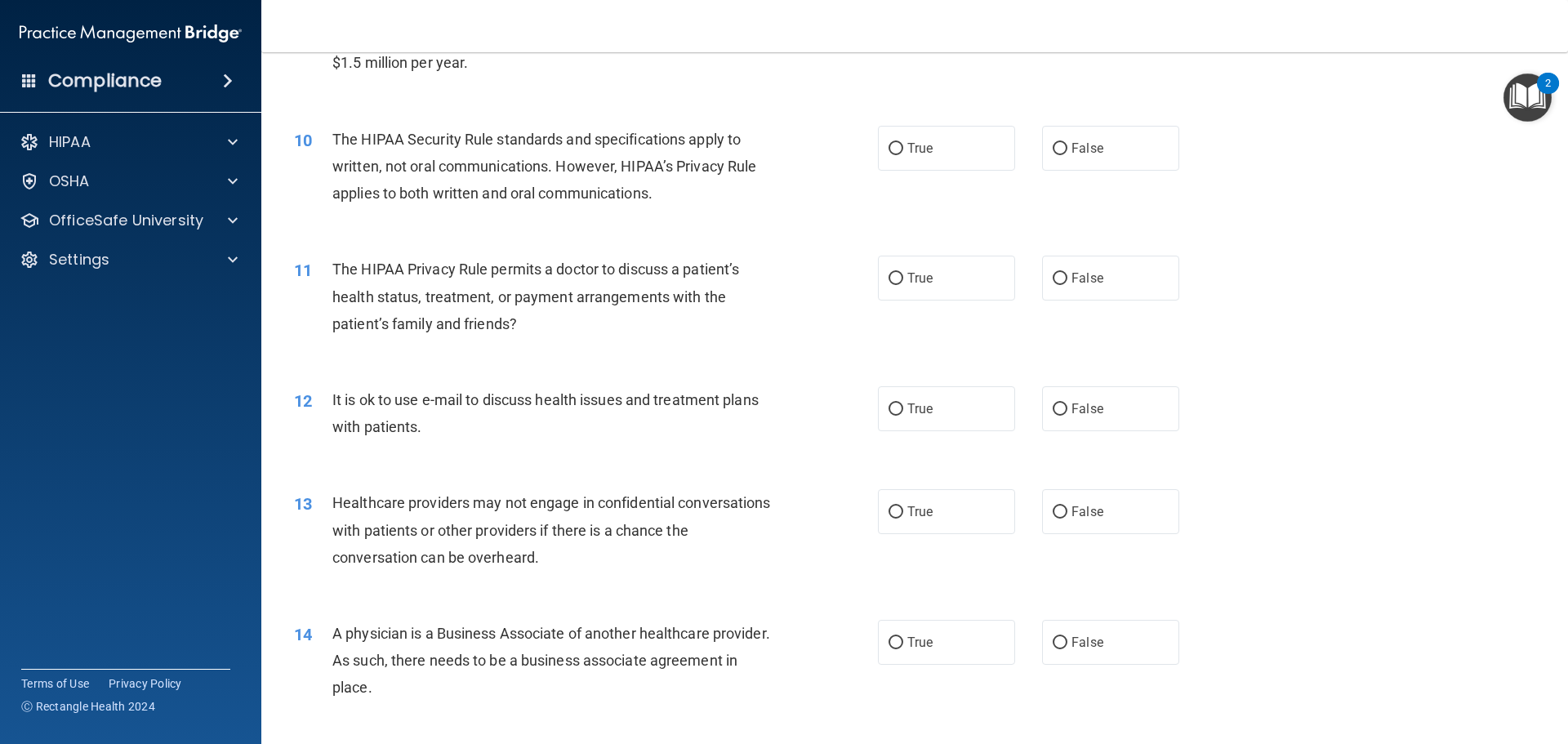
scroll to position [1099, 0]
click at [896, 149] on input "True" at bounding box center [896, 146] width 15 height 12
radio input "true"
click at [914, 290] on label "True" at bounding box center [946, 275] width 137 height 45
click at [904, 283] on input "True" at bounding box center [896, 276] width 15 height 12
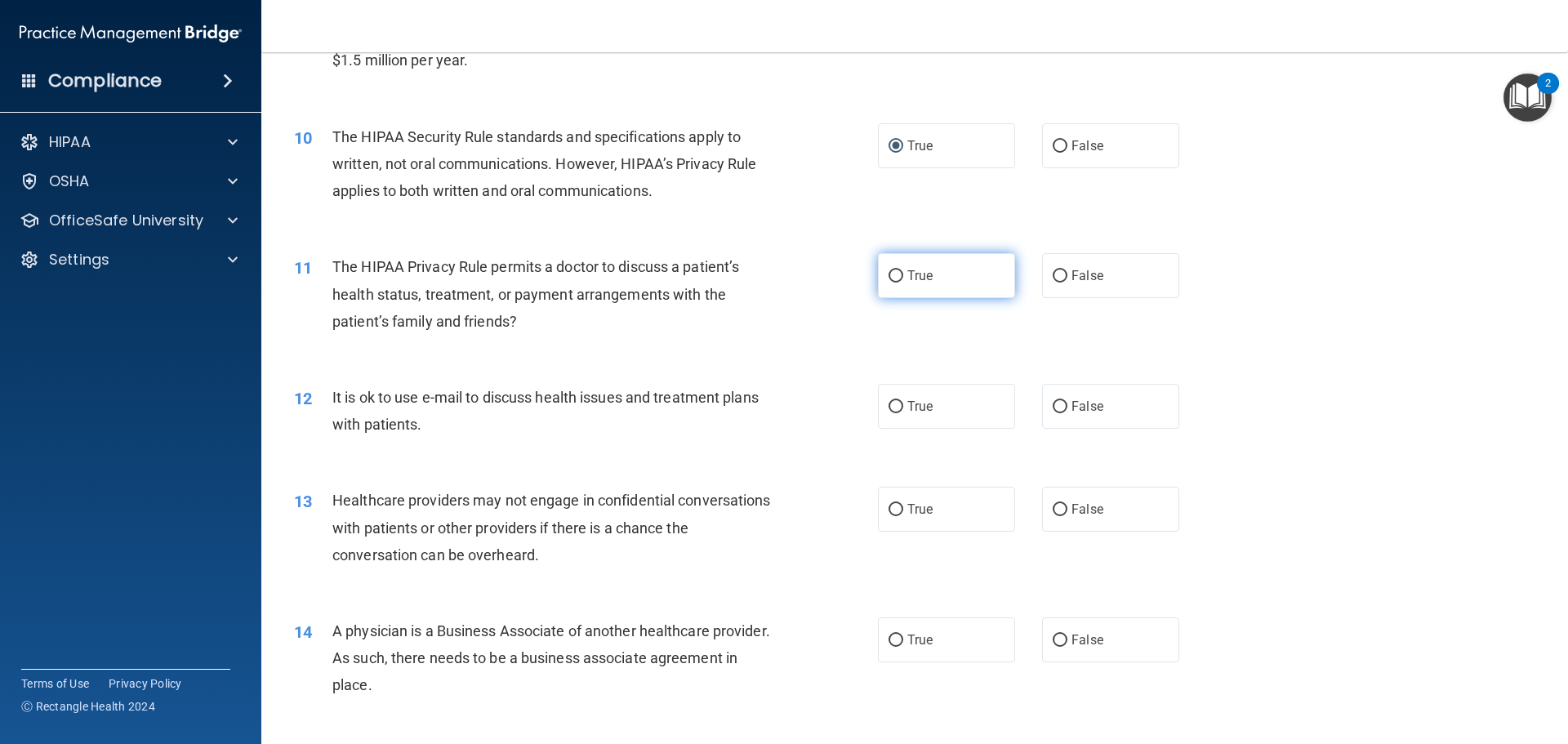
radio input "true"
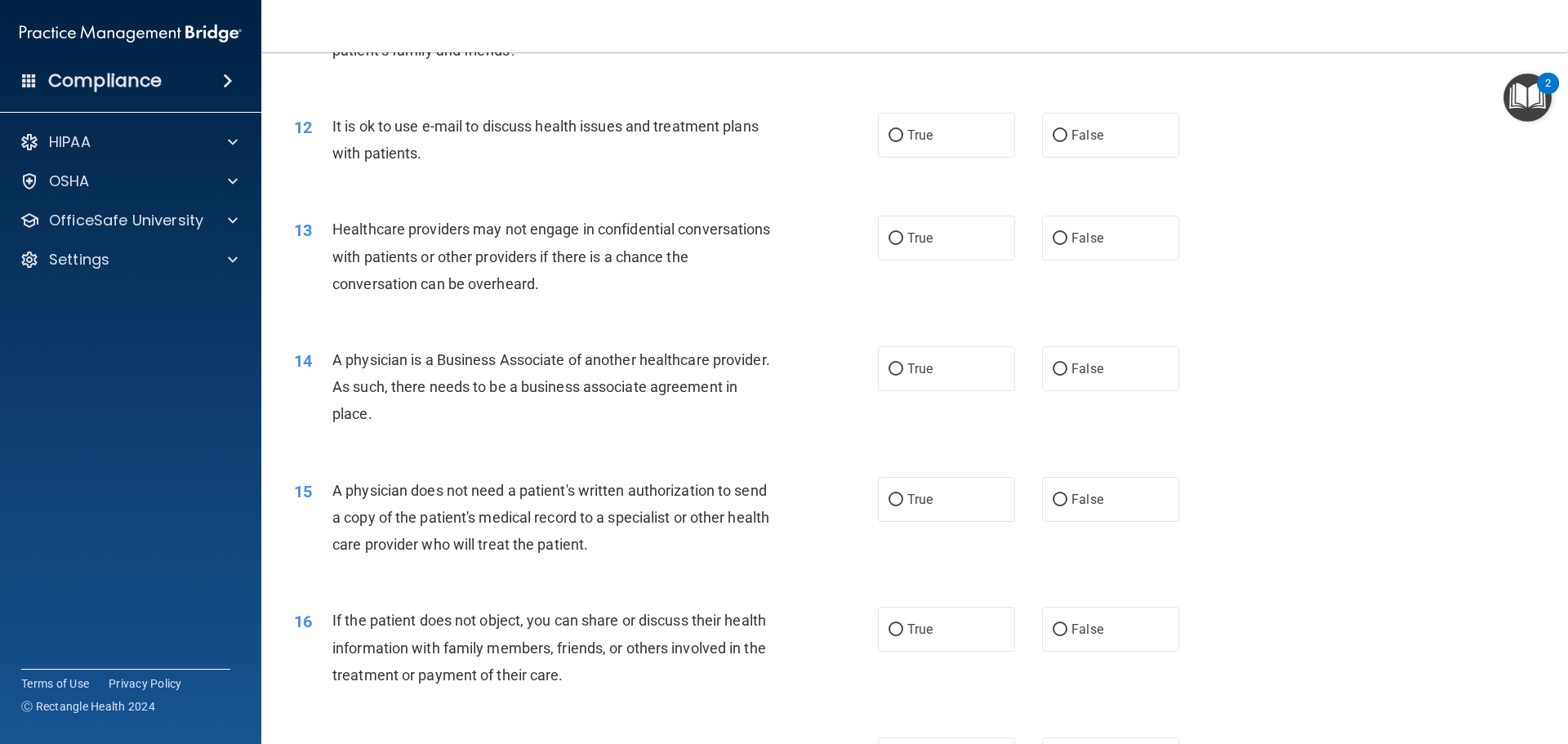
scroll to position [1376, 0]
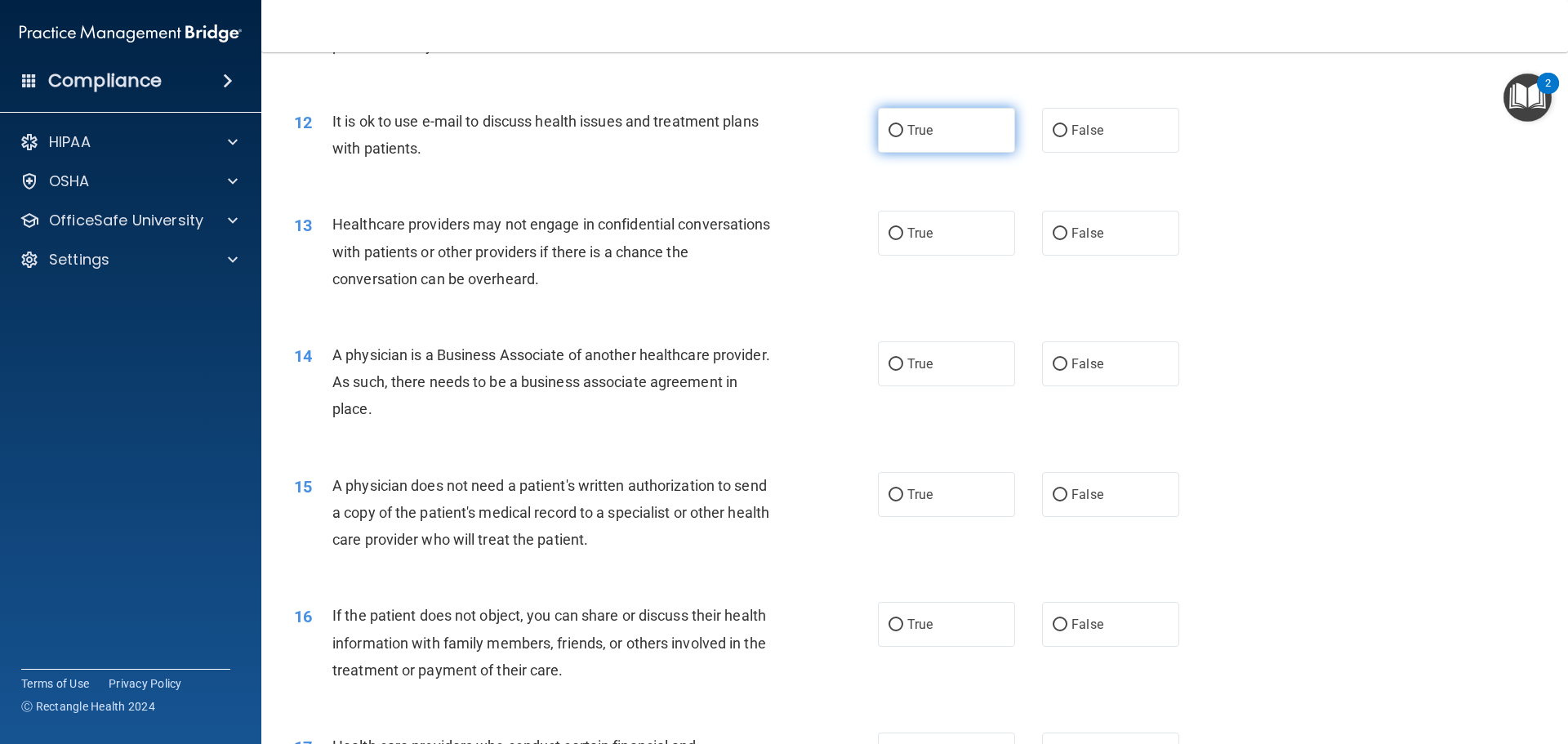
click at [901, 143] on label "True" at bounding box center [946, 130] width 137 height 45
click at [901, 137] on input "True" at bounding box center [896, 131] width 15 height 12
radio input "true"
click at [1053, 234] on input "False" at bounding box center [1060, 234] width 15 height 12
radio input "true"
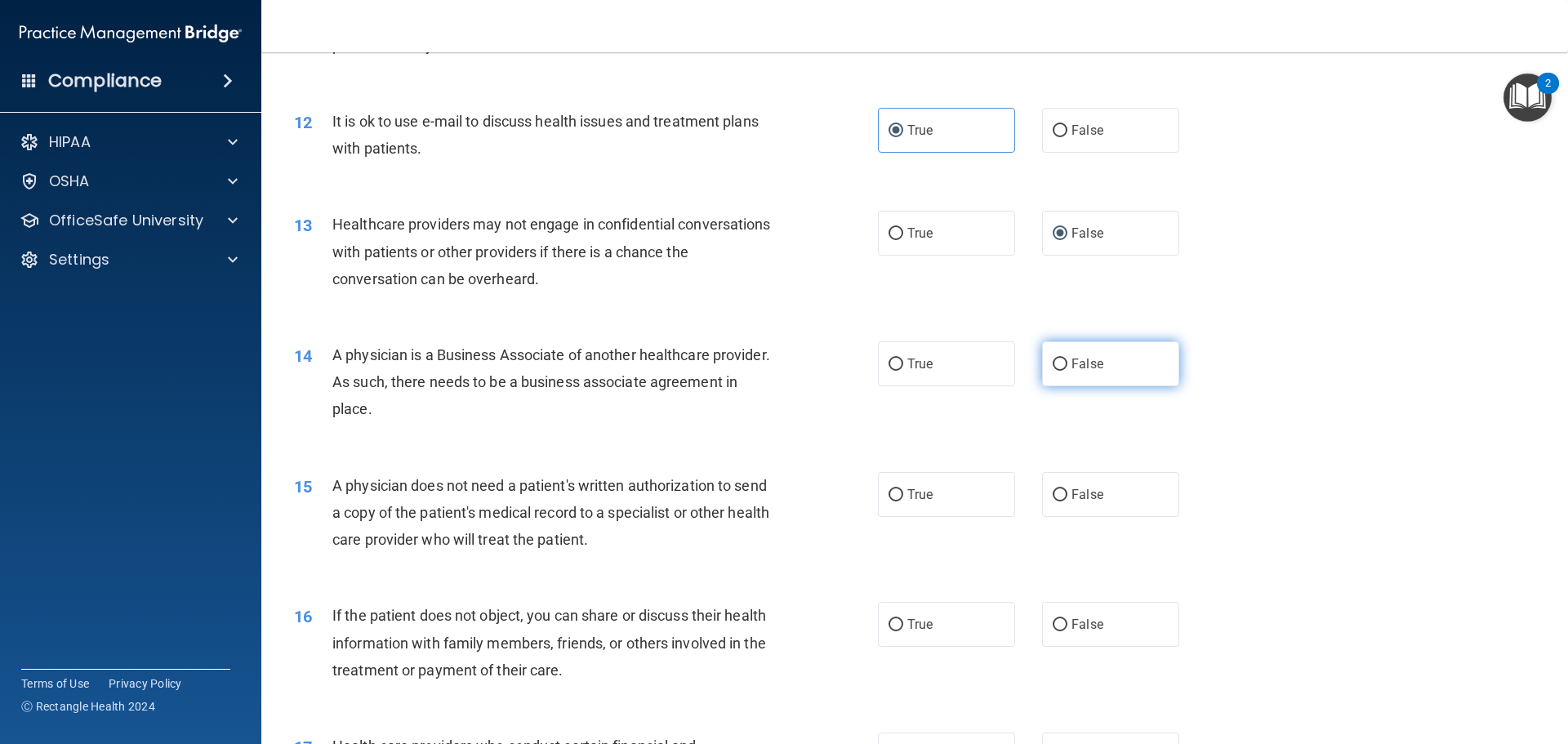
click at [1072, 357] on span "False" at bounding box center [1087, 364] width 32 height 16
click at [1067, 359] on input "False" at bounding box center [1060, 365] width 15 height 12
radio input "true"
click at [927, 490] on span "True" at bounding box center [920, 494] width 26 height 16
click at [904, 490] on input "True" at bounding box center [896, 495] width 15 height 12
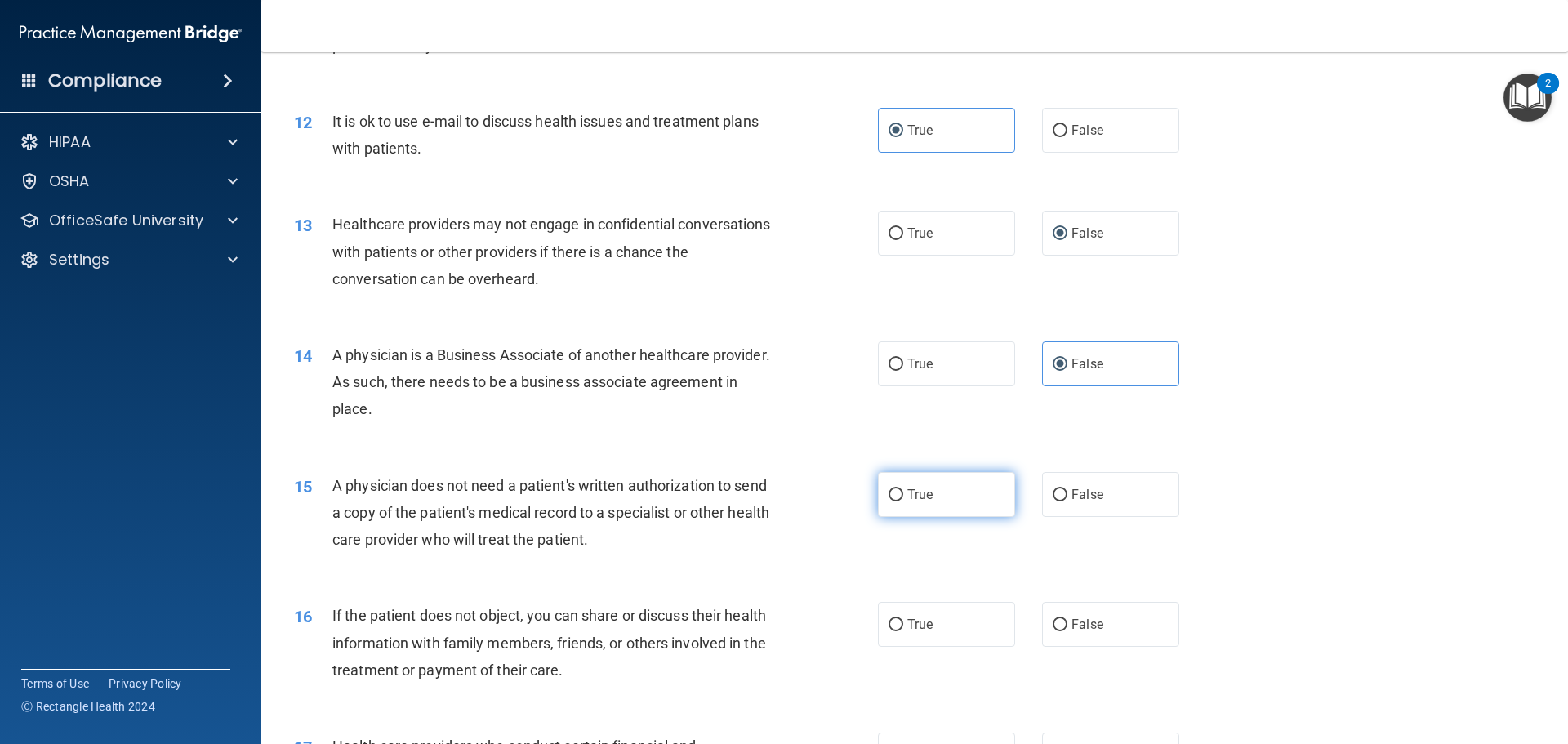
radio input "true"
click at [925, 632] on span "True" at bounding box center [920, 624] width 26 height 16
click at [904, 632] on input "True" at bounding box center [896, 625] width 15 height 12
radio input "true"
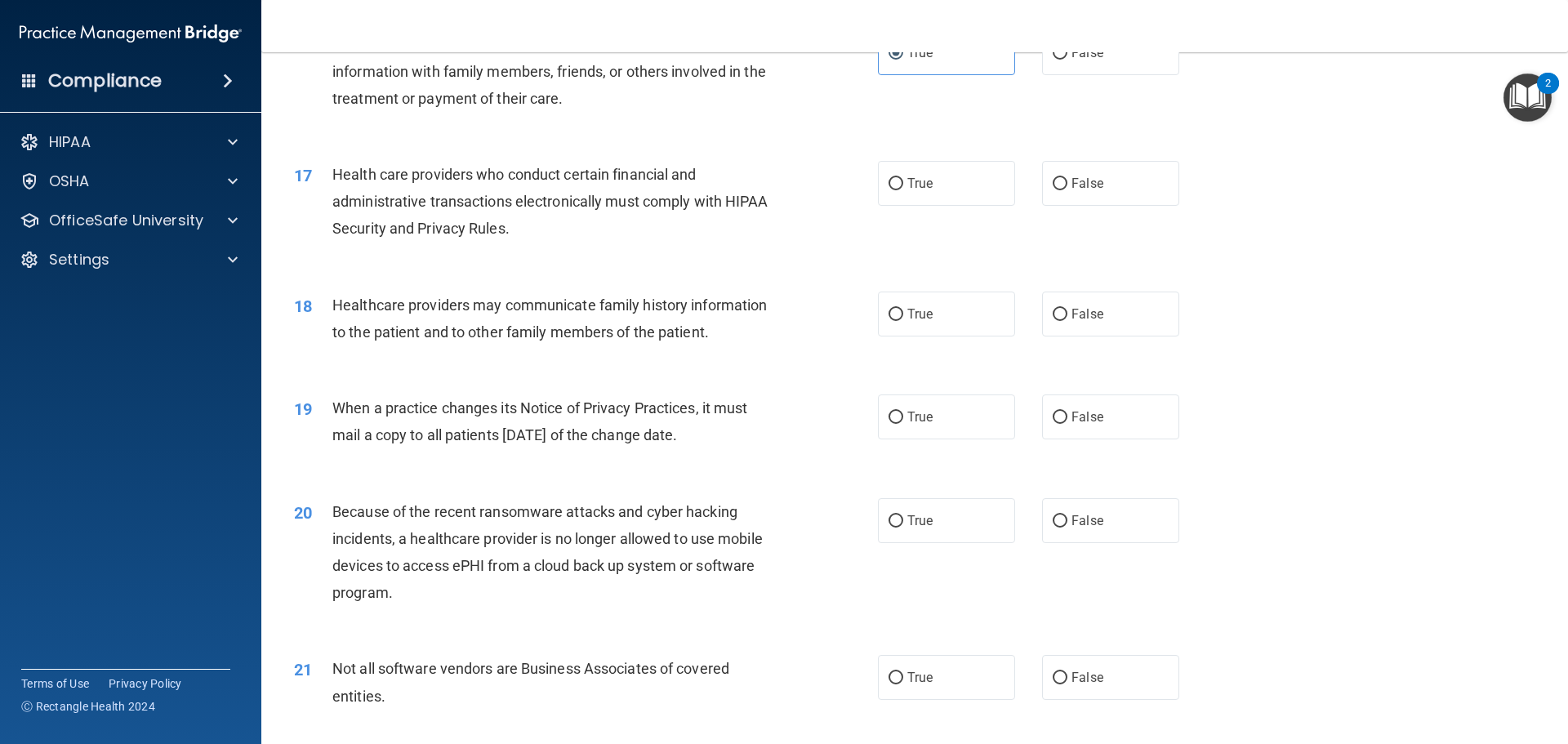
scroll to position [2029, 0]
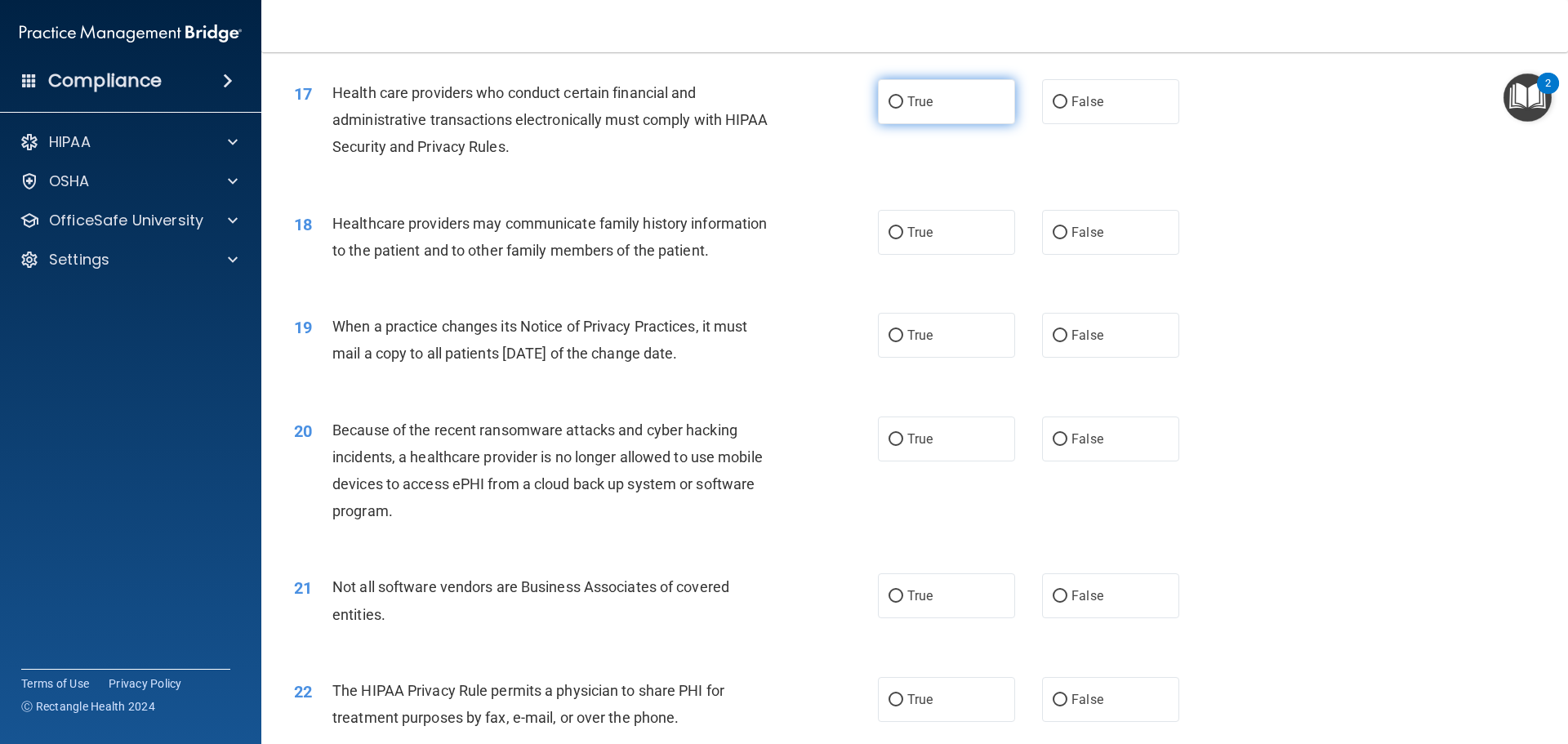
click at [907, 105] on span "True" at bounding box center [920, 101] width 26 height 16
click at [904, 105] on input "True" at bounding box center [896, 102] width 15 height 12
radio input "true"
click at [1054, 241] on label "False" at bounding box center [1110, 232] width 137 height 45
click at [1054, 239] on input "False" at bounding box center [1060, 233] width 15 height 12
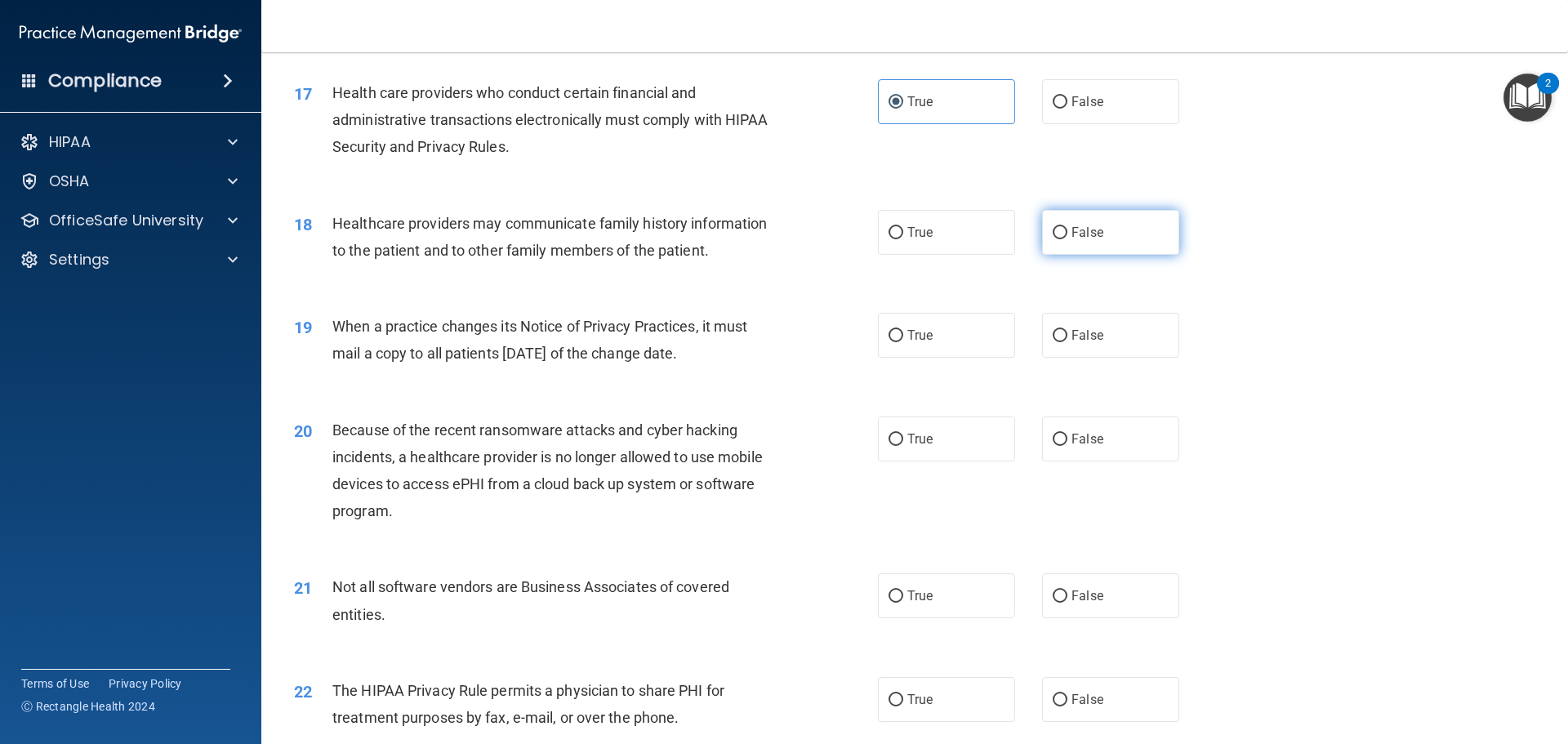
radio input "true"
click at [1061, 328] on label "False" at bounding box center [1110, 335] width 137 height 45
click at [1061, 331] on input "False" at bounding box center [1060, 336] width 15 height 12
radio input "true"
click at [1081, 434] on span "False" at bounding box center [1087, 439] width 32 height 16
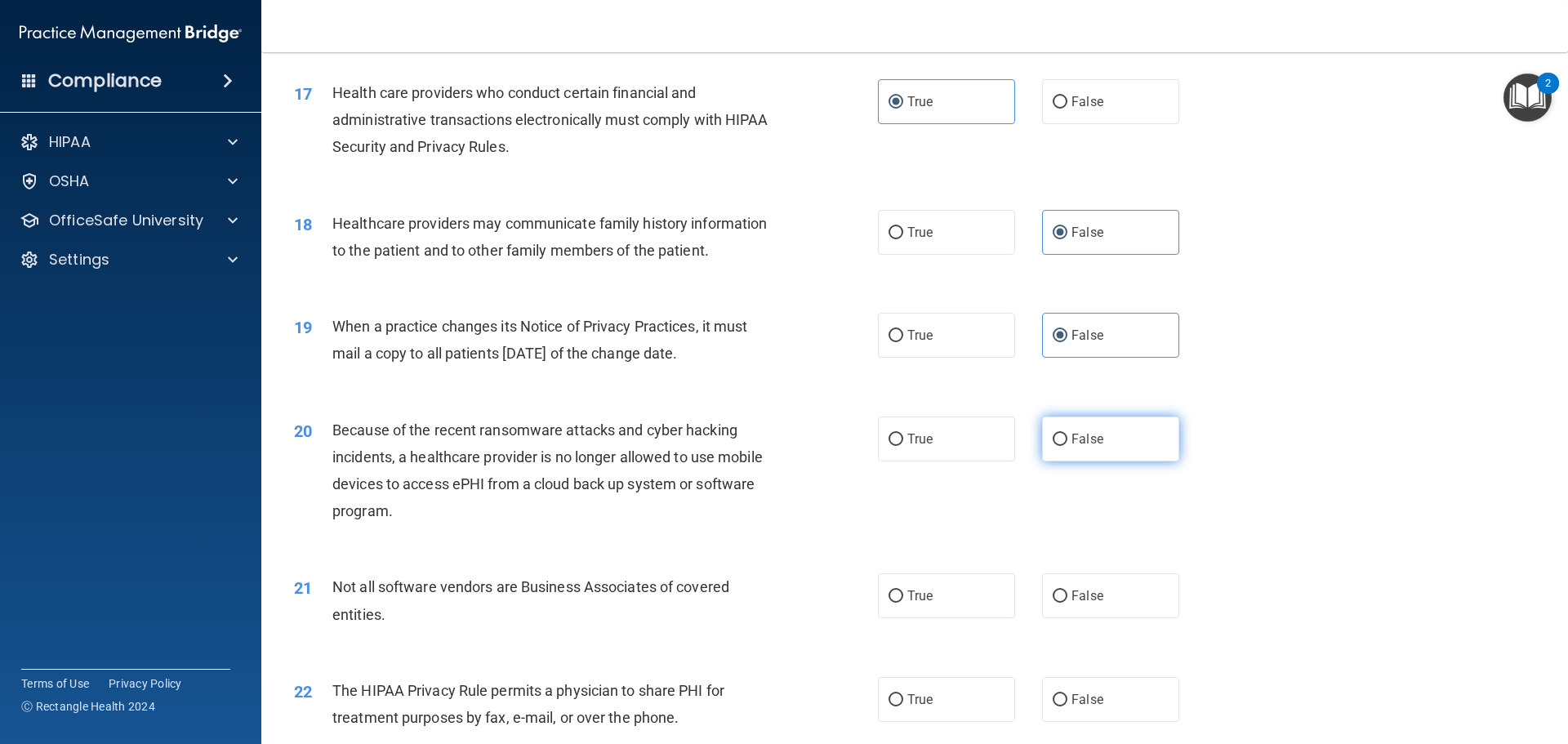
click at [1067, 434] on input "False" at bounding box center [1060, 439] width 15 height 12
radio input "true"
click at [913, 586] on label "True" at bounding box center [946, 596] width 137 height 45
click at [904, 591] on input "True" at bounding box center [896, 597] width 15 height 12
radio input "true"
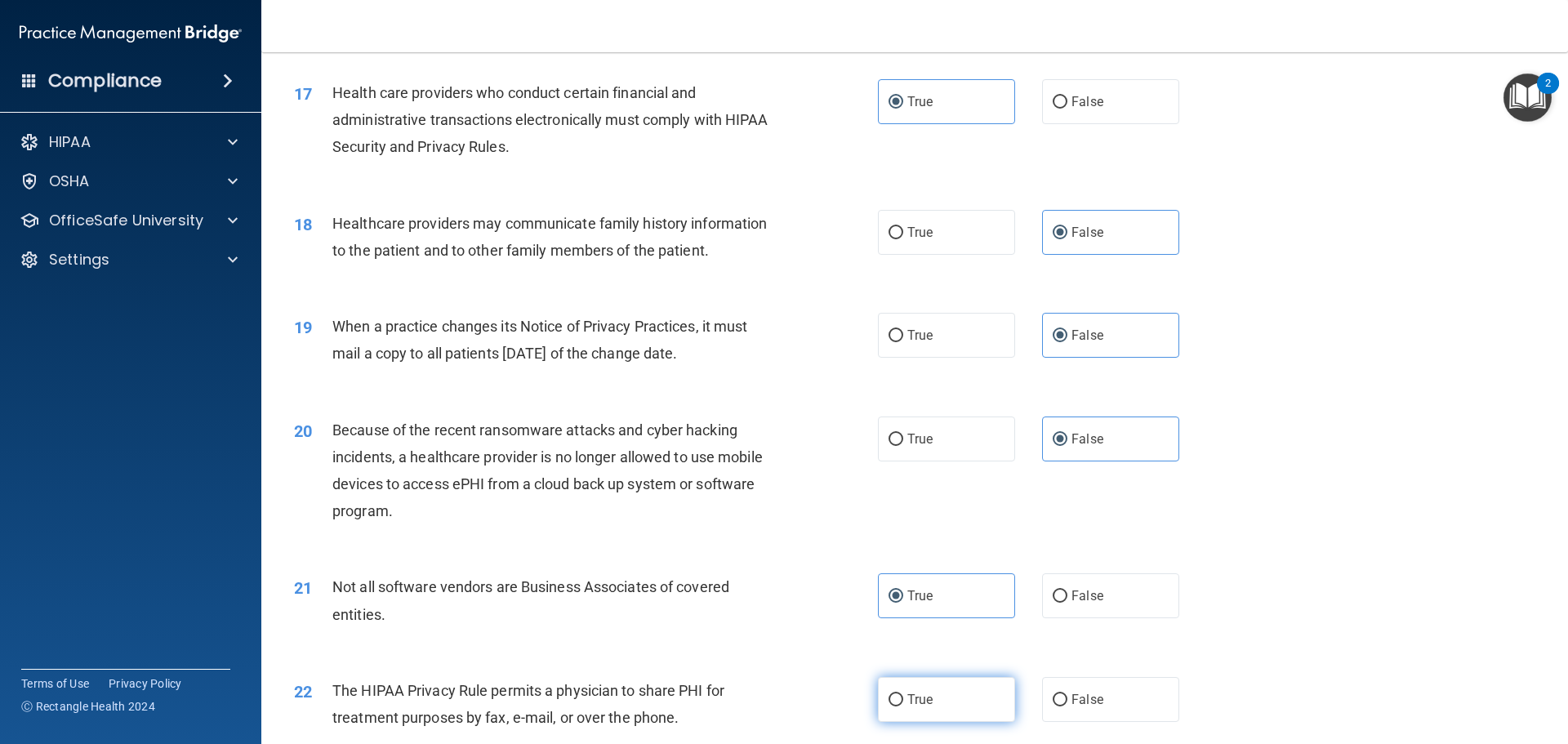
click at [917, 697] on span "True" at bounding box center [920, 700] width 26 height 16
click at [904, 697] on input "True" at bounding box center [896, 700] width 15 height 12
radio input "true"
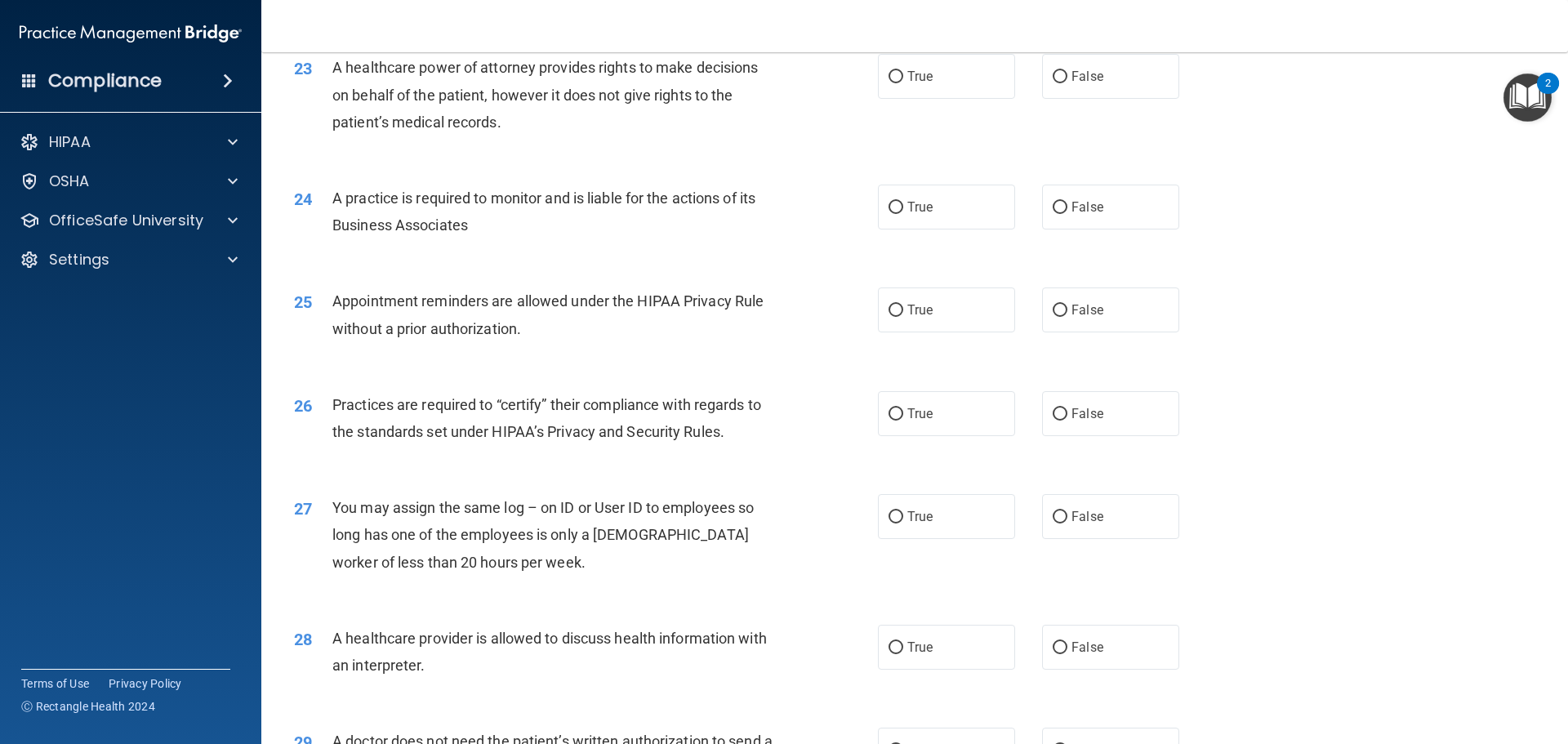
scroll to position [2741, 0]
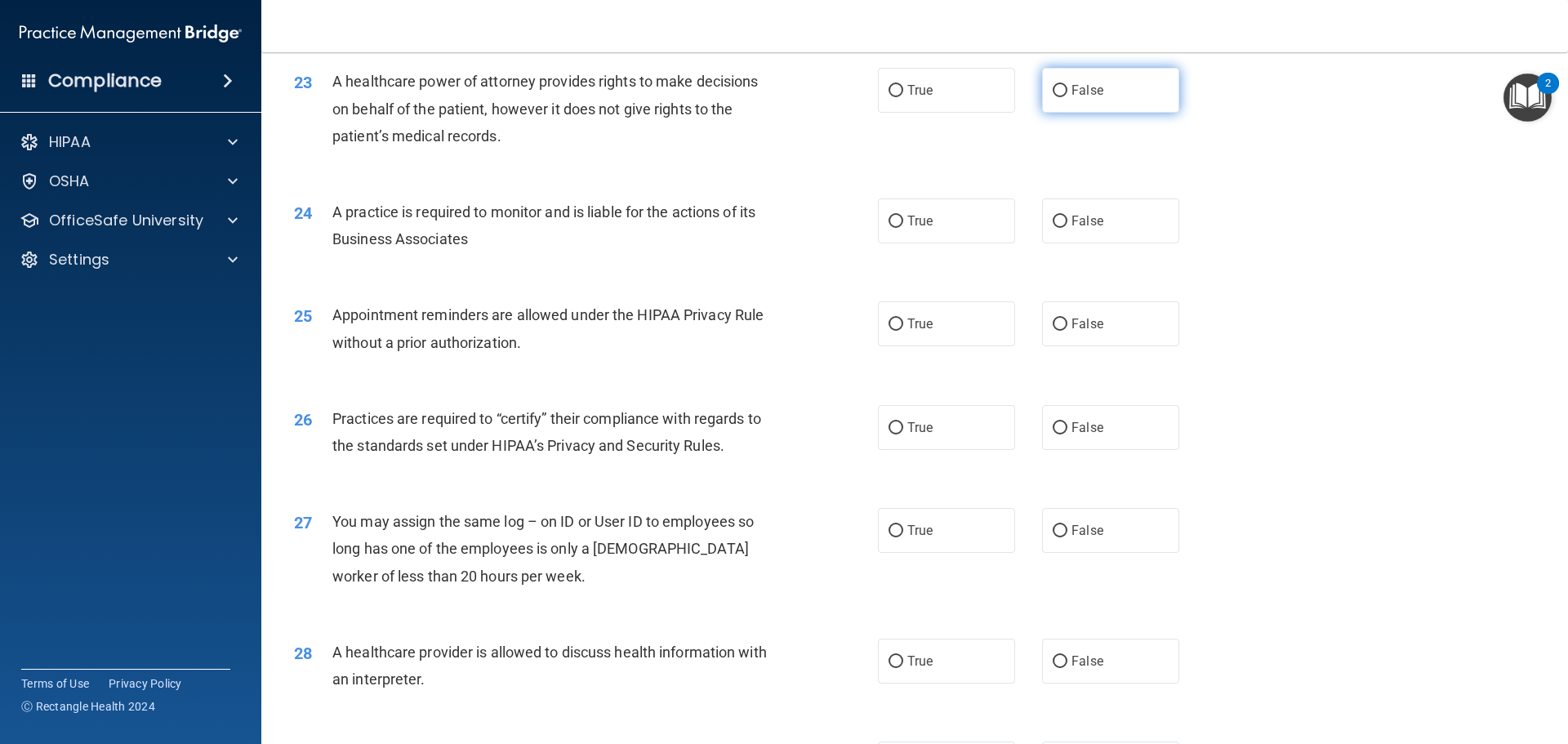
click at [1071, 98] on span "False" at bounding box center [1087, 90] width 32 height 16
click at [1067, 98] on input "False" at bounding box center [1060, 90] width 15 height 12
radio input "true"
click at [953, 236] on label "True" at bounding box center [946, 221] width 137 height 45
click at [904, 228] on input "True" at bounding box center [896, 221] width 15 height 12
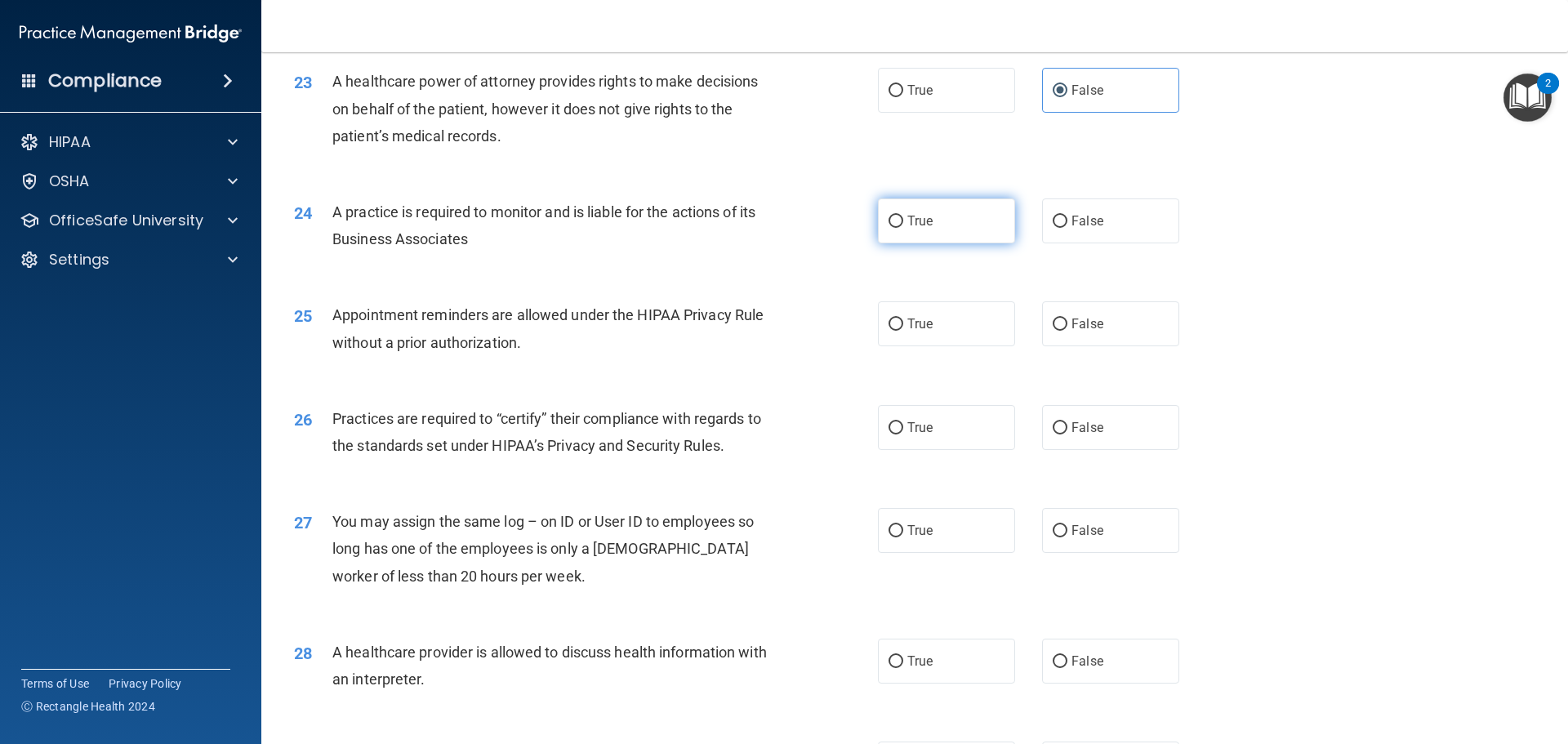
radio input "true"
click at [951, 319] on label "True" at bounding box center [946, 323] width 137 height 45
click at [904, 319] on input "True" at bounding box center [896, 324] width 15 height 12
radio input "true"
click at [1151, 436] on label "False" at bounding box center [1110, 427] width 137 height 45
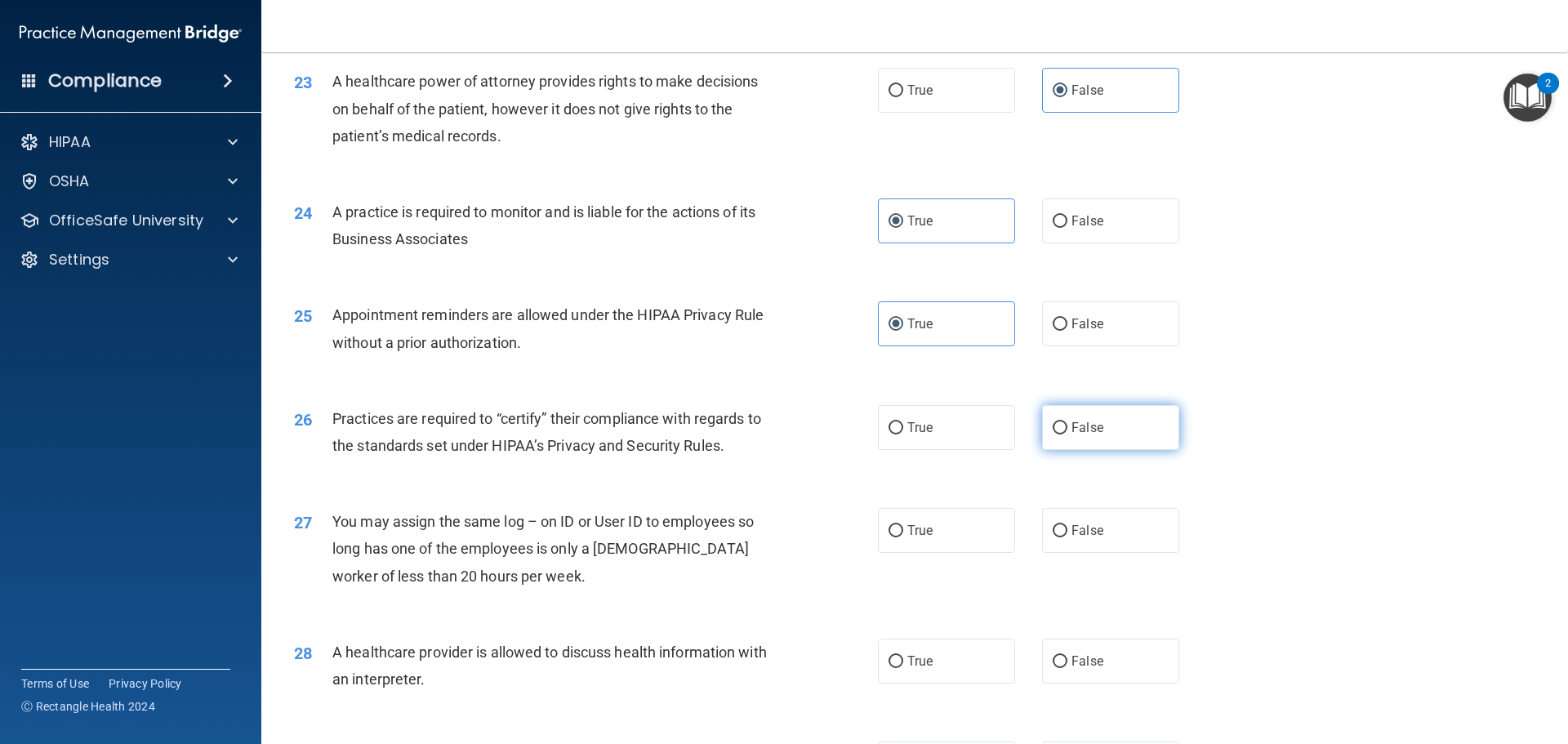
click at [1067, 435] on input "False" at bounding box center [1060, 428] width 15 height 12
radio input "true"
click at [1156, 520] on label "False" at bounding box center [1110, 530] width 137 height 45
click at [1067, 526] on input "False" at bounding box center [1060, 531] width 15 height 12
radio input "true"
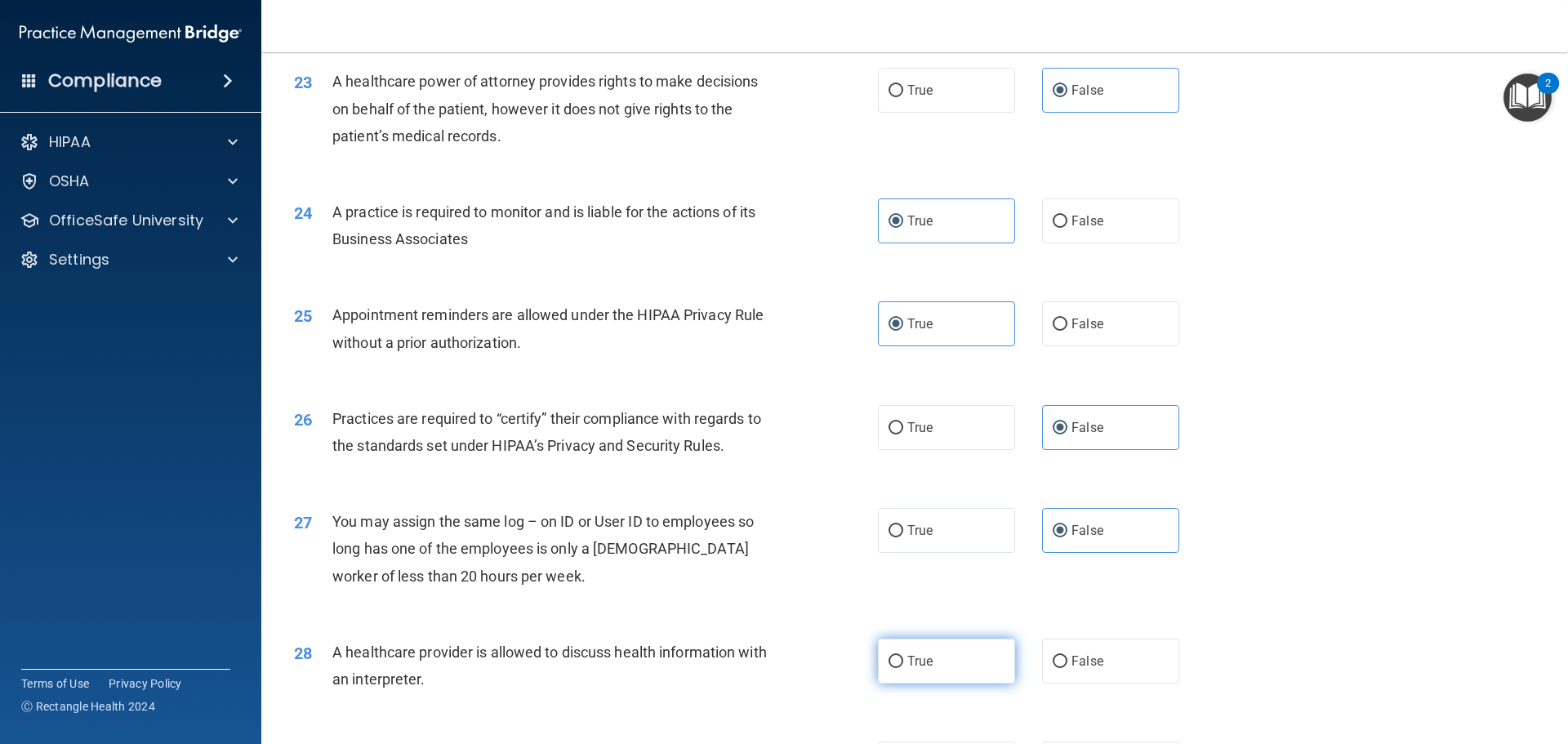
click at [976, 676] on label "True" at bounding box center [946, 661] width 137 height 45
click at [904, 668] on input "True" at bounding box center [896, 662] width 15 height 12
radio input "true"
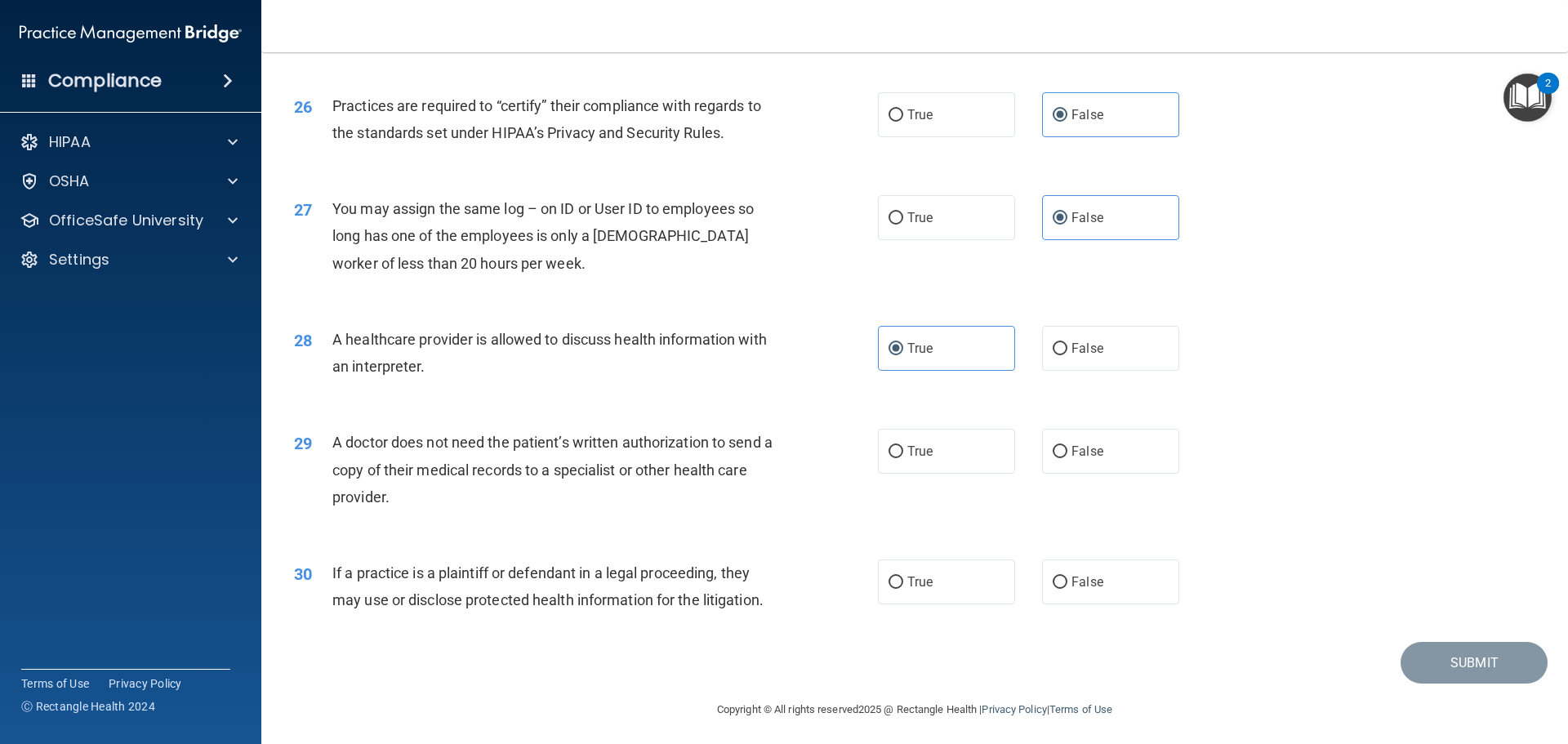
scroll to position [3060, 0]
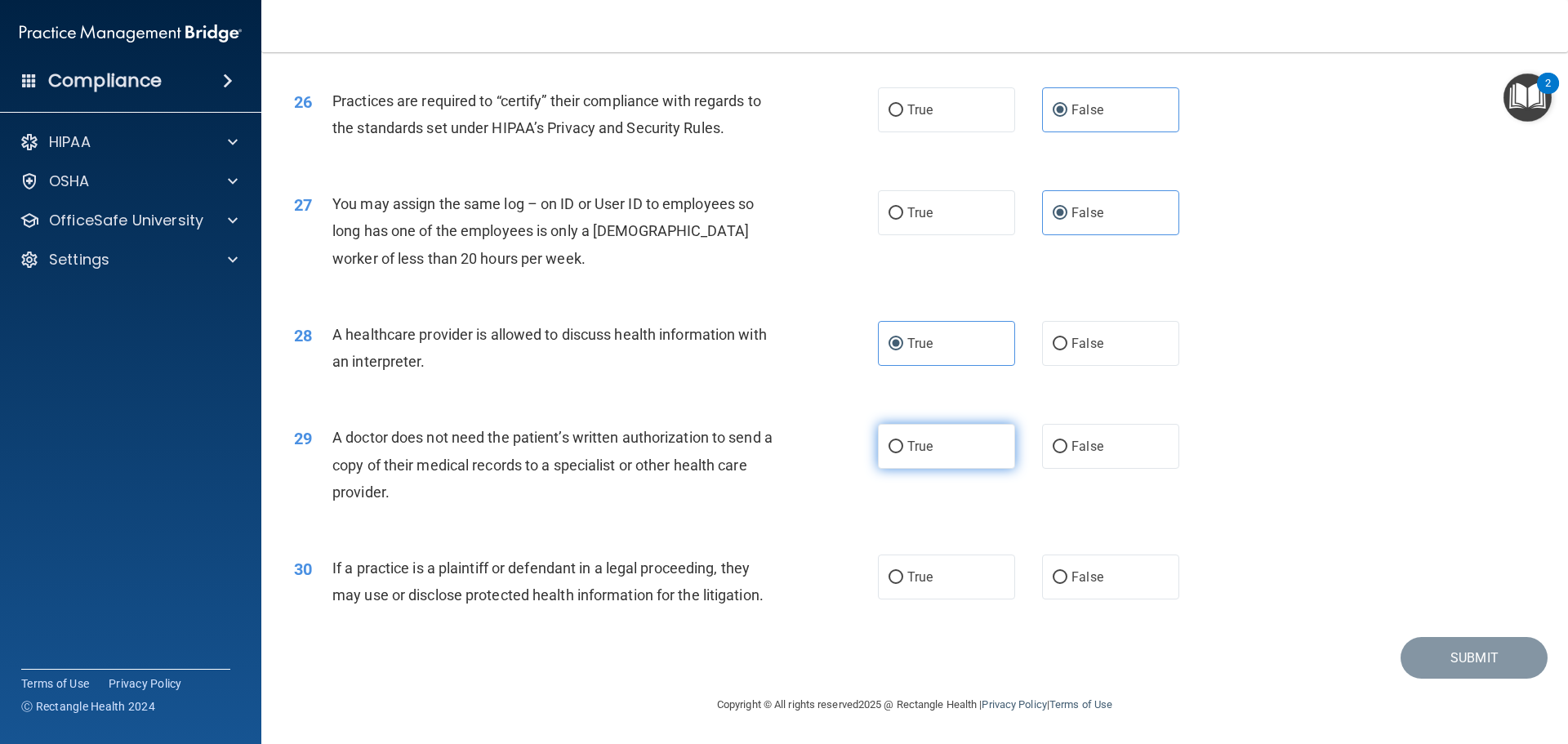
click at [892, 442] on input "True" at bounding box center [896, 447] width 15 height 12
radio input "true"
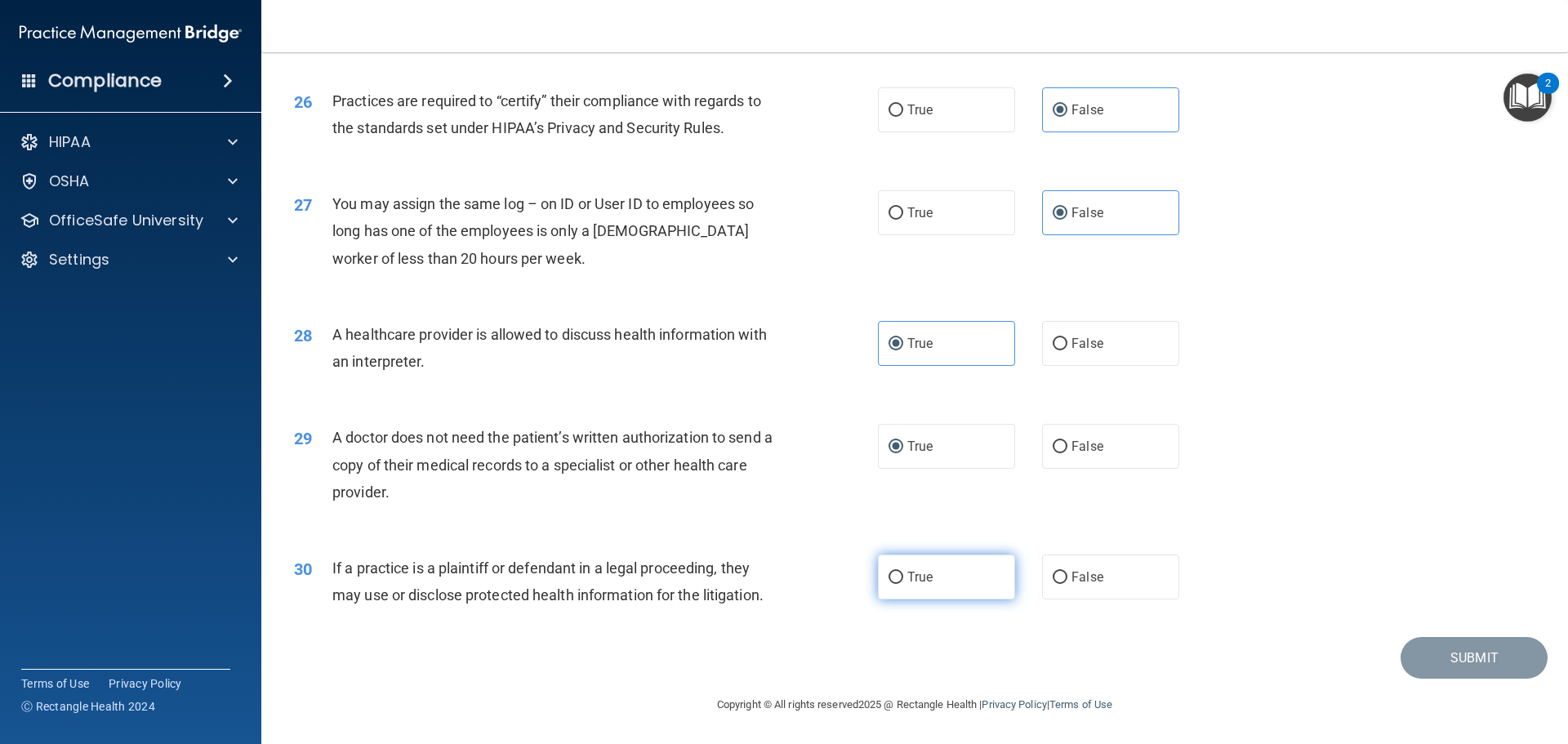
click at [911, 576] on span "True" at bounding box center [920, 577] width 26 height 16
click at [904, 576] on input "True" at bounding box center [896, 577] width 15 height 12
radio input "true"
click at [1498, 662] on button "Submit" at bounding box center [1474, 657] width 147 height 41
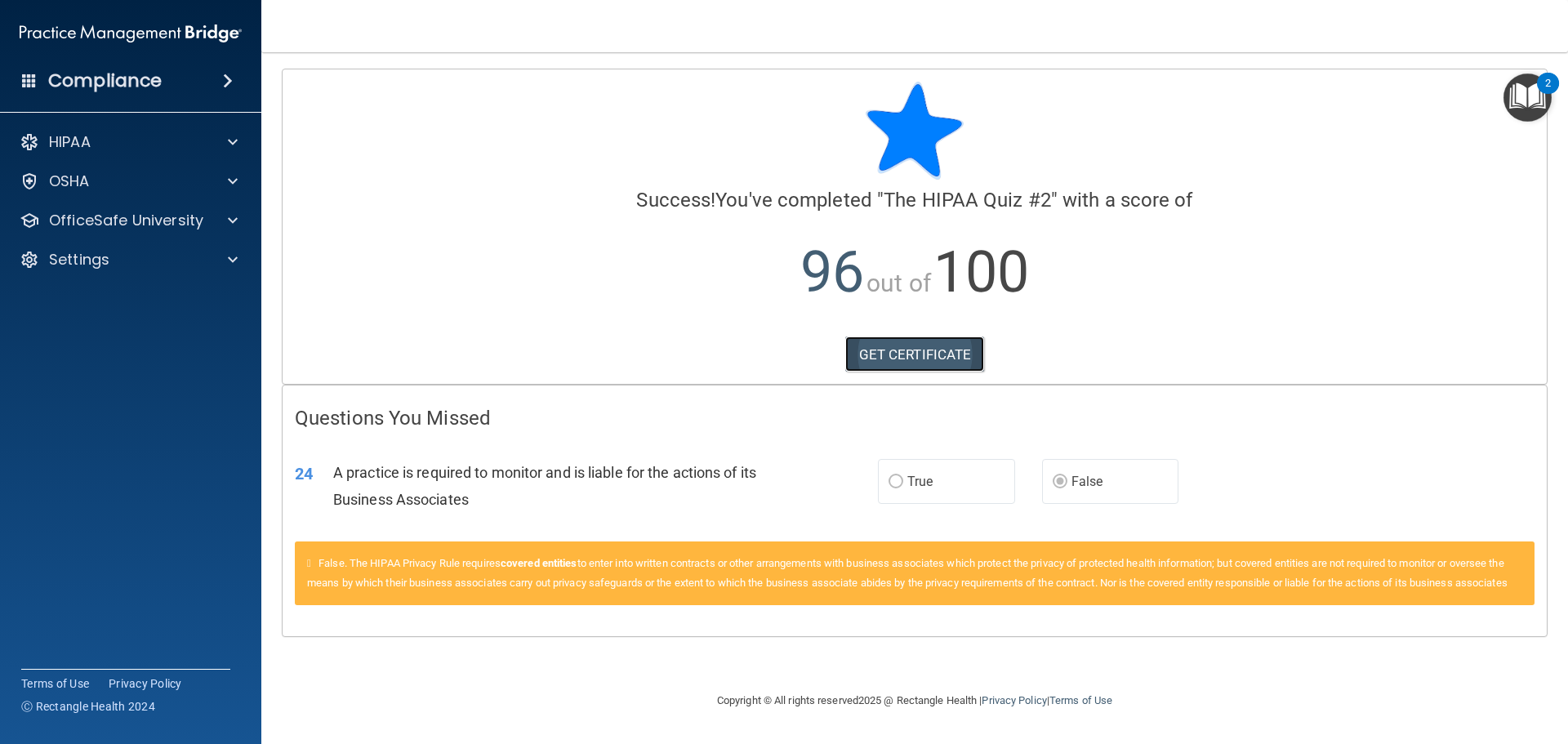
click at [940, 353] on link "GET CERTIFICATE" at bounding box center [916, 355] width 140 height 36
click at [234, 222] on span at bounding box center [233, 220] width 10 height 19
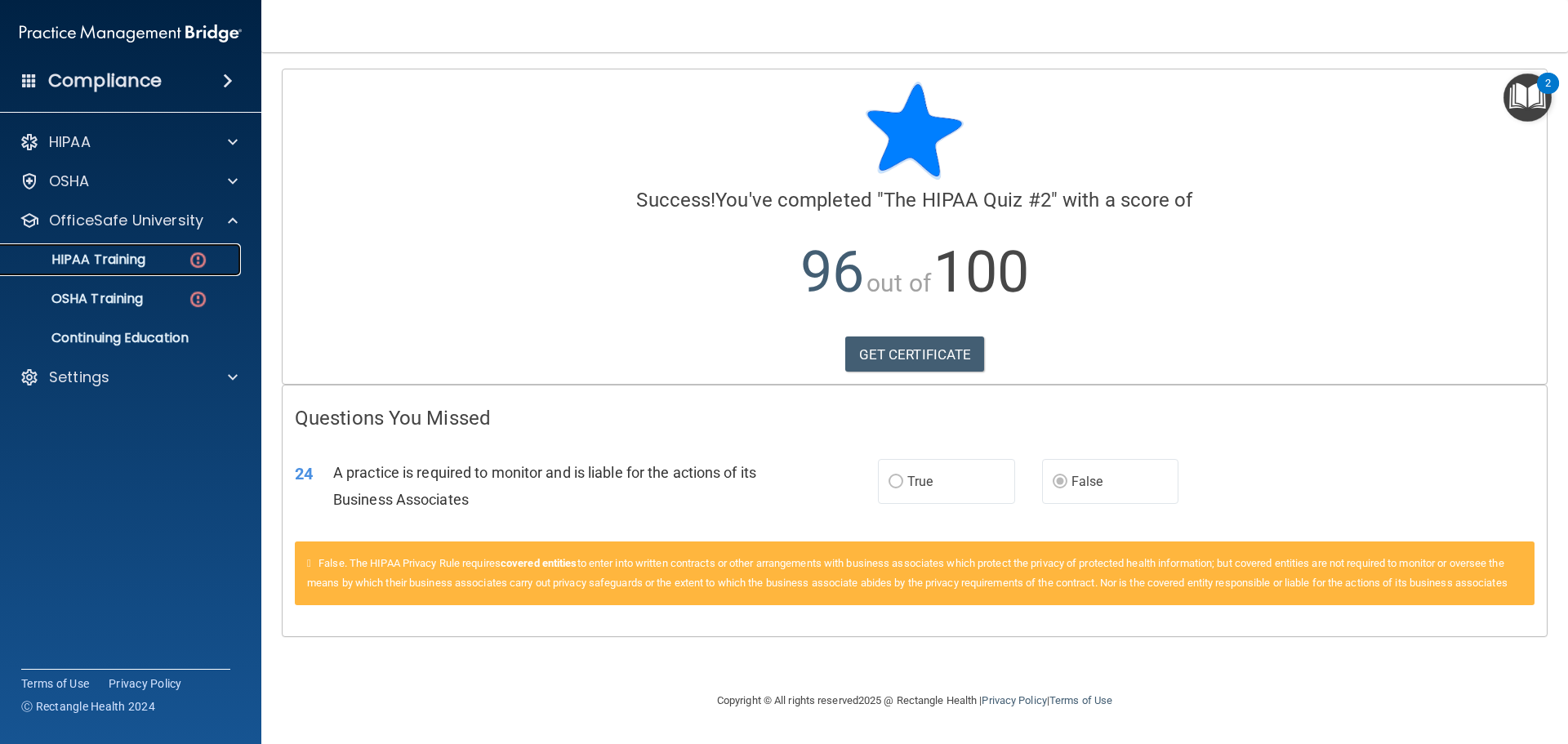
click at [161, 253] on div "HIPAA Training" at bounding box center [122, 260] width 223 height 17
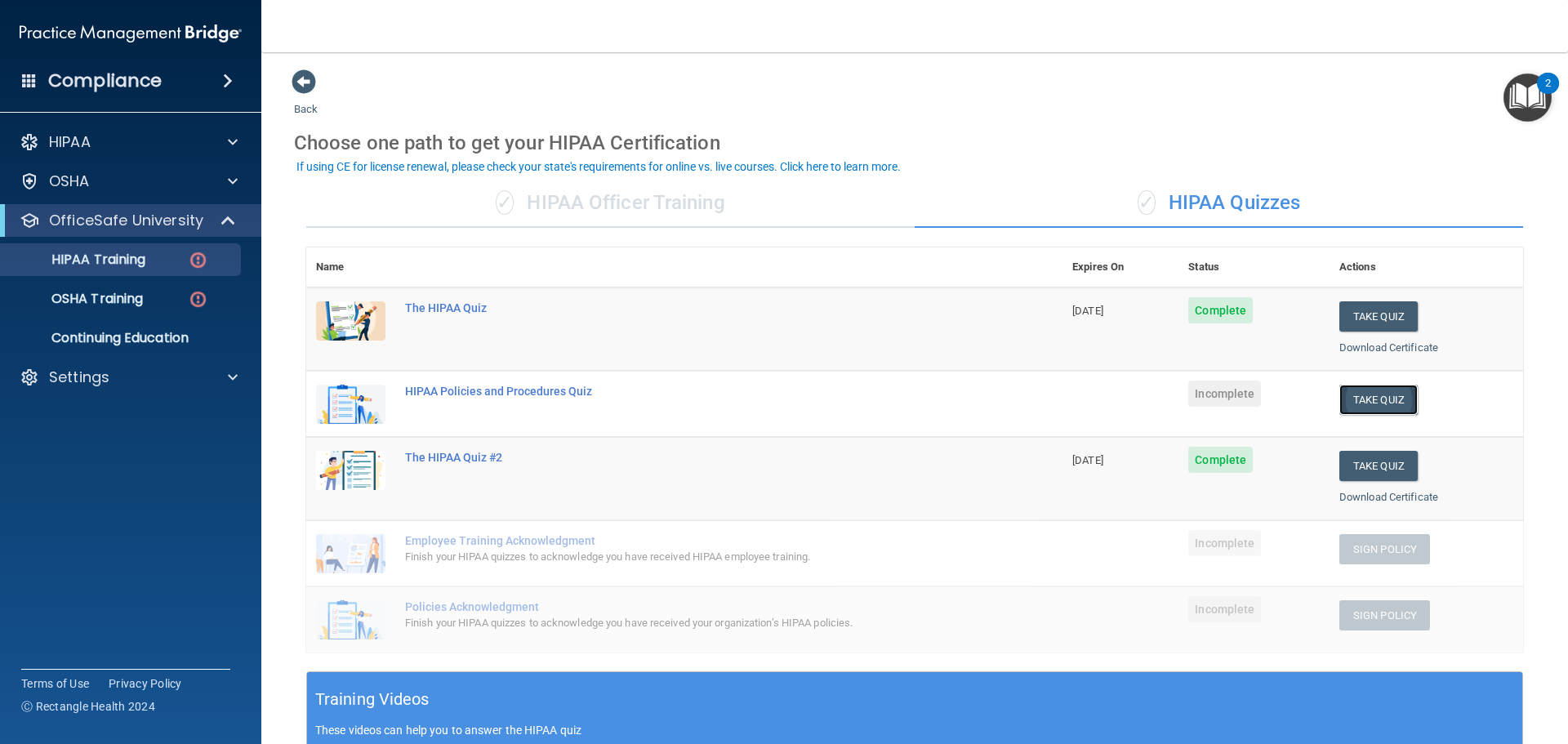
click at [1358, 396] on button "Take Quiz" at bounding box center [1378, 400] width 78 height 30
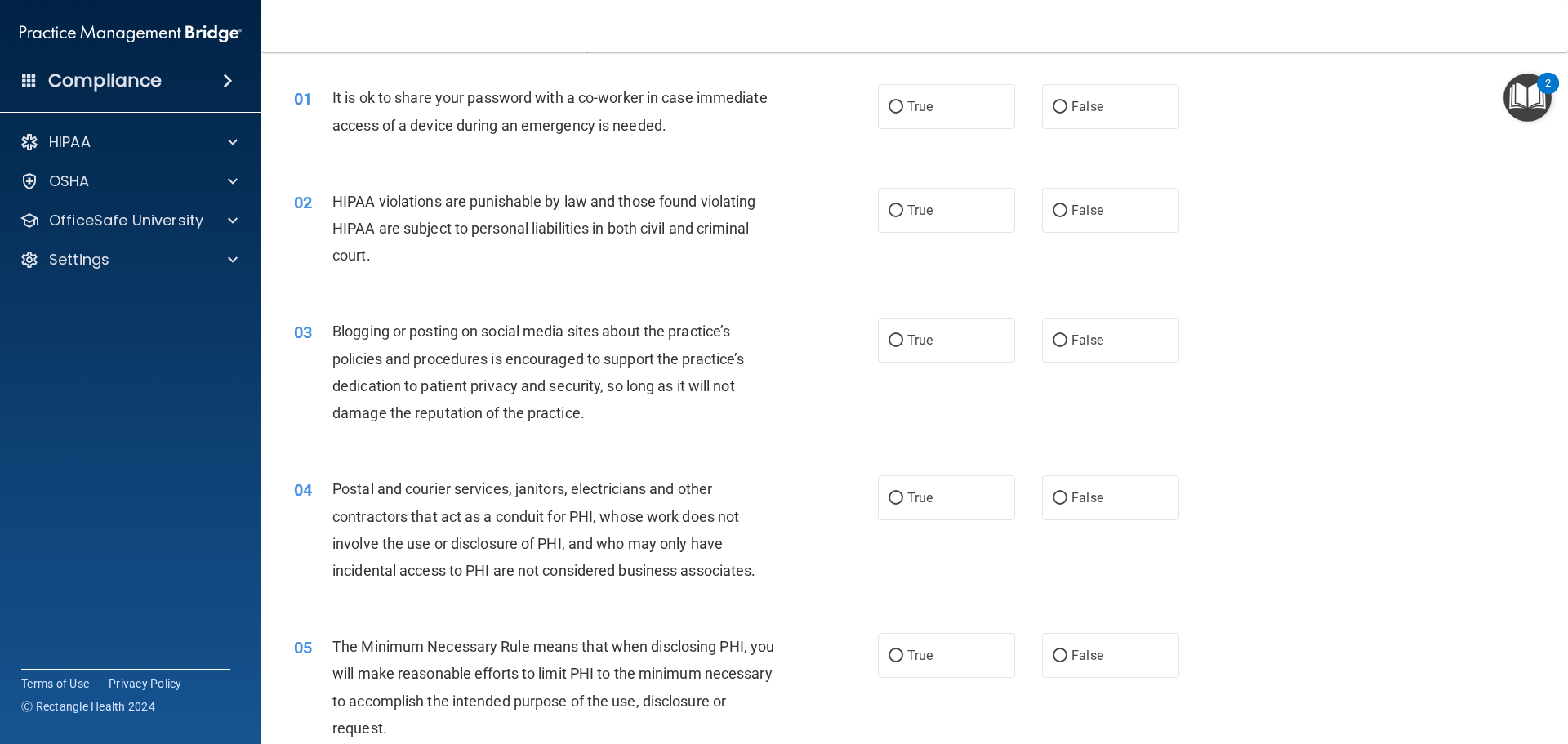
scroll to position [55, 0]
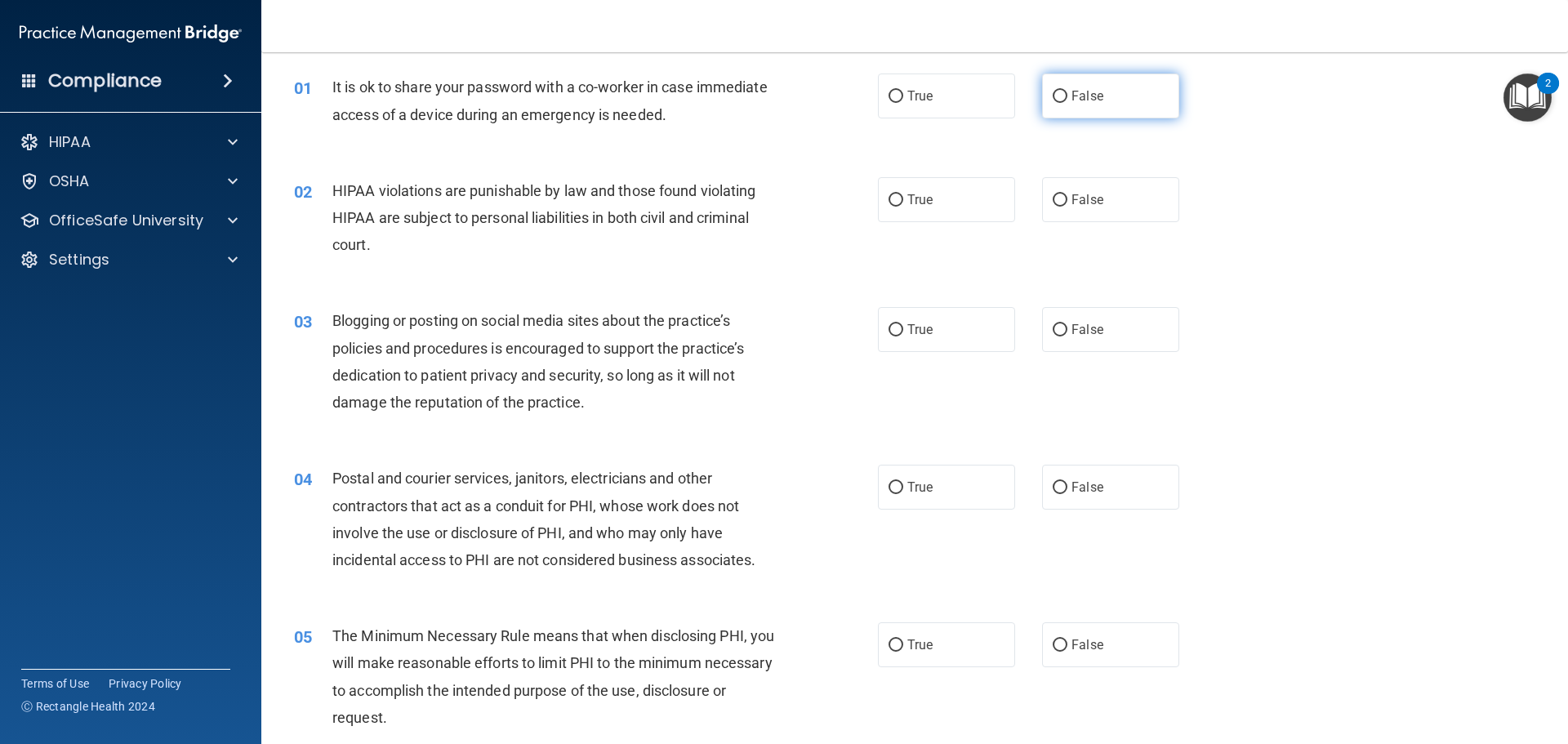
click at [1061, 105] on label "False" at bounding box center [1110, 96] width 137 height 45
click at [1061, 103] on input "False" at bounding box center [1060, 97] width 15 height 12
radio input "true"
drag, startPoint x: 945, startPoint y: 213, endPoint x: 969, endPoint y: 229, distance: 28.8
click at [947, 213] on label "True" at bounding box center [946, 200] width 137 height 45
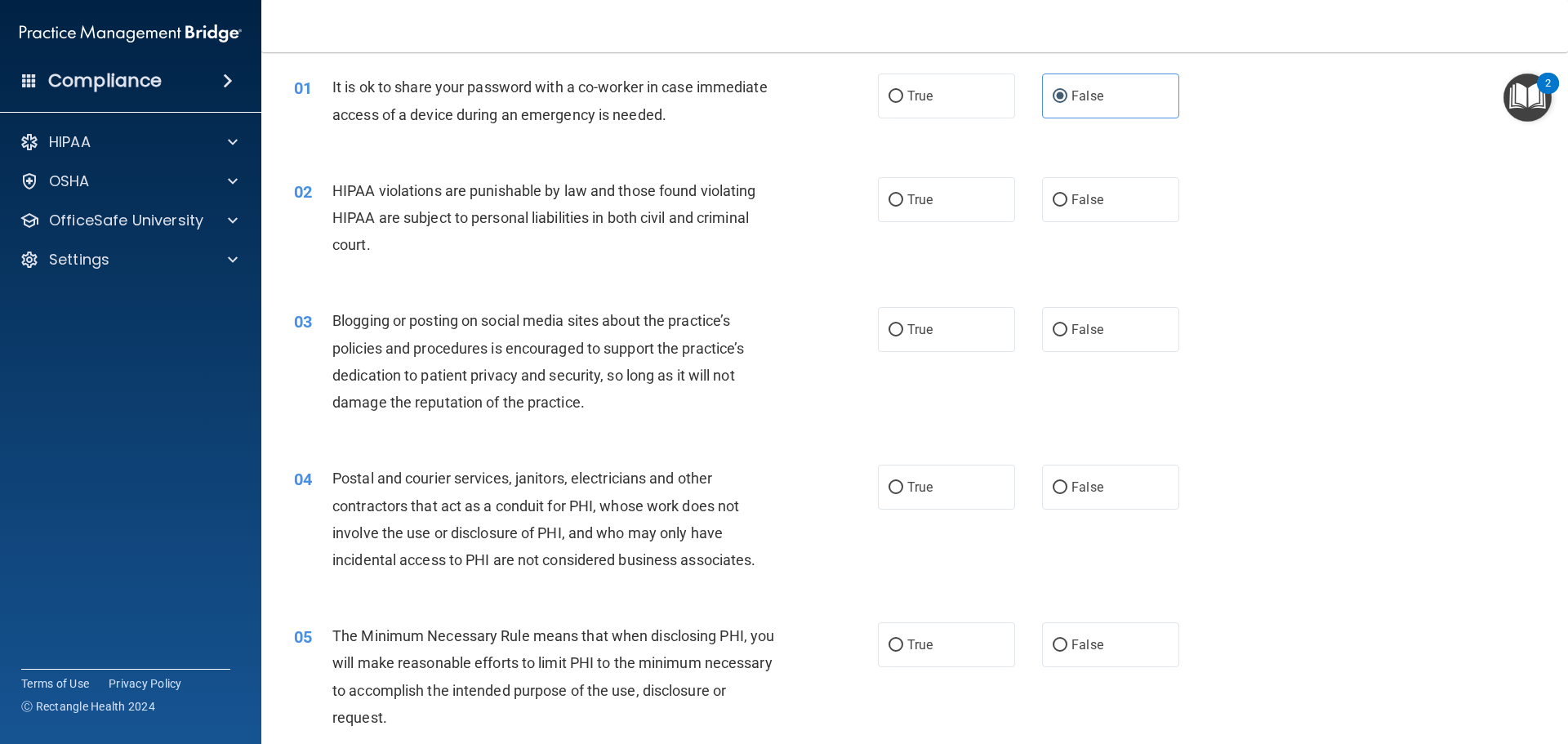
click at [904, 207] on input "True" at bounding box center [896, 200] width 15 height 12
radio input "true"
click at [1073, 330] on span "False" at bounding box center [1087, 330] width 32 height 16
click at [1067, 330] on input "False" at bounding box center [1060, 330] width 15 height 12
radio input "true"
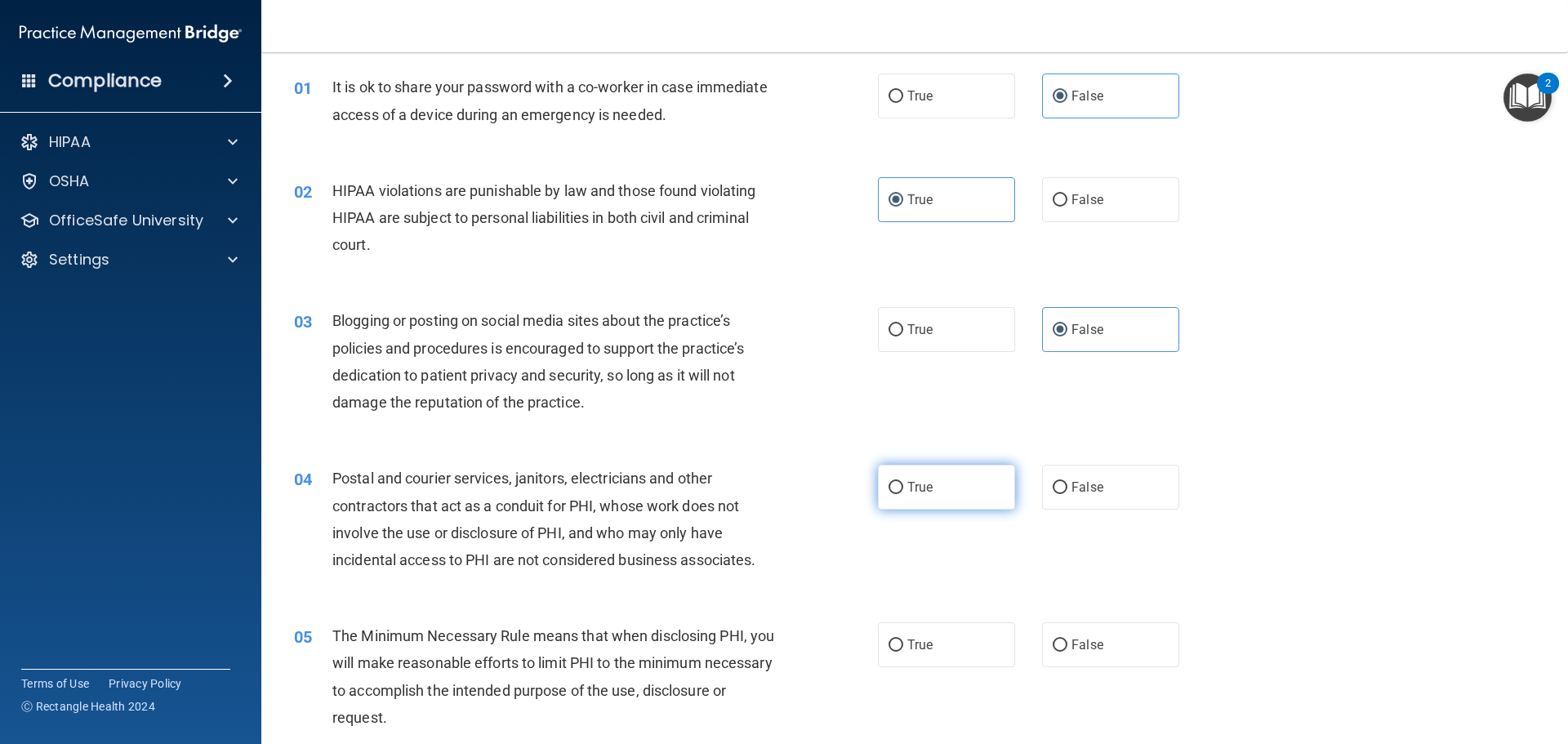
click at [945, 482] on label "True" at bounding box center [946, 487] width 137 height 45
click at [904, 482] on input "True" at bounding box center [896, 488] width 15 height 12
radio input "true"
click at [964, 647] on label "True" at bounding box center [946, 645] width 137 height 45
click at [904, 647] on input "True" at bounding box center [896, 645] width 15 height 12
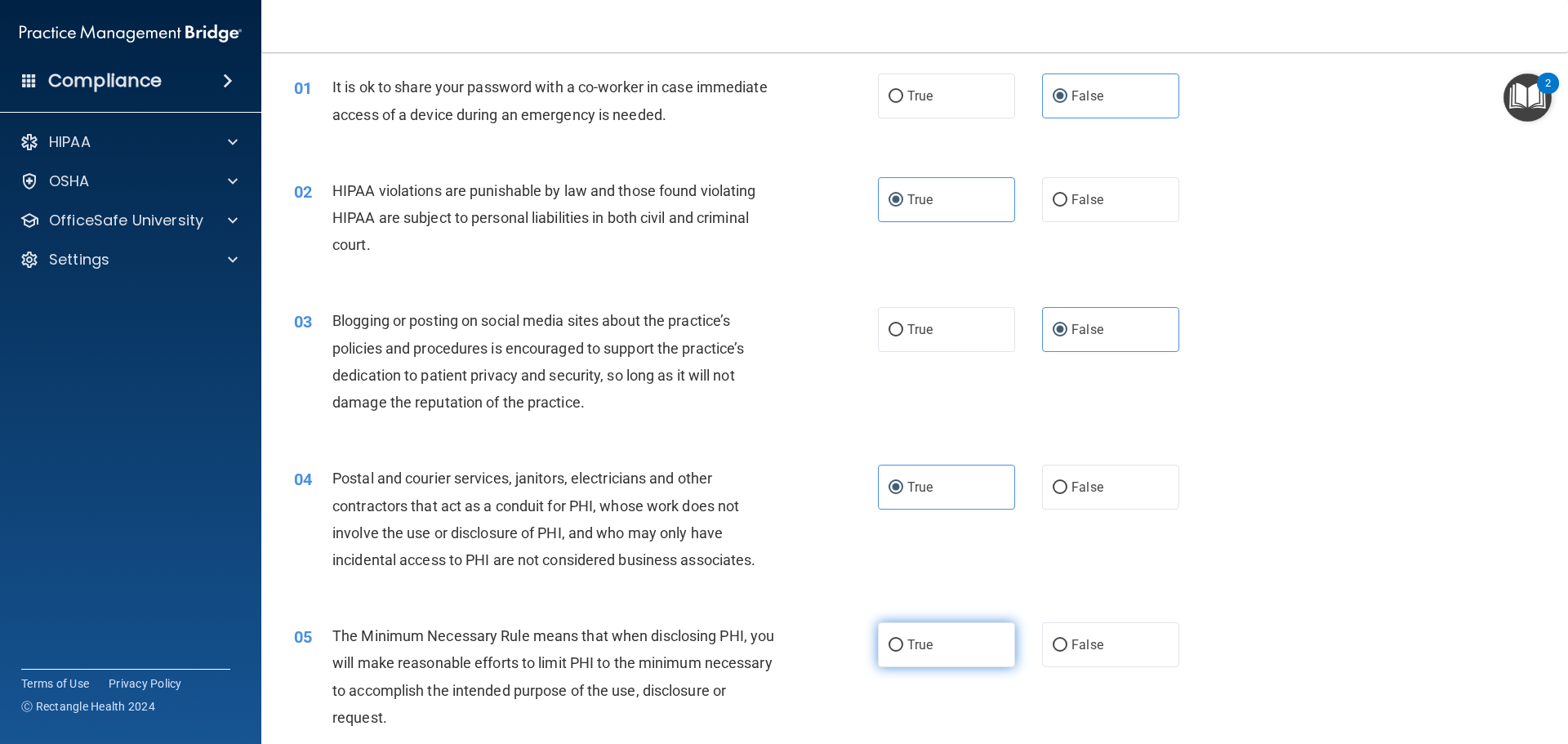
radio input "true"
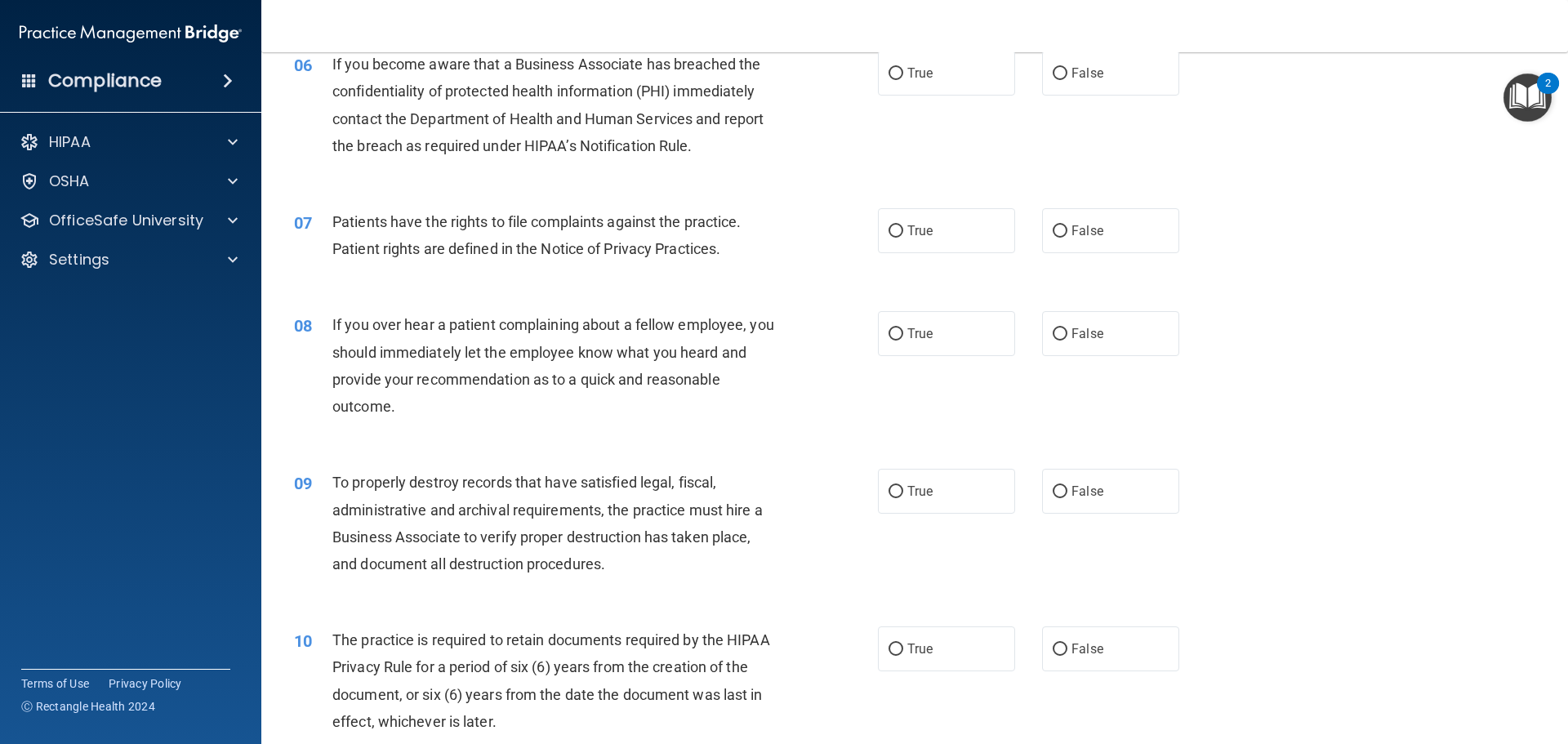
scroll to position [781, 0]
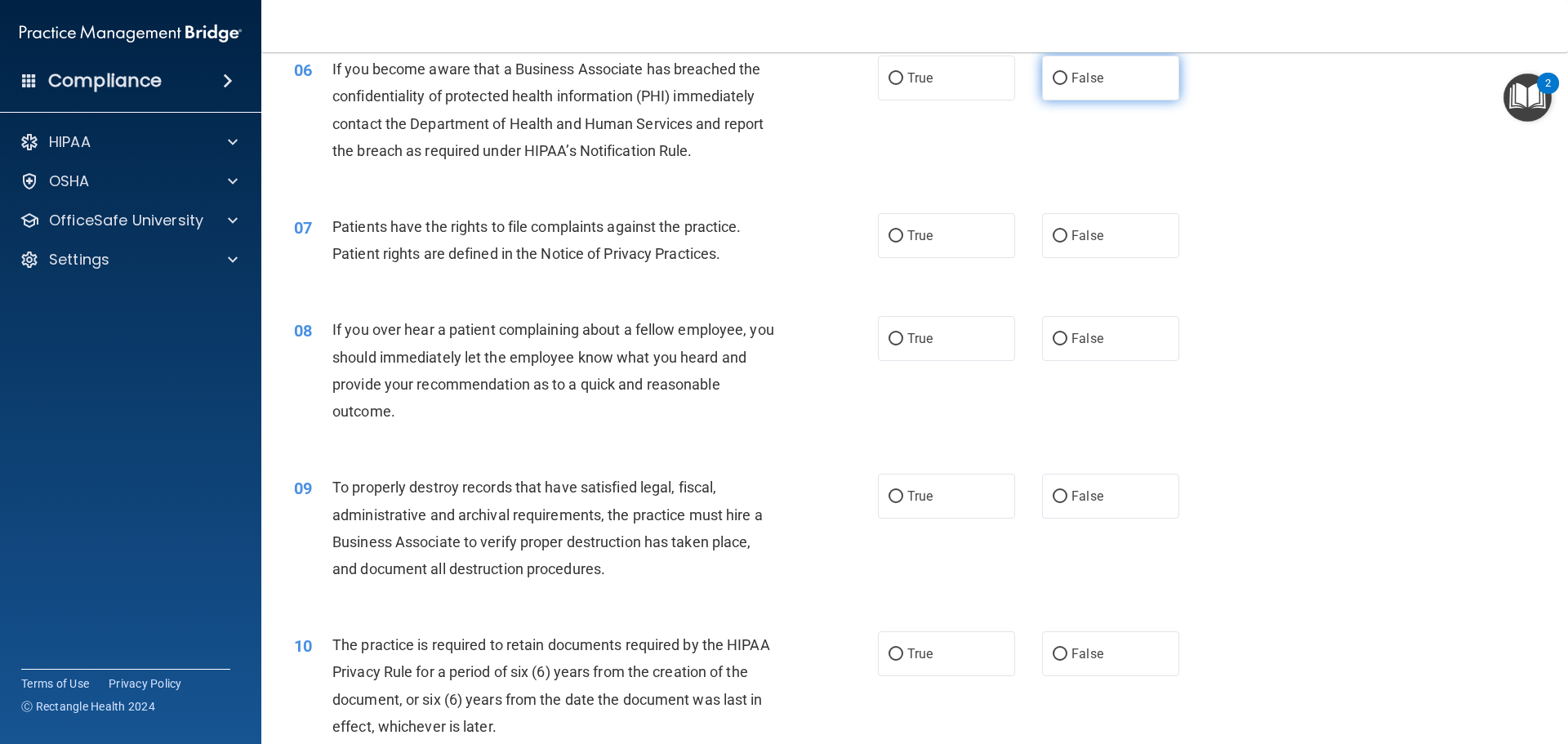
click at [1085, 80] on span "False" at bounding box center [1087, 77] width 32 height 16
click at [1067, 80] on input "False" at bounding box center [1060, 78] width 15 height 12
radio input "true"
click at [966, 250] on label "True" at bounding box center [946, 236] width 137 height 45
click at [904, 243] on input "True" at bounding box center [896, 236] width 15 height 12
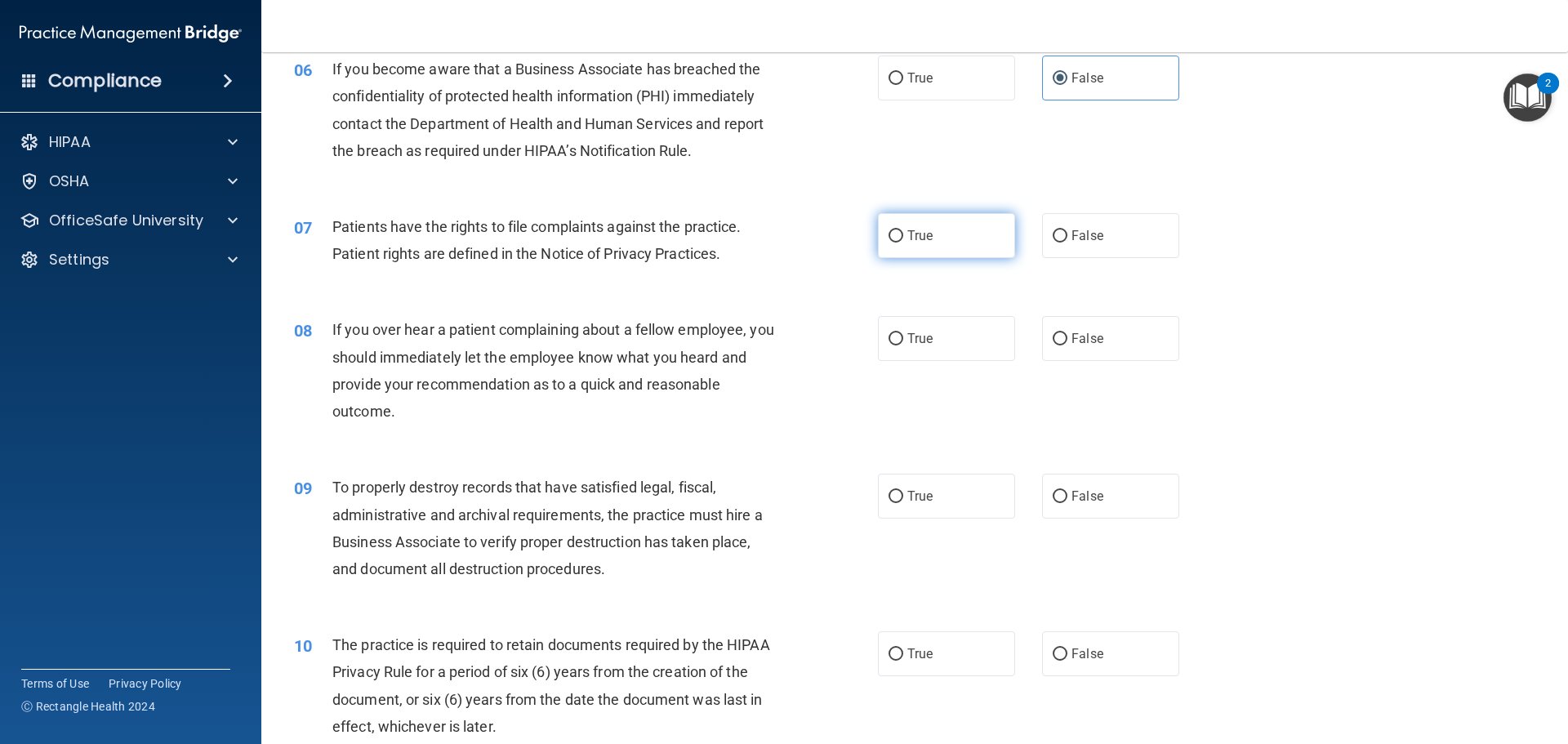
radio input "true"
click at [1078, 333] on span "False" at bounding box center [1087, 338] width 32 height 16
click at [1067, 333] on input "False" at bounding box center [1060, 339] width 15 height 12
radio input "true"
click at [1083, 509] on label "False" at bounding box center [1110, 496] width 137 height 45
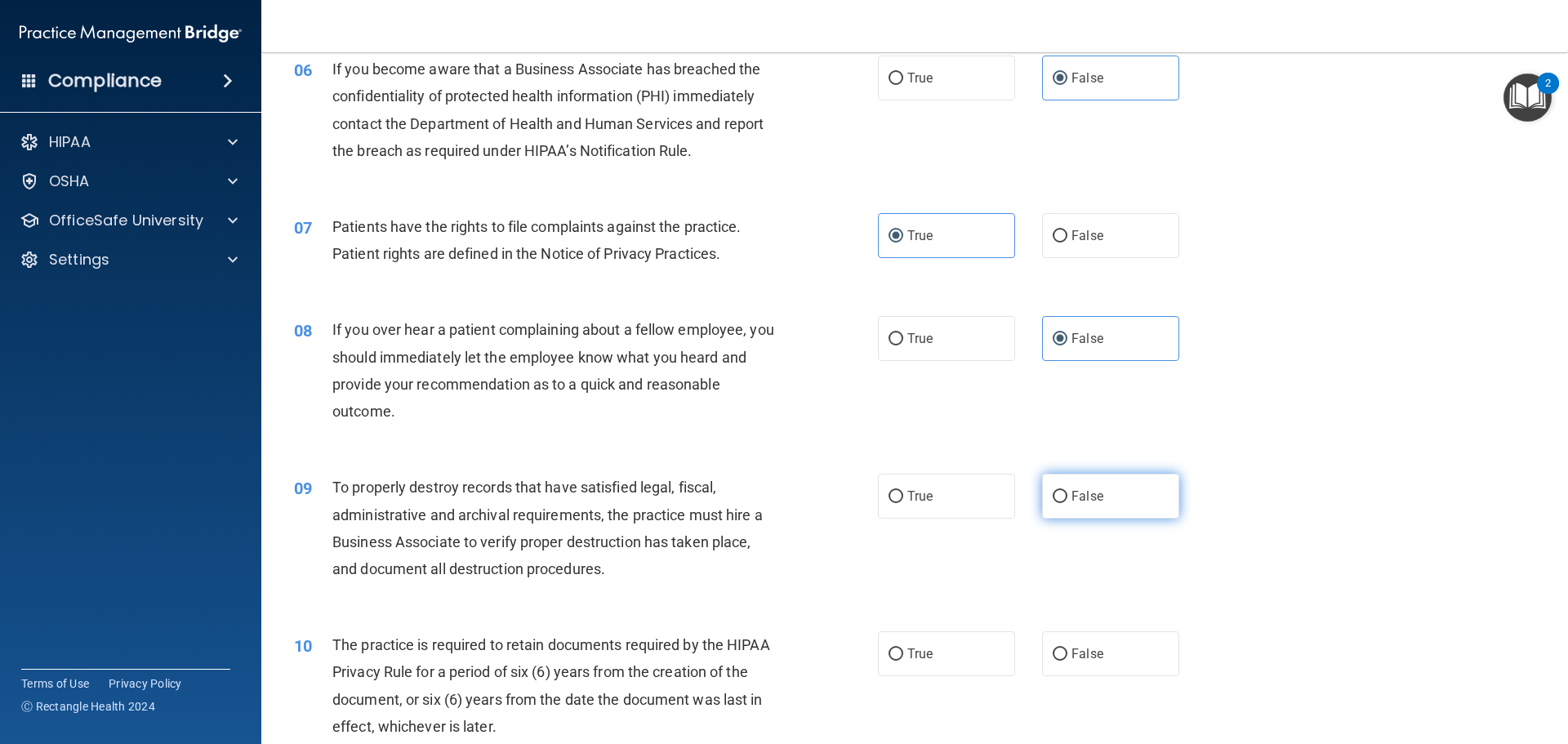
click at [1067, 504] on input "False" at bounding box center [1060, 496] width 15 height 12
radio input "true"
click at [969, 653] on label "True" at bounding box center [946, 654] width 137 height 45
click at [904, 653] on input "True" at bounding box center [896, 655] width 15 height 12
radio input "true"
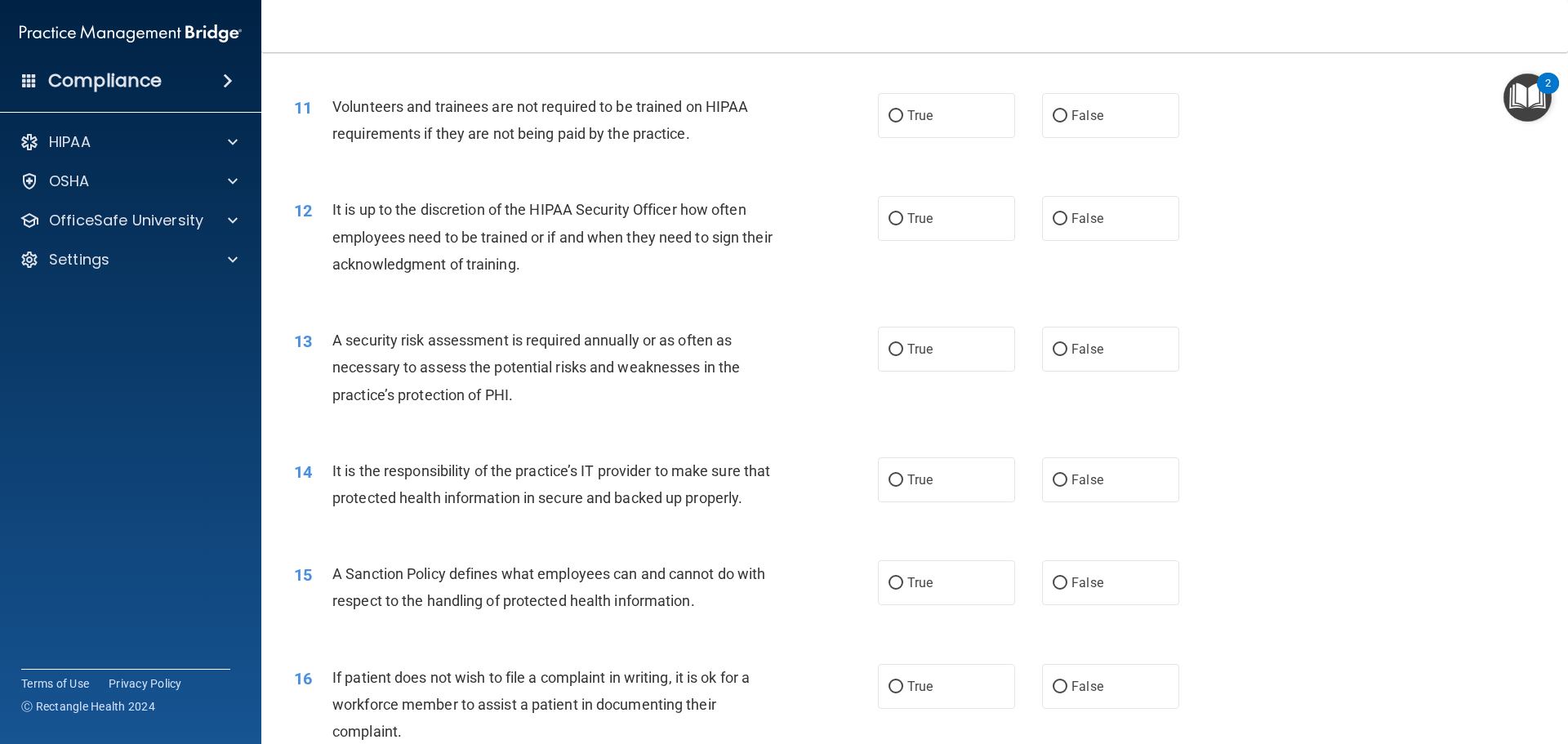
scroll to position [1516, 0]
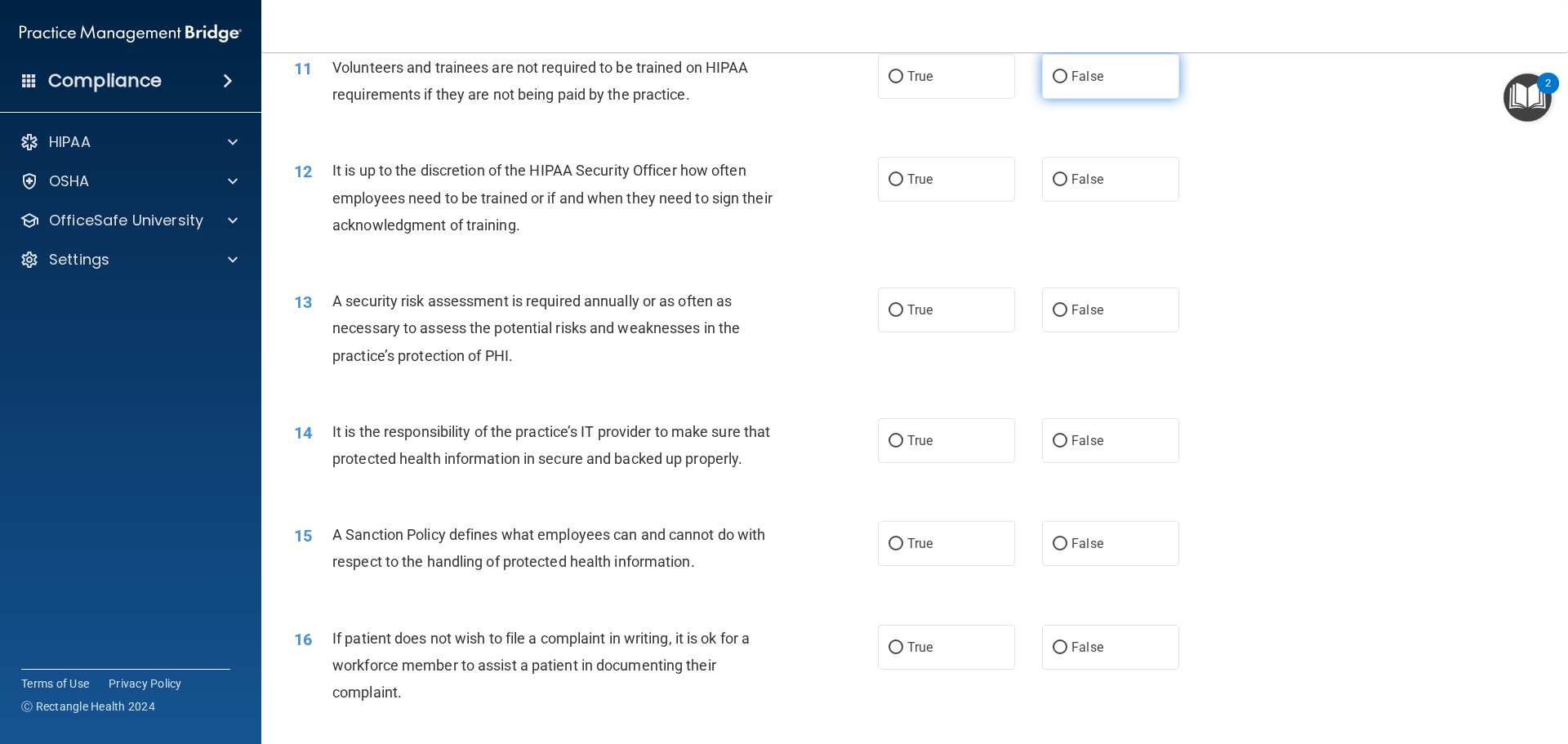
click at [1073, 74] on span "False" at bounding box center [1087, 76] width 32 height 16
click at [1067, 74] on input "False" at bounding box center [1060, 76] width 15 height 12
radio input "true"
click at [1098, 196] on label "False" at bounding box center [1110, 179] width 137 height 45
click at [1067, 186] on input "False" at bounding box center [1060, 180] width 15 height 12
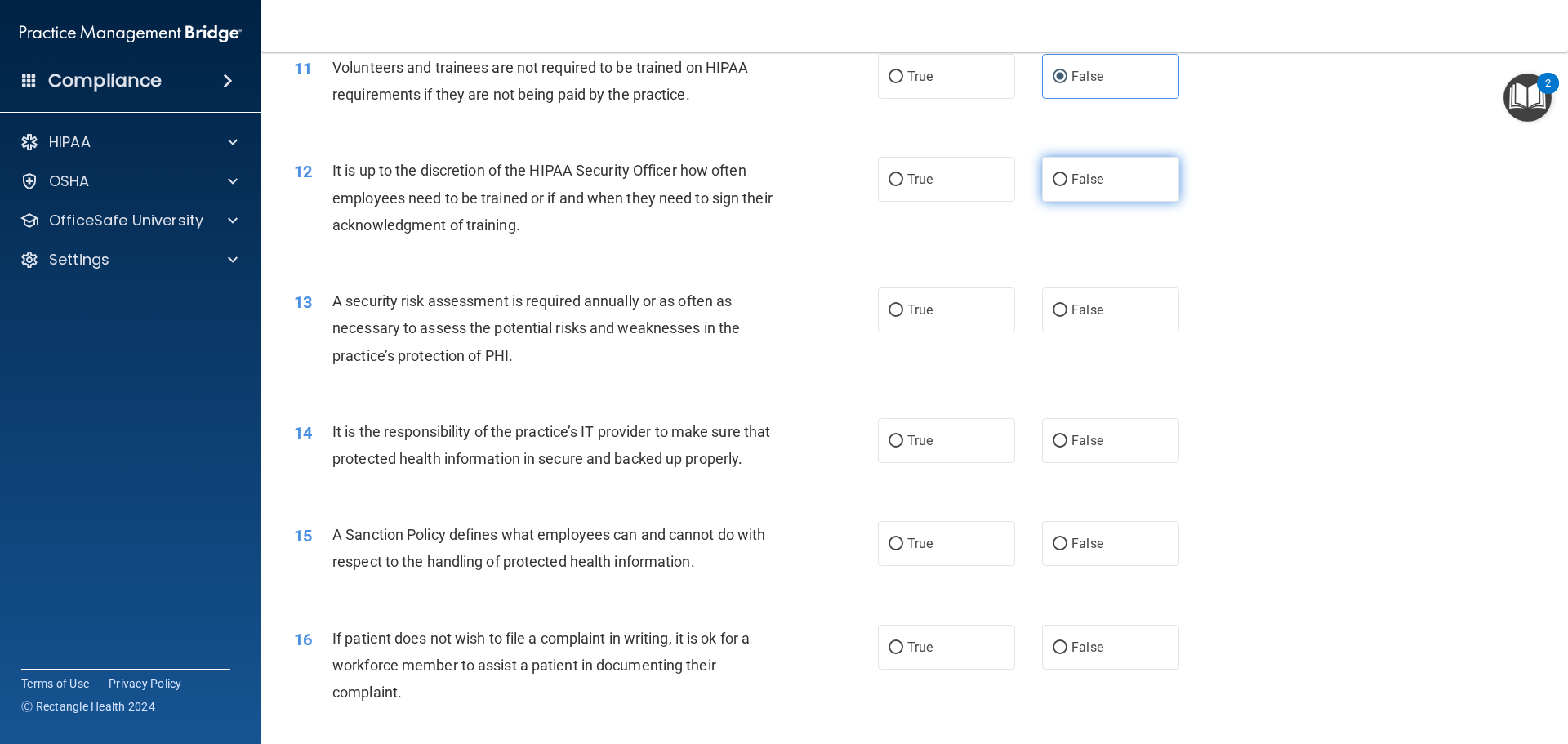
radio input "true"
click at [964, 315] on label "True" at bounding box center [946, 309] width 137 height 45
click at [904, 315] on input "True" at bounding box center [896, 310] width 15 height 12
radio input "true"
click at [1078, 435] on span "False" at bounding box center [1087, 440] width 32 height 16
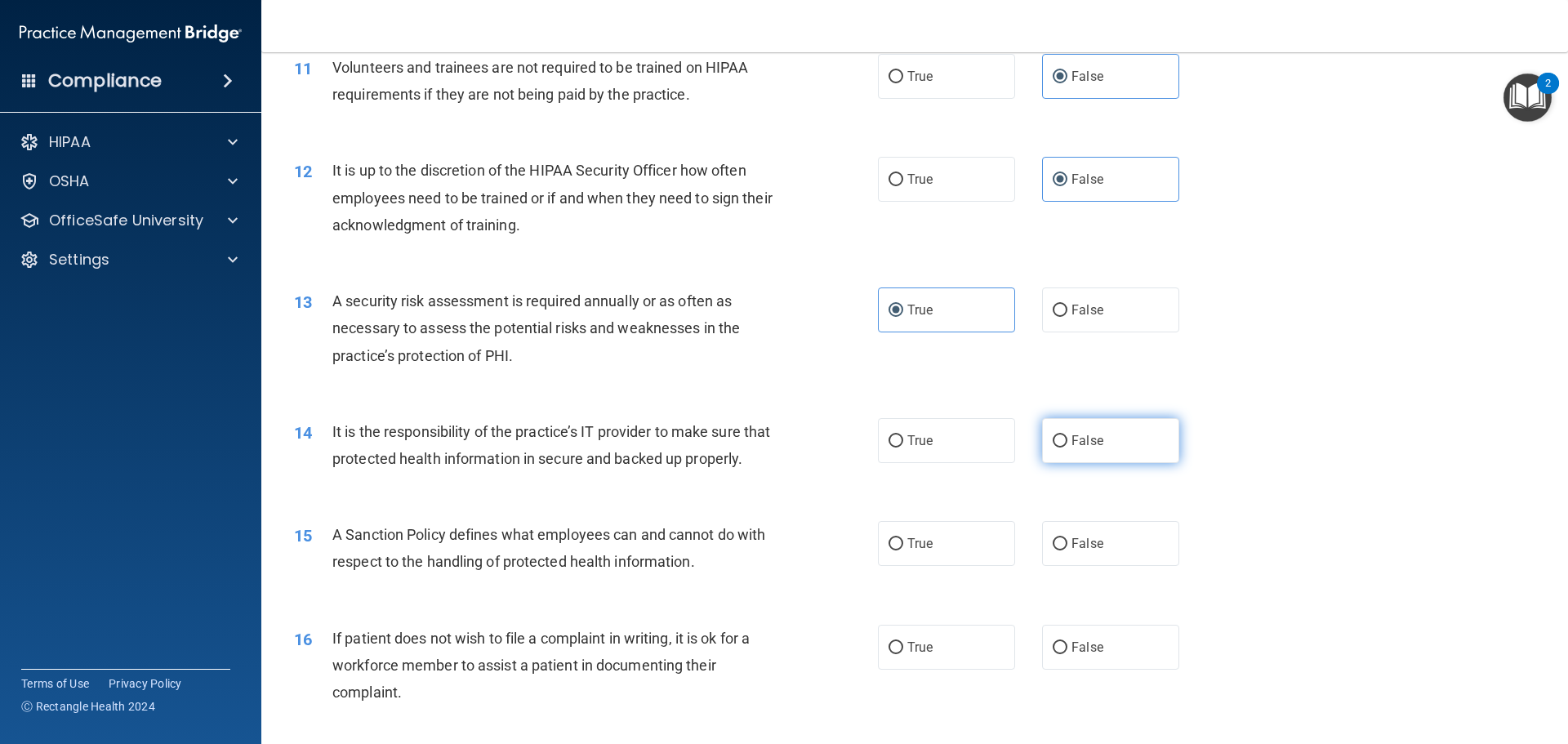
click at [1067, 436] on input "False" at bounding box center [1060, 441] width 15 height 12
radio input "true"
click at [924, 563] on label "True" at bounding box center [946, 543] width 137 height 45
click at [904, 551] on input "True" at bounding box center [896, 544] width 15 height 12
radio input "true"
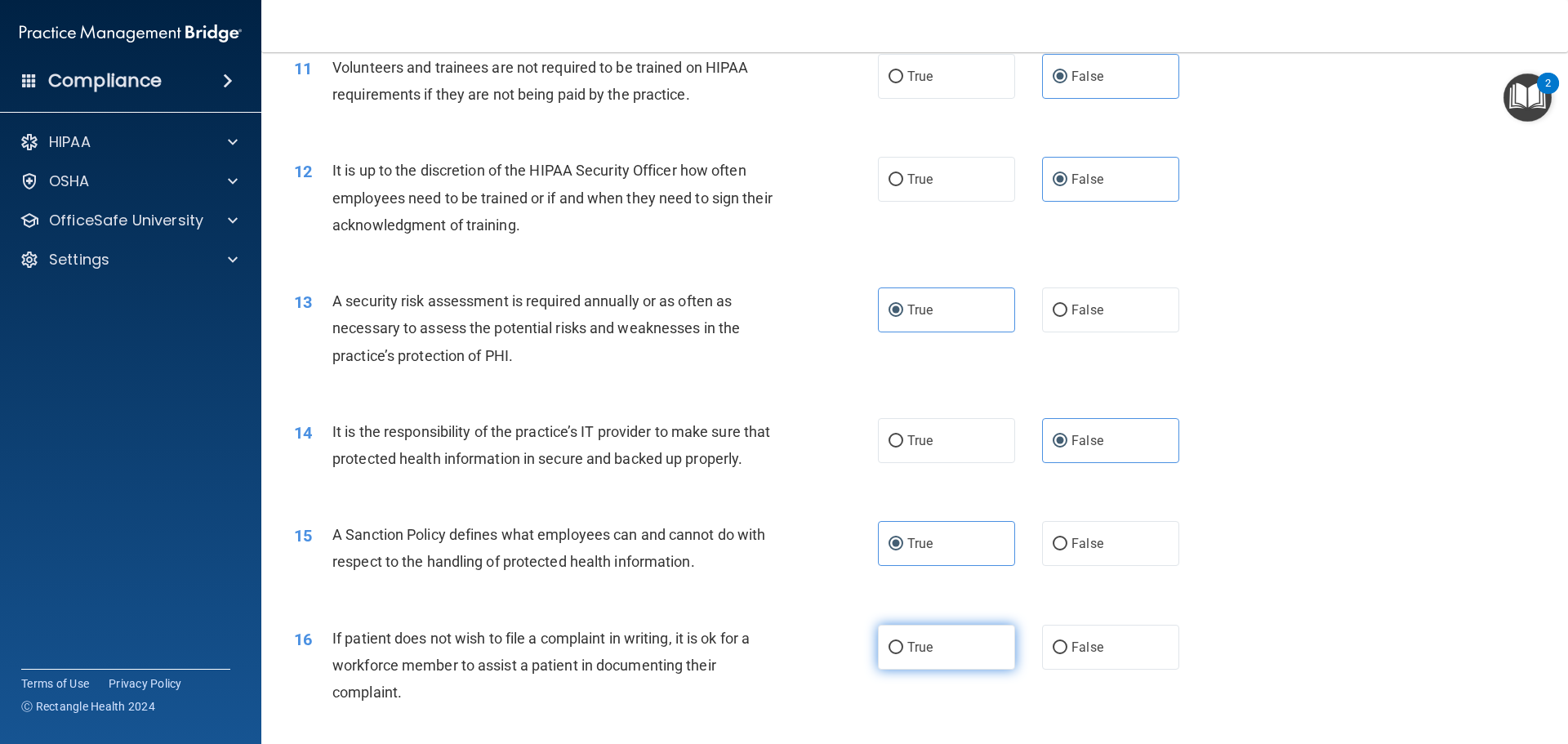
click at [976, 670] on label "True" at bounding box center [946, 647] width 137 height 45
click at [904, 655] on input "True" at bounding box center [896, 648] width 15 height 12
radio input "true"
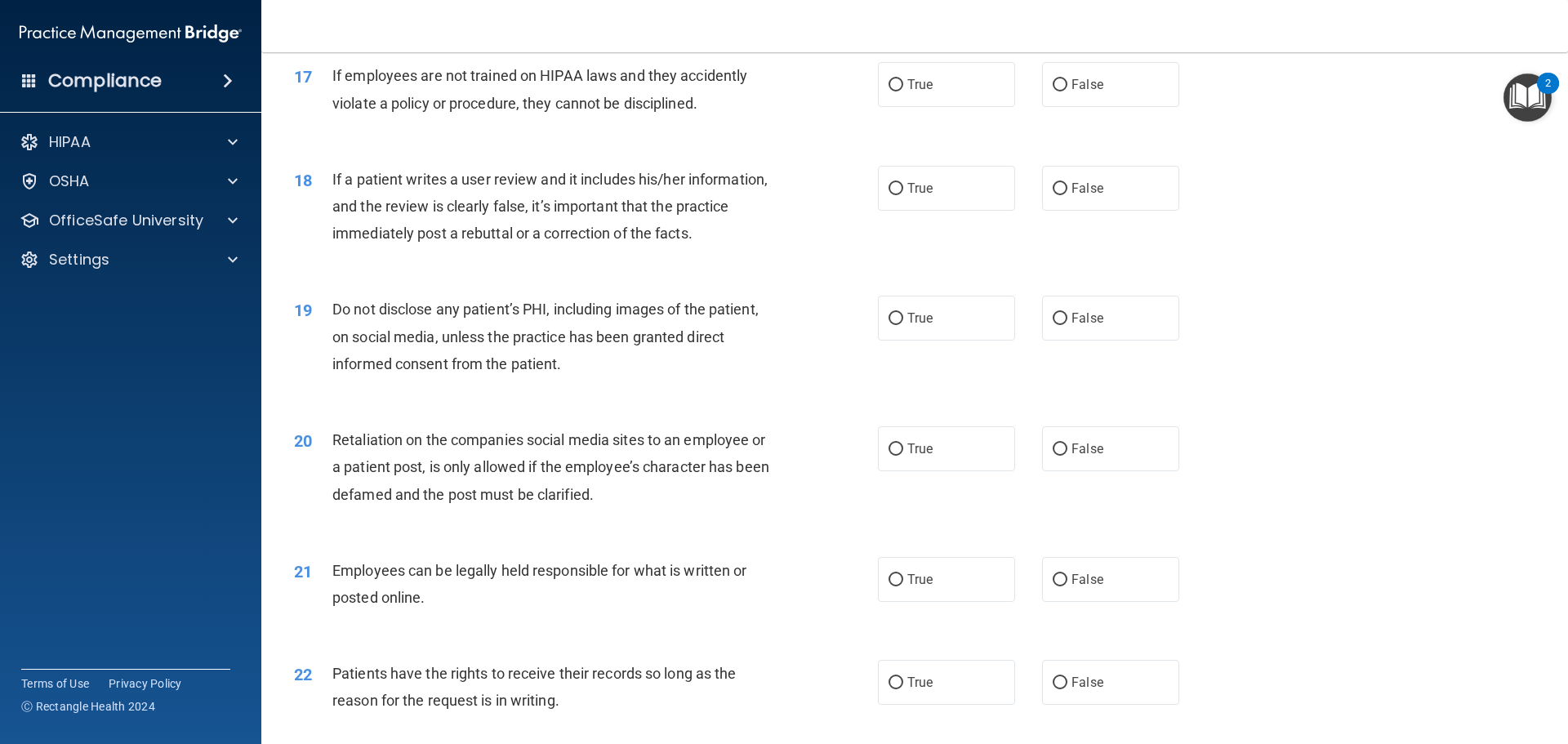
scroll to position [2214, 0]
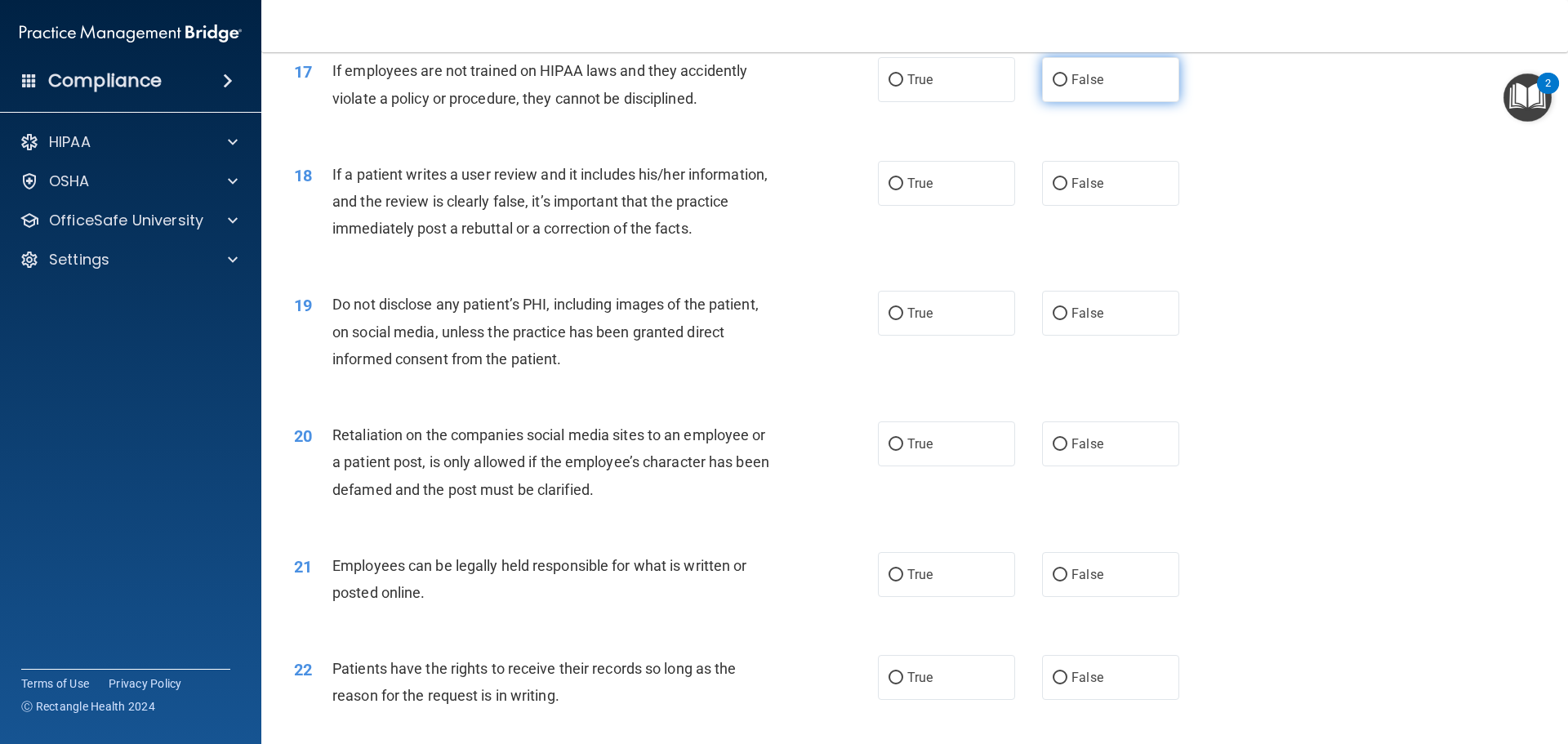
click at [1086, 87] on span "False" at bounding box center [1087, 79] width 32 height 16
click at [1067, 87] on input "False" at bounding box center [1060, 80] width 15 height 12
radio input "true"
click at [1119, 206] on label "False" at bounding box center [1110, 183] width 137 height 45
click at [1067, 191] on input "False" at bounding box center [1060, 183] width 15 height 12
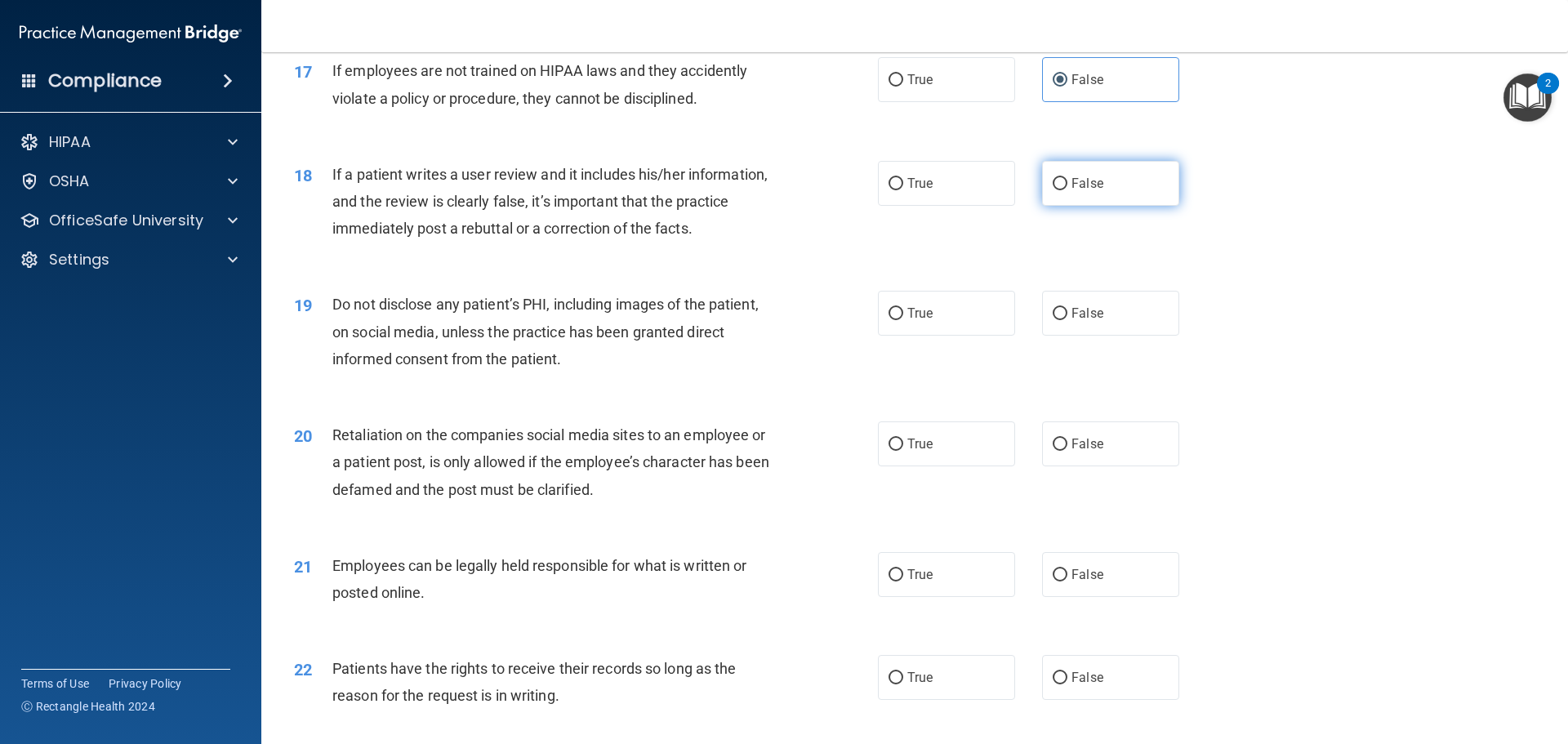
radio input "true"
click at [949, 336] on label "True" at bounding box center [946, 313] width 137 height 45
click at [904, 320] on input "True" at bounding box center [896, 314] width 15 height 12
radio input "true"
click at [1087, 467] on label "False" at bounding box center [1110, 444] width 137 height 45
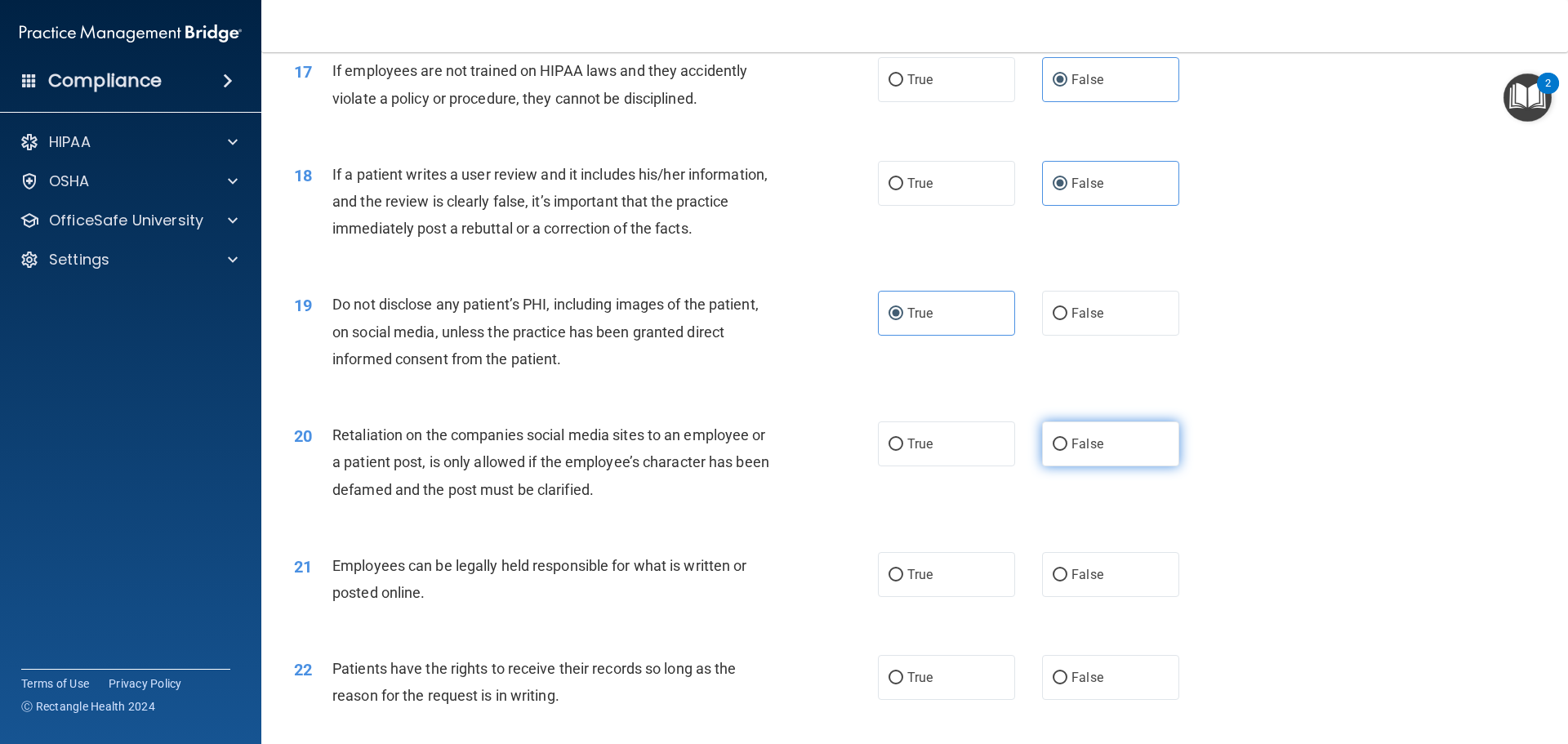
click at [1067, 451] on input "False" at bounding box center [1060, 445] width 15 height 12
radio input "true"
click at [1000, 595] on label "True" at bounding box center [946, 575] width 137 height 45
click at [904, 582] on input "True" at bounding box center [896, 575] width 15 height 12
radio input "true"
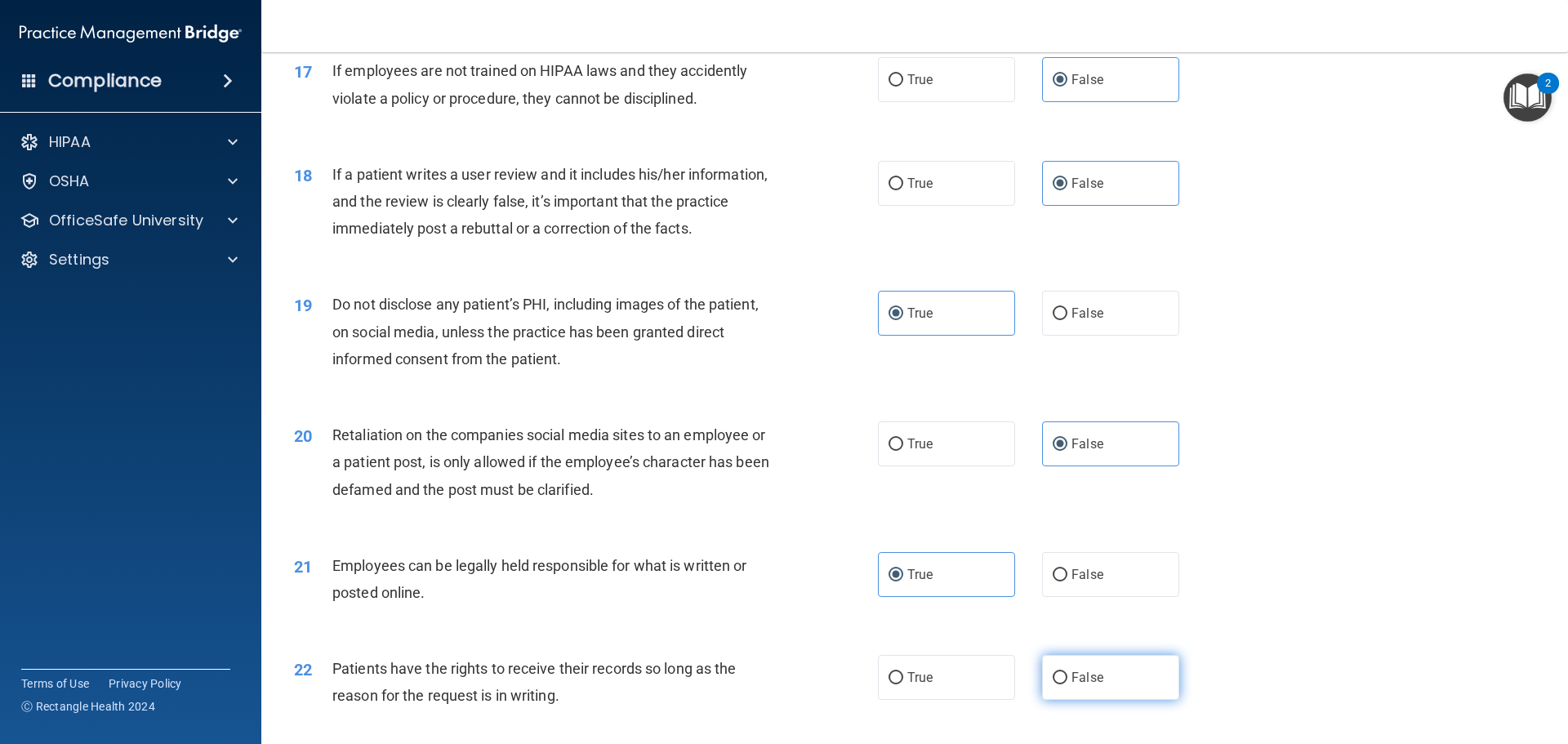
click at [1100, 693] on label "False" at bounding box center [1110, 678] width 137 height 45
click at [1067, 685] on input "False" at bounding box center [1060, 678] width 15 height 12
radio input "true"
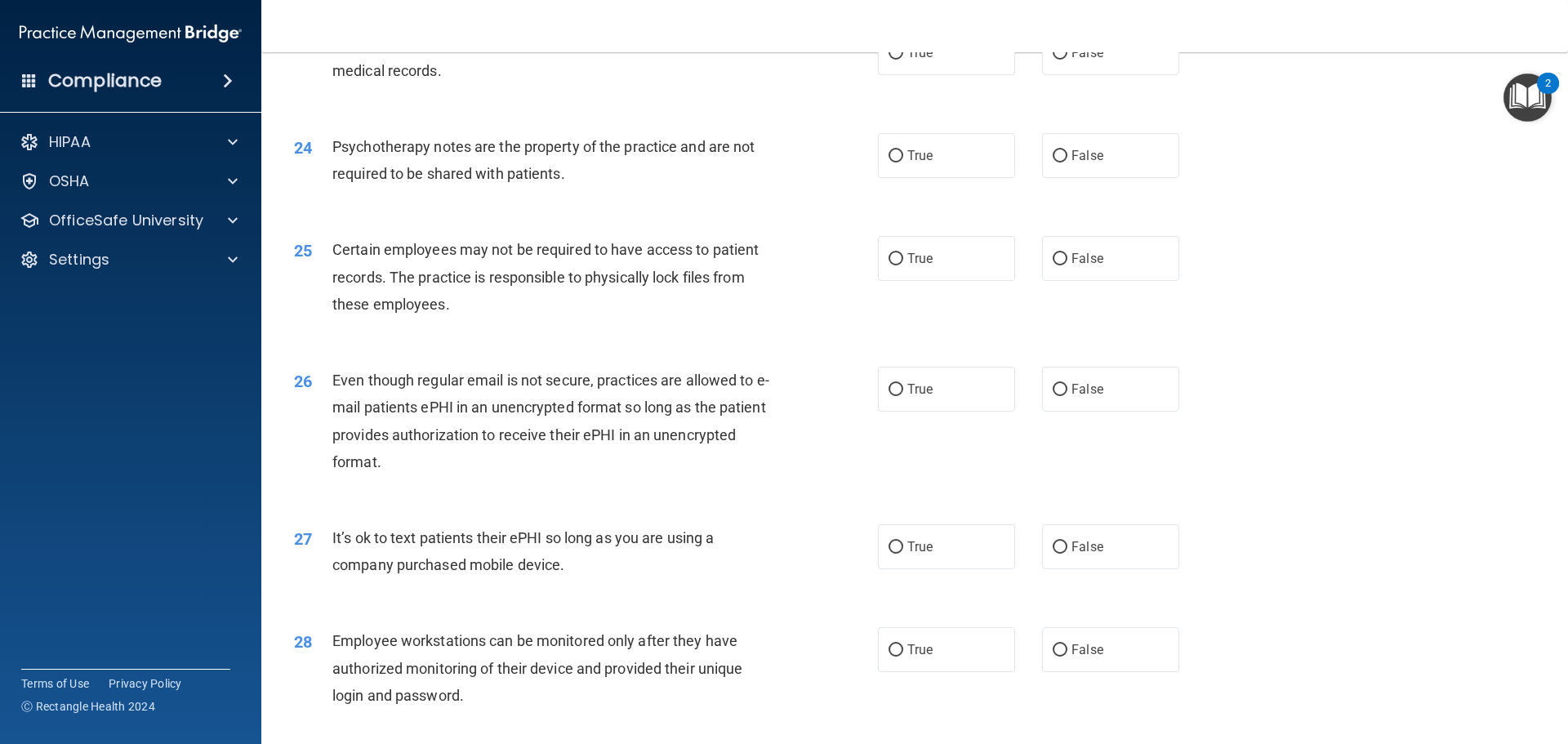
scroll to position [2941, 0]
click at [1097, 76] on label "False" at bounding box center [1110, 54] width 137 height 45
click at [1067, 62] on input "False" at bounding box center [1060, 54] width 15 height 12
radio input "true"
click at [984, 180] on label "True" at bounding box center [946, 157] width 137 height 45
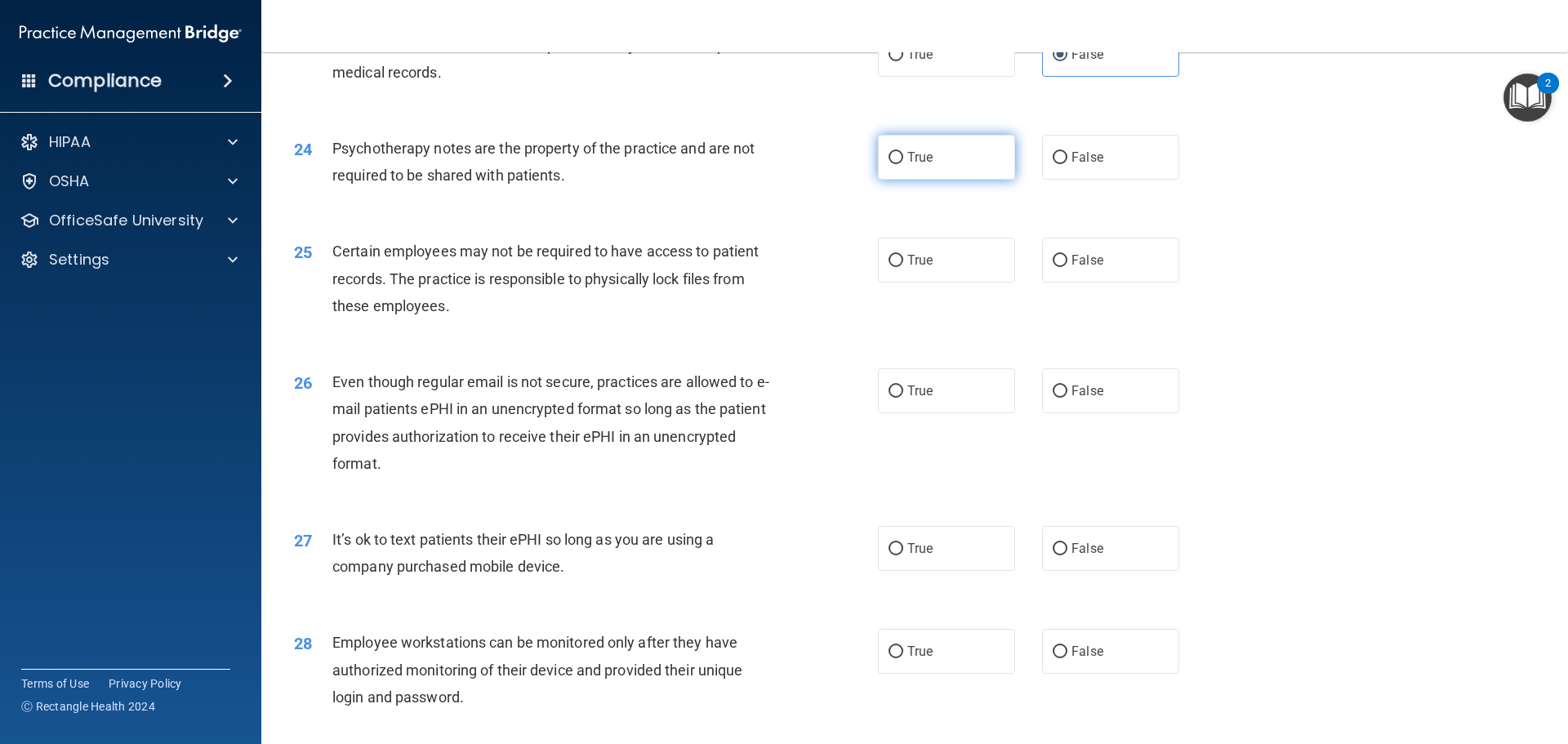
click at [904, 164] on input "True" at bounding box center [896, 157] width 15 height 12
radio input "true"
click at [959, 273] on label "True" at bounding box center [946, 260] width 137 height 45
click at [904, 267] on input "True" at bounding box center [896, 261] width 15 height 12
radio input "true"
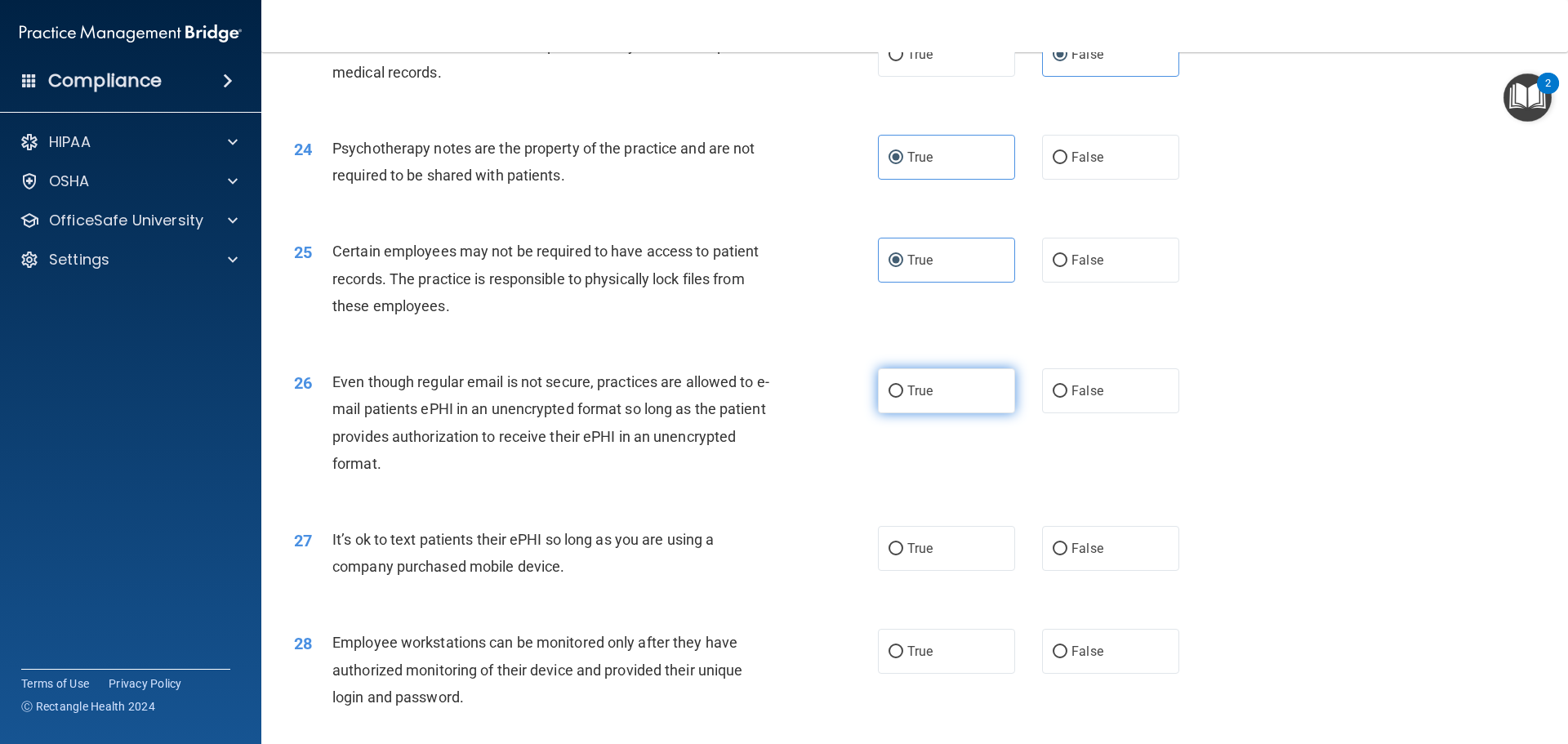
click at [954, 406] on label "True" at bounding box center [946, 390] width 137 height 45
click at [904, 398] on input "True" at bounding box center [896, 391] width 15 height 12
radio input "true"
click at [1133, 563] on label "False" at bounding box center [1110, 549] width 137 height 45
click at [1067, 555] on input "False" at bounding box center [1060, 549] width 15 height 12
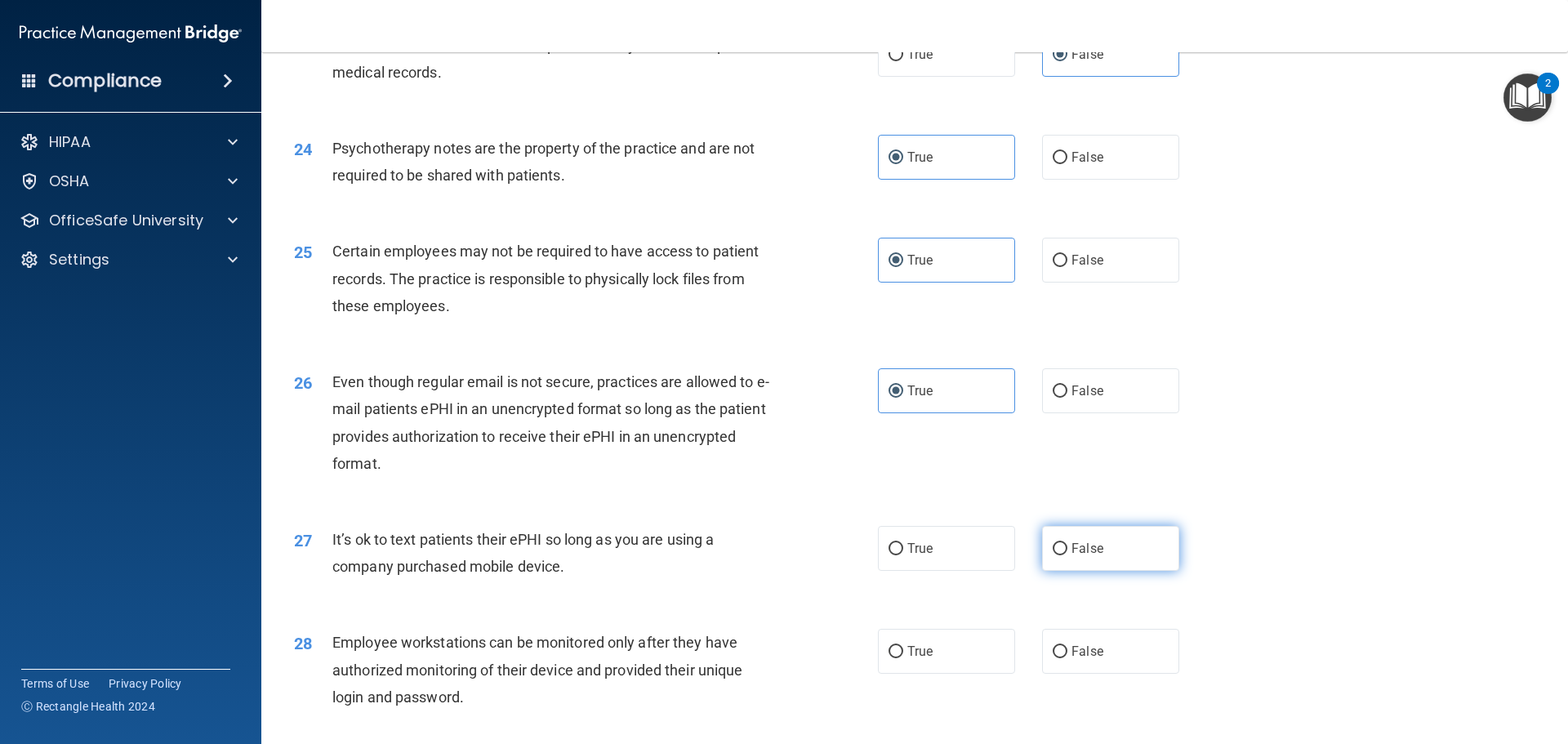
radio input "true"
click at [1149, 663] on label "False" at bounding box center [1110, 651] width 137 height 45
click at [1067, 658] on input "False" at bounding box center [1060, 652] width 15 height 12
radio input "true"
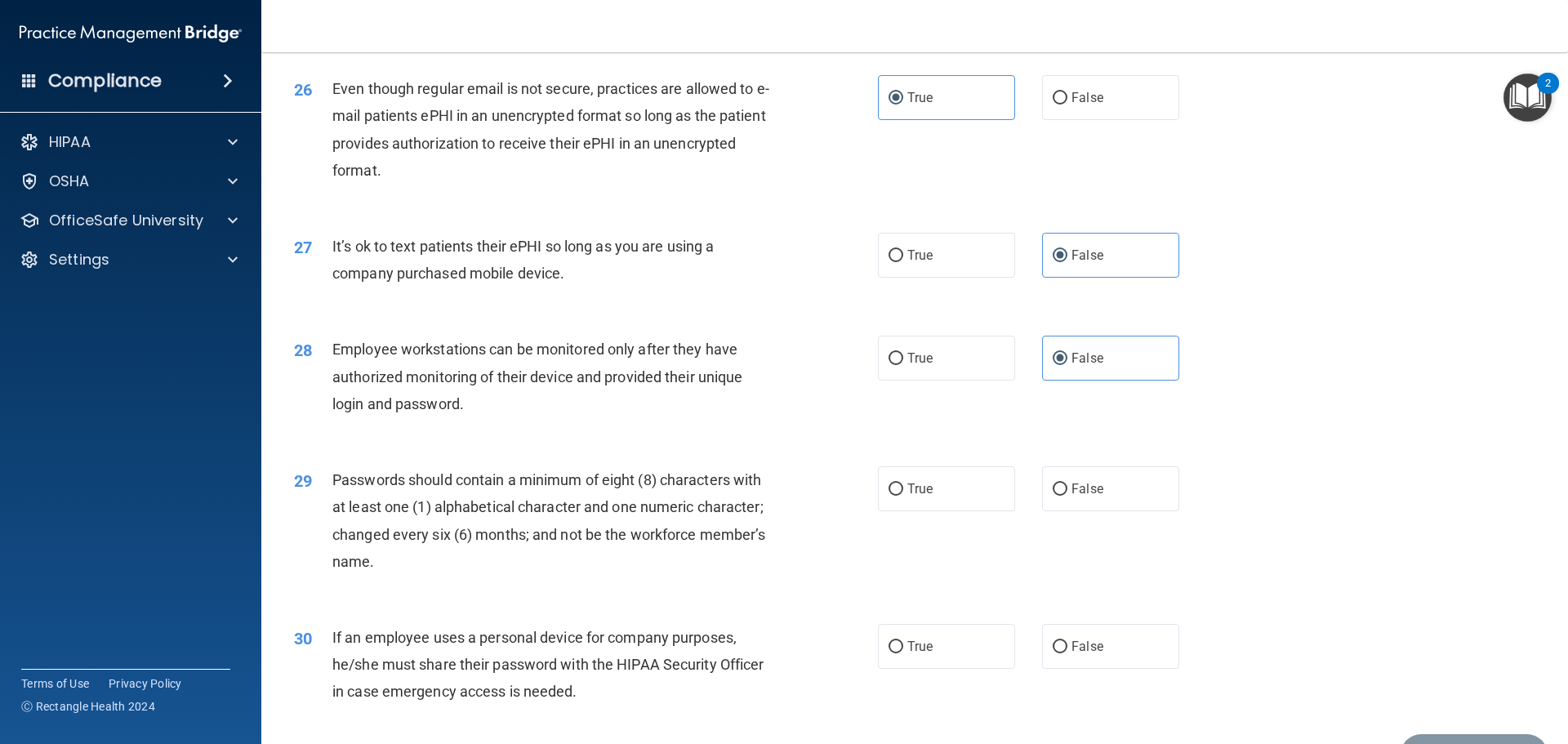
scroll to position [3358, 0]
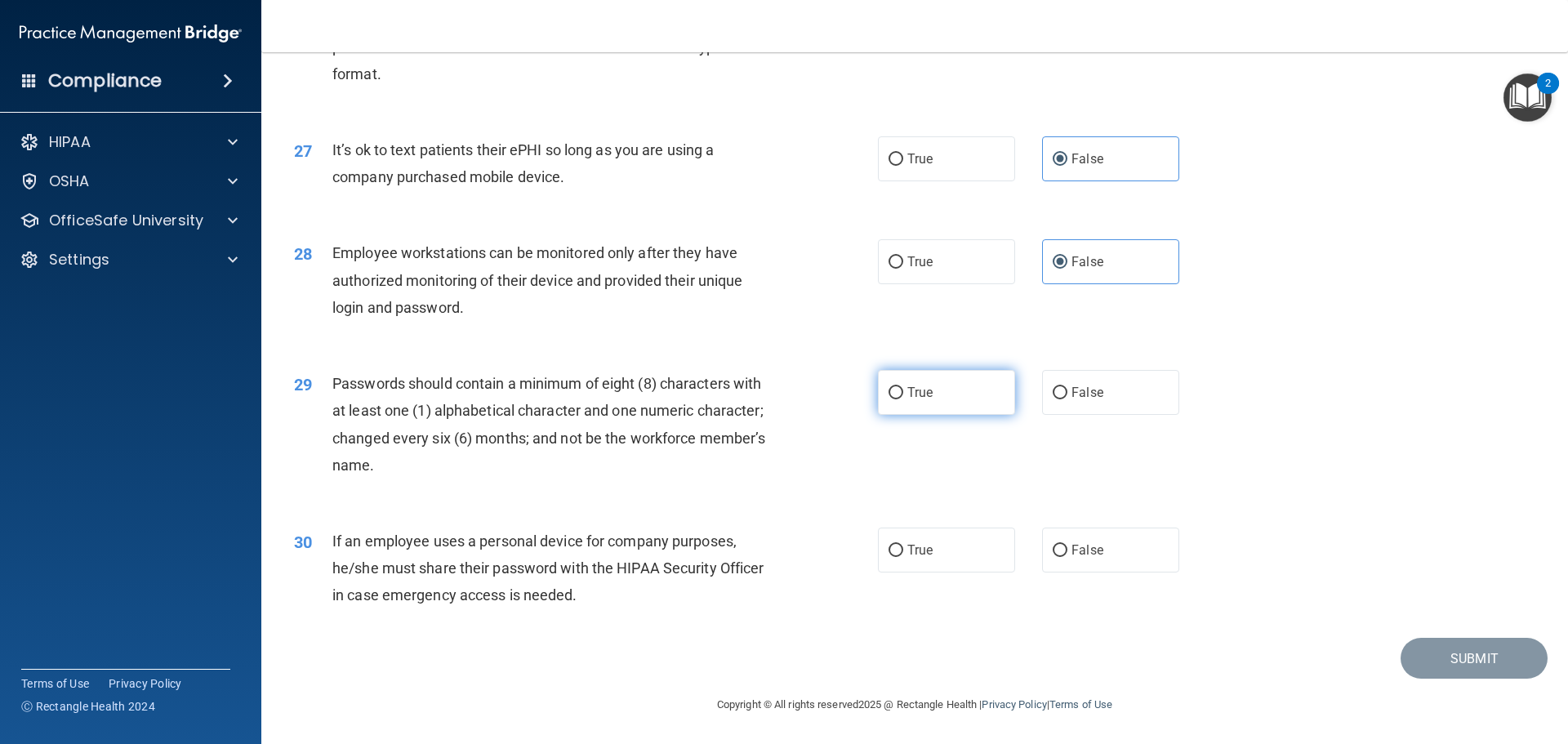
click at [909, 403] on label "True" at bounding box center [946, 392] width 137 height 45
click at [904, 400] on input "True" at bounding box center [896, 393] width 15 height 12
radio input "true"
click at [1085, 547] on span "False" at bounding box center [1087, 550] width 32 height 16
click at [1067, 547] on input "False" at bounding box center [1060, 551] width 15 height 12
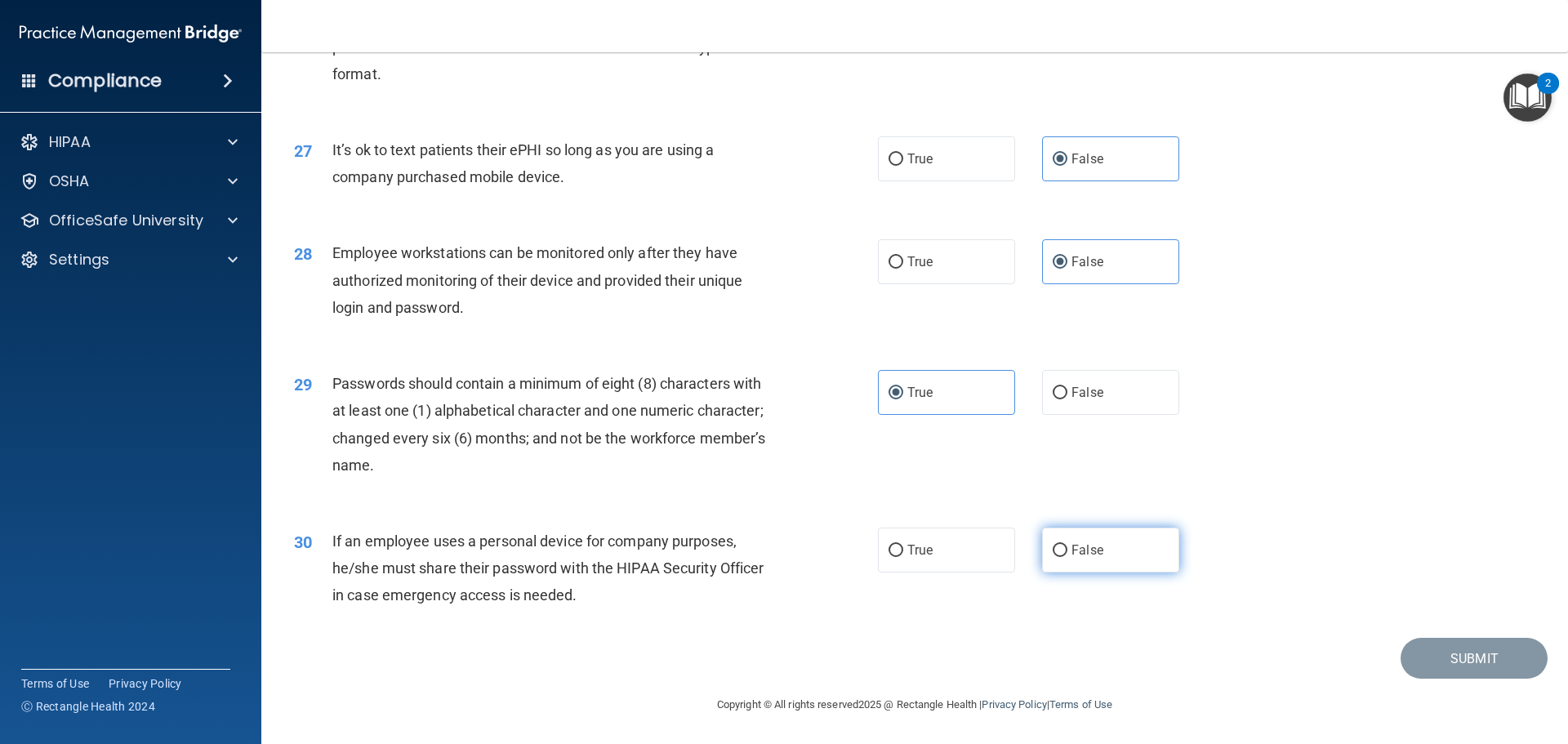
radio input "true"
click at [1452, 649] on button "Submit" at bounding box center [1474, 658] width 147 height 41
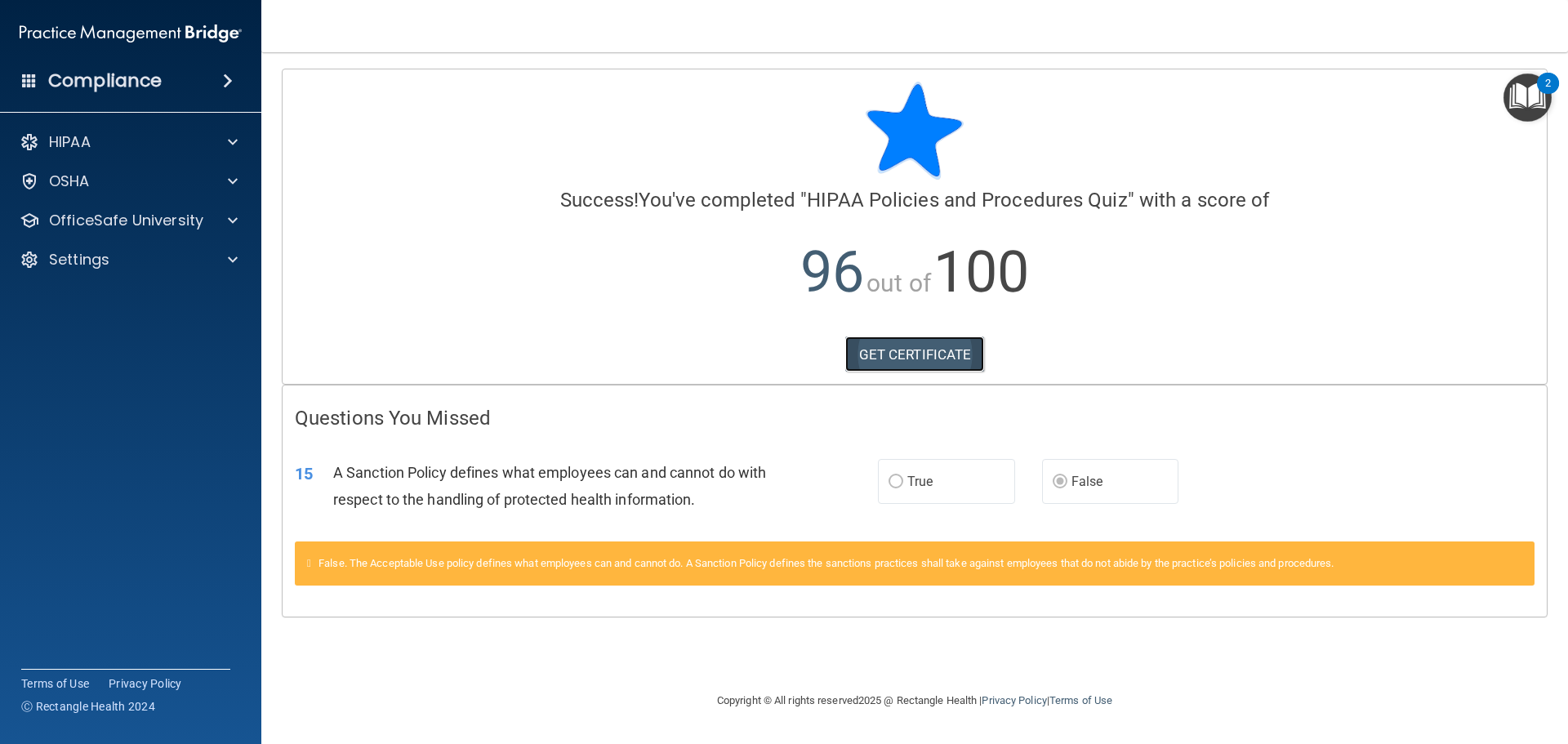
click at [945, 352] on link "GET CERTIFICATE" at bounding box center [916, 355] width 140 height 36
click at [192, 224] on p "OfficeSafe University" at bounding box center [126, 220] width 155 height 19
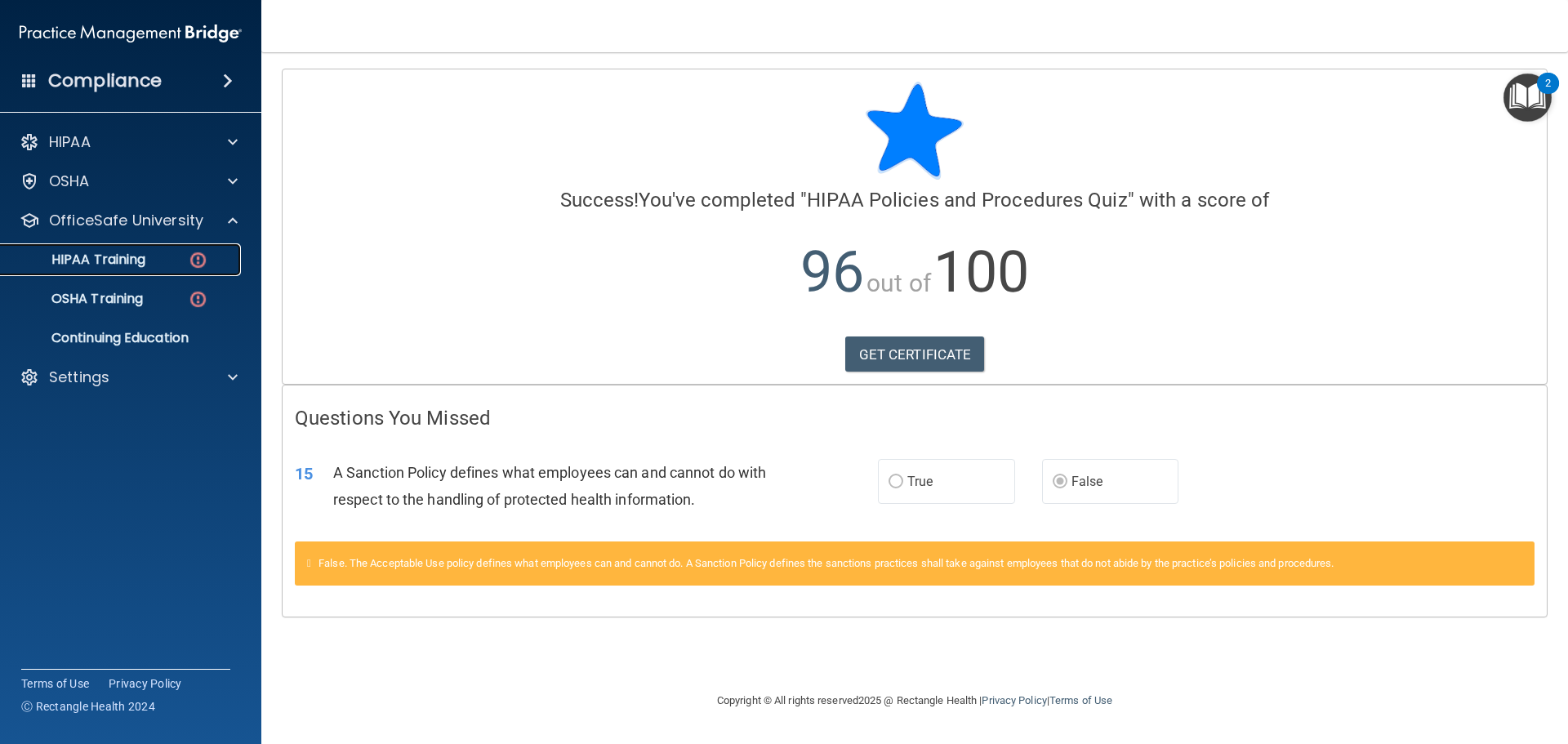
click at [170, 250] on link "HIPAA Training" at bounding box center [112, 259] width 258 height 32
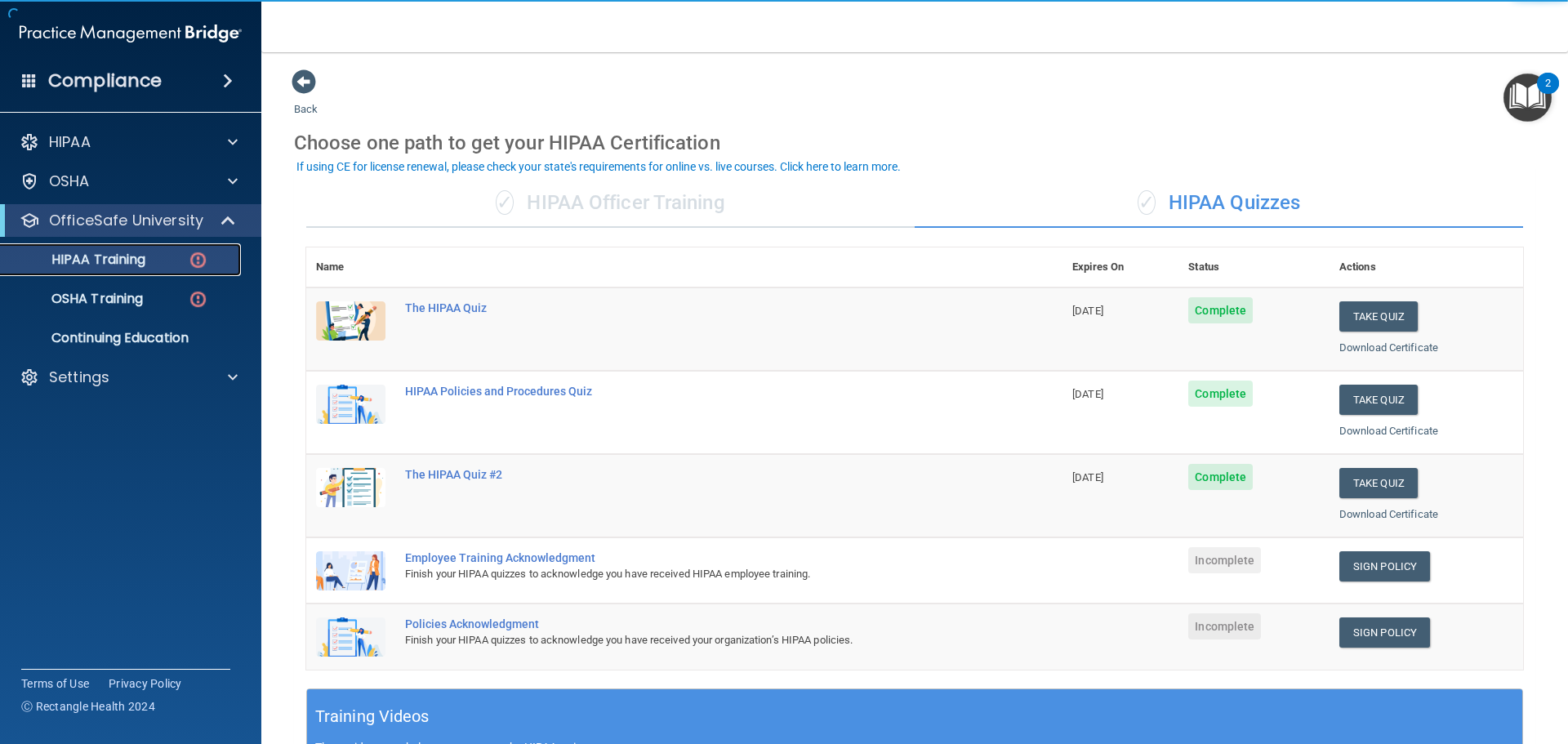
scroll to position [82, 0]
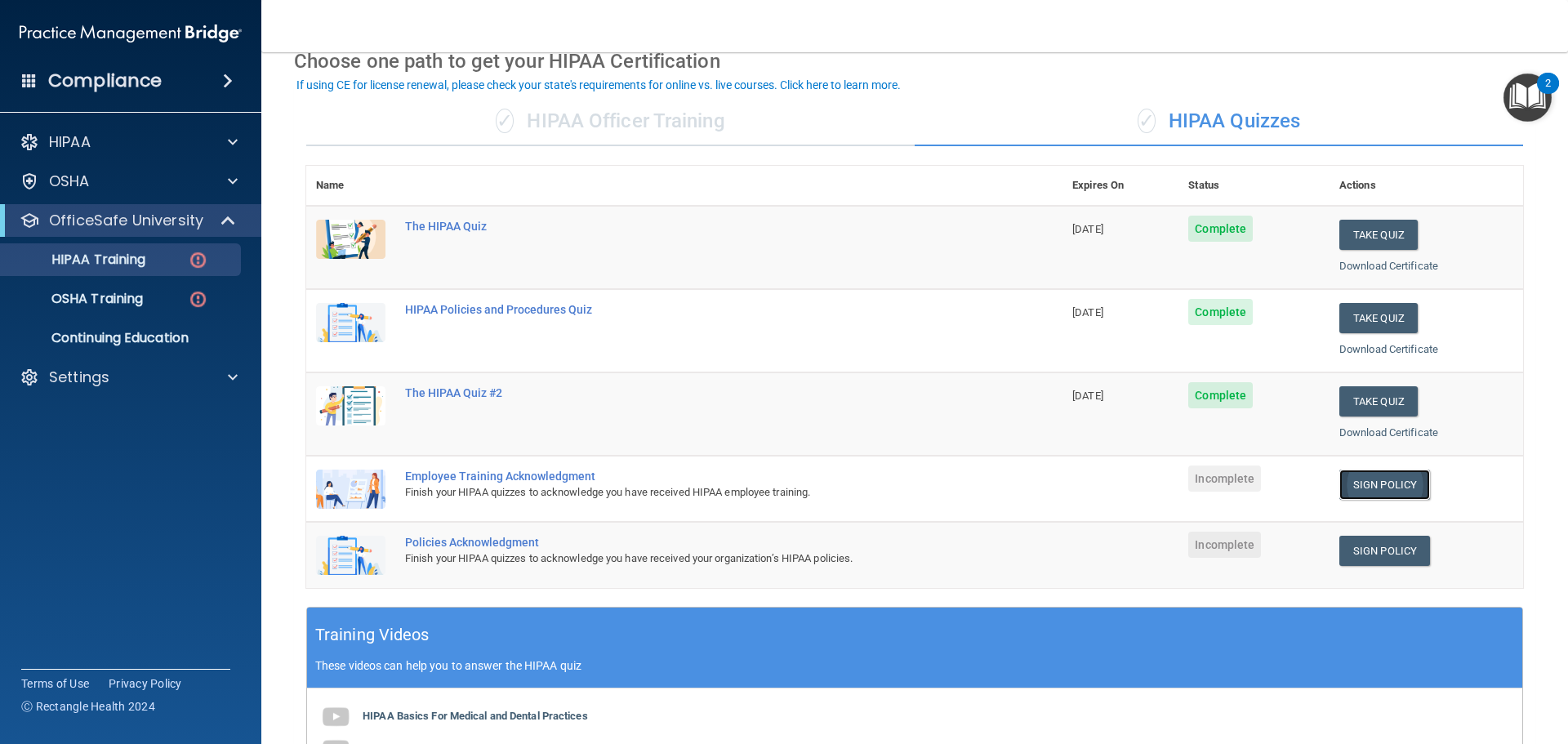
click at [1392, 488] on link "Sign Policy" at bounding box center [1384, 484] width 91 height 30
click at [1386, 486] on link "Sign Policy" at bounding box center [1384, 484] width 91 height 30
click at [197, 182] on div "OSHA" at bounding box center [109, 180] width 202 height 19
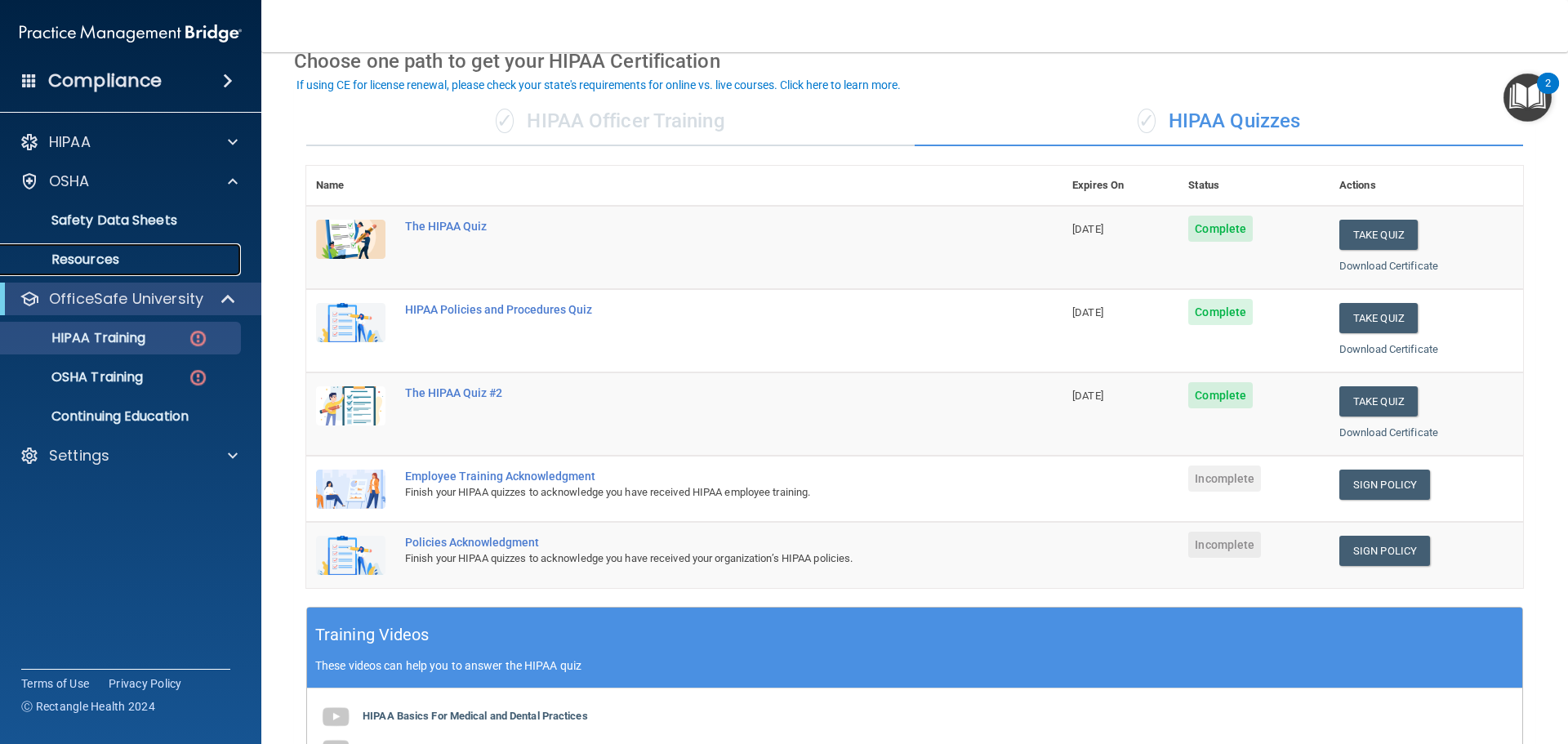
click at [127, 243] on link "Resources" at bounding box center [112, 259] width 258 height 32
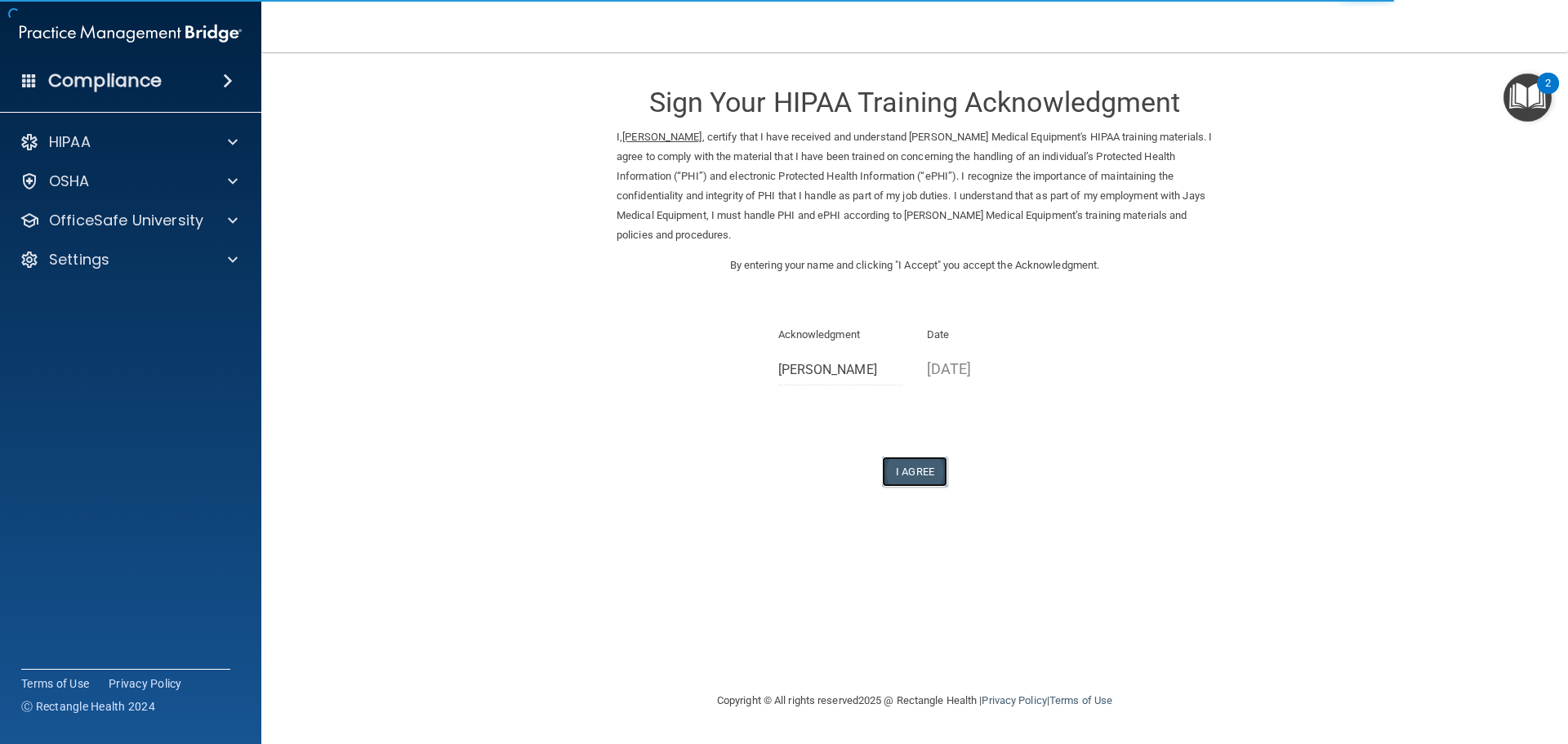
click at [928, 475] on button "I Agree" at bounding box center [914, 471] width 65 height 30
click at [922, 476] on button "I Agree" at bounding box center [914, 471] width 65 height 30
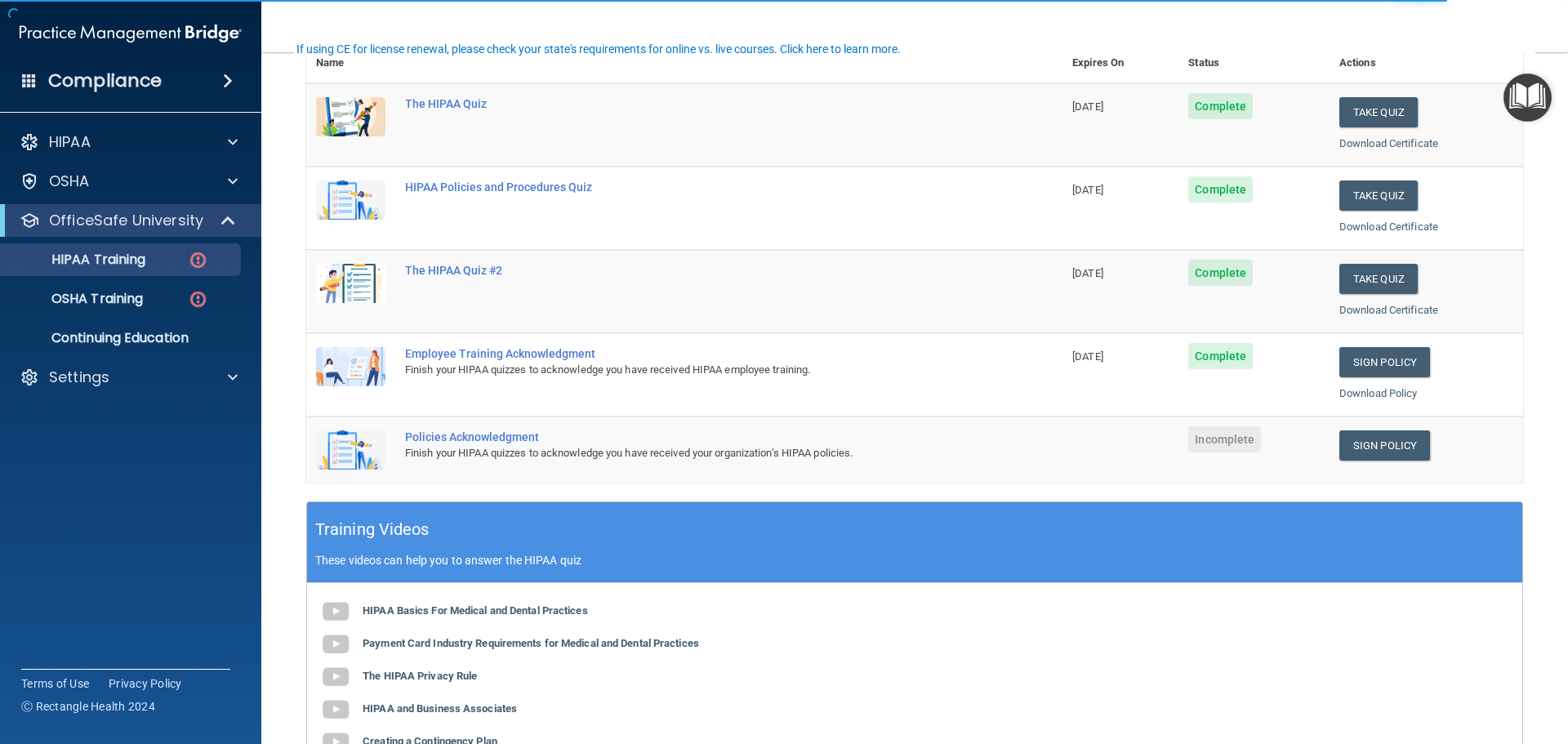
scroll to position [245, 0]
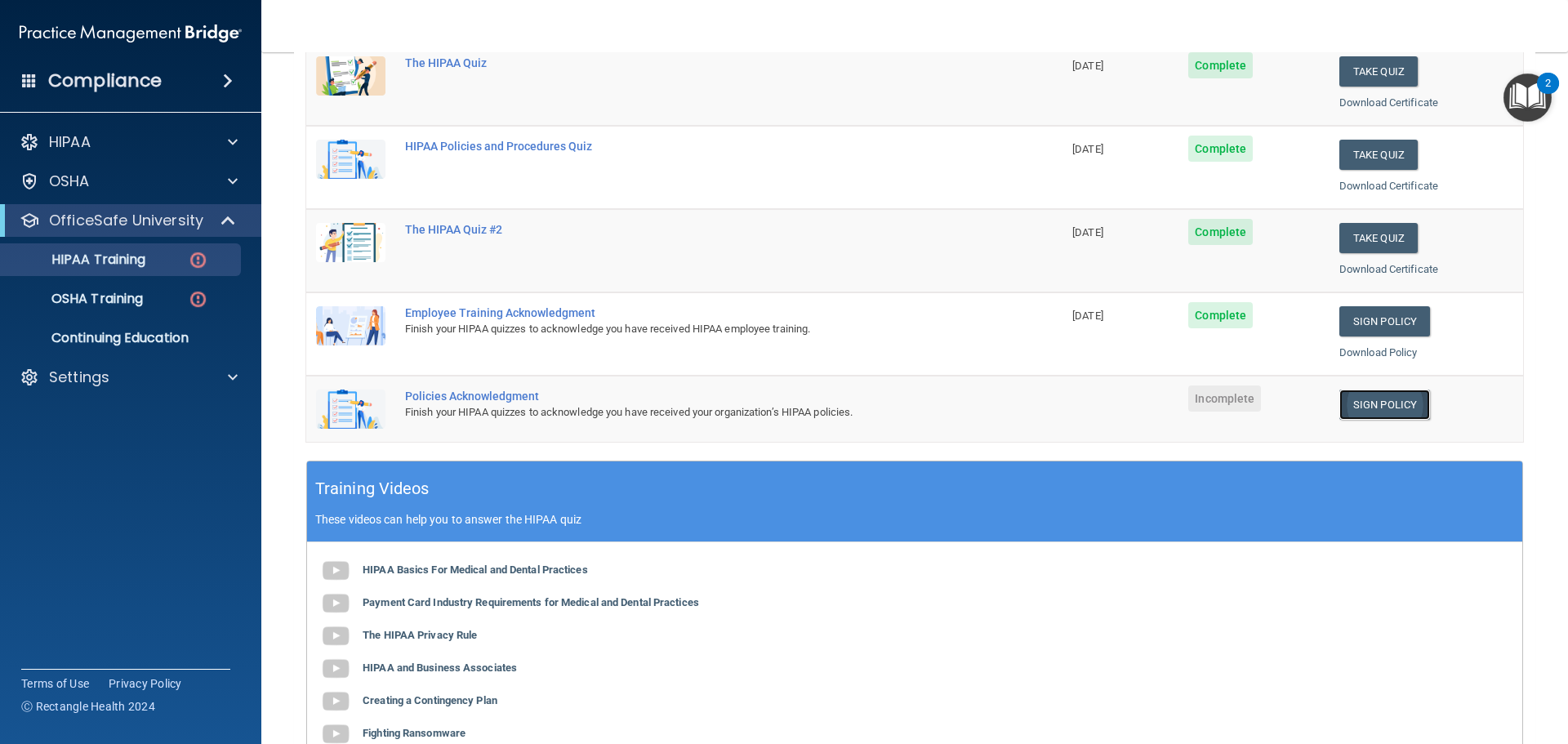
click at [1360, 405] on link "Sign Policy" at bounding box center [1384, 404] width 91 height 30
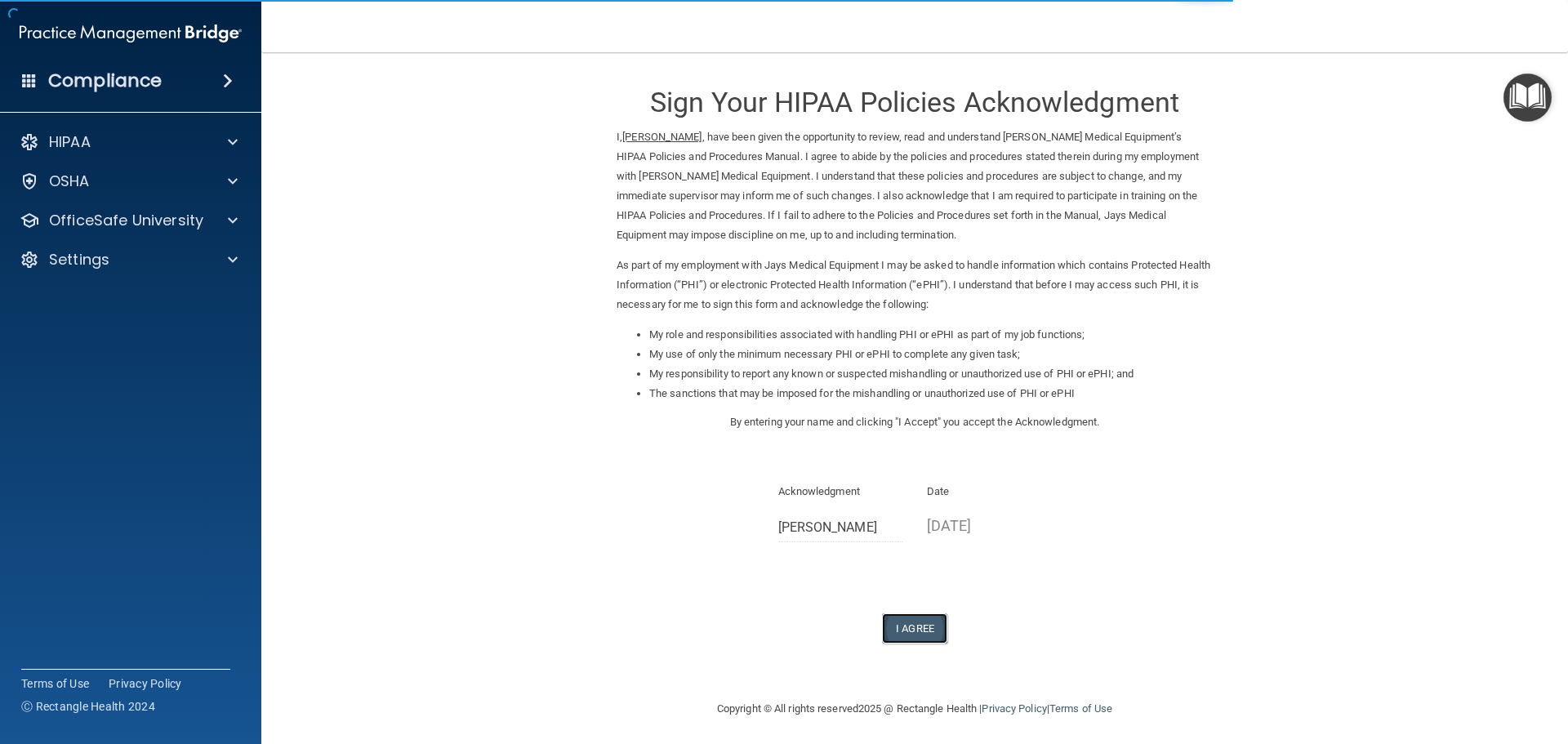
click at [910, 628] on button "I Agree" at bounding box center [914, 628] width 65 height 30
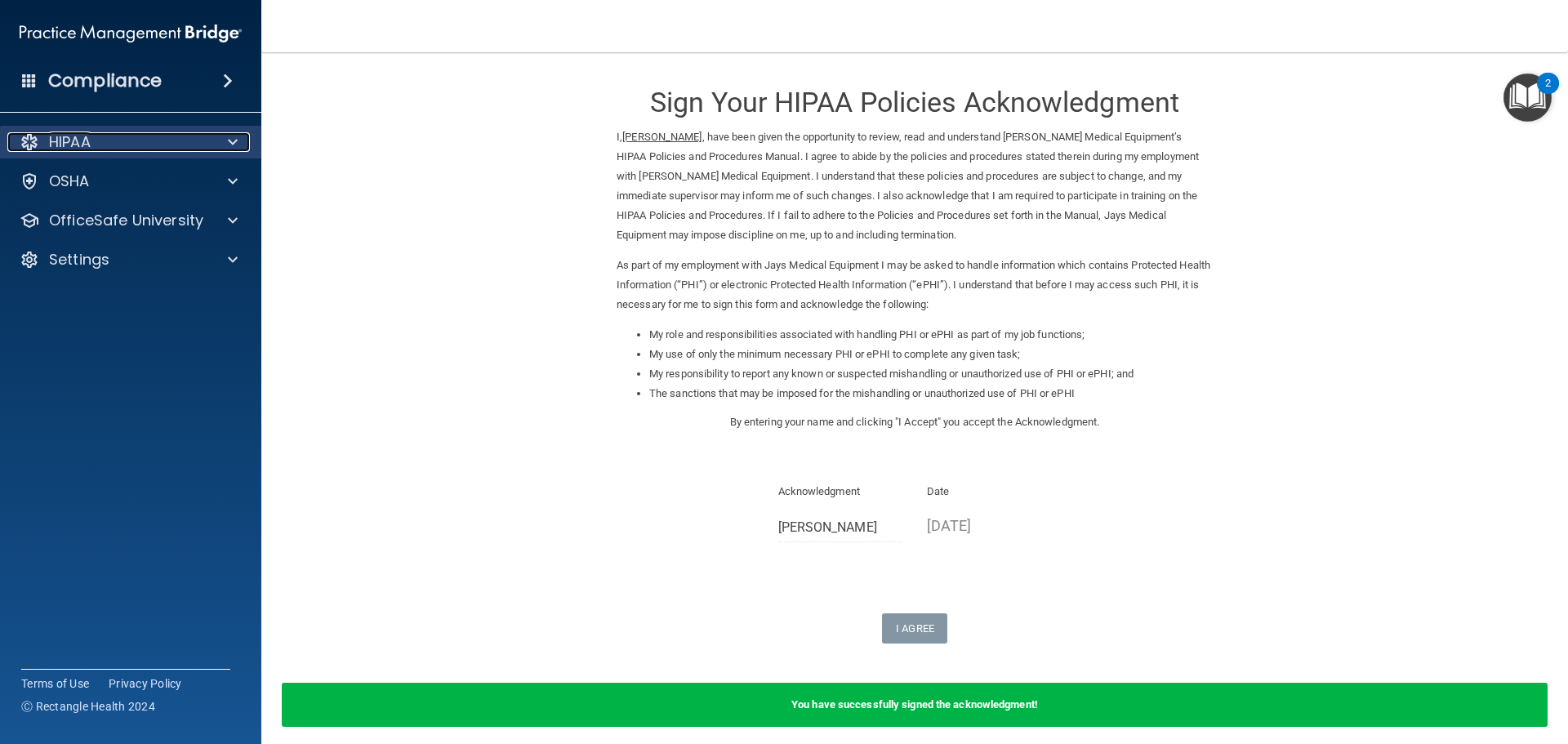
click at [131, 147] on div "HIPAA" at bounding box center [109, 142] width 202 height 19
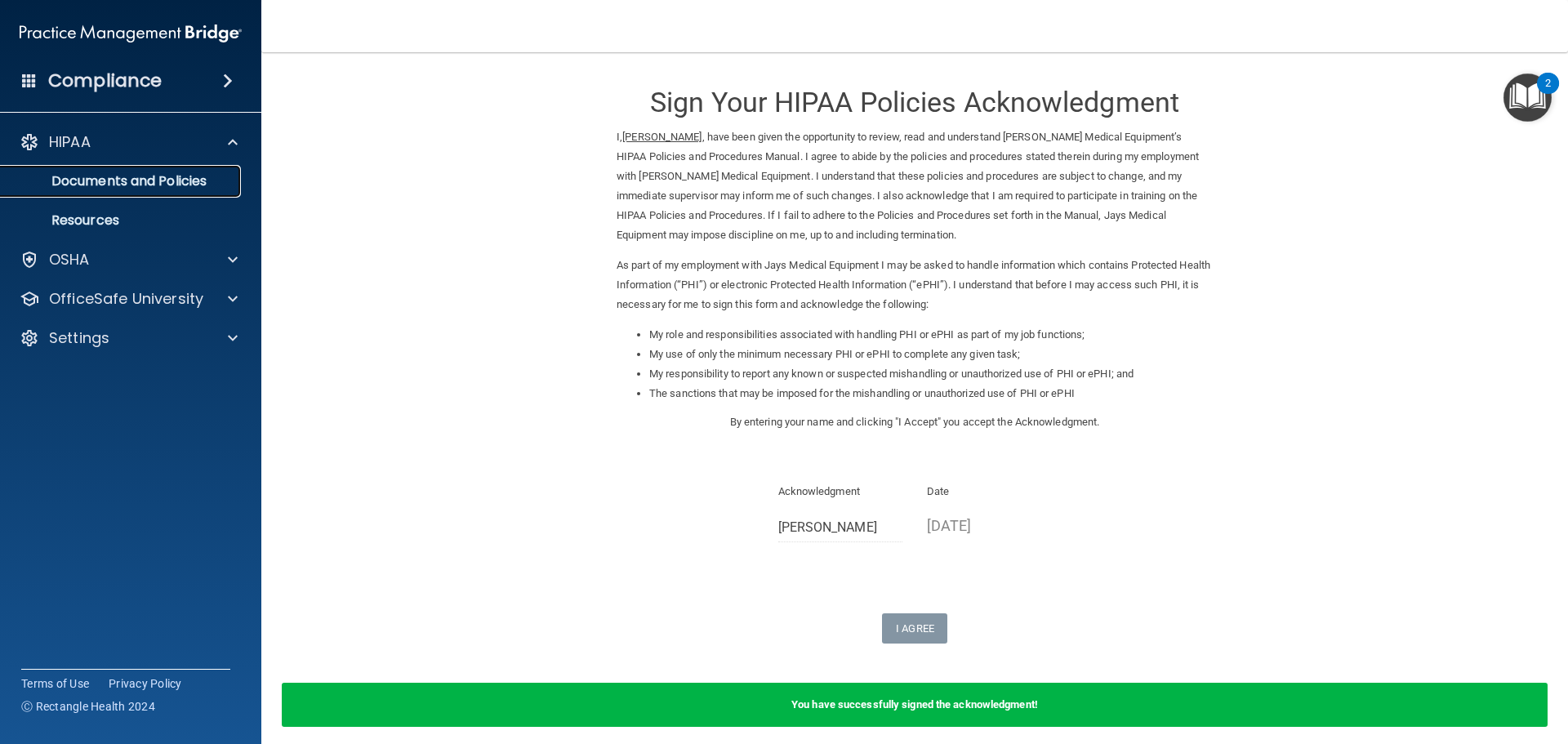
click at [145, 180] on p "Documents and Policies" at bounding box center [122, 181] width 223 height 17
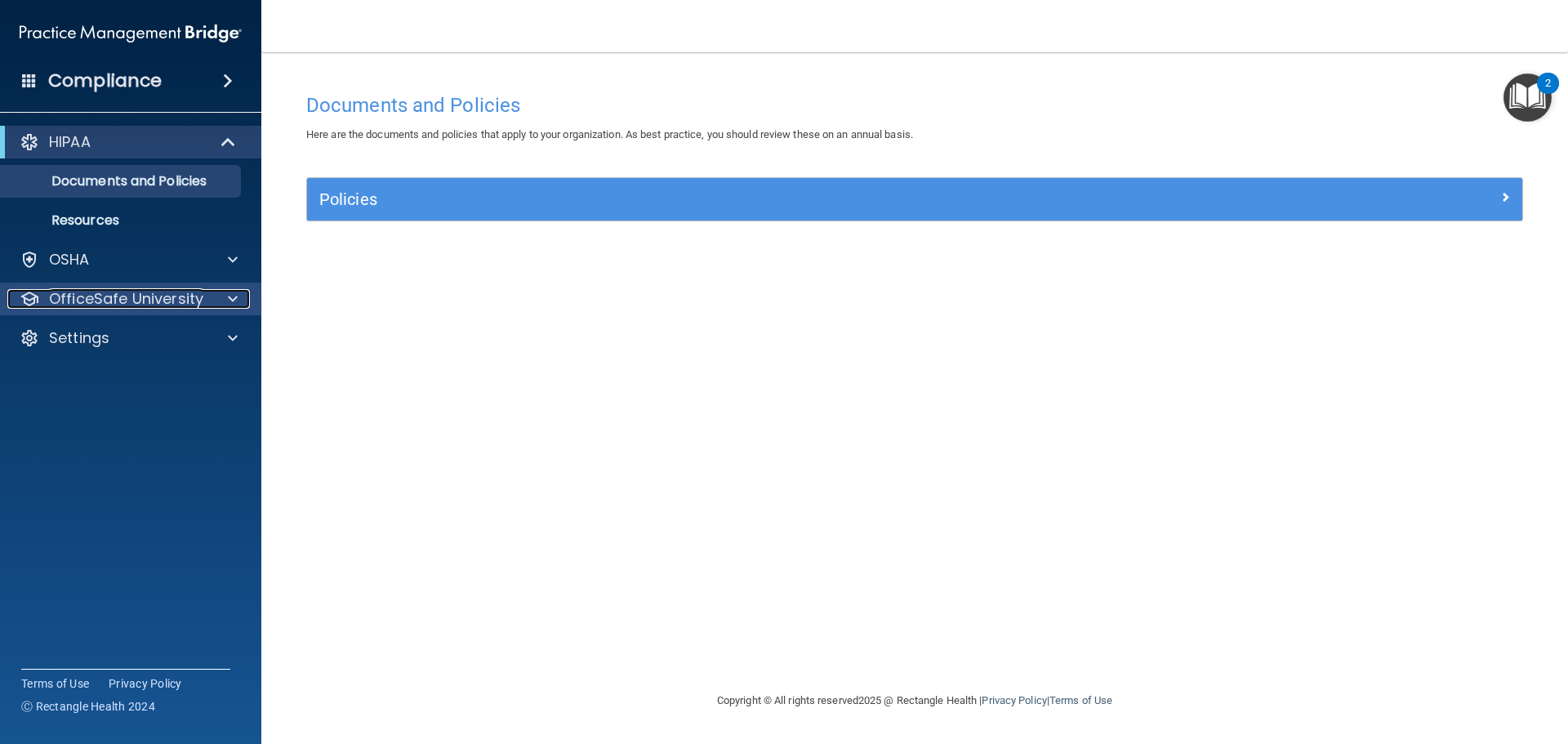
click at [237, 292] on div at bounding box center [230, 298] width 40 height 19
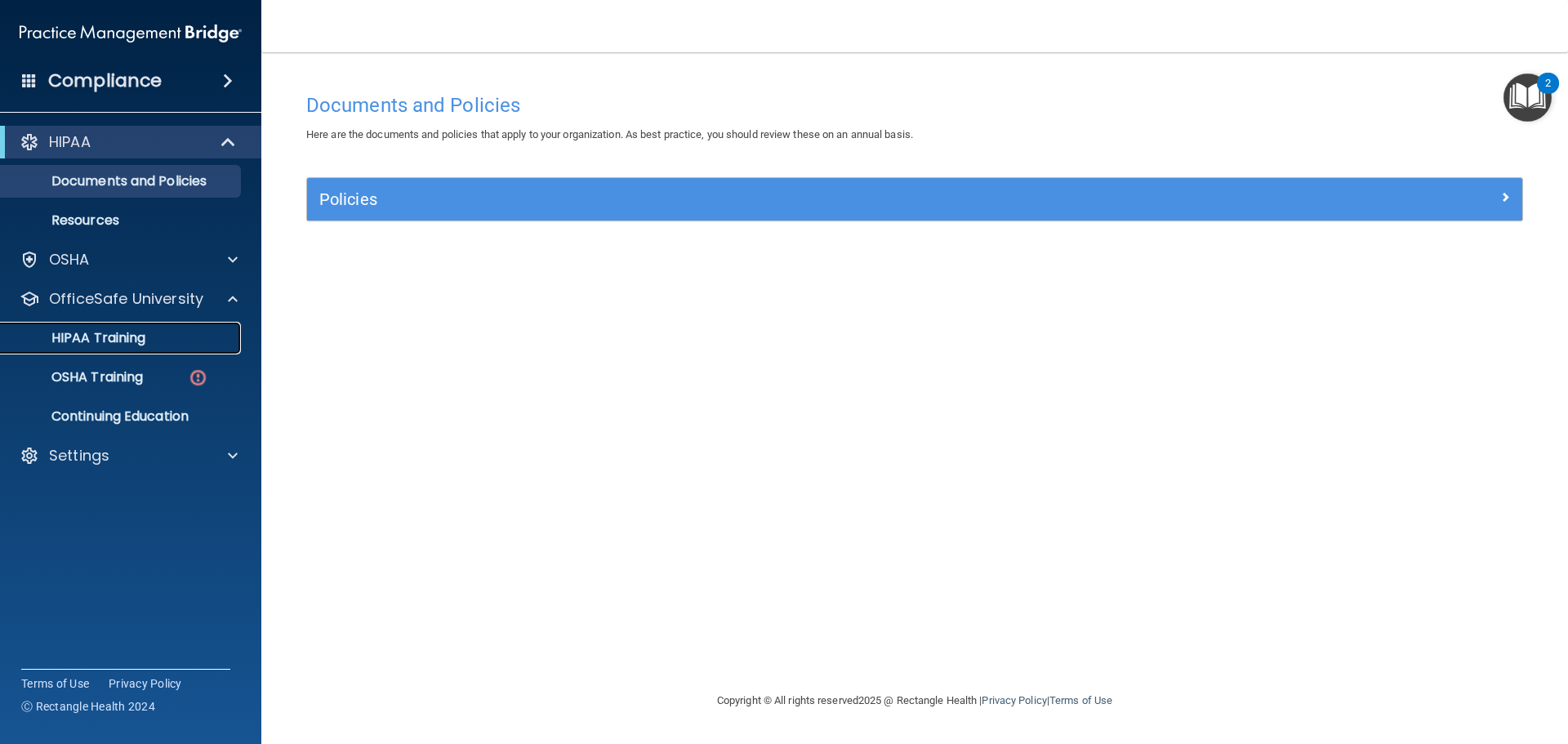
click at [143, 339] on p "HIPAA Training" at bounding box center [78, 339] width 134 height 17
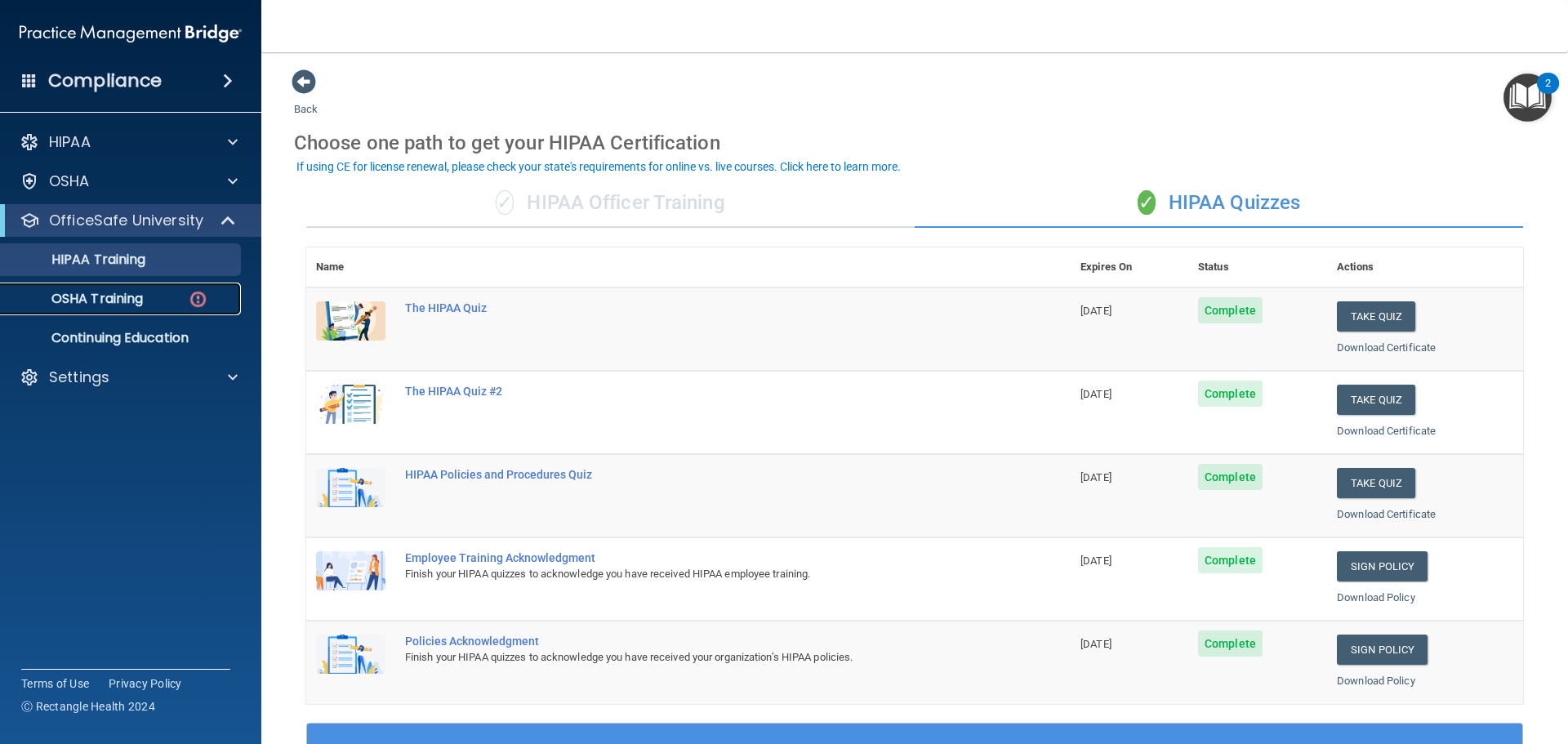
click at [110, 293] on p "OSHA Training" at bounding box center [77, 299] width 133 height 17
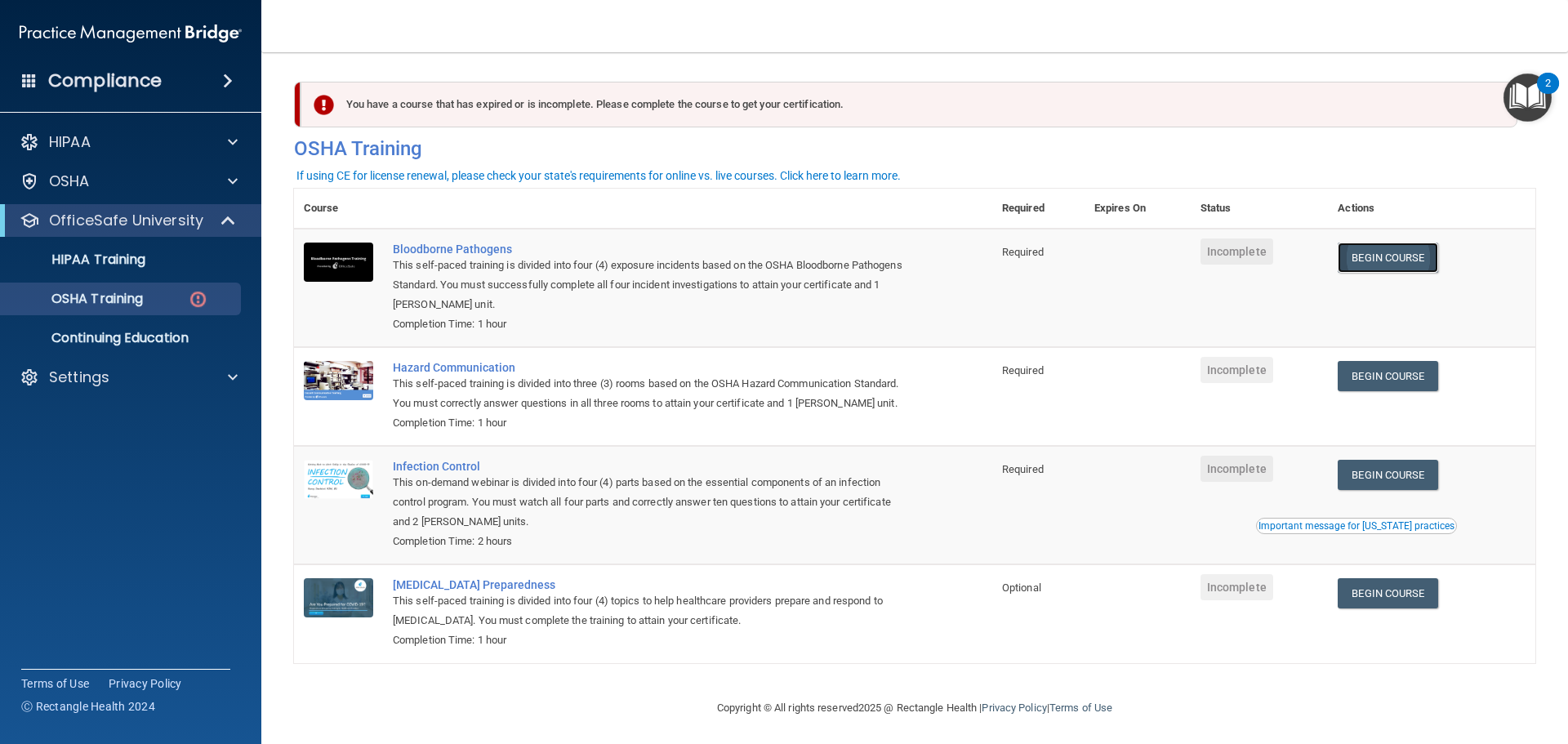
click at [1399, 258] on link "Begin Course" at bounding box center [1388, 258] width 99 height 30
click at [164, 297] on div "OSHA Training" at bounding box center [122, 299] width 223 height 17
click at [142, 294] on p "OSHA Training" at bounding box center [77, 299] width 133 height 17
click at [141, 165] on div "OSHA" at bounding box center [131, 180] width 262 height 32
click at [231, 143] on span at bounding box center [233, 142] width 10 height 19
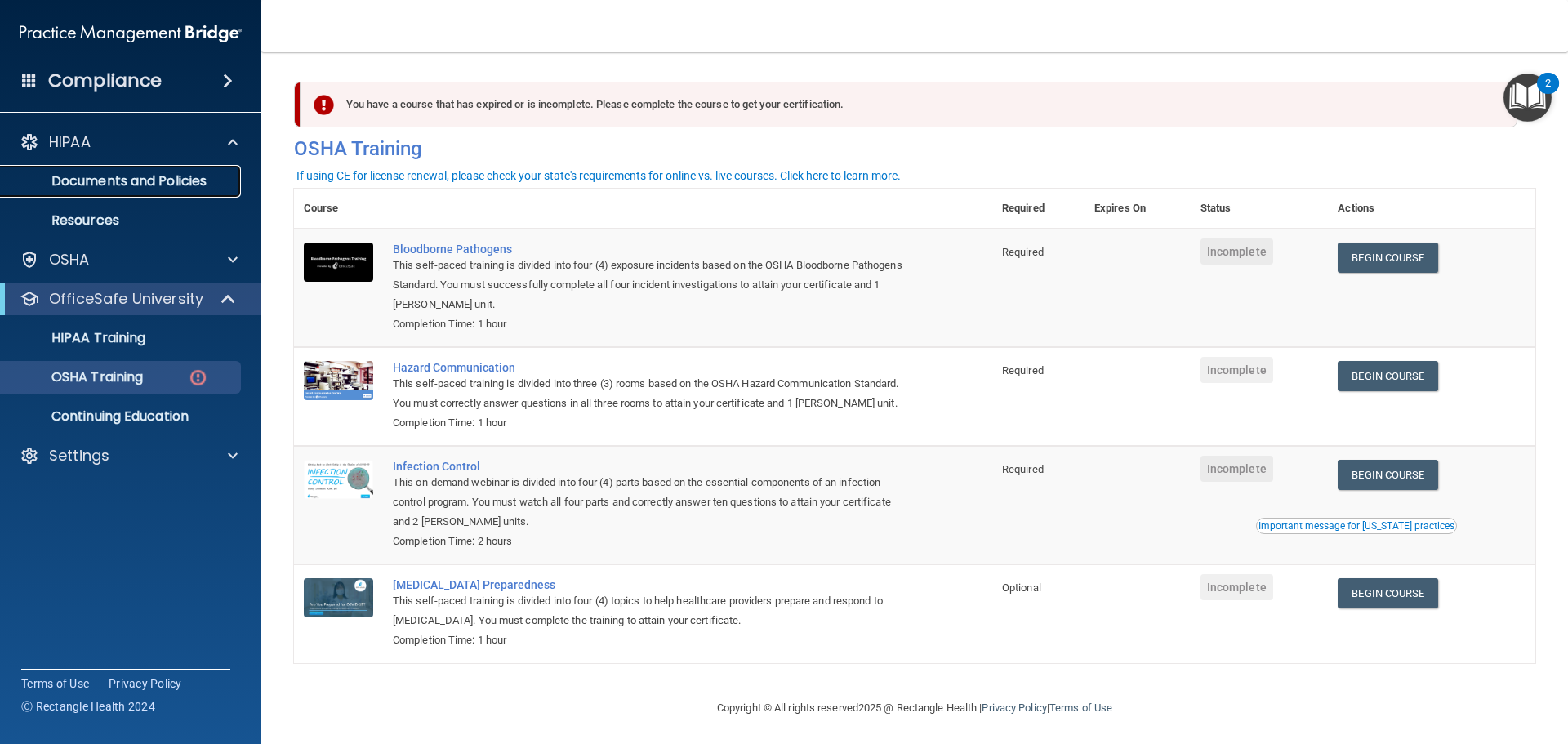
click at [159, 186] on p "Documents and Policies" at bounding box center [122, 181] width 223 height 17
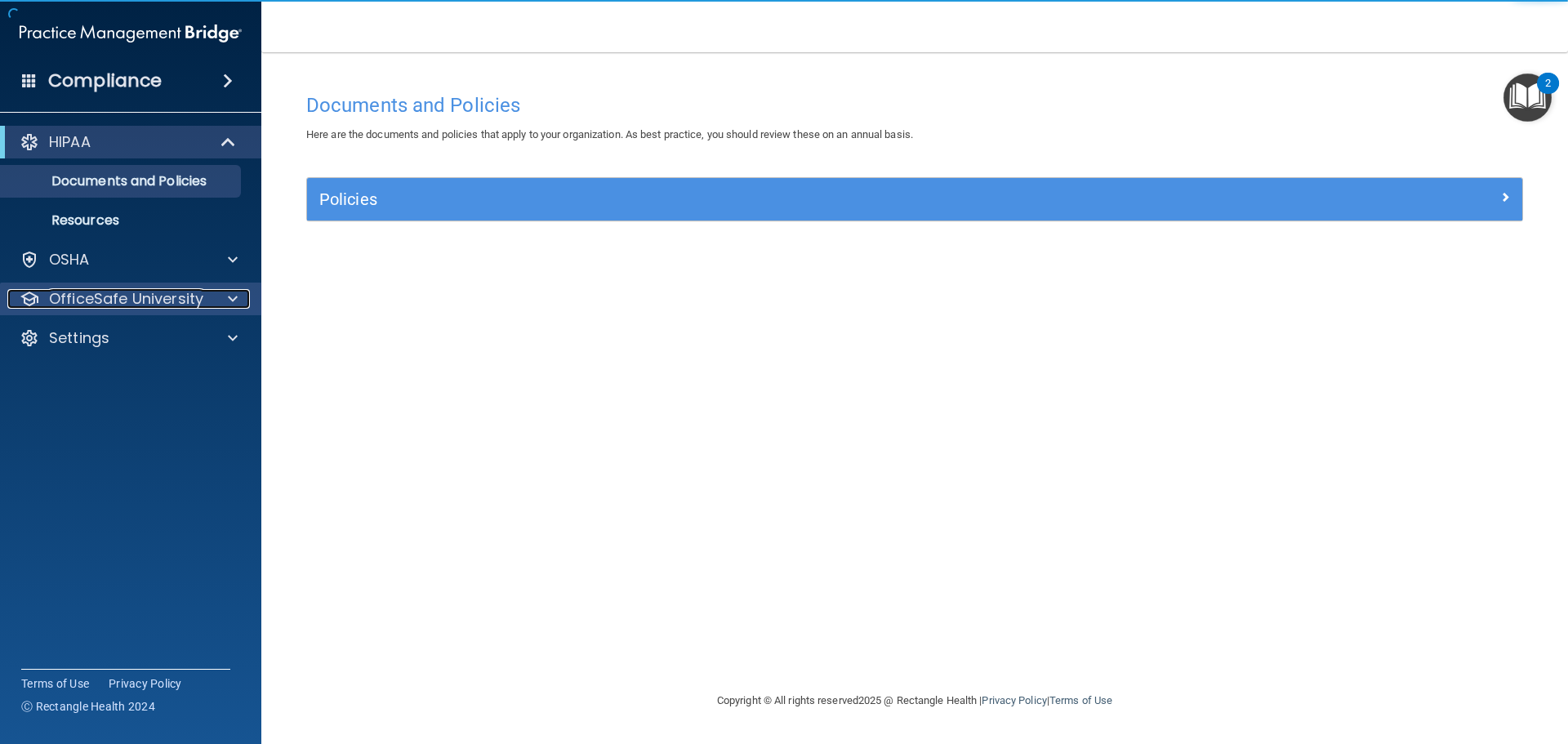
click at [228, 296] on span at bounding box center [233, 298] width 10 height 19
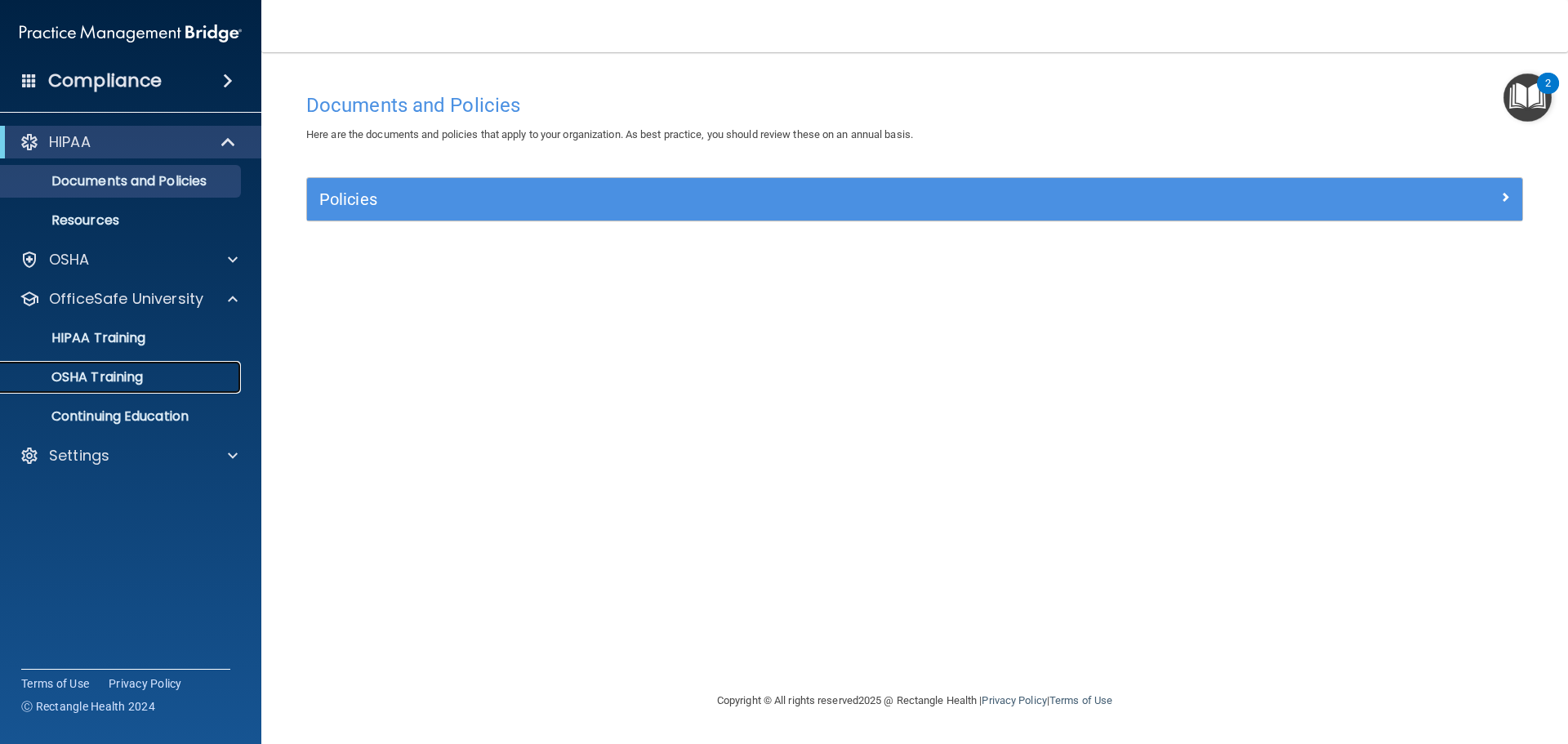
click at [135, 380] on p "OSHA Training" at bounding box center [77, 378] width 133 height 17
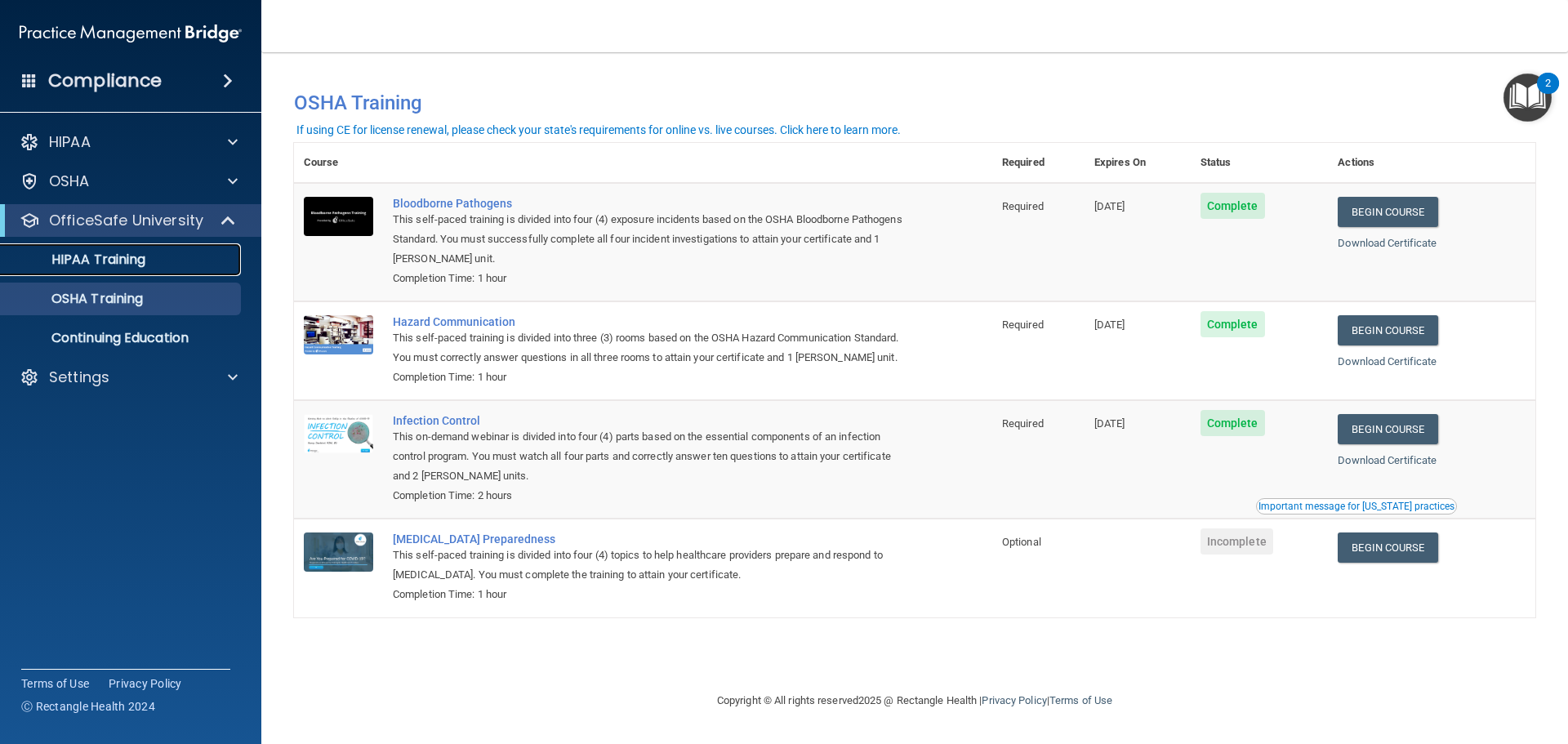
click at [139, 254] on p "HIPAA Training" at bounding box center [78, 260] width 134 height 17
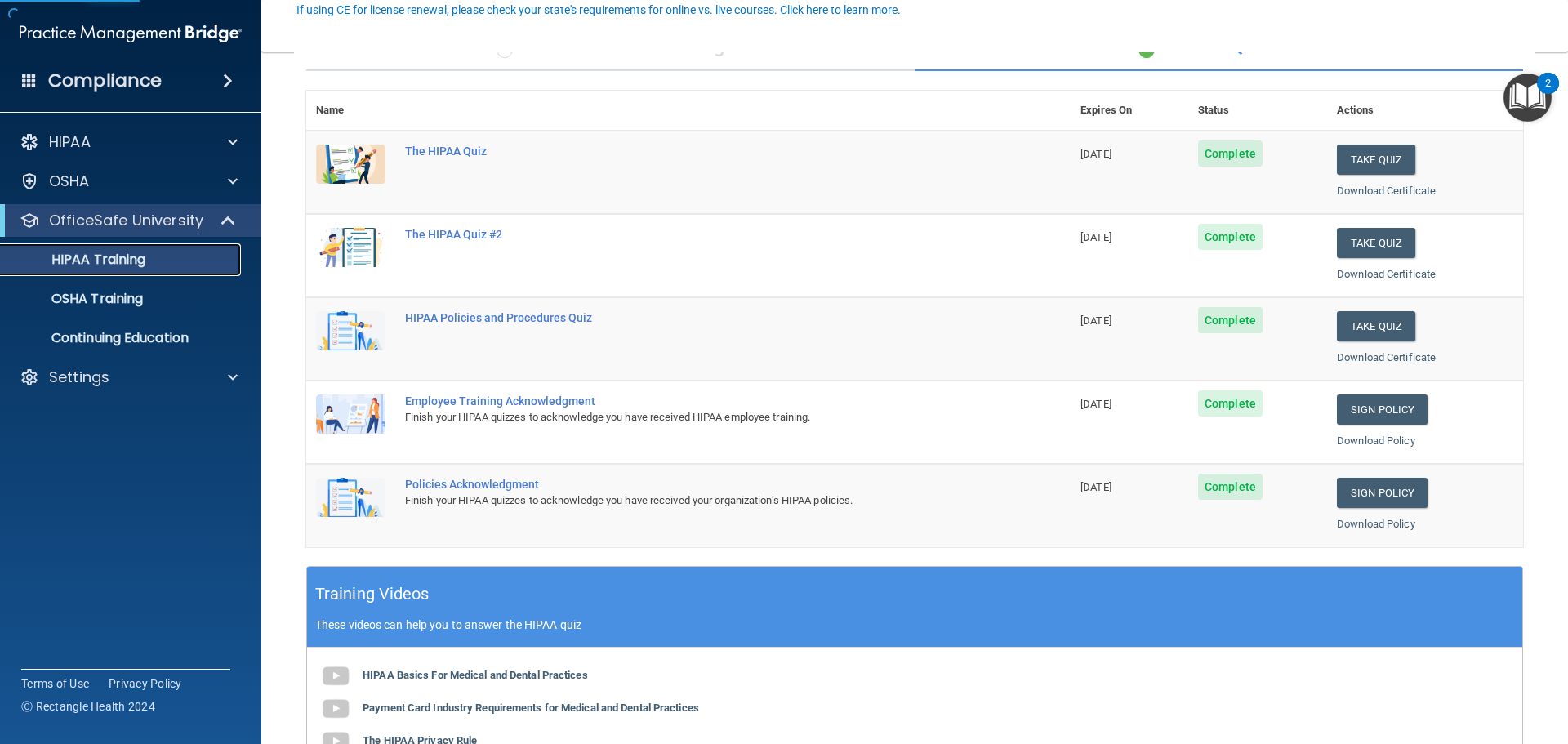
scroll to position [163, 0]
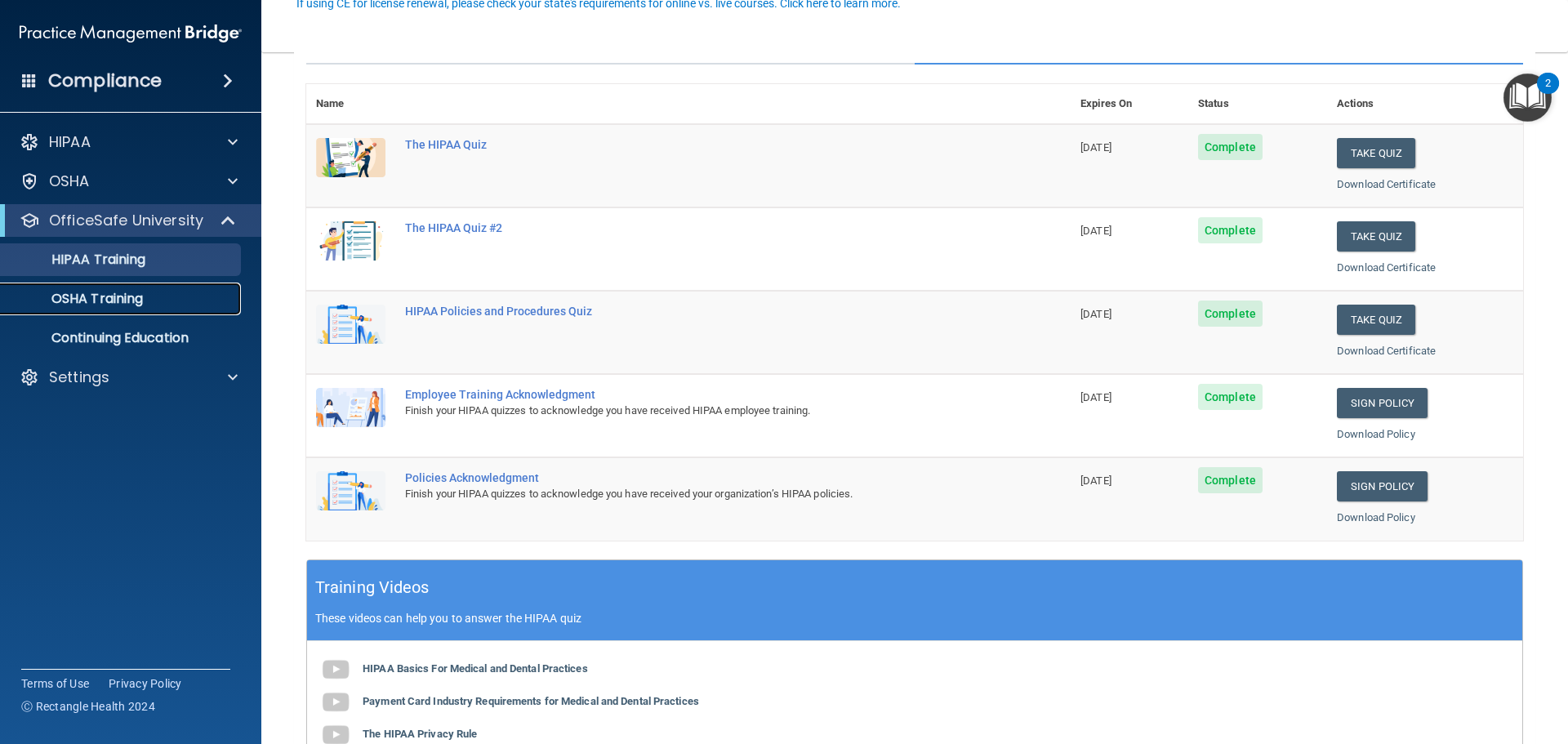
click at [133, 295] on p "OSHA Training" at bounding box center [77, 299] width 133 height 17
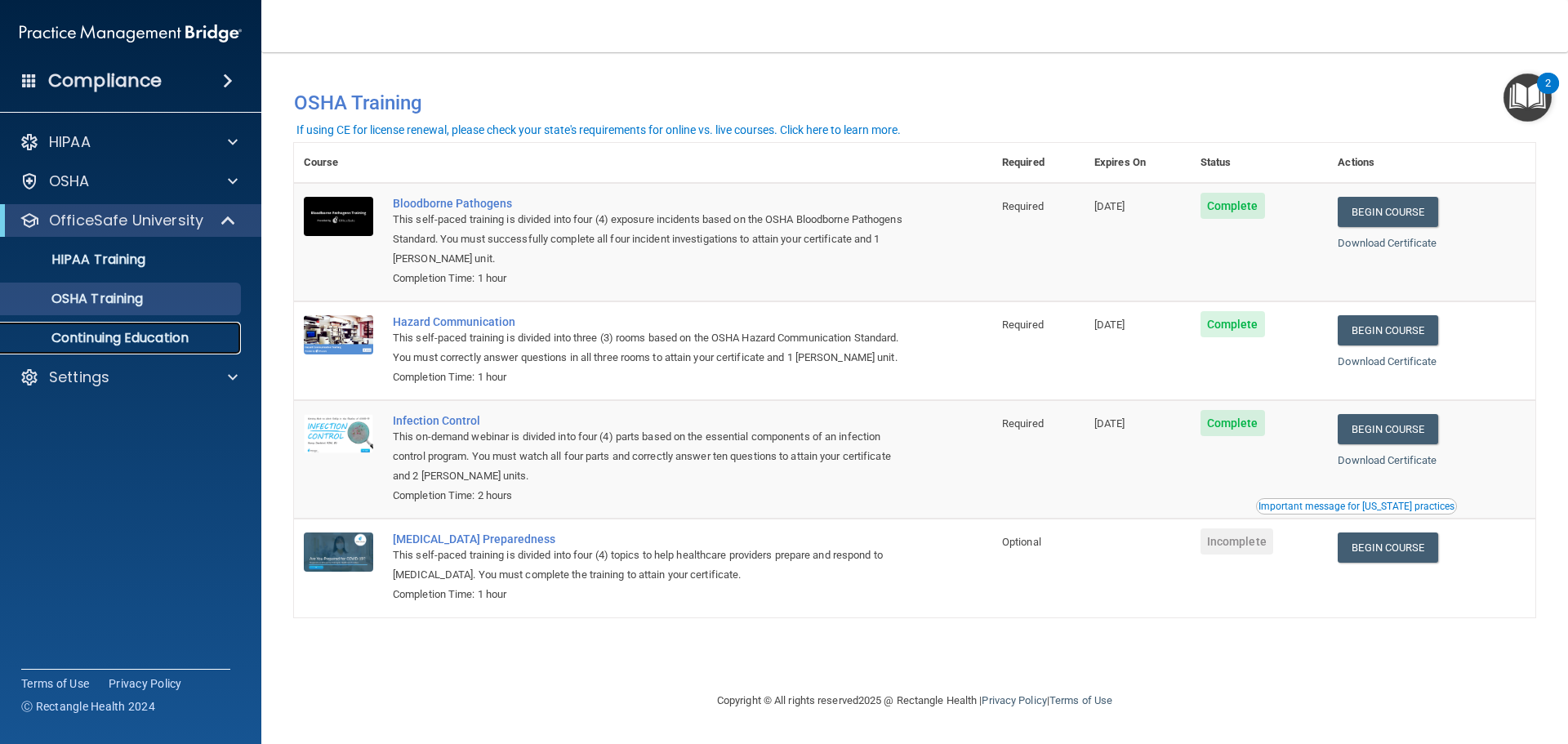
click at [122, 340] on p "Continuing Education" at bounding box center [122, 339] width 223 height 17
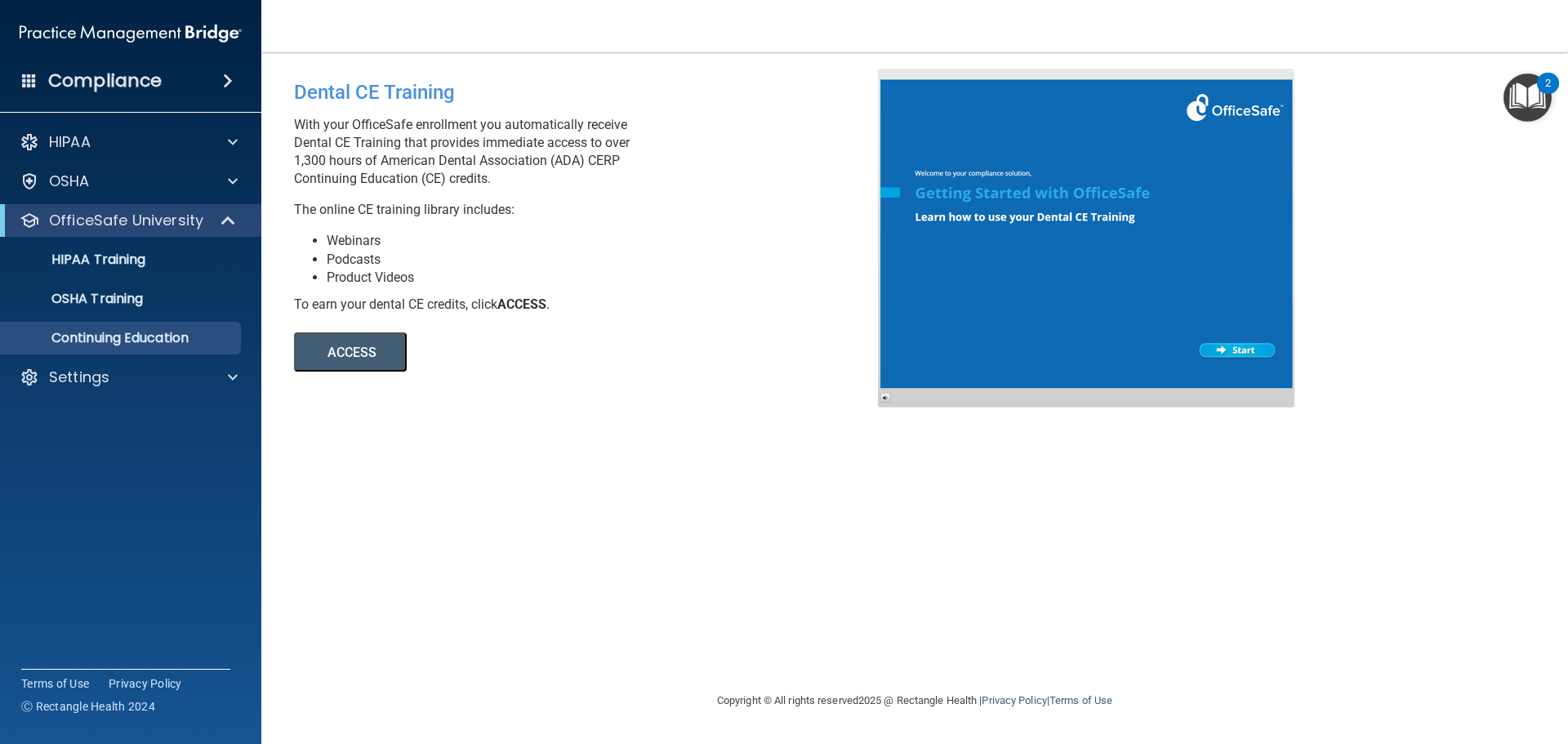
click at [341, 360] on button "ACCESS" at bounding box center [350, 352] width 112 height 40
click at [210, 295] on div "OSHA Training" at bounding box center [122, 299] width 223 height 17
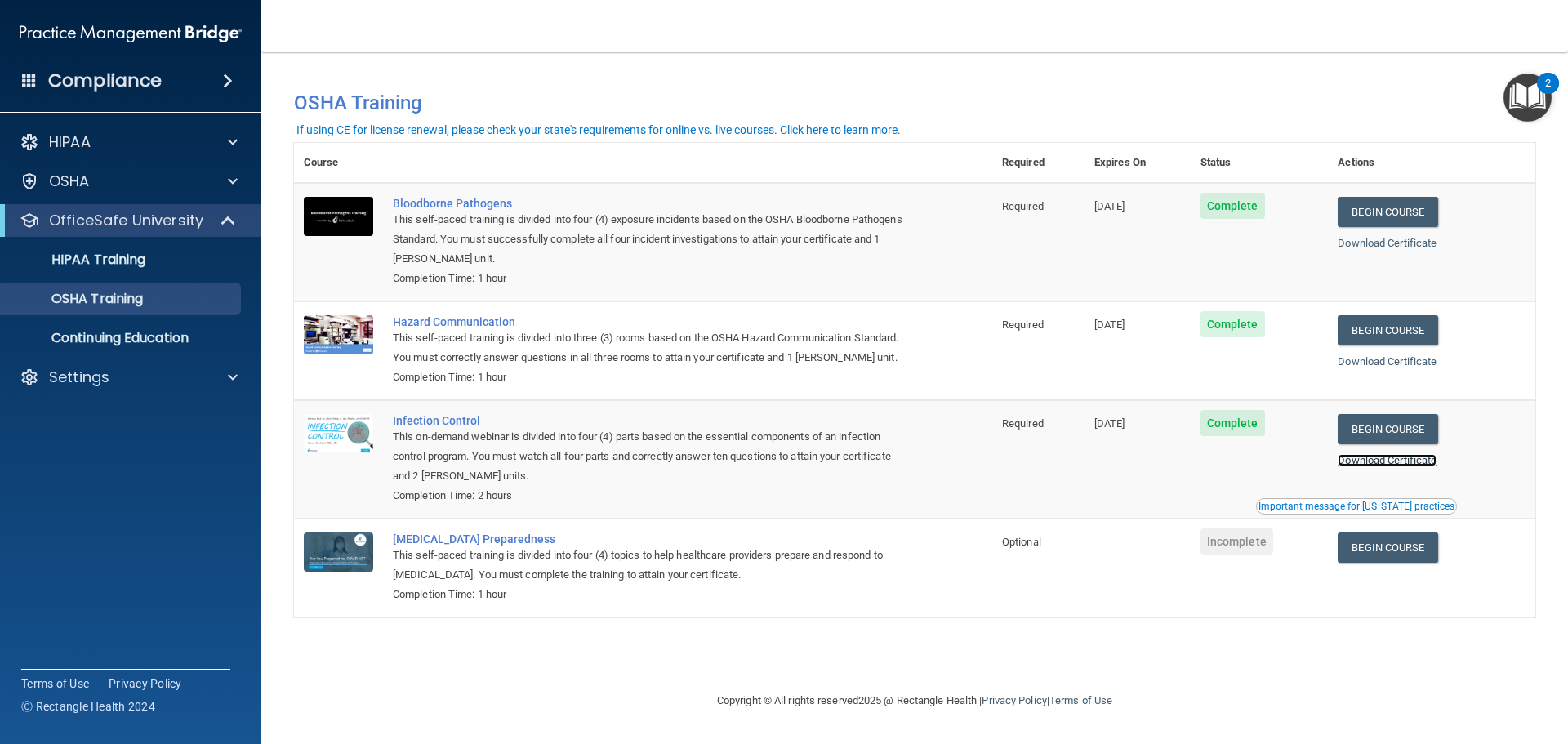
click at [1424, 464] on link "Download Certificate" at bounding box center [1387, 459] width 98 height 12
click at [1417, 548] on link "Begin Course" at bounding box center [1388, 548] width 99 height 30
click at [105, 191] on div "OSHA" at bounding box center [109, 180] width 202 height 19
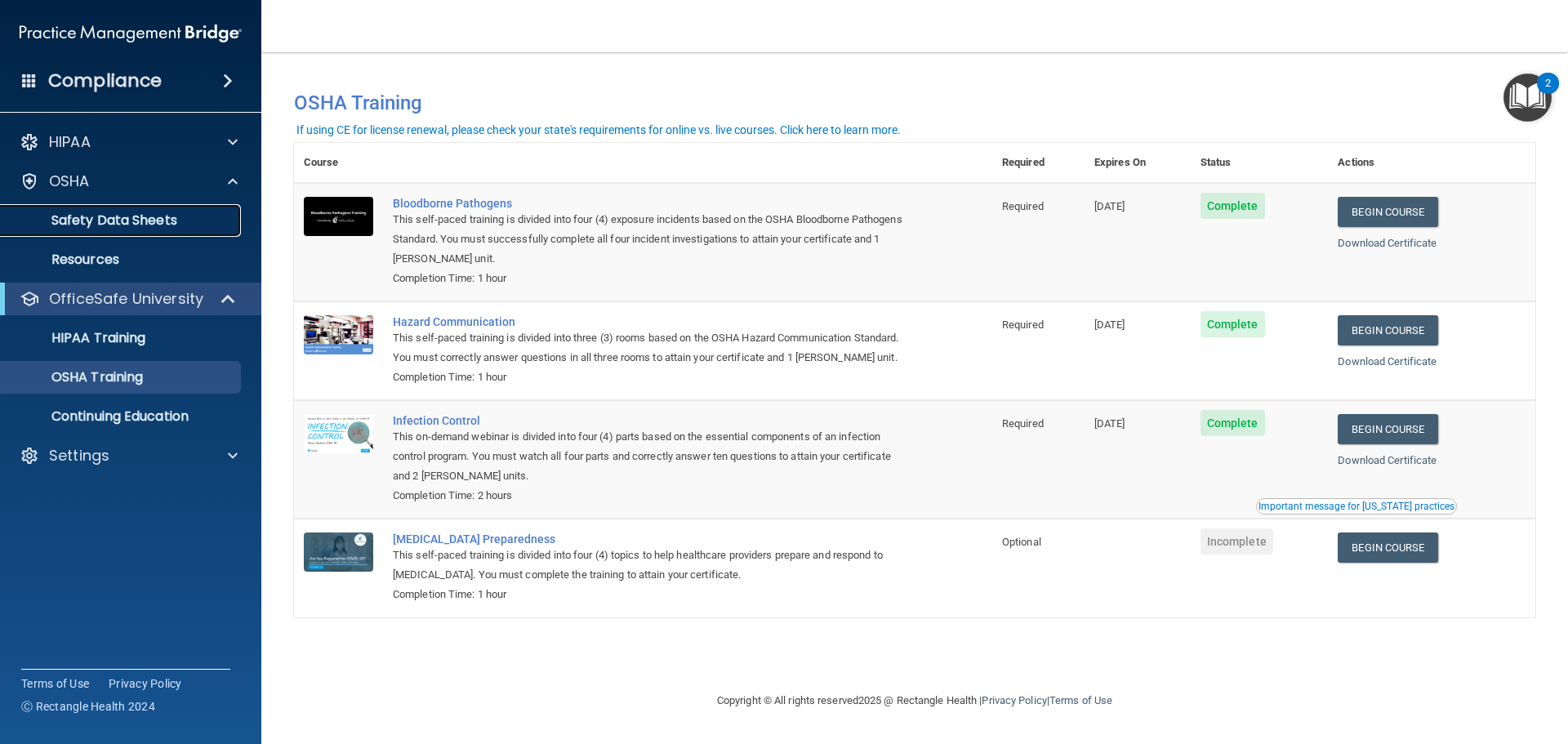
click at [163, 232] on link "Safety Data Sheets" at bounding box center [112, 220] width 258 height 32
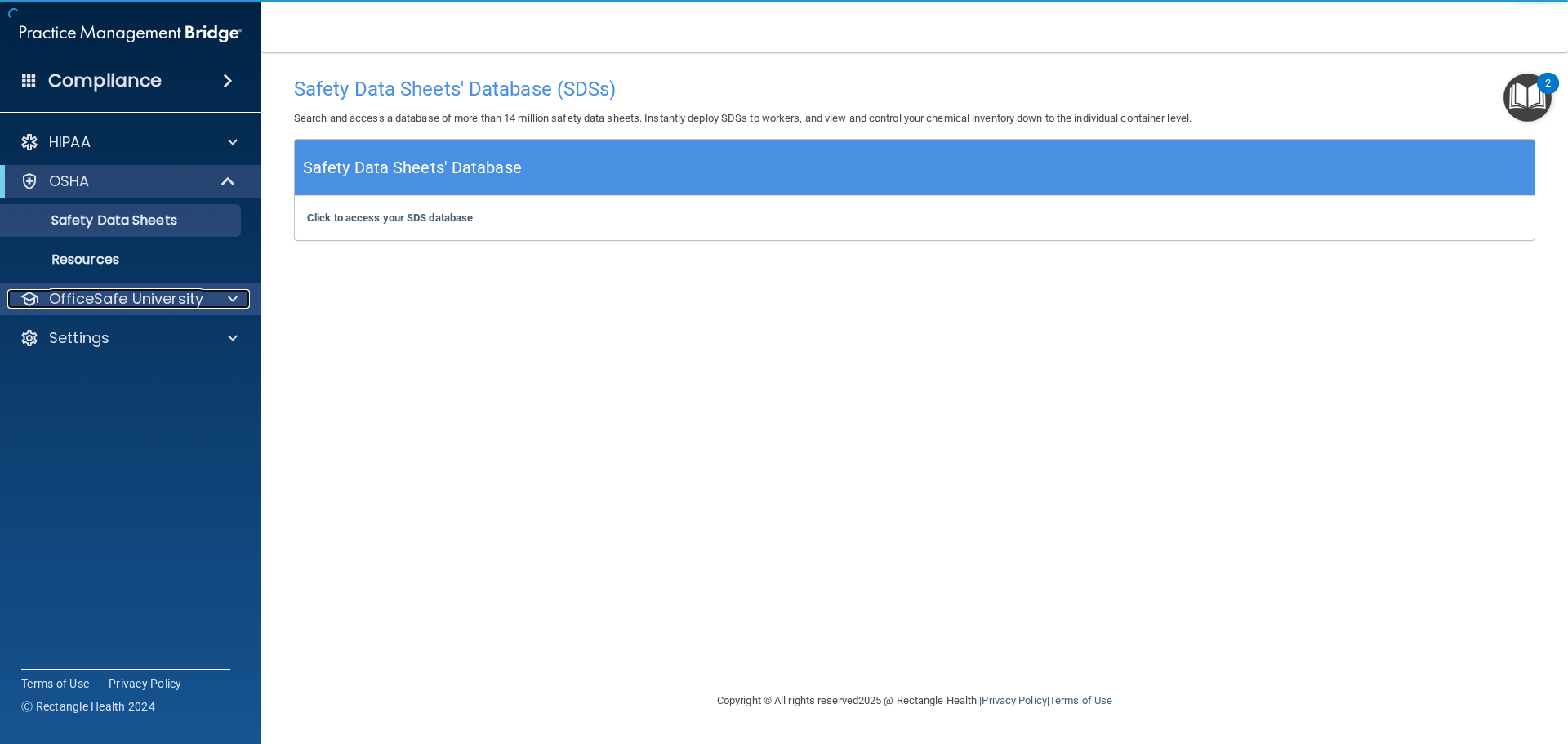
click at [223, 296] on div at bounding box center [230, 298] width 40 height 19
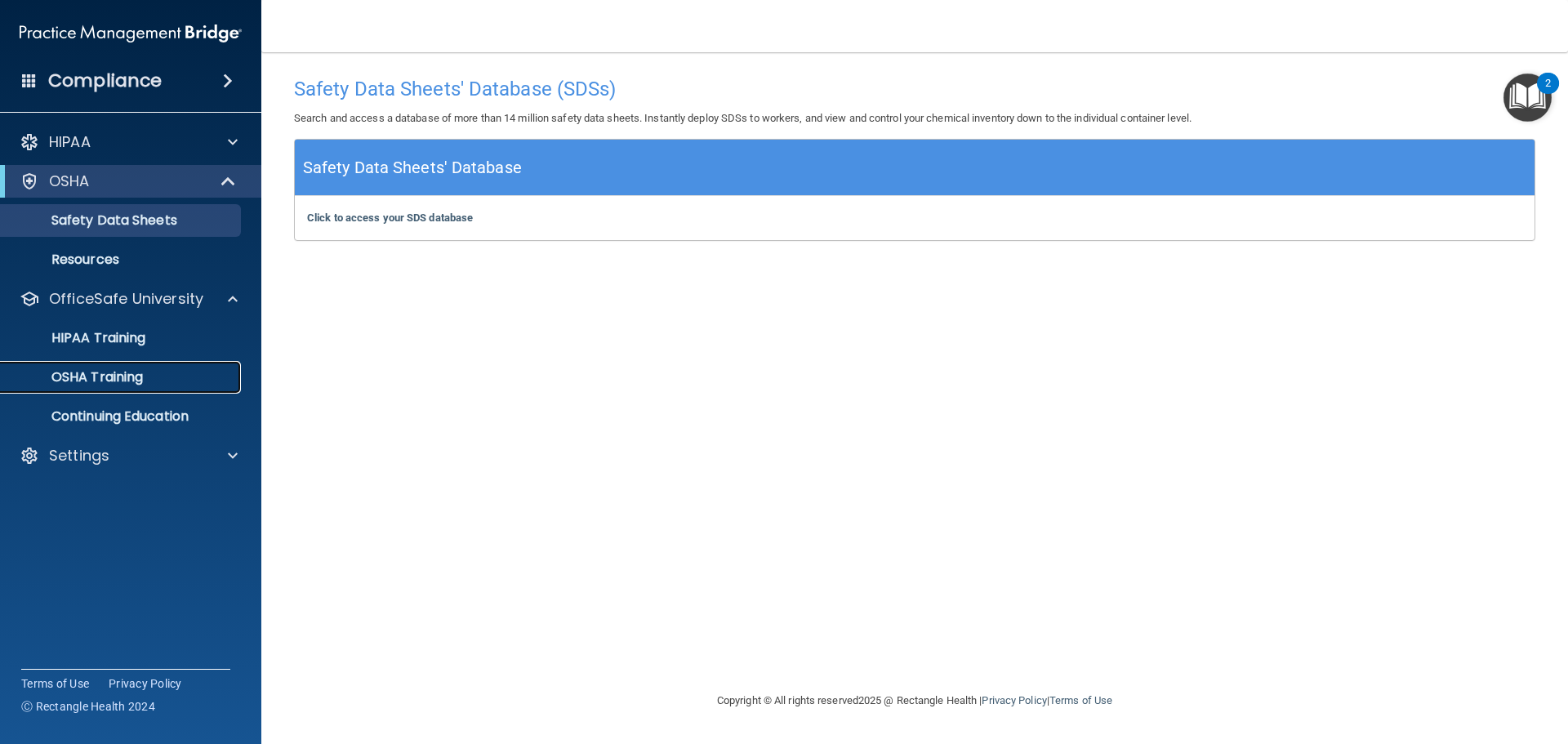
click at [158, 383] on div "OSHA Training" at bounding box center [122, 378] width 223 height 17
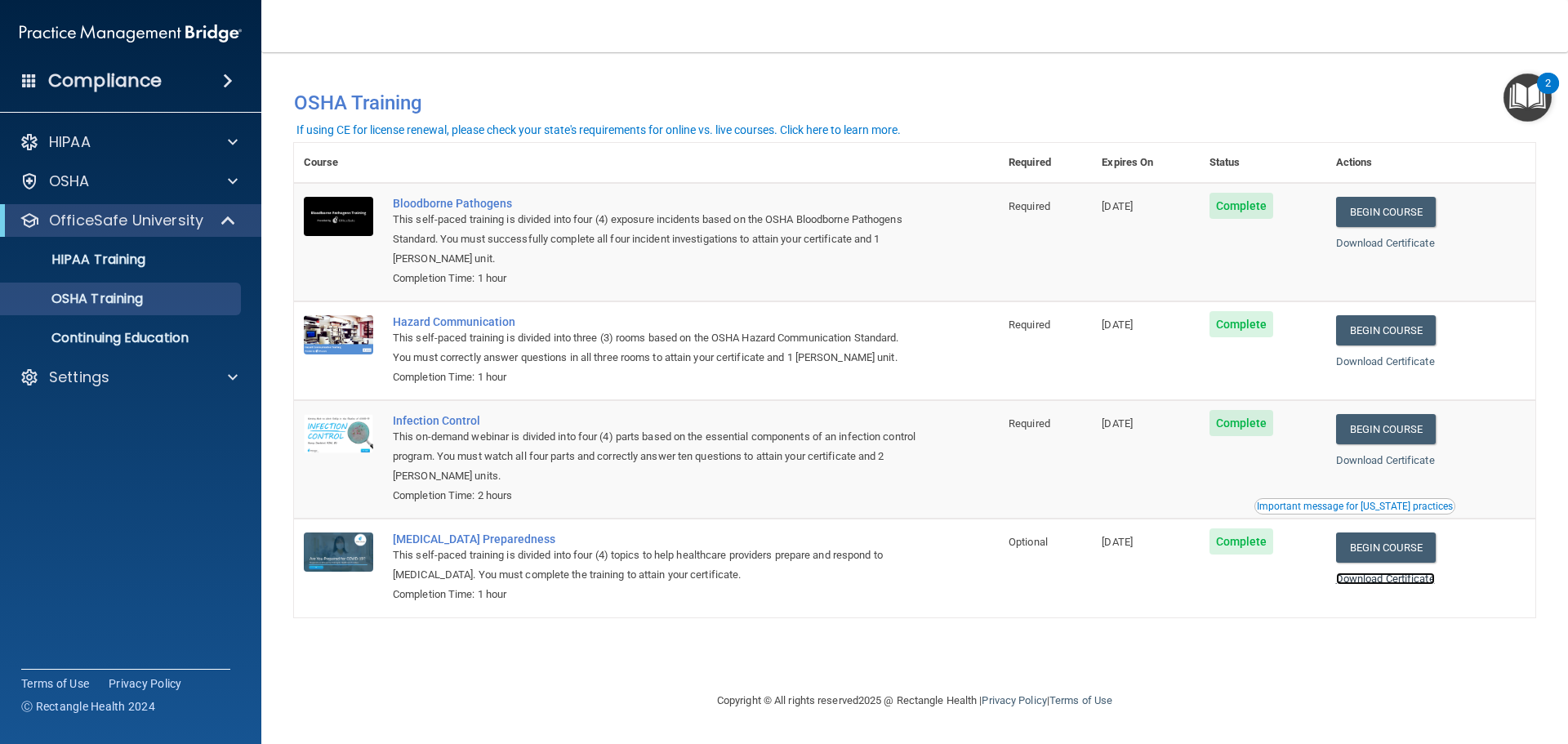
click at [1396, 584] on link "Download Certificate" at bounding box center [1385, 578] width 98 height 12
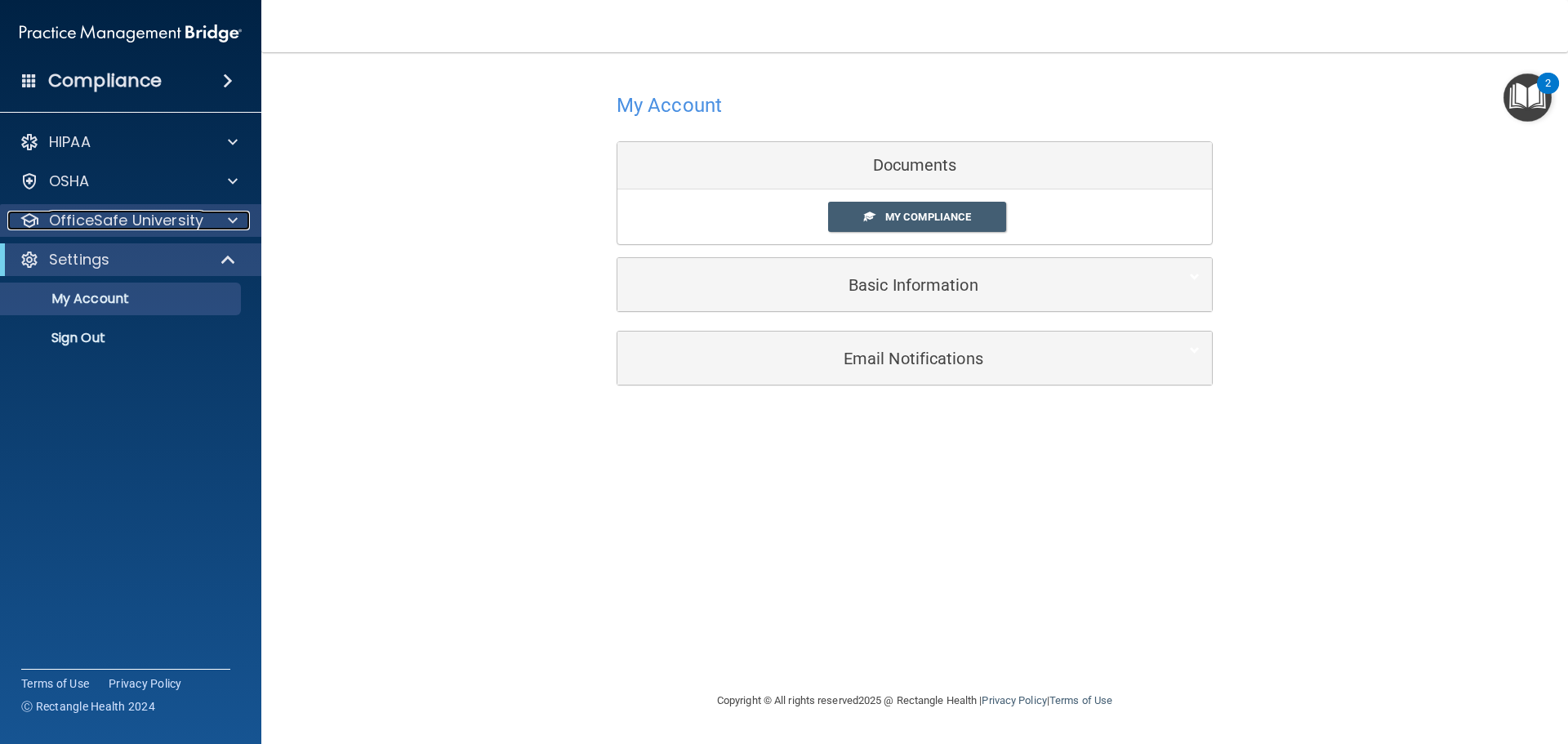
click at [218, 222] on div at bounding box center [230, 220] width 40 height 19
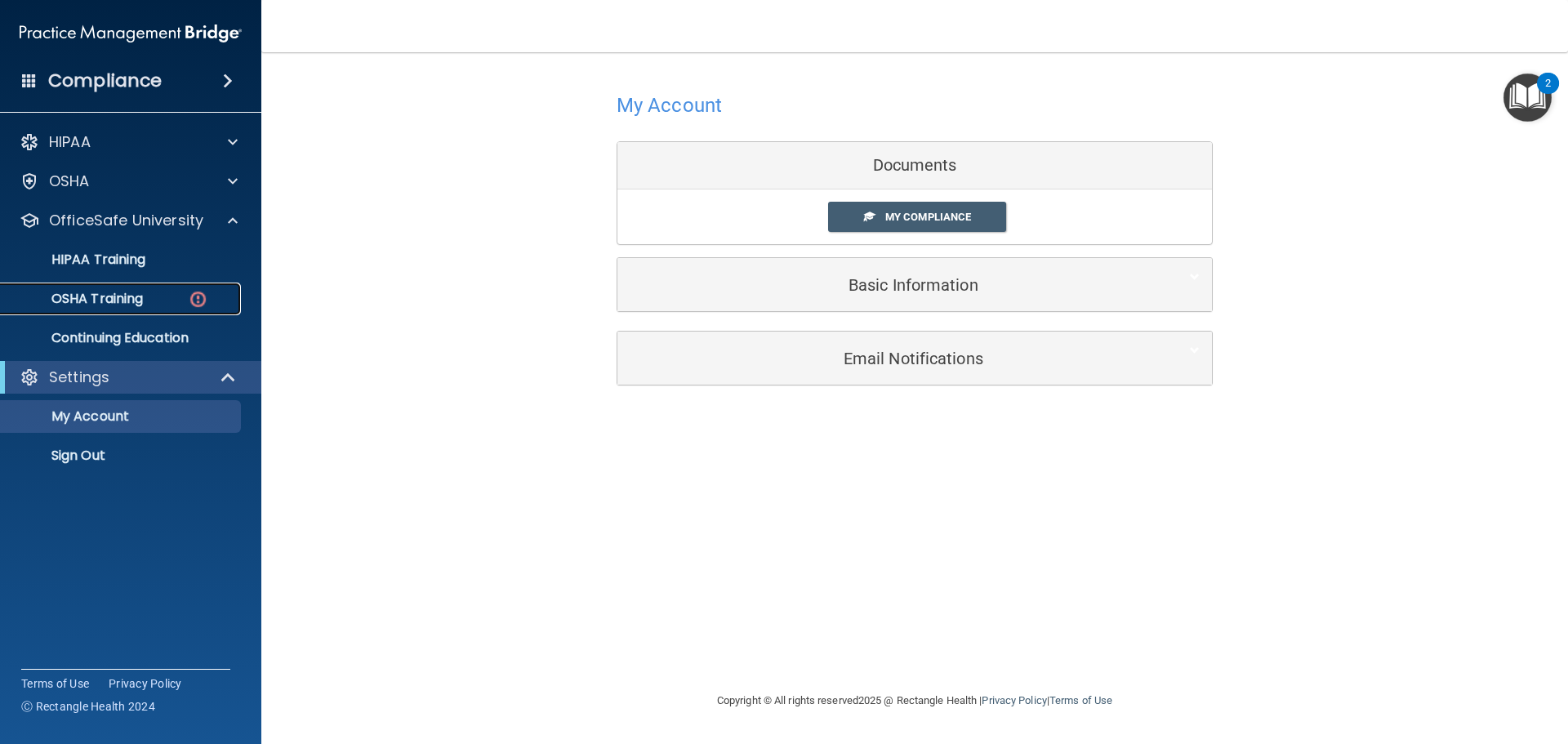
click at [141, 294] on p "OSHA Training" at bounding box center [77, 299] width 133 height 17
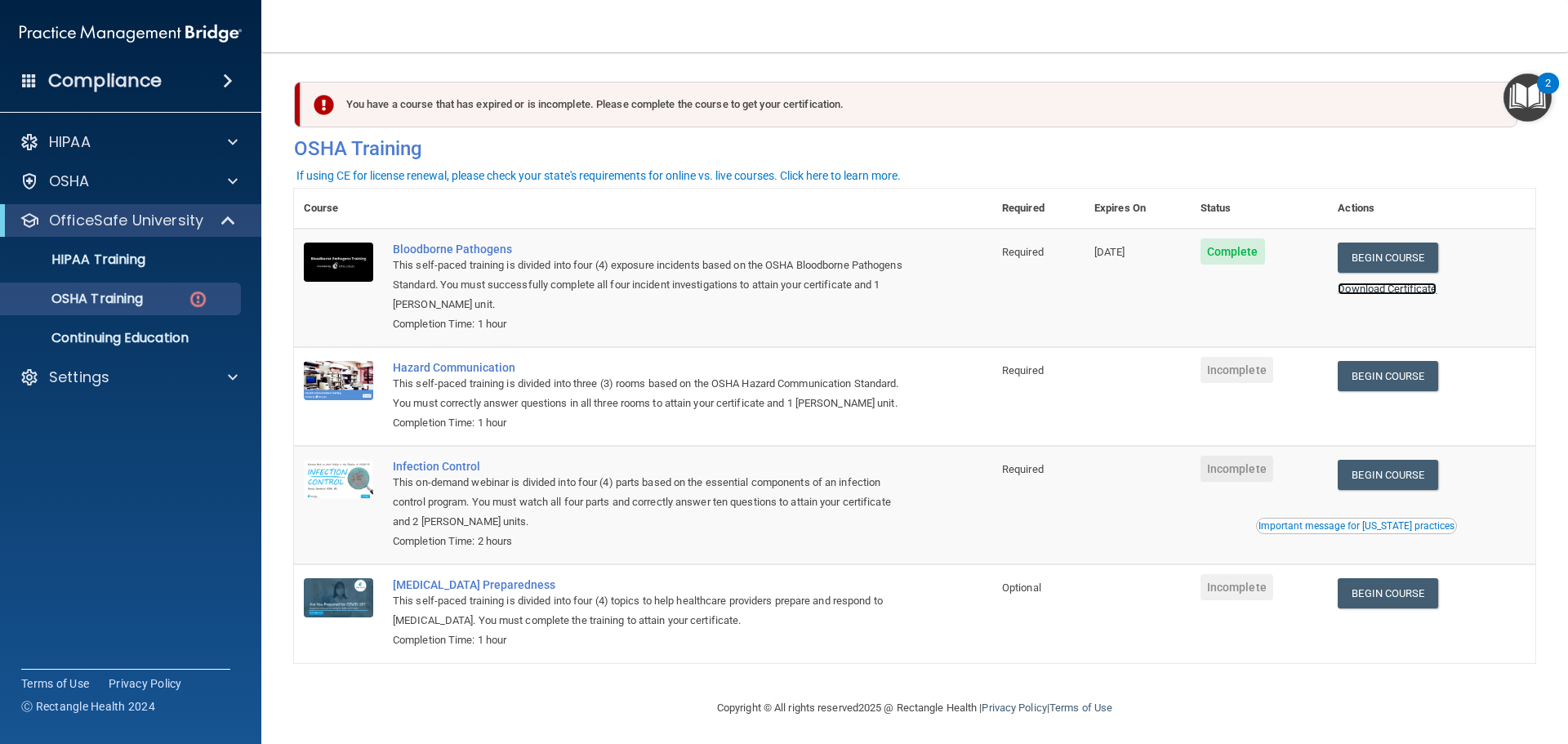
click at [1372, 290] on link "Download Certificate" at bounding box center [1387, 288] width 98 height 12
click at [1369, 372] on link "Begin Course" at bounding box center [1388, 376] width 99 height 30
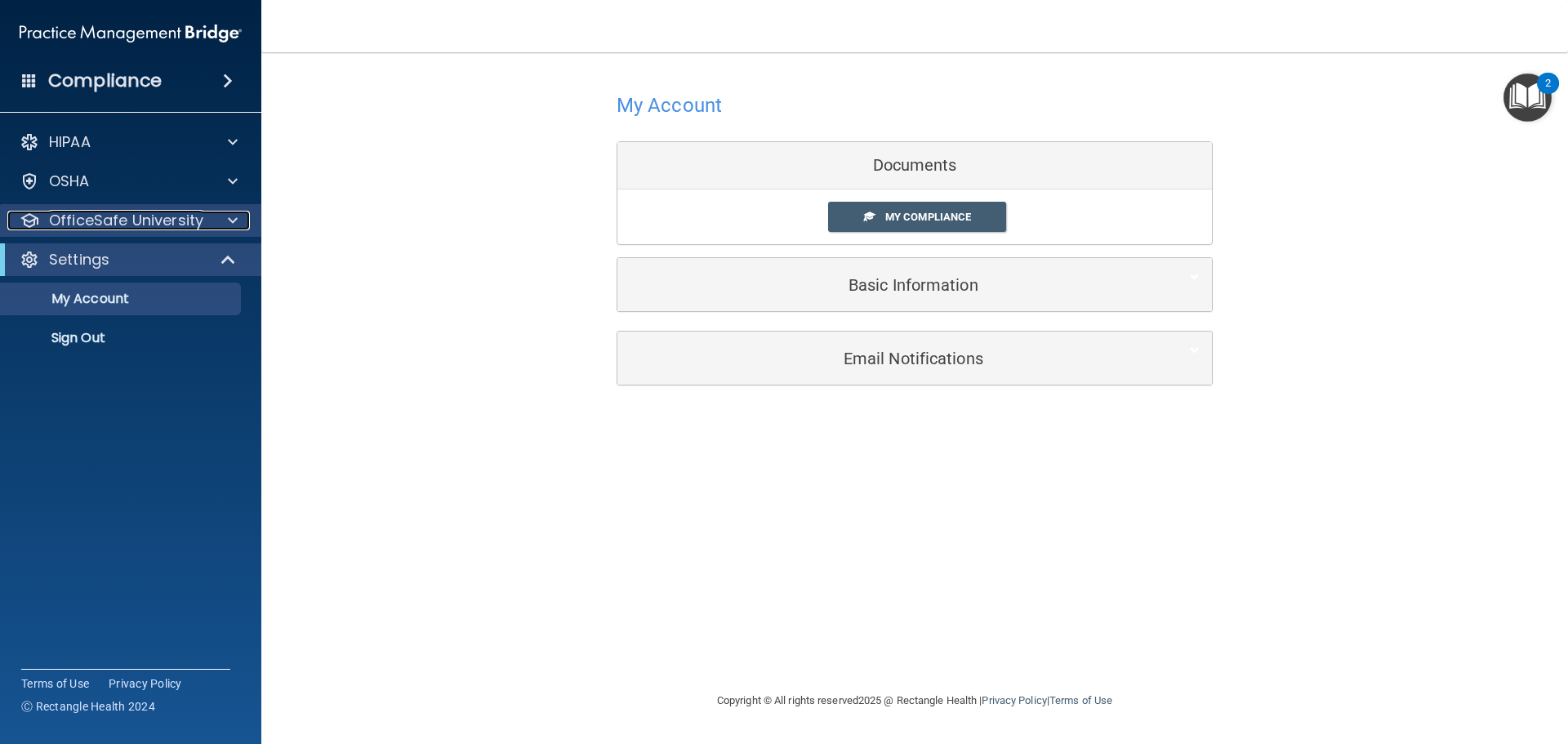
click at [230, 221] on span at bounding box center [233, 220] width 10 height 19
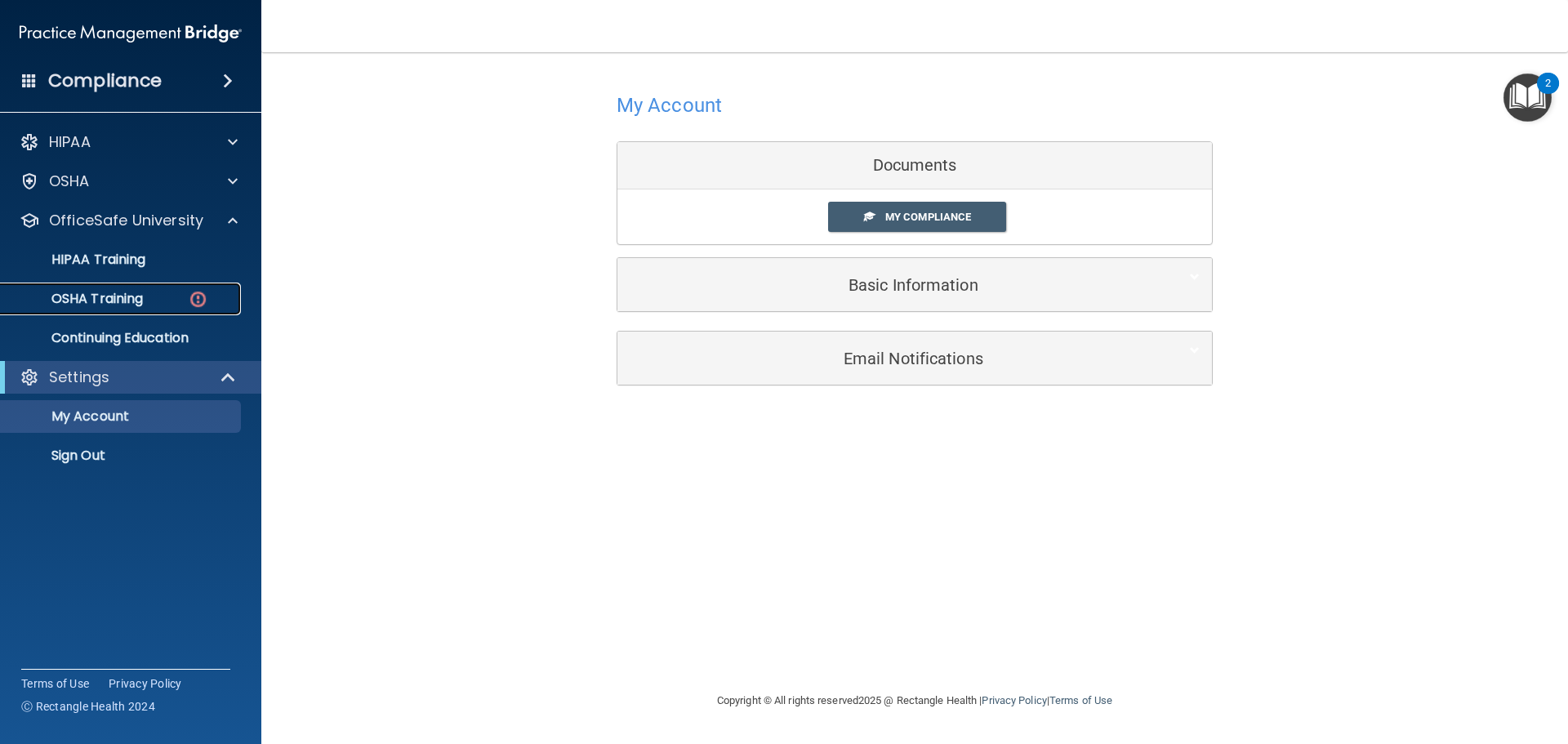
click at [147, 299] on div "OSHA Training" at bounding box center [122, 299] width 223 height 17
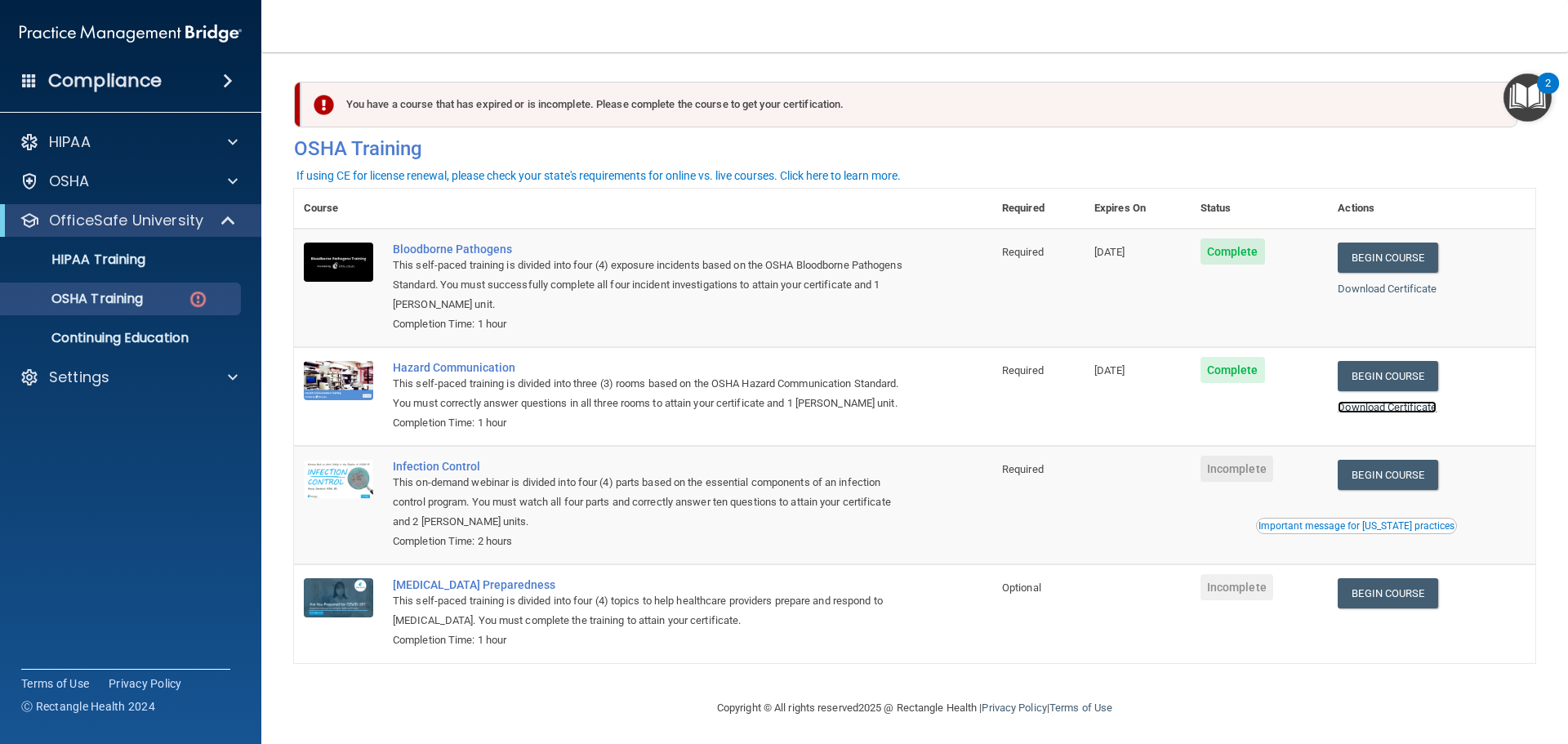
click at [1363, 411] on link "Download Certificate" at bounding box center [1387, 407] width 98 height 12
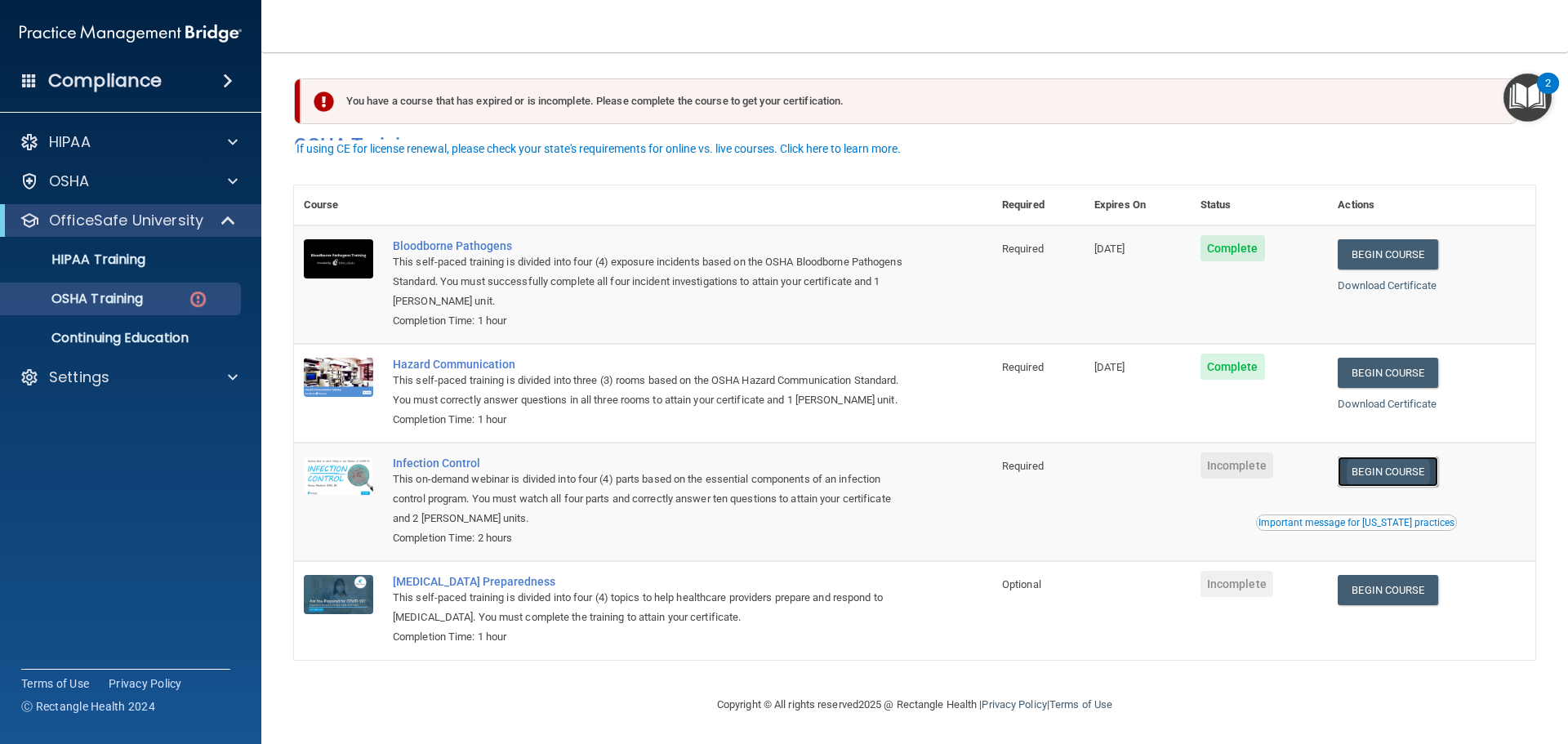
click at [1427, 472] on link "Begin Course" at bounding box center [1388, 471] width 99 height 30
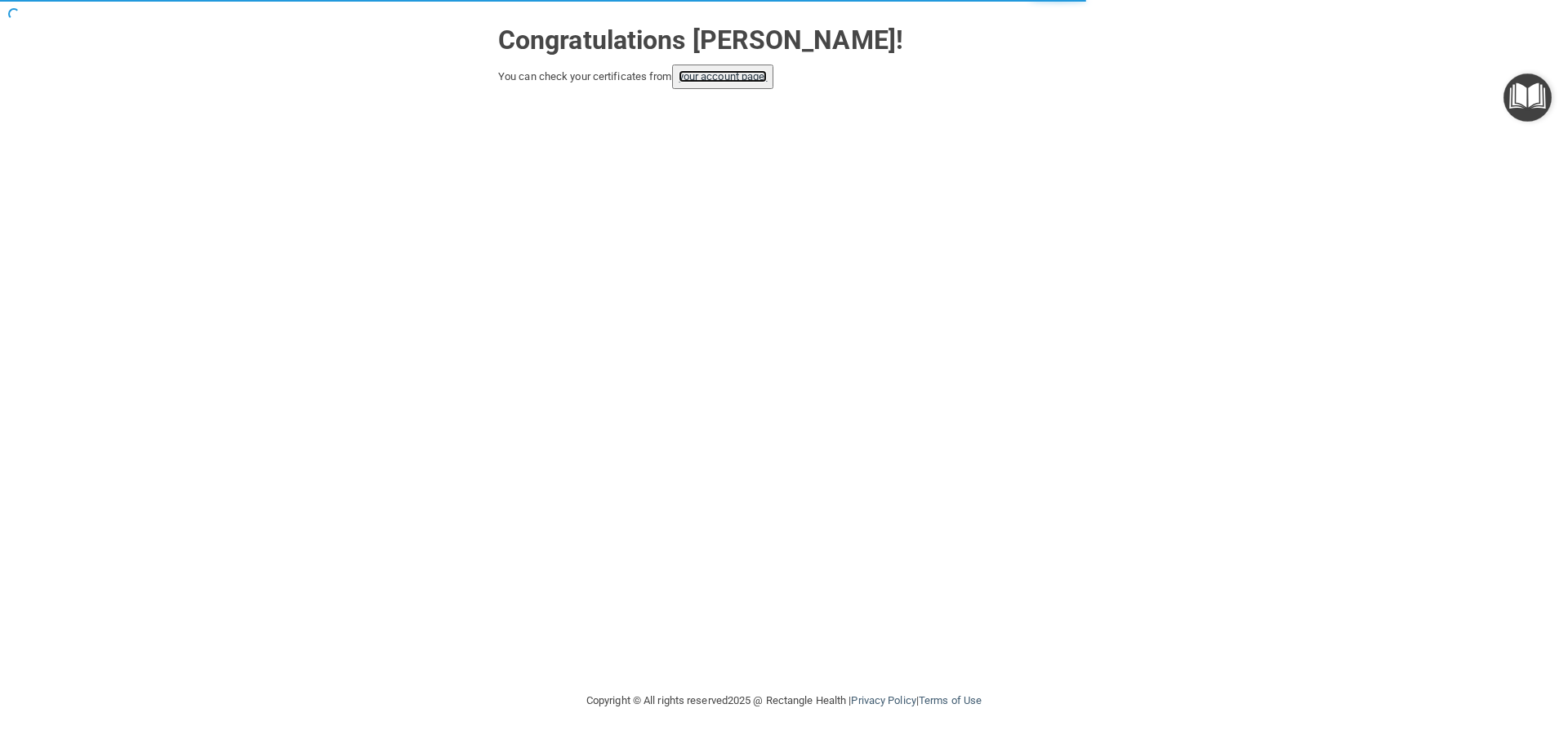
click at [756, 76] on link "your account page!" at bounding box center [722, 76] width 89 height 12
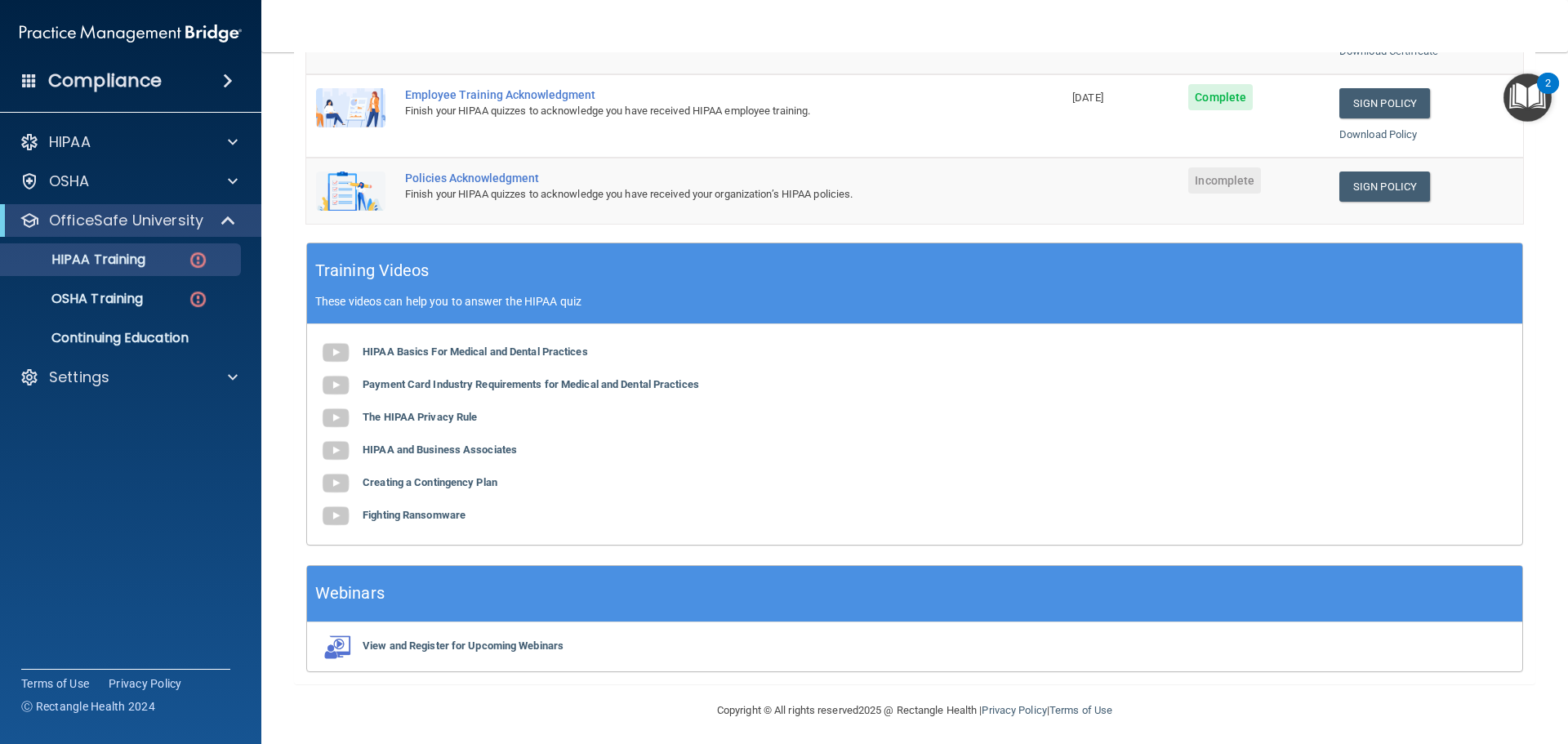
scroll to position [469, 0]
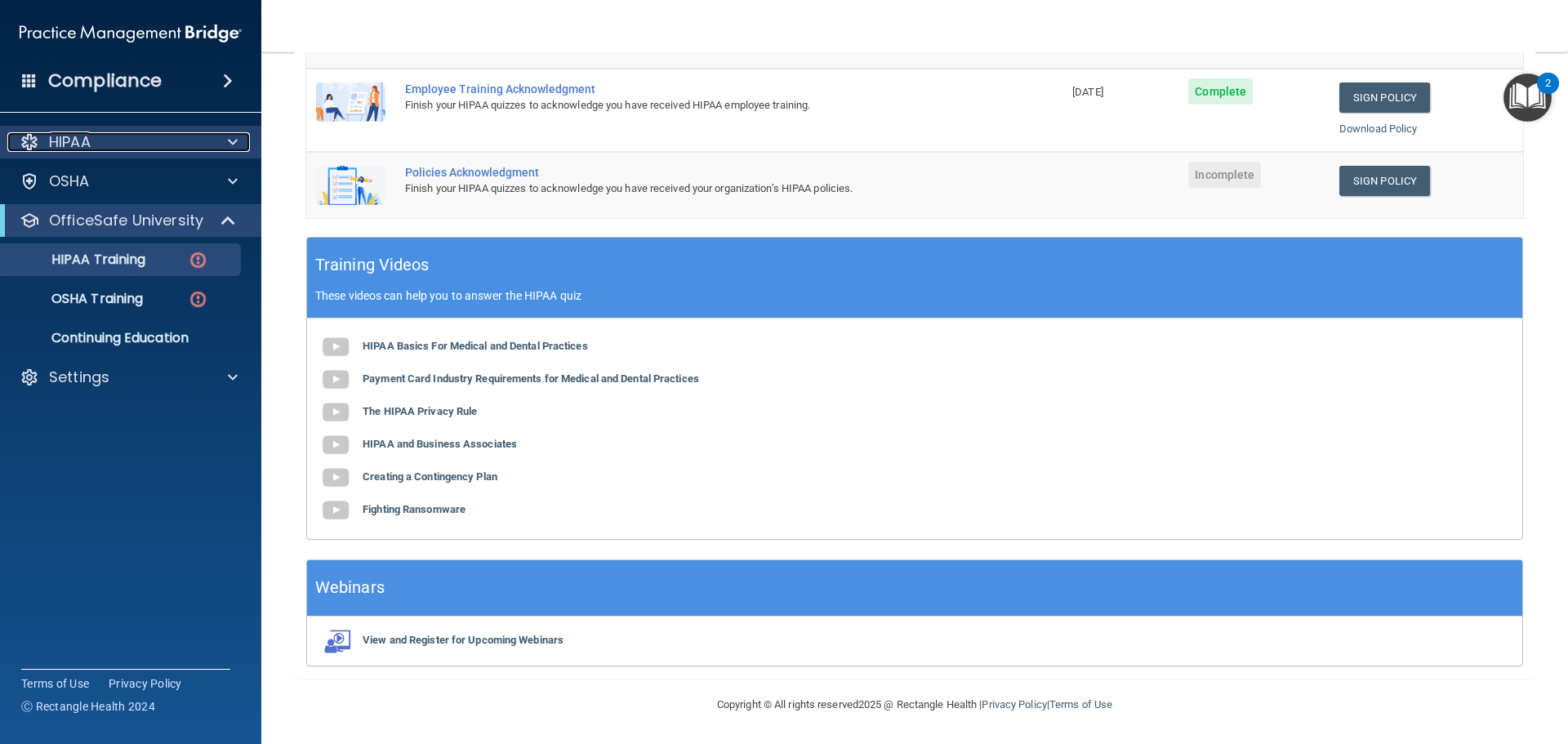
click at [199, 144] on div "HIPAA" at bounding box center [109, 142] width 202 height 19
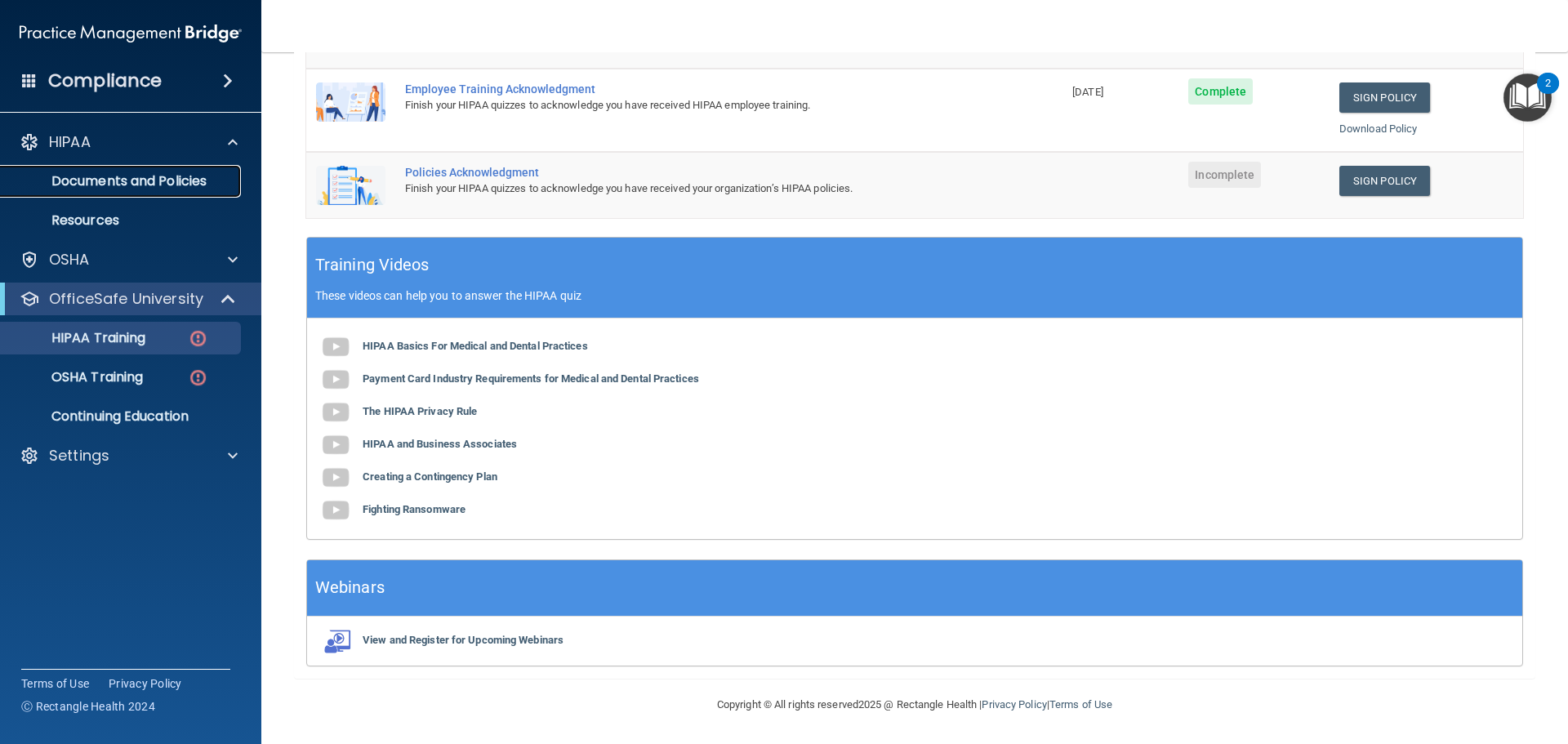
click at [168, 185] on p "Documents and Policies" at bounding box center [122, 181] width 223 height 17
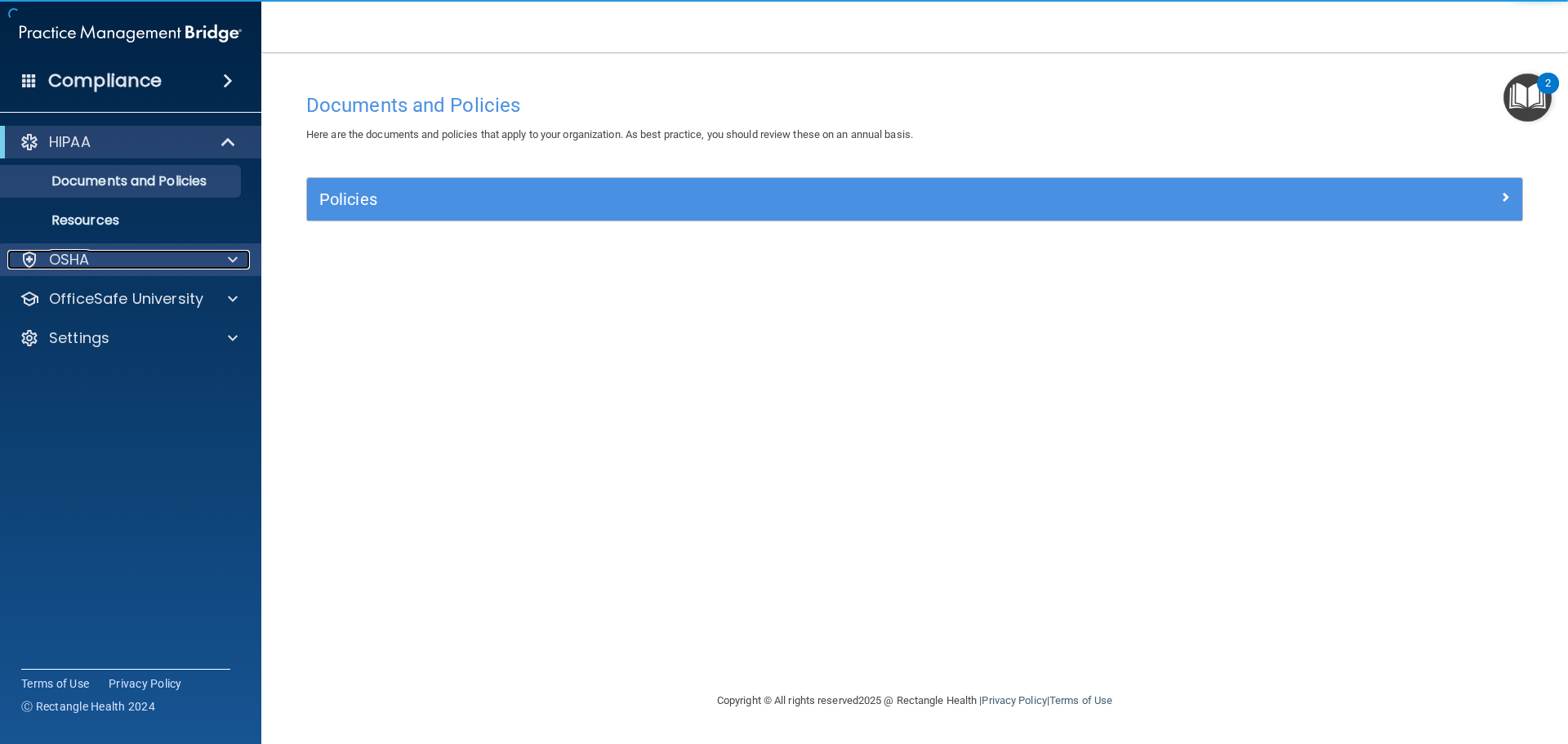
click at [167, 259] on div "OSHA" at bounding box center [109, 260] width 202 height 19
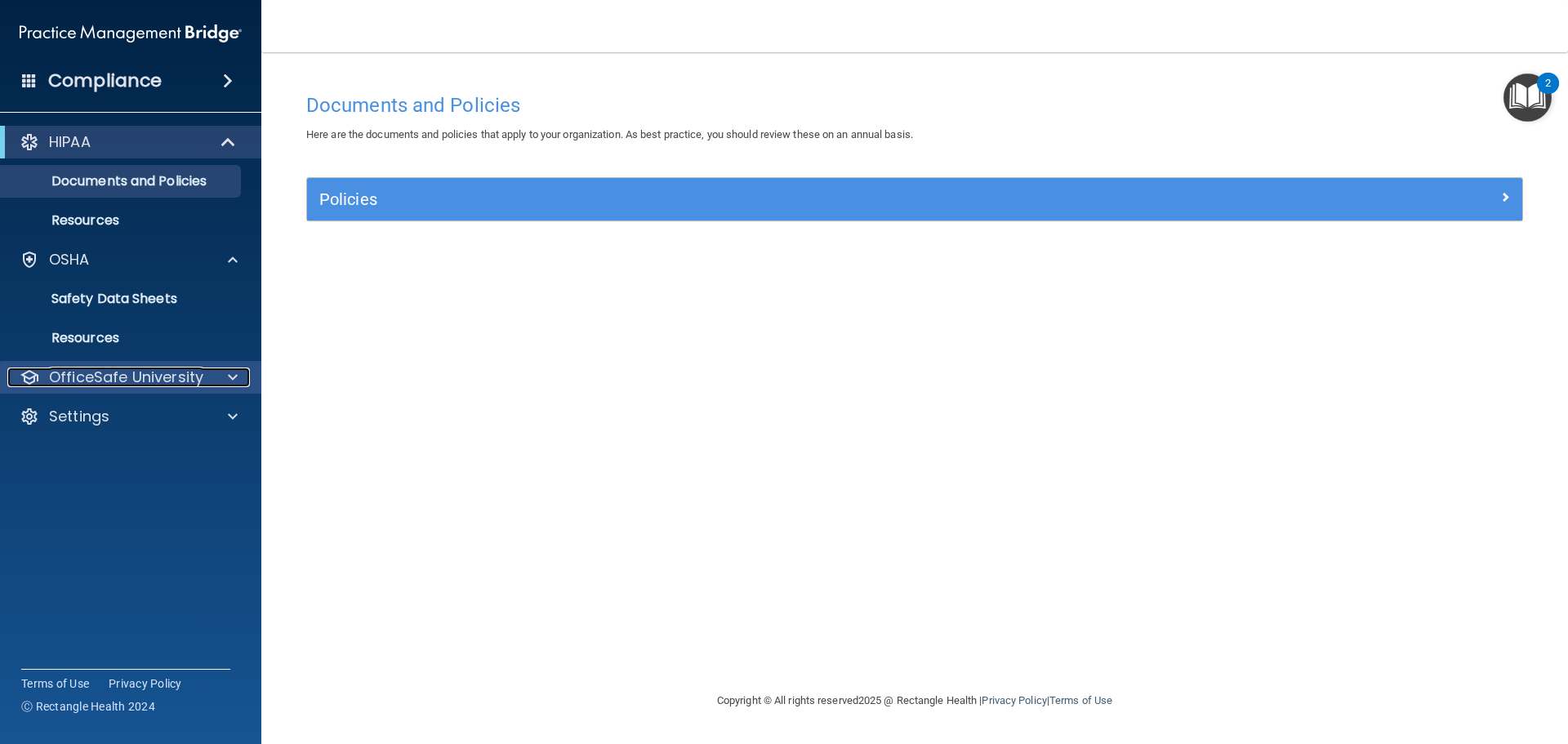
click at [213, 374] on div at bounding box center [230, 377] width 40 height 19
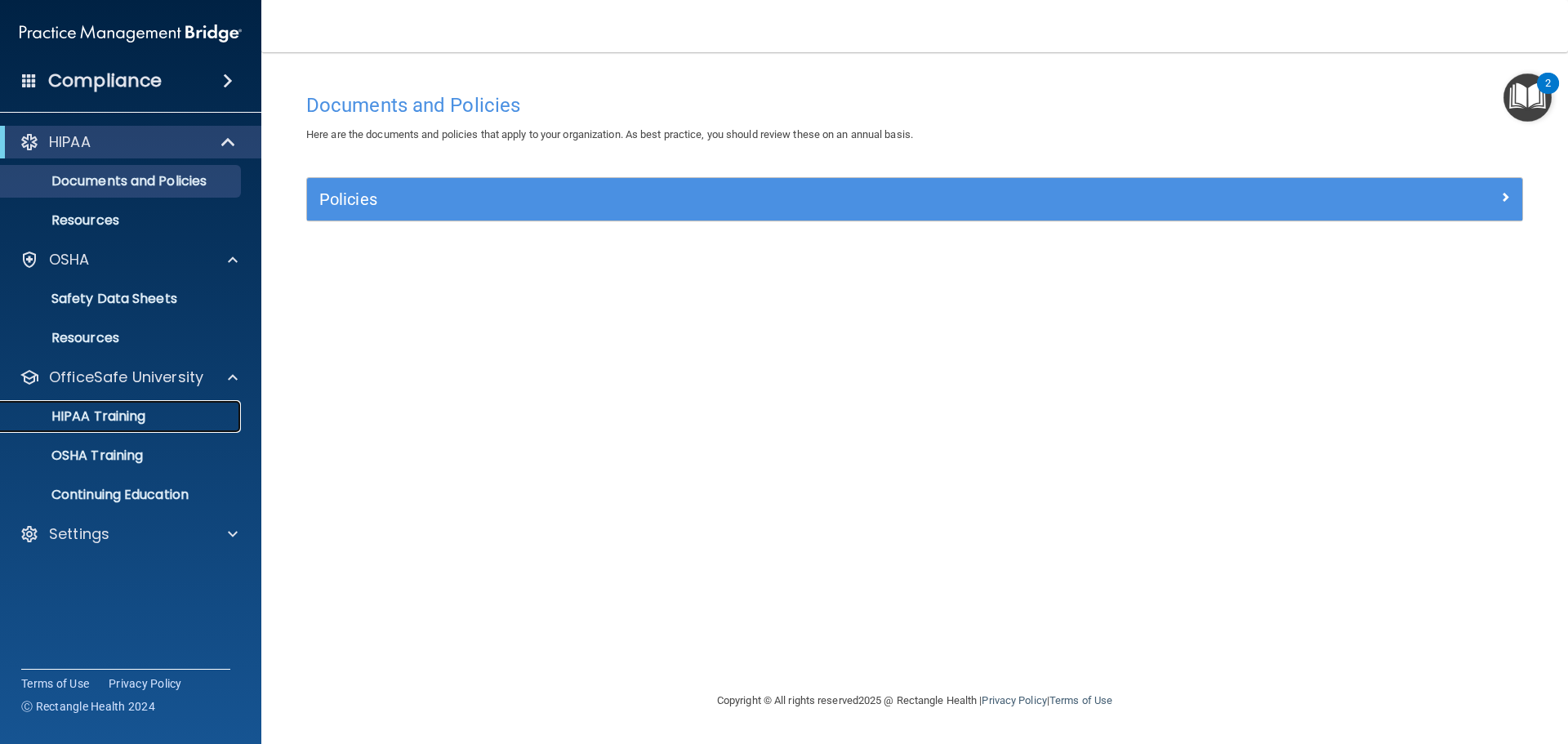
click at [170, 413] on div "HIPAA Training" at bounding box center [122, 417] width 223 height 17
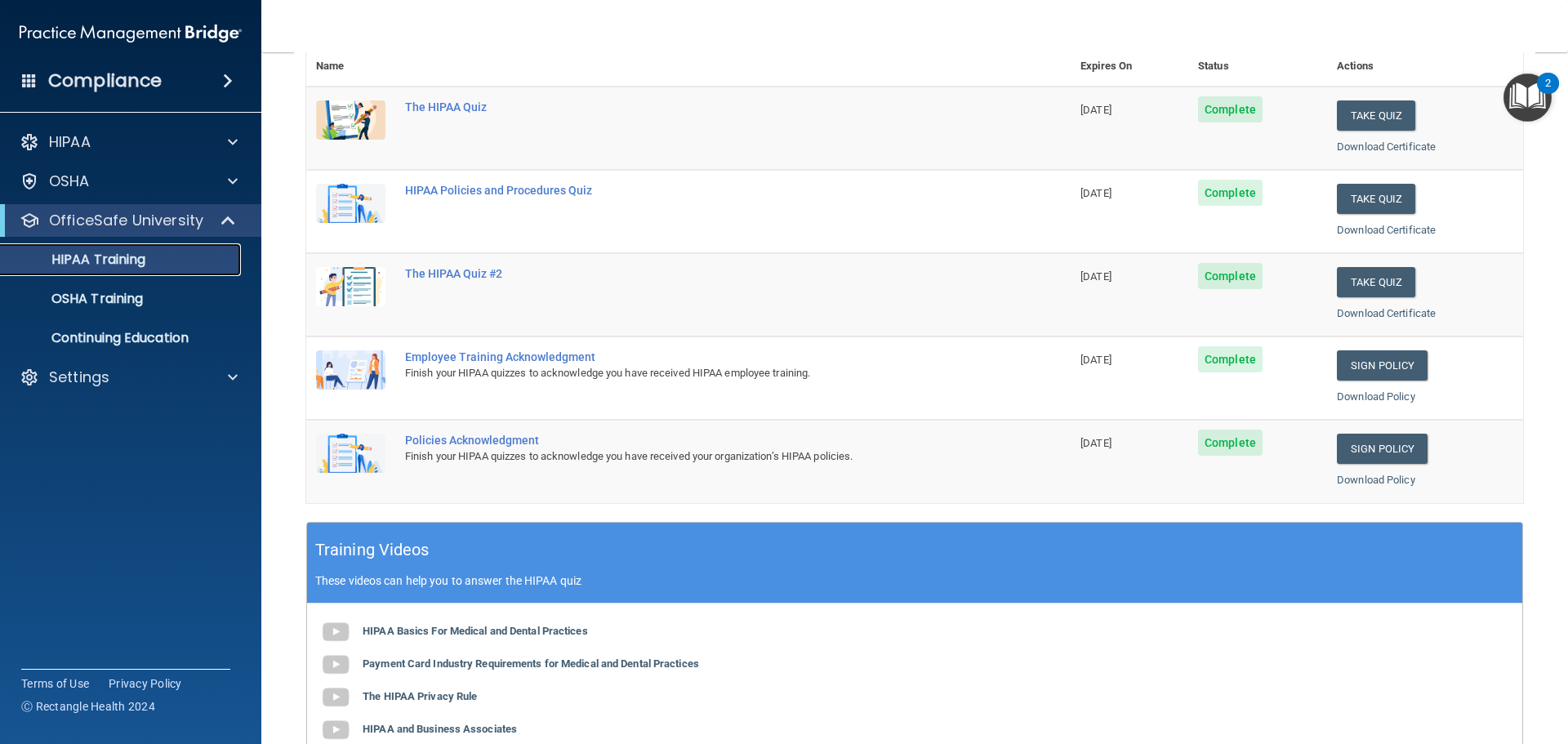
scroll to position [163, 0]
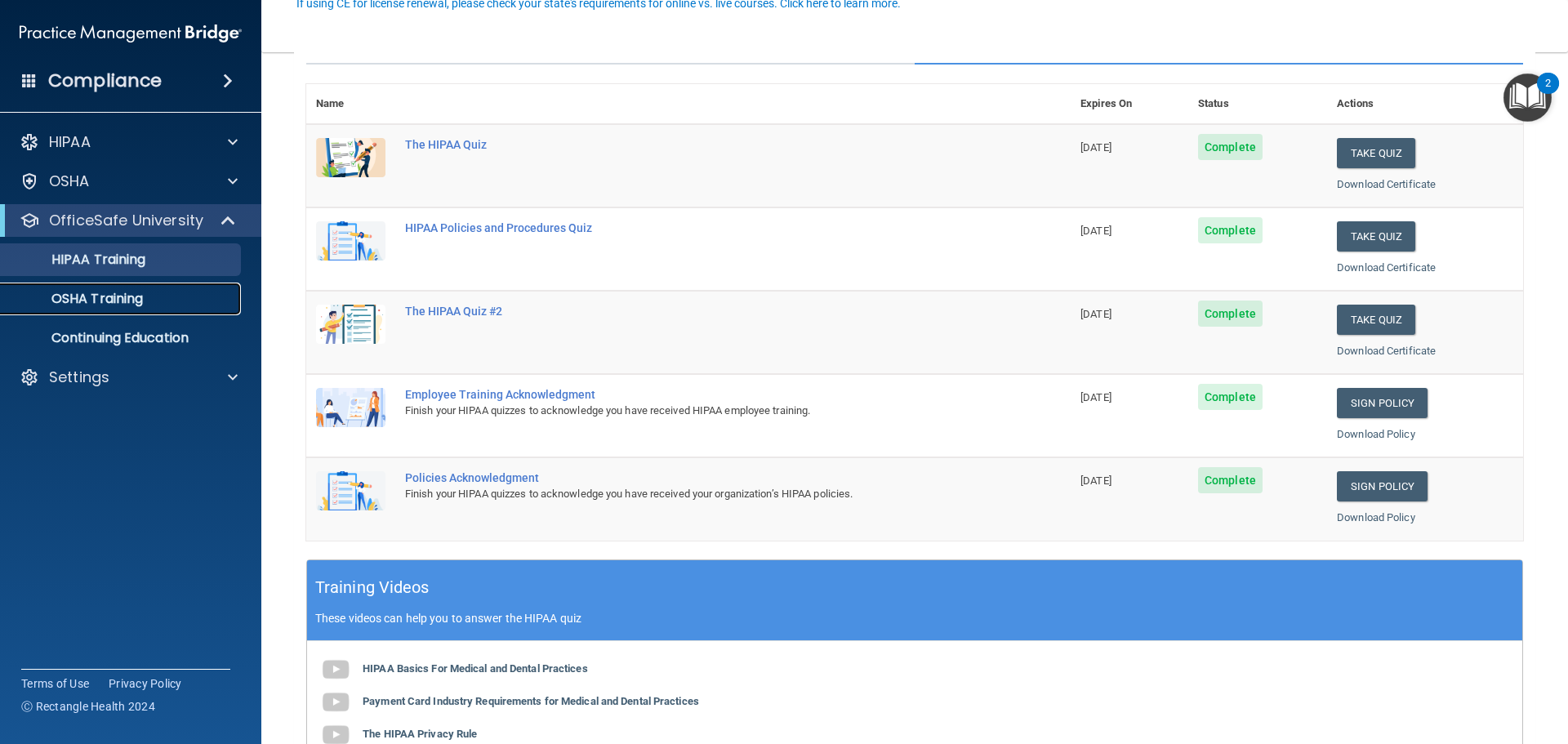
click at [120, 296] on p "OSHA Training" at bounding box center [77, 299] width 133 height 17
